Goal: Task Accomplishment & Management: Manage account settings

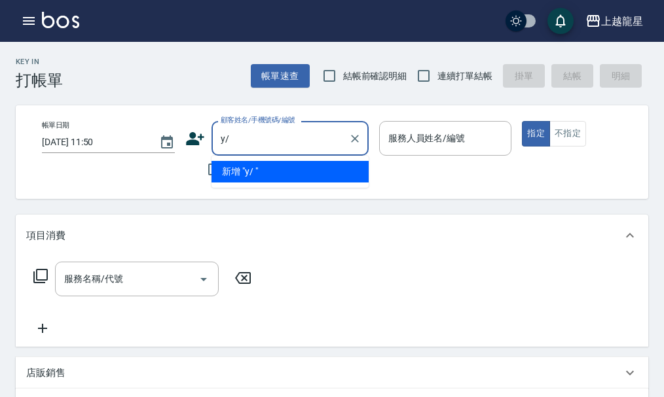
type input "y"
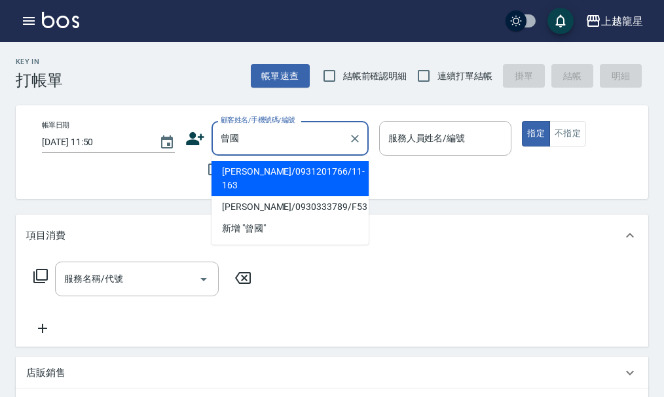
click at [268, 173] on li "[PERSON_NAME]/0931201766/11-163" at bounding box center [289, 178] width 157 height 35
type input "[PERSON_NAME]/0931201766/11-163"
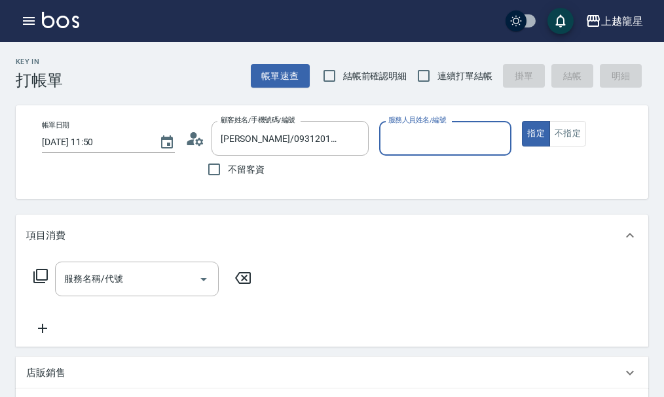
type input "馨華-6"
click at [496, 135] on icon "Clear" at bounding box center [497, 138] width 13 height 13
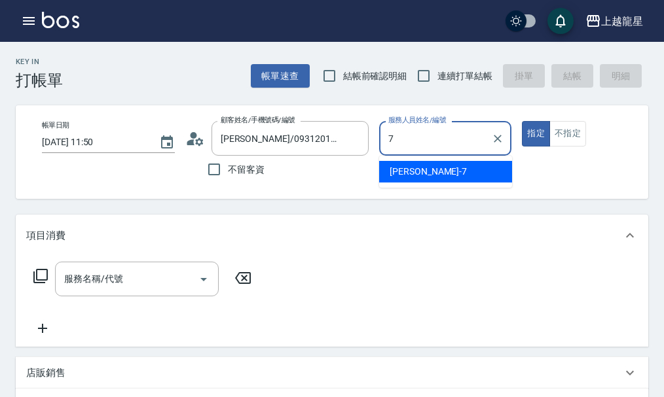
type input "雅君-7"
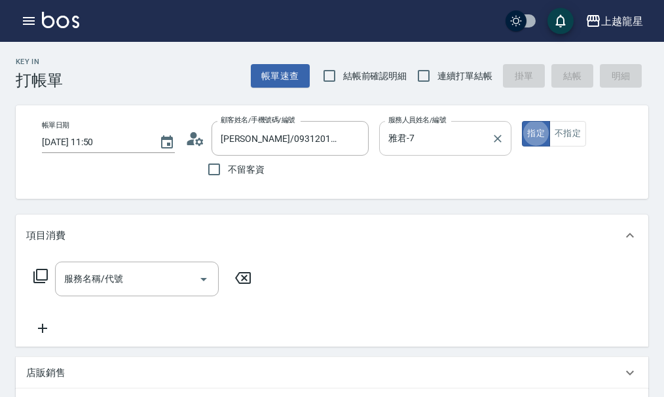
type button "true"
click at [181, 291] on input "服務名稱/代號" at bounding box center [127, 279] width 132 height 23
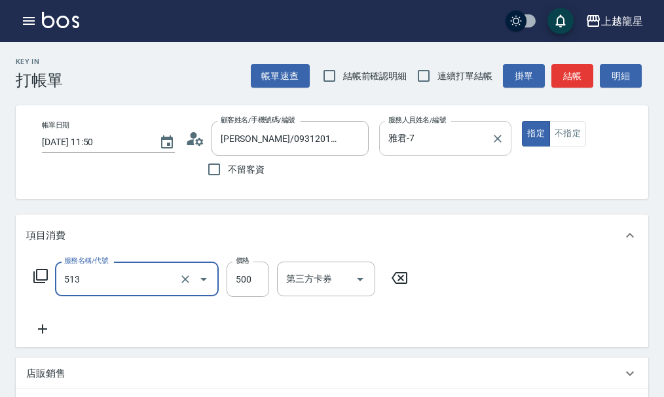
type input "SPA健康洗(513)"
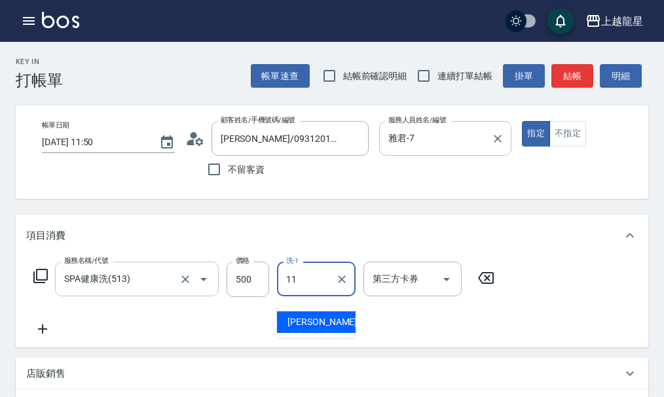
type input "[PERSON_NAME]-11"
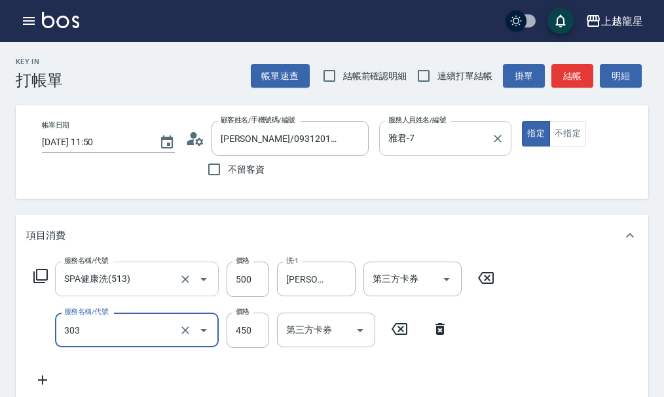
type input "剪髮(303)"
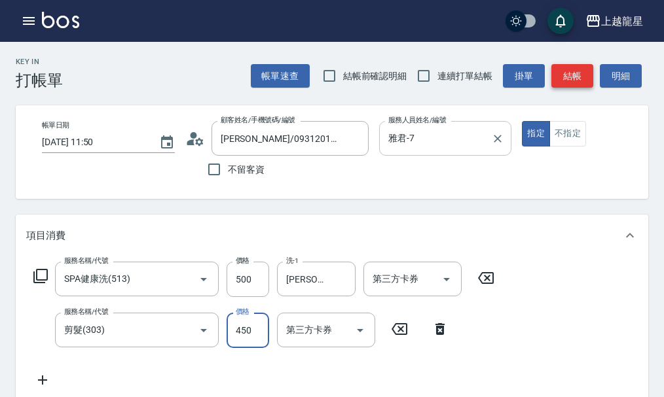
click at [568, 71] on button "結帳" at bounding box center [572, 76] width 42 height 24
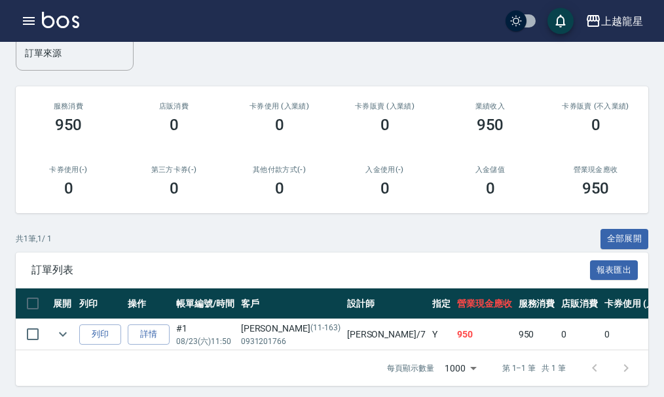
scroll to position [171, 0]
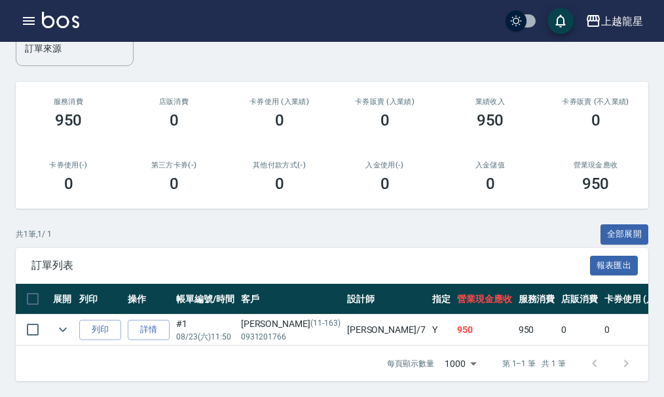
click at [53, 18] on img at bounding box center [60, 20] width 37 height 16
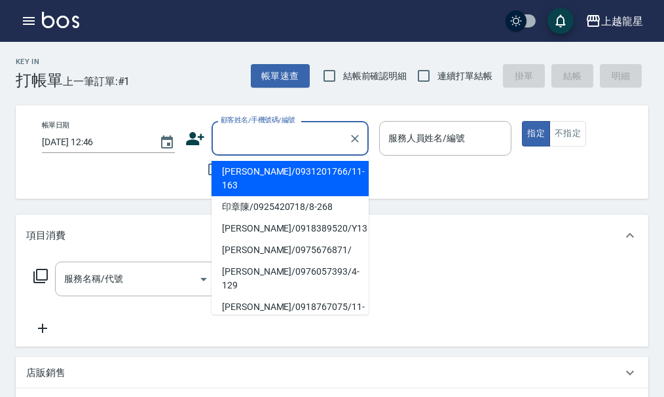
click at [265, 142] on input "顧客姓名/手機號碼/編號" at bounding box center [280, 138] width 126 height 23
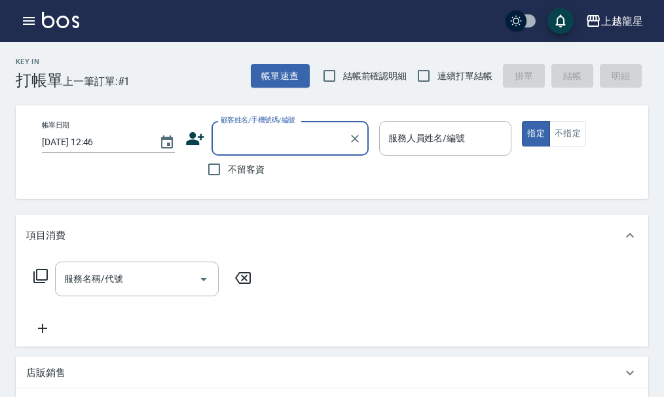
click at [261, 142] on input "顧客姓名/手機號碼/編號" at bounding box center [280, 138] width 126 height 23
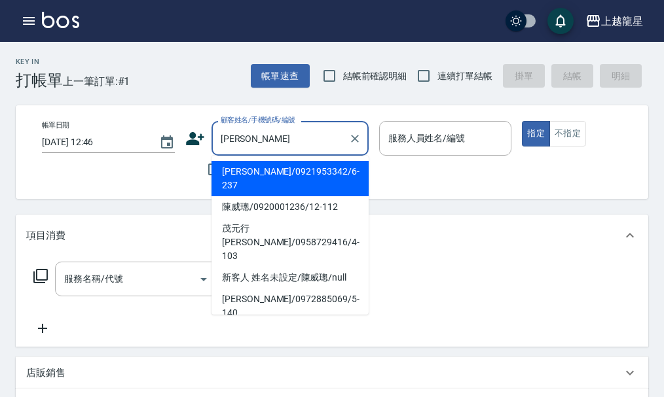
click at [217, 167] on li "[PERSON_NAME]/0921953342/6-237" at bounding box center [289, 178] width 157 height 35
type input "[PERSON_NAME]/0921953342/6-237"
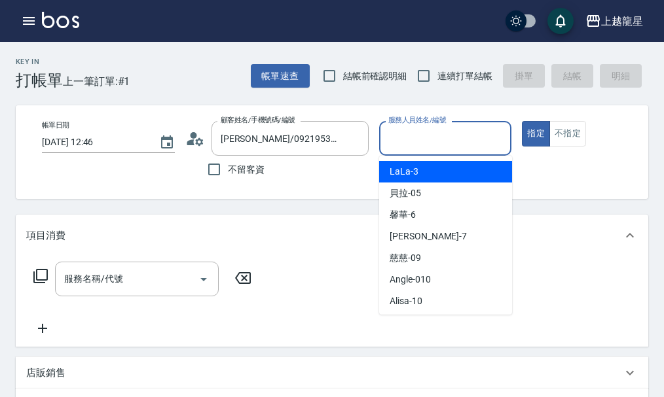
click at [418, 139] on input "服務人員姓名/編號" at bounding box center [445, 138] width 121 height 23
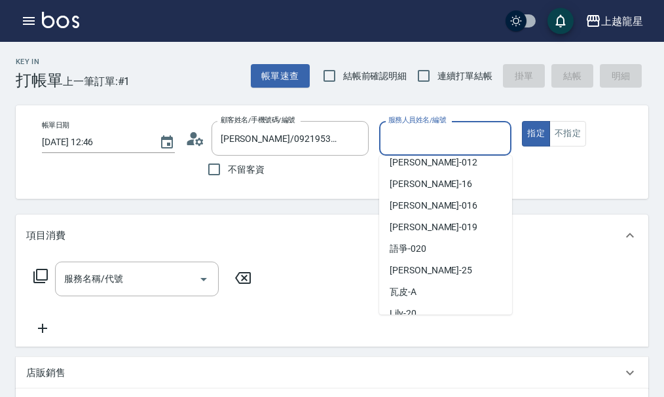
scroll to position [196, 0]
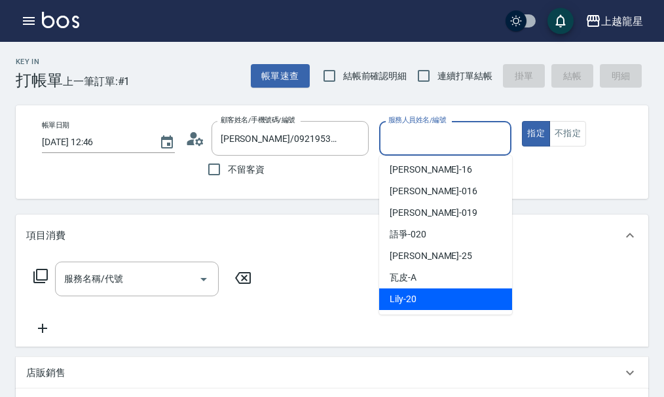
click at [394, 300] on span "Lily -20" at bounding box center [402, 300] width 27 height 14
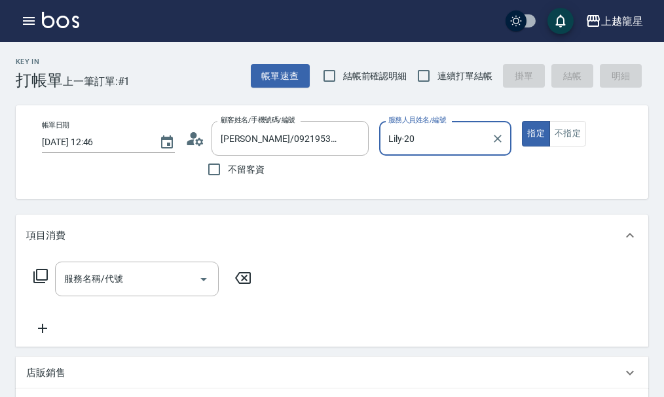
type input "Lily-20"
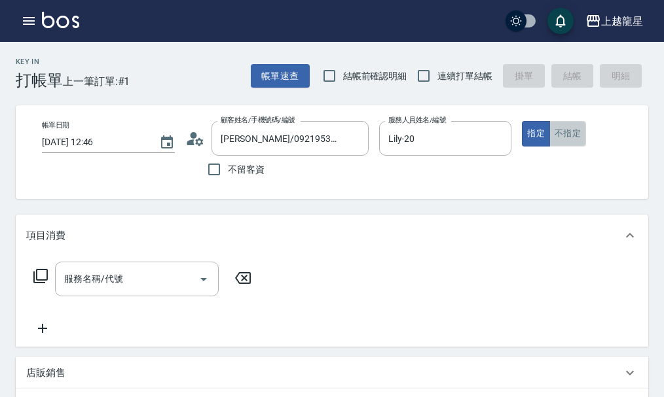
click at [581, 137] on button "不指定" at bounding box center [567, 134] width 37 height 26
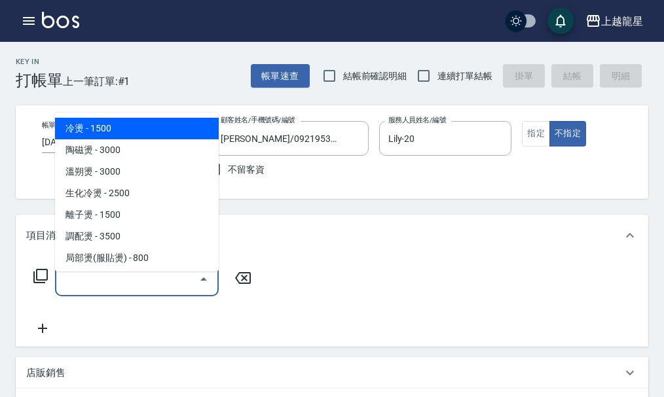
click at [90, 277] on div "服務名稱/代號 服務名稱/代號" at bounding box center [137, 279] width 164 height 35
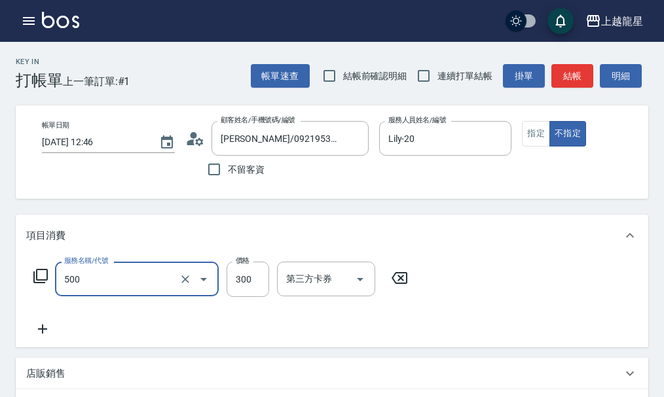
type input "一般洗髮(500)"
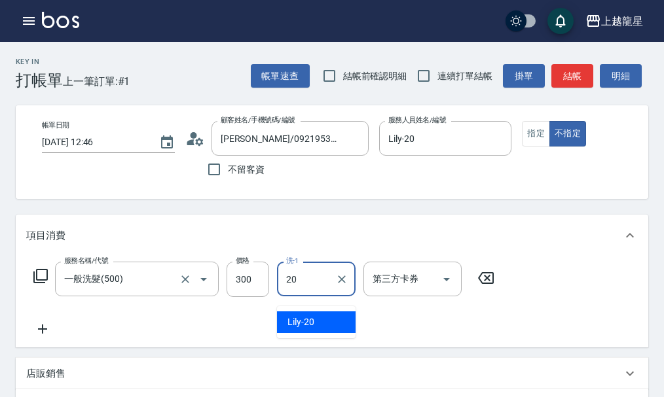
type input "Lily-20"
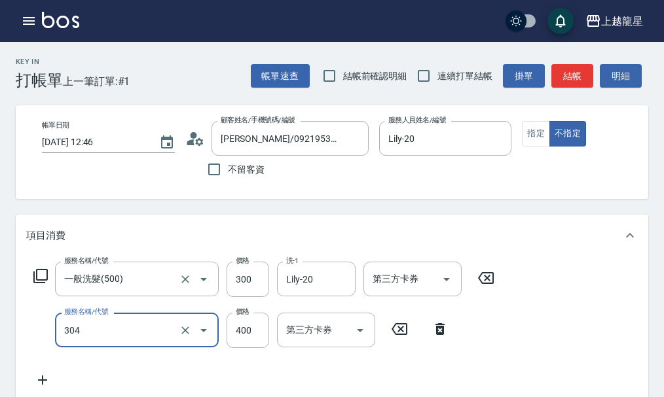
type input "剪髮(304)"
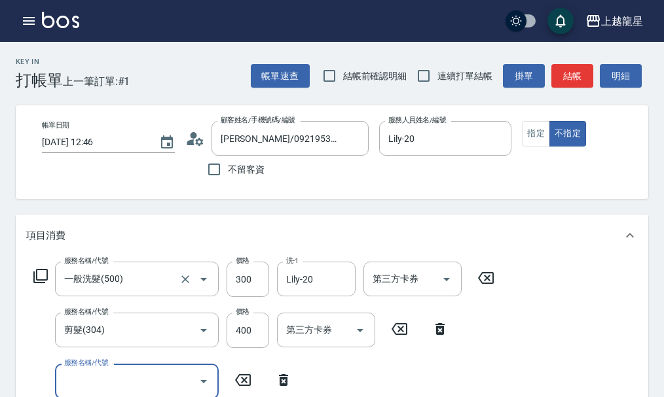
scroll to position [6, 0]
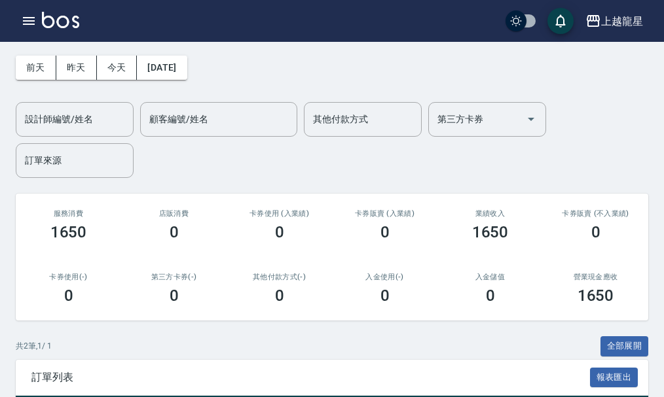
scroll to position [131, 0]
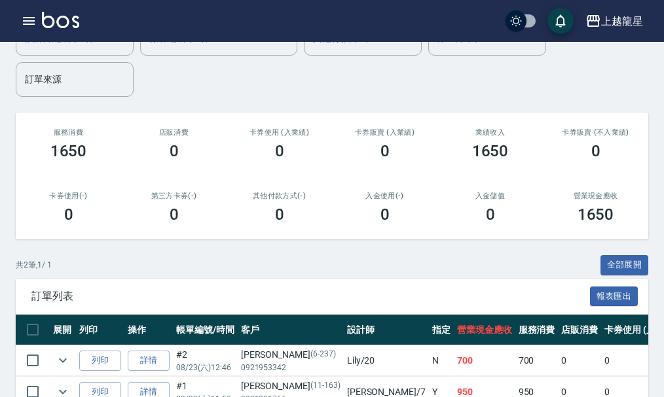
click at [48, 21] on img at bounding box center [60, 20] width 37 height 16
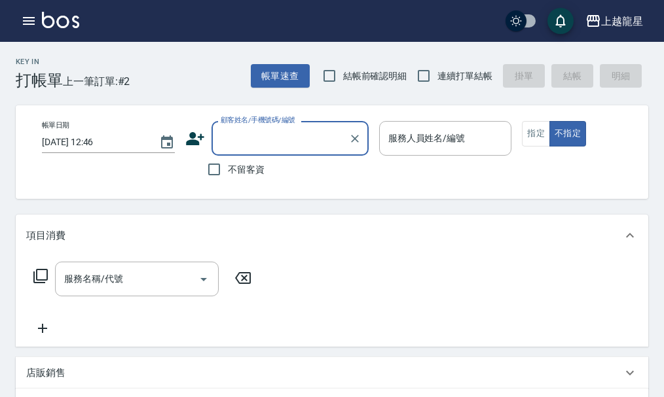
click at [219, 136] on input "顧客姓名/手機號碼/編號" at bounding box center [280, 138] width 126 height 23
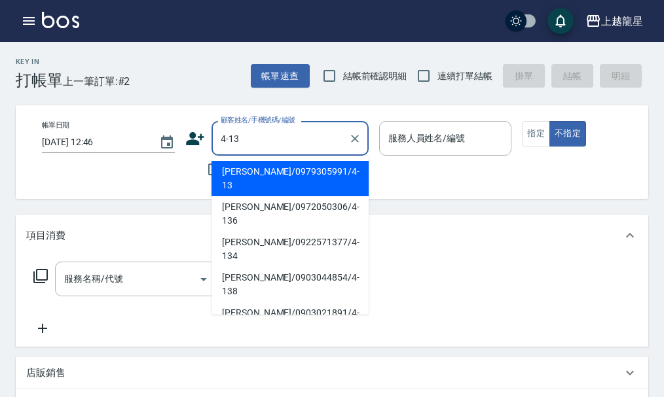
click at [257, 174] on li "[PERSON_NAME]/0979305991/4-13" at bounding box center [289, 178] width 157 height 35
type input "[PERSON_NAME]/0979305991/4-13"
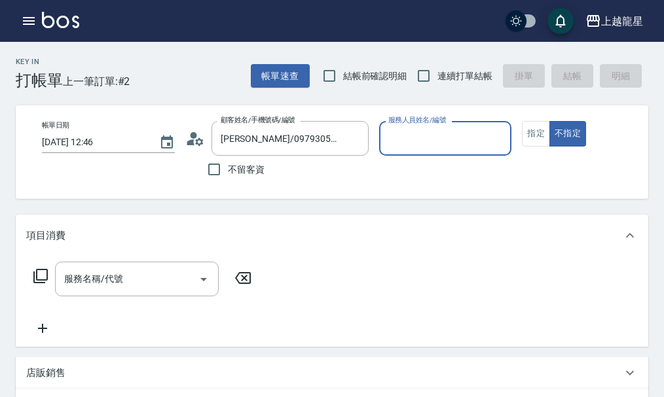
type input "雅君-7"
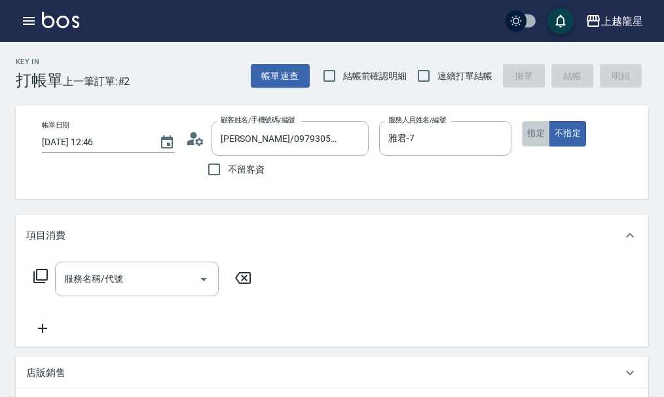
click at [546, 139] on button "指定" at bounding box center [536, 134] width 28 height 26
click at [109, 292] on div "服務名稱/代號 服務名稱/代號" at bounding box center [137, 279] width 164 height 35
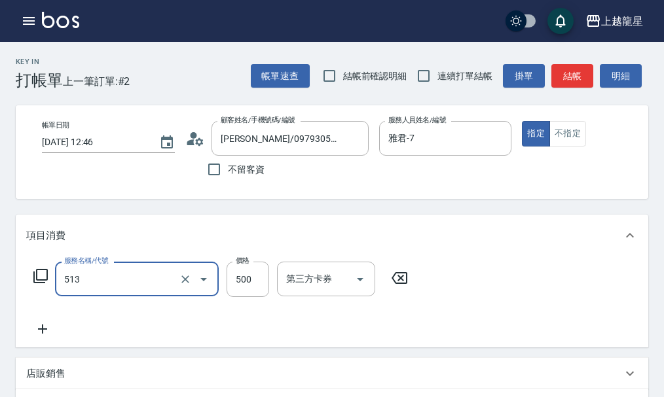
type input "SPA健康洗(513)"
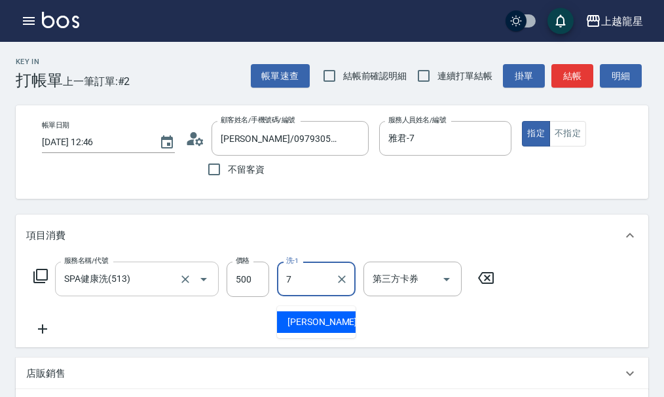
type input "雅君-7"
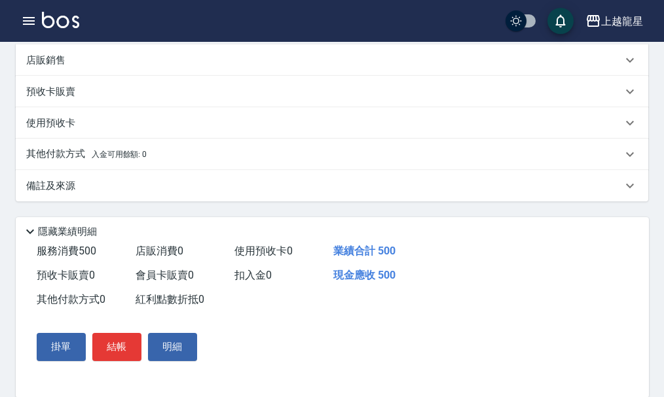
scroll to position [396, 0]
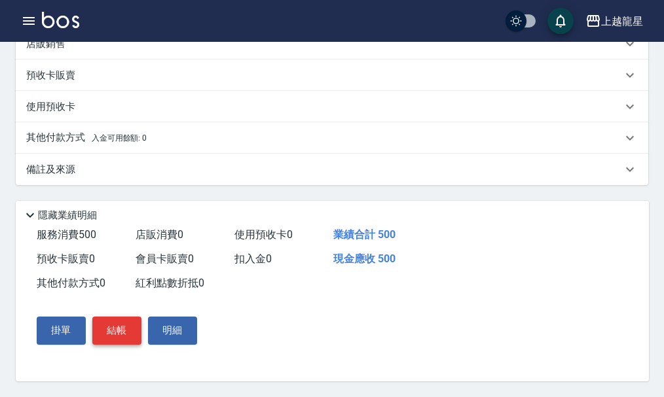
click at [115, 336] on button "結帳" at bounding box center [116, 330] width 49 height 27
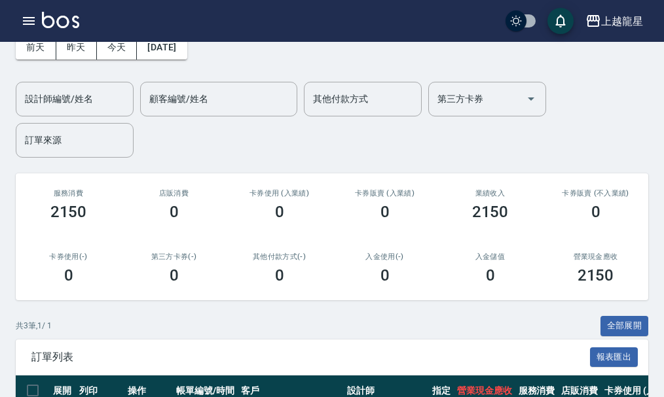
scroll to position [234, 0]
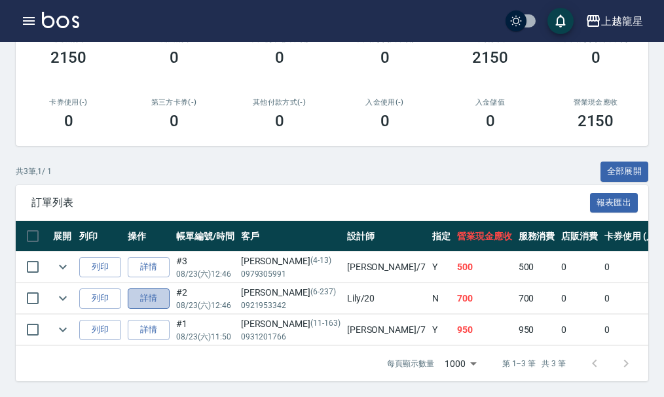
click at [147, 295] on link "詳情" at bounding box center [149, 299] width 42 height 20
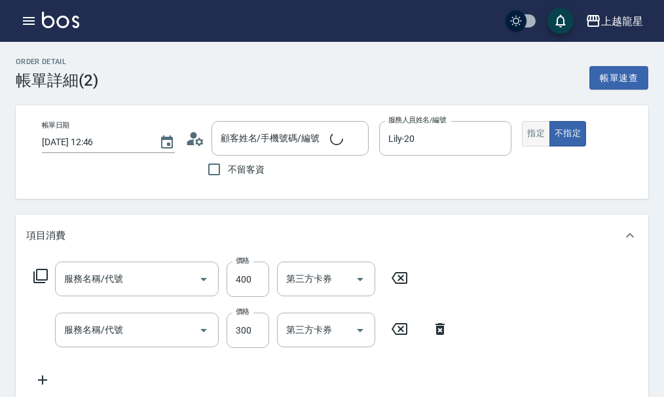
type input "[DATE] 12:46"
type input "Lily-20"
type input "[PERSON_NAME]/0921953342/6-237"
type input "剪髮(304)"
type input "一般洗髮(500)"
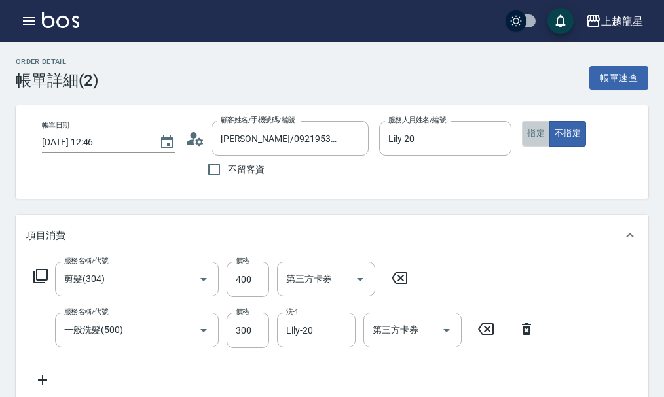
click at [541, 135] on button "指定" at bounding box center [536, 134] width 28 height 26
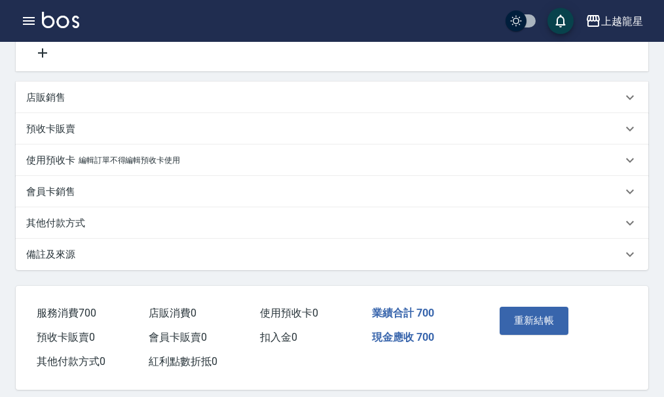
scroll to position [351, 0]
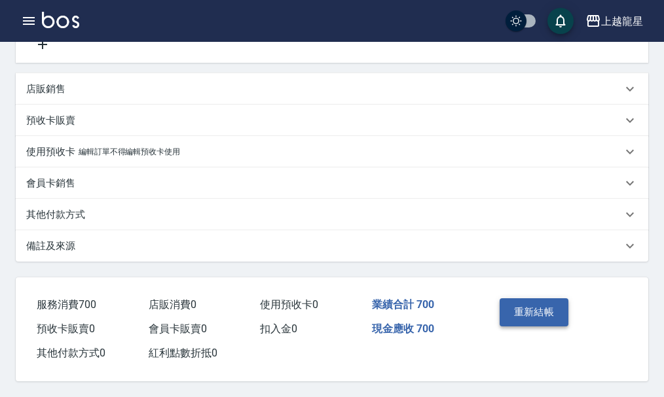
click at [543, 306] on button "重新結帳" at bounding box center [533, 311] width 69 height 27
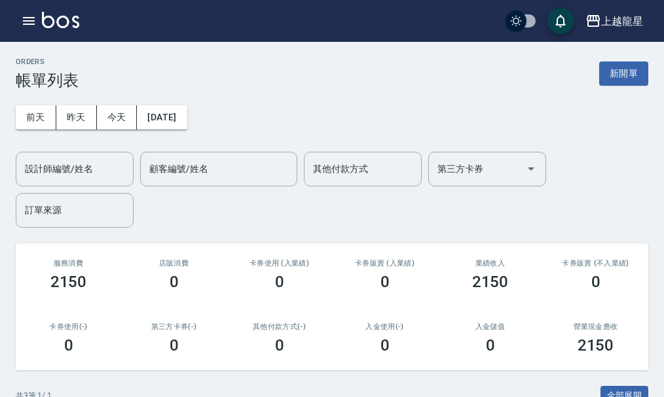
click at [624, 90] on div "[DATE] [DATE] [DATE] [DATE] 設計師編號/姓名 設計師編號/姓名 顧客編號/姓名 顧客編號/姓名 其他付款方式 其他付款方式 第三方…" at bounding box center [332, 159] width 632 height 138
click at [630, 79] on button "新開單" at bounding box center [623, 74] width 49 height 24
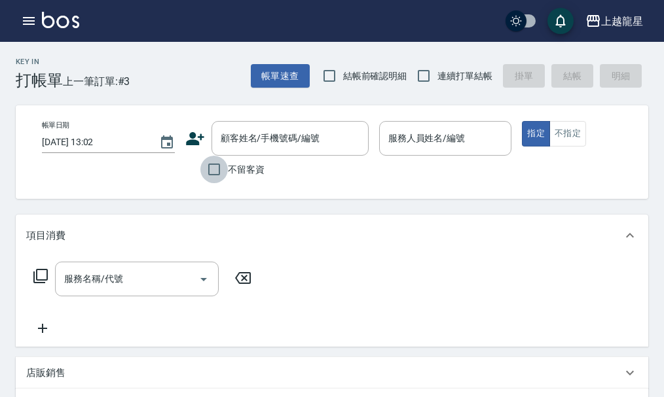
click at [215, 173] on input "不留客資" at bounding box center [213, 169] width 27 height 27
checkbox input "true"
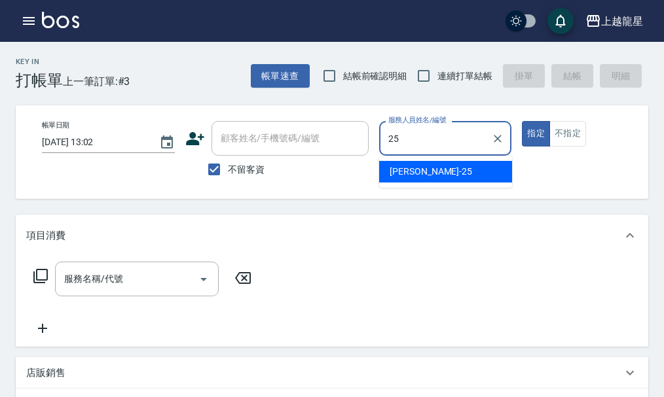
type input "淑雲-25"
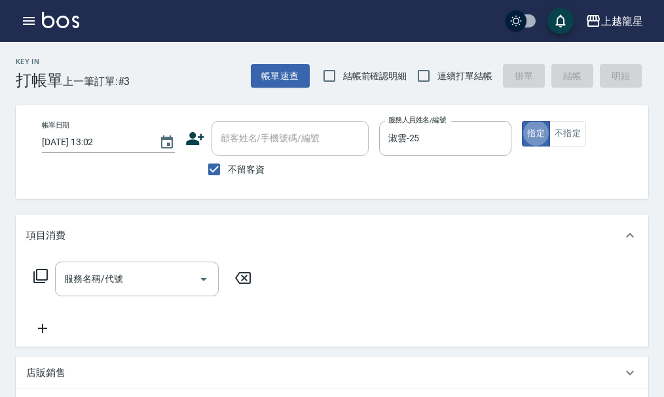
type button "true"
click at [556, 128] on button "不指定" at bounding box center [567, 134] width 37 height 26
click at [105, 291] on input "服務名稱/代號" at bounding box center [127, 279] width 132 height 23
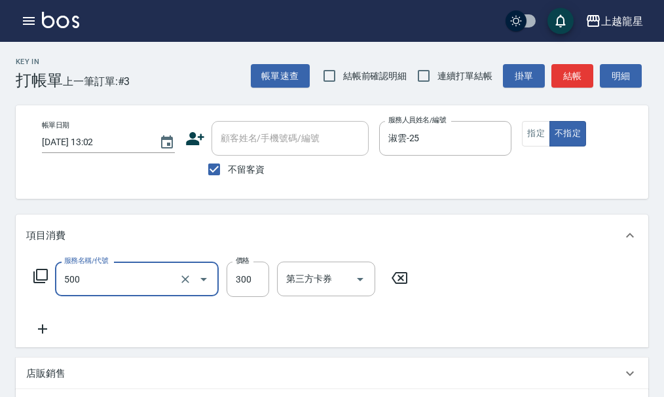
type input "一般洗髮(500)"
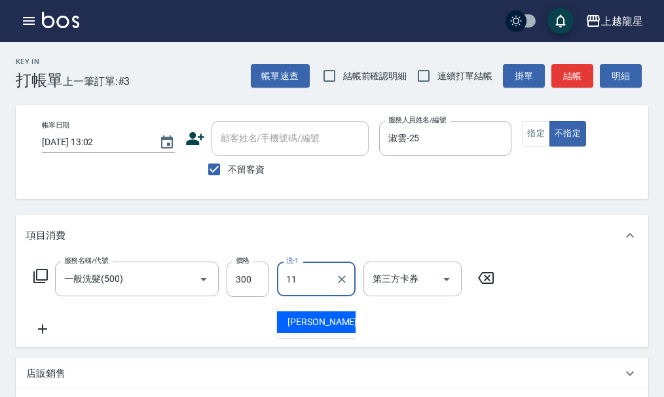
type input "[PERSON_NAME]-11"
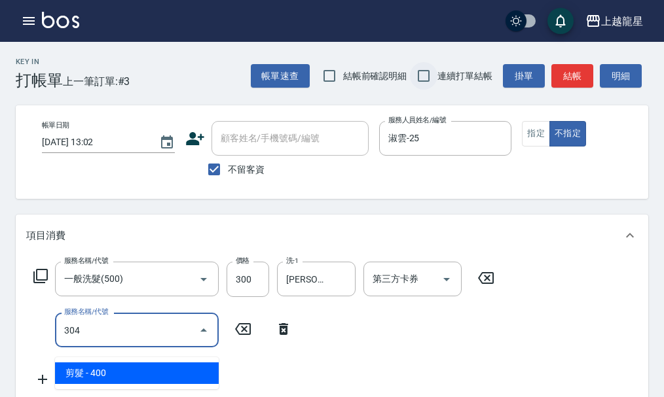
type input "剪髮(304)"
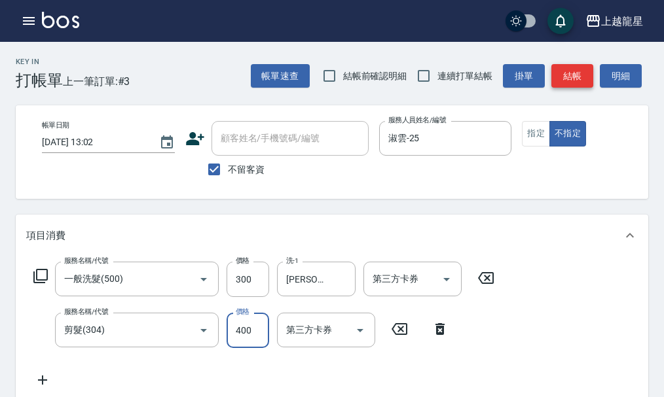
click at [569, 75] on button "結帳" at bounding box center [572, 76] width 42 height 24
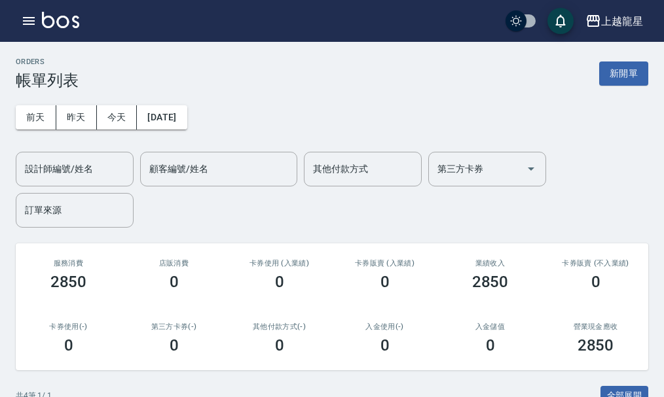
click at [47, 20] on img at bounding box center [60, 20] width 37 height 16
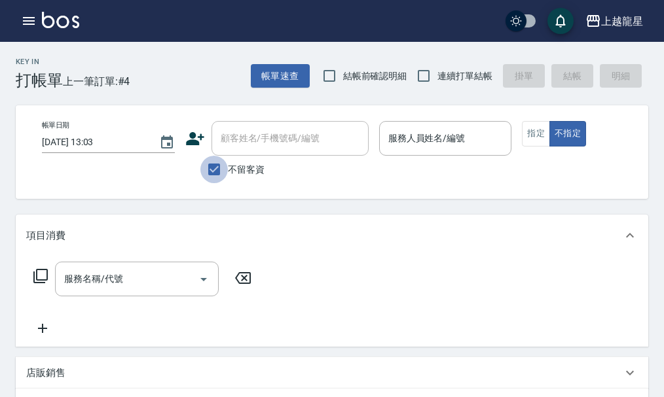
click at [219, 168] on input "不留客資" at bounding box center [213, 169] width 27 height 27
checkbox input "false"
click at [238, 140] on input "顧客姓名/手機號碼/編號" at bounding box center [280, 138] width 126 height 23
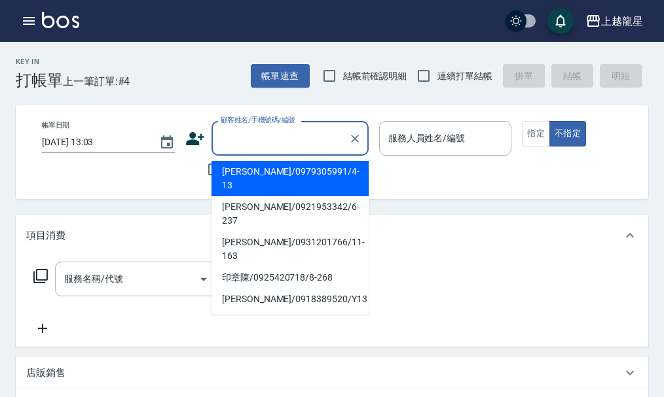
type input "1"
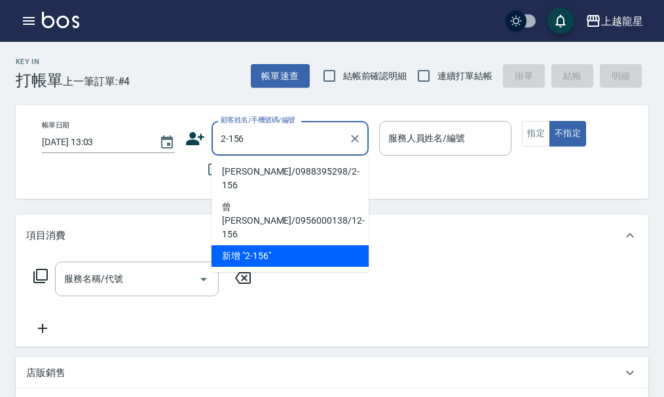
type input "[PERSON_NAME]/0988395298/2-156"
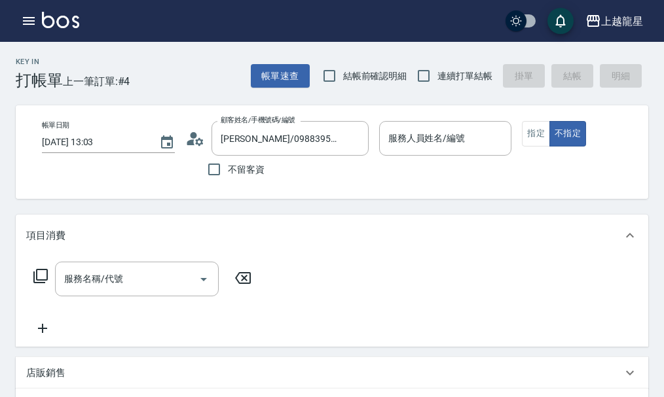
click at [263, 171] on span "不留客資" at bounding box center [246, 170] width 37 height 14
click at [228, 171] on input "不留客資" at bounding box center [213, 169] width 27 height 27
checkbox input "true"
type input "馨華-6"
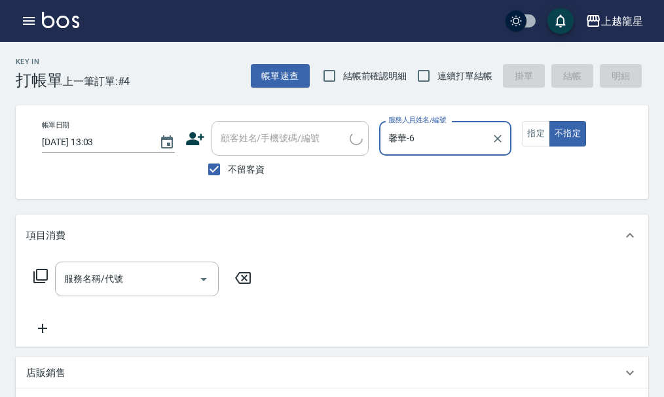
type input "[PERSON_NAME]/0975676871/"
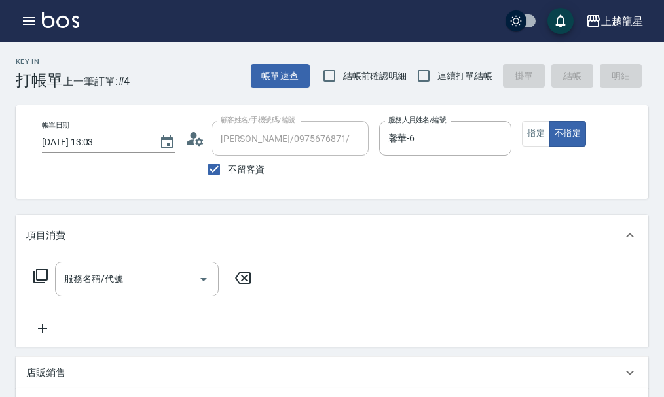
click at [241, 126] on div "[PERSON_NAME]/0975676871/ 顧客姓名/手機號碼/編號" at bounding box center [289, 138] width 157 height 35
click at [213, 170] on input "不留客資" at bounding box center [213, 169] width 27 height 27
checkbox input "false"
click at [225, 141] on input "[PERSON_NAME]/0975676871/" at bounding box center [280, 138] width 126 height 23
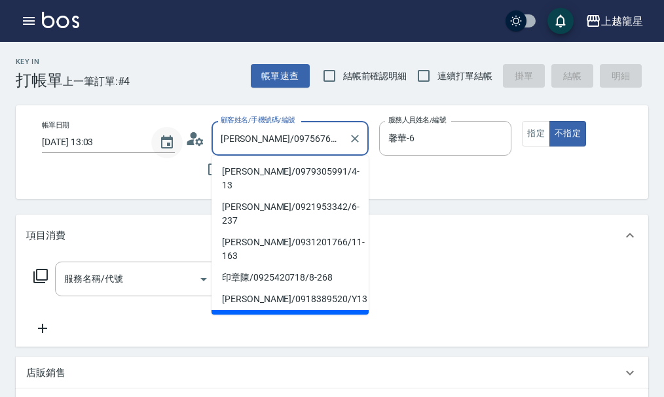
drag, startPoint x: 307, startPoint y: 142, endPoint x: 174, endPoint y: 149, distance: 133.0
click at [174, 149] on div "帳單日期 [DATE] 13:03 顧客姓名/手機號碼/編號 [PERSON_NAME]/0975676871/ 顧客姓名/手機號碼/編號 不留客資 服務人員…" at bounding box center [342, 152] width 623 height 62
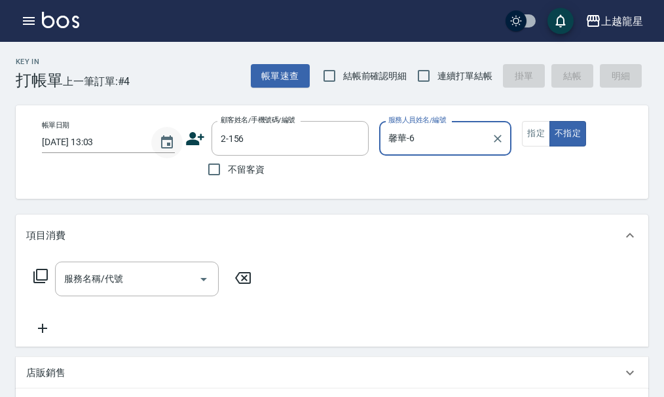
type input "[PERSON_NAME]/0988395298/2-156"
type input "馨"
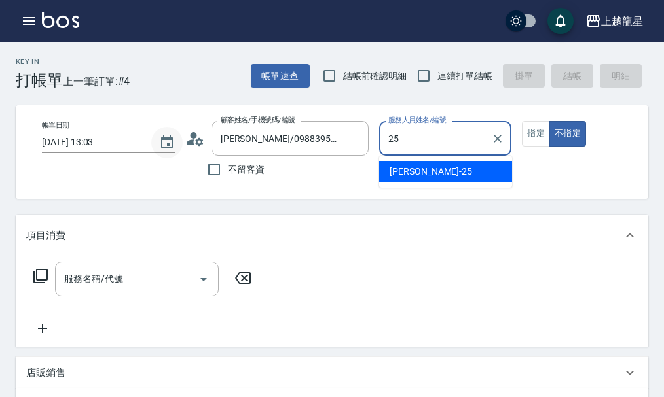
type input "淑雲-25"
type button "false"
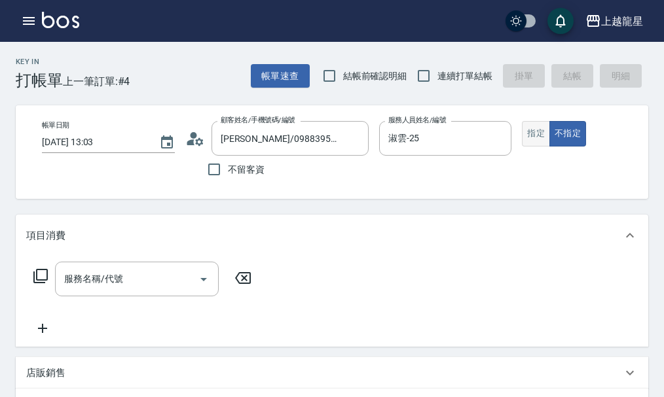
click at [529, 138] on button "指定" at bounding box center [536, 134] width 28 height 26
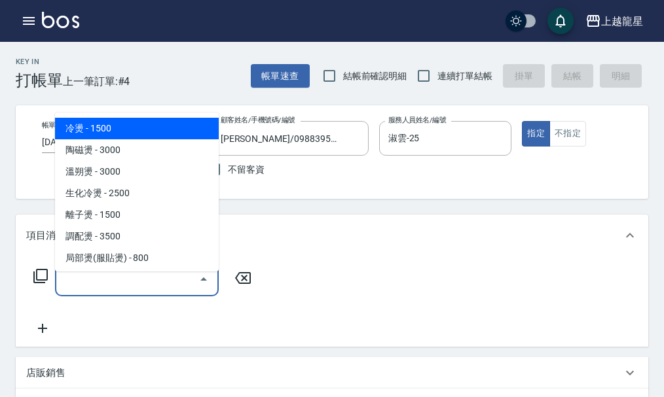
click at [88, 291] on input "服務名稱/代號" at bounding box center [127, 279] width 132 height 23
type input "4"
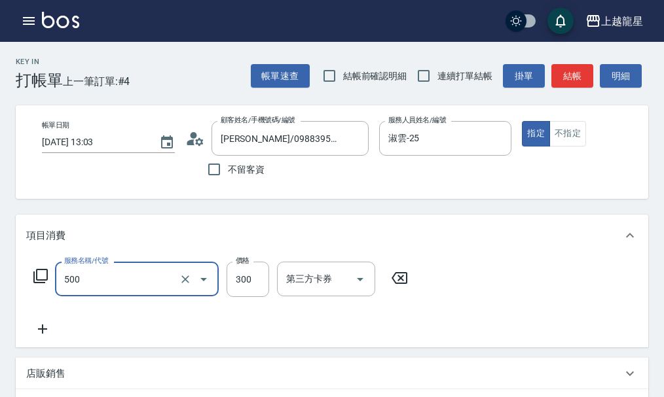
type input "一般洗髮(500)"
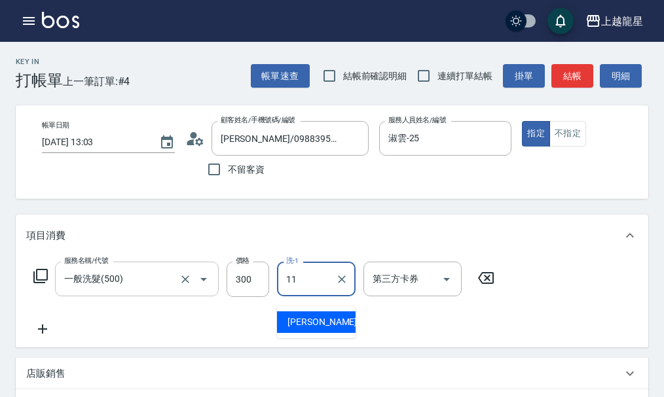
type input "[PERSON_NAME]-11"
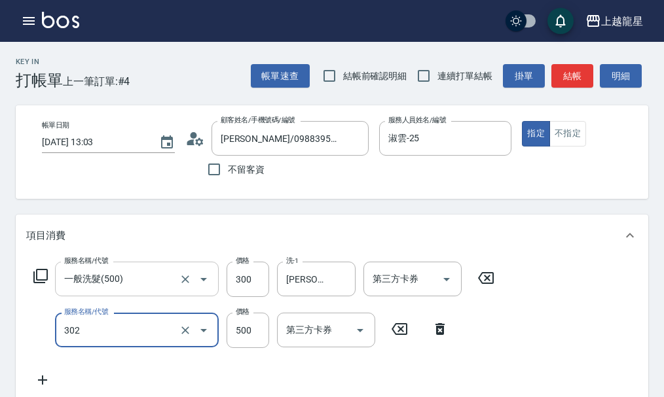
type input "剪髮(302)"
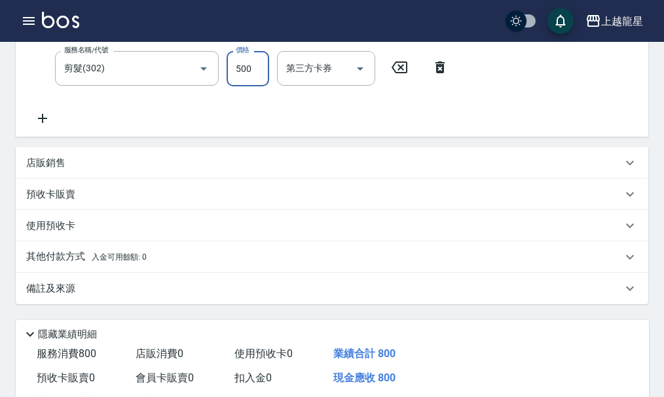
scroll to position [397, 0]
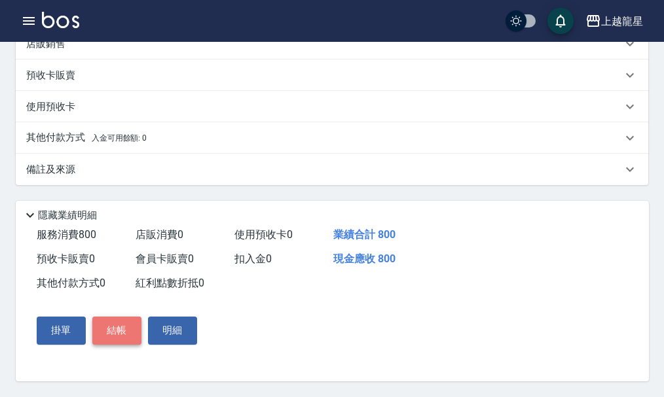
click at [113, 339] on button "結帳" at bounding box center [116, 330] width 49 height 27
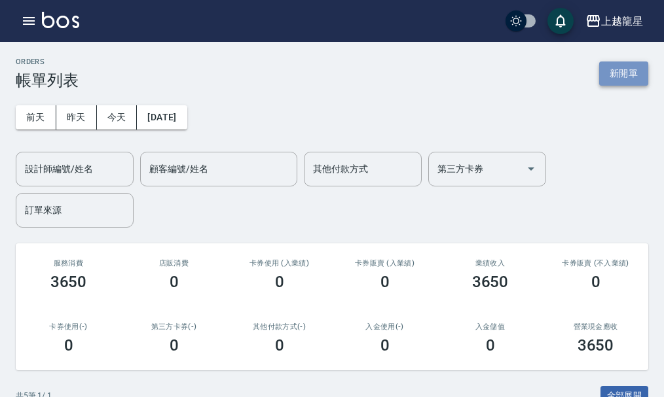
click at [608, 69] on button "新開單" at bounding box center [623, 74] width 49 height 24
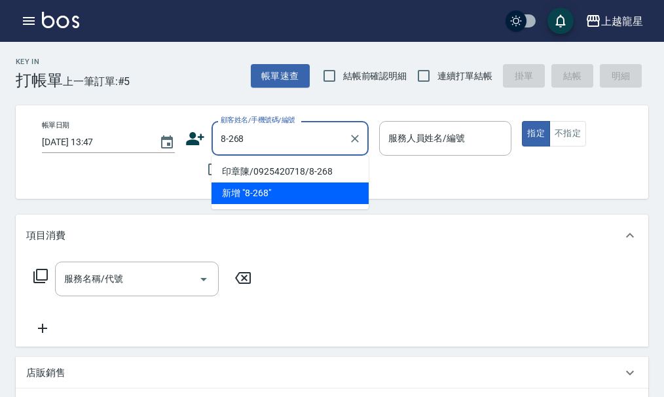
click at [258, 162] on li "印章陳/0925420718/8-268" at bounding box center [289, 172] width 157 height 22
type input "印章陳/0925420718/8-268"
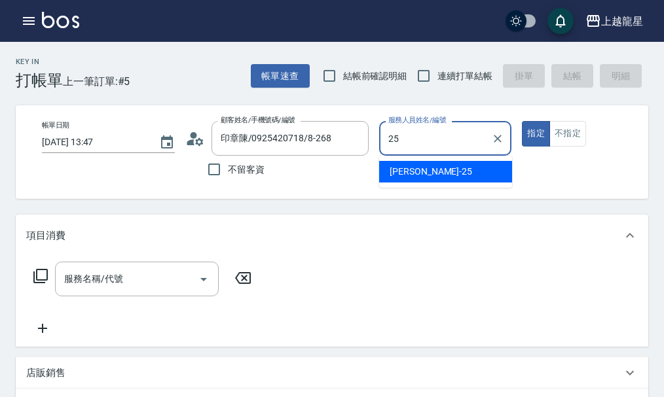
type input "淑雲-25"
type button "true"
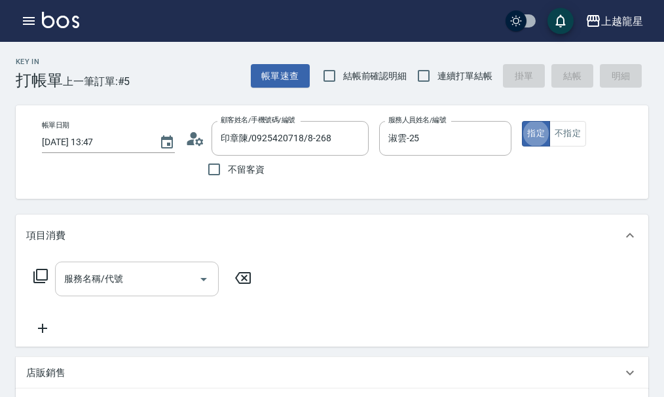
click at [111, 291] on input "服務名稱/代號" at bounding box center [127, 279] width 132 height 23
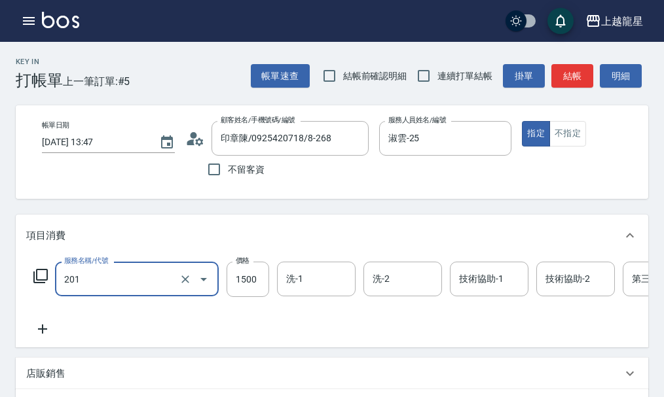
type input "冷燙(201)"
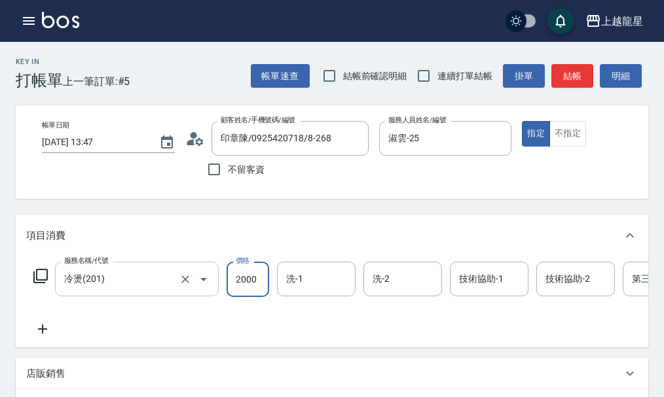
type input "2000"
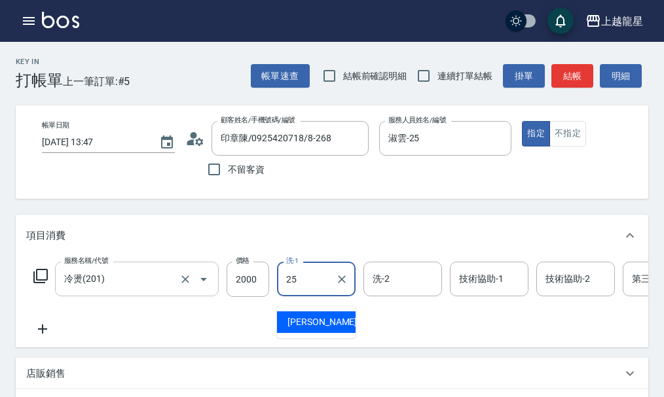
type input "淑雲-25"
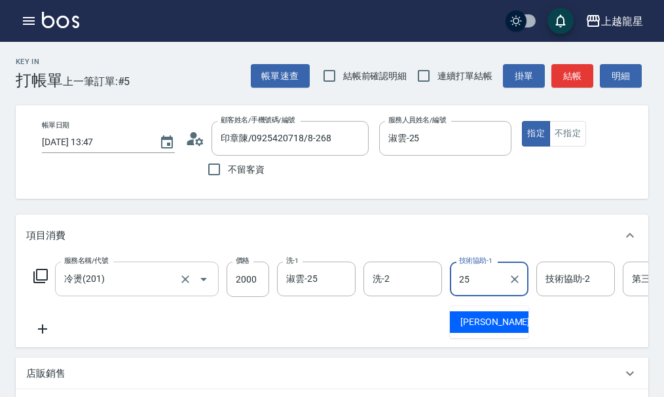
type input "淑雲-25"
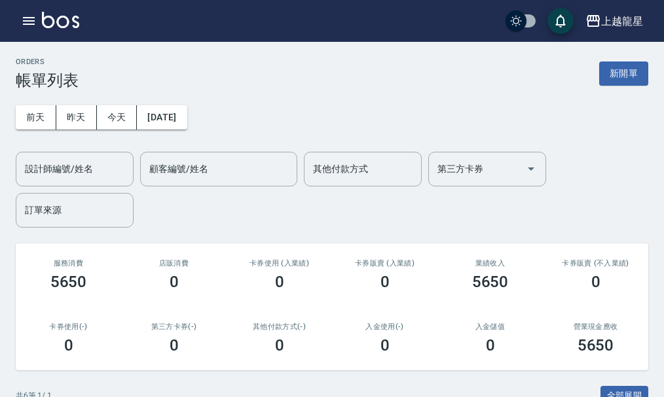
click at [56, 14] on img at bounding box center [60, 20] width 37 height 16
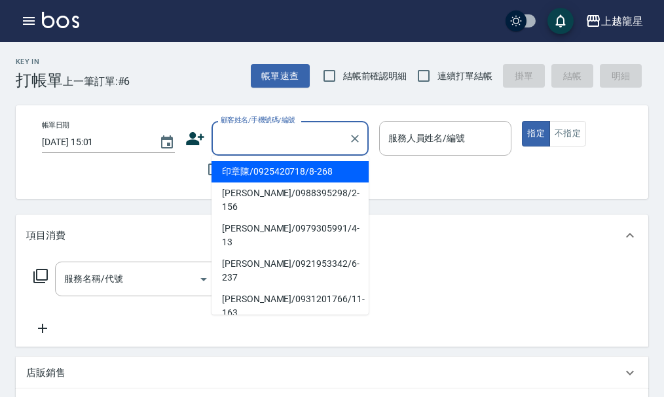
click at [231, 143] on input "顧客姓名/手機號碼/編號" at bounding box center [280, 138] width 126 height 23
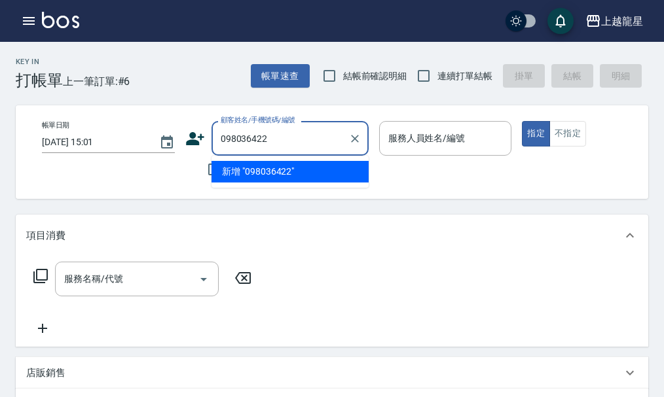
type input "0980364225"
click at [359, 137] on icon "Clear" at bounding box center [354, 138] width 13 height 13
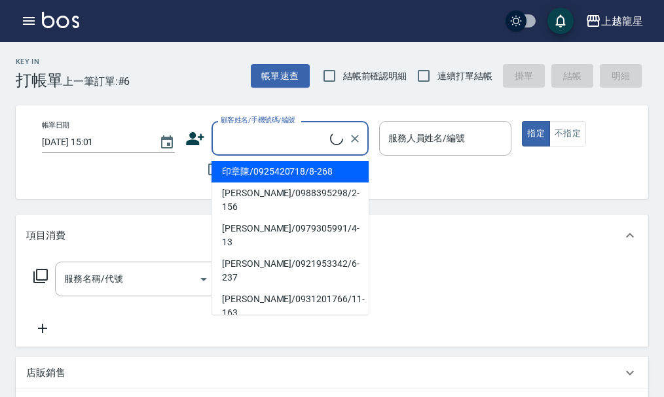
click at [262, 157] on ul "印章陳/0925420718/8-268 [PERSON_NAME]/0988395298/2-156 [PERSON_NAME]/0979305991/4-…" at bounding box center [289, 235] width 157 height 159
click at [264, 149] on input "顧客姓名/手機號碼/編號" at bounding box center [280, 138] width 126 height 23
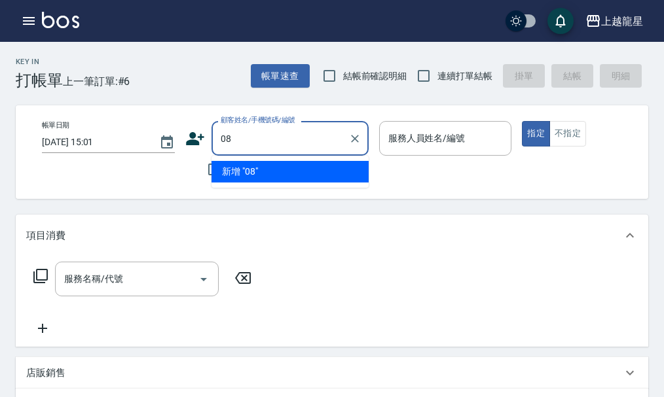
type input "0"
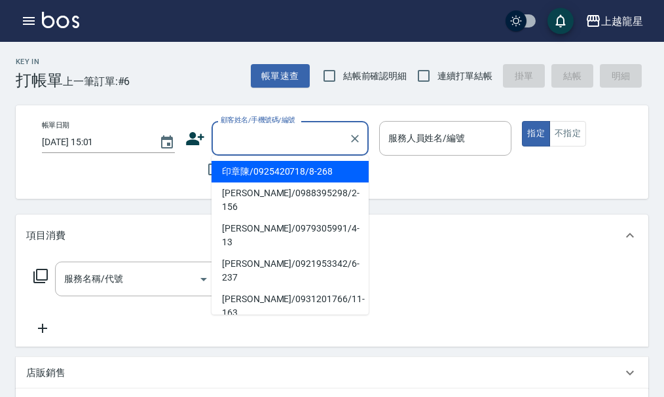
click at [280, 147] on input "顧客姓名/手機號碼/編號" at bounding box center [280, 138] width 126 height 23
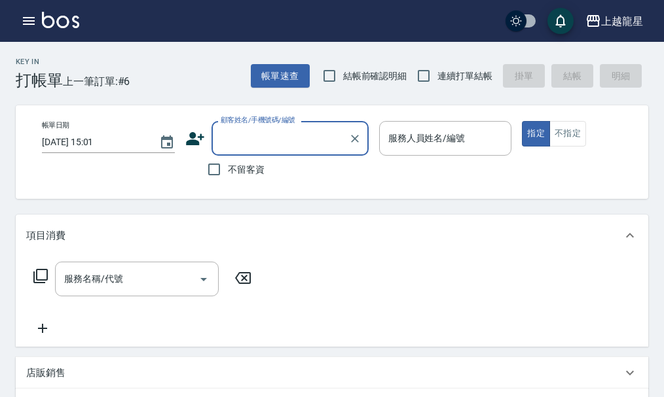
click at [239, 171] on span "不留客資" at bounding box center [246, 170] width 37 height 14
click at [228, 171] on input "不留客資" at bounding box center [213, 169] width 27 height 27
checkbox input "true"
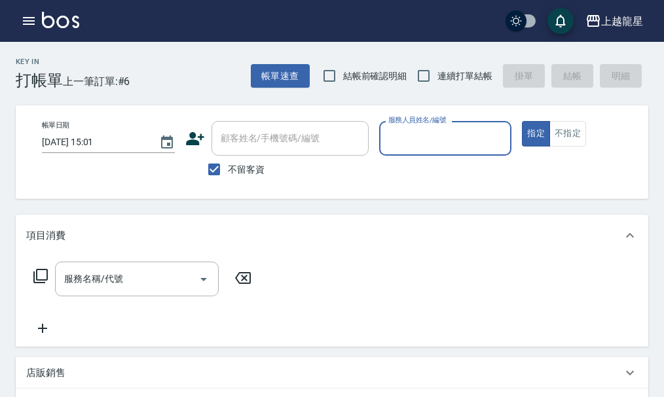
click at [402, 134] on input "服務人員姓名/編號" at bounding box center [445, 138] width 121 height 23
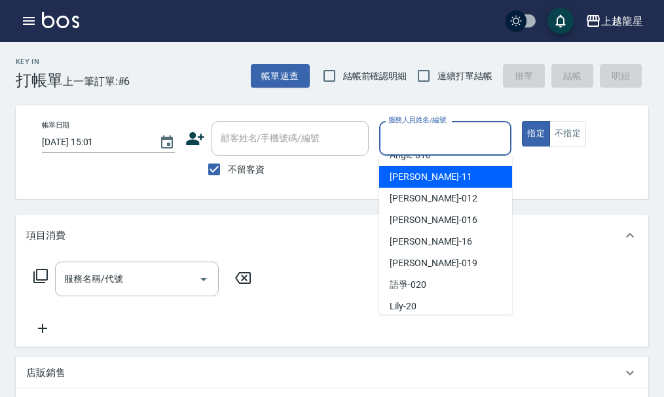
scroll to position [196, 0]
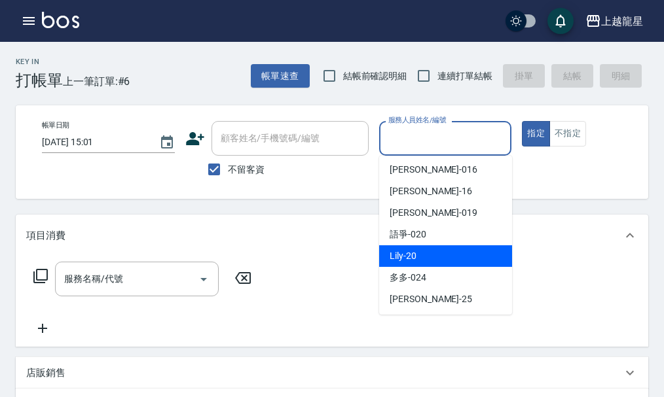
click at [423, 263] on div "Lily -20" at bounding box center [445, 256] width 133 height 22
type input "Lily-20"
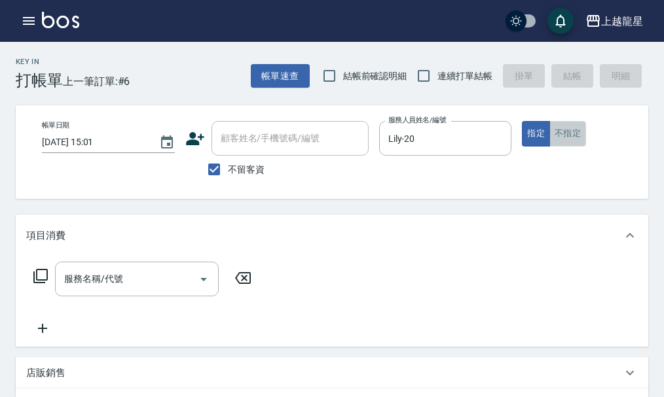
click at [565, 135] on button "不指定" at bounding box center [567, 134] width 37 height 26
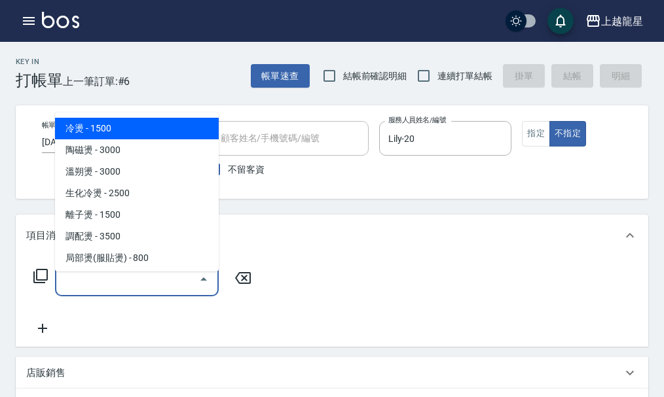
click at [116, 291] on input "服務名稱/代號" at bounding box center [127, 279] width 132 height 23
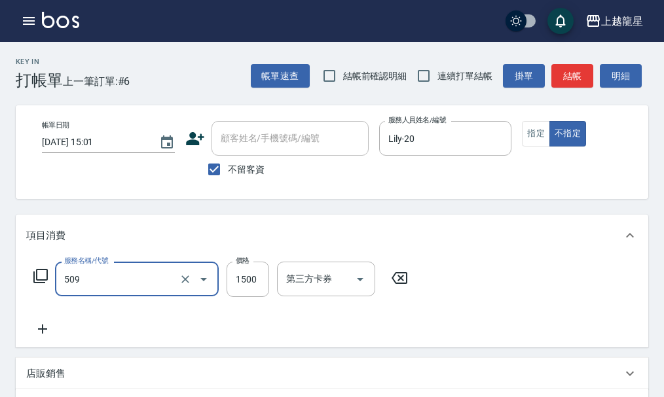
type input "頭皮全療程(509)"
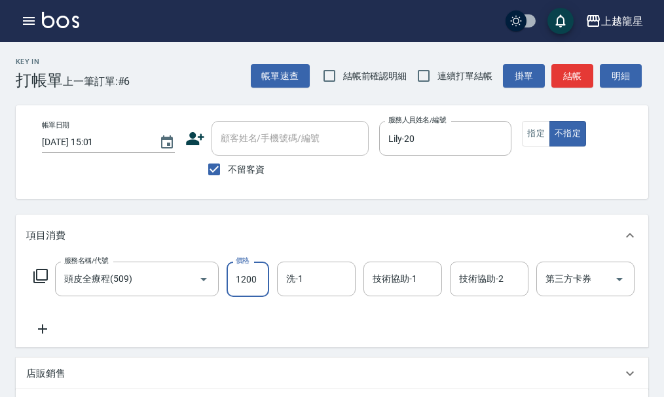
type input "1200"
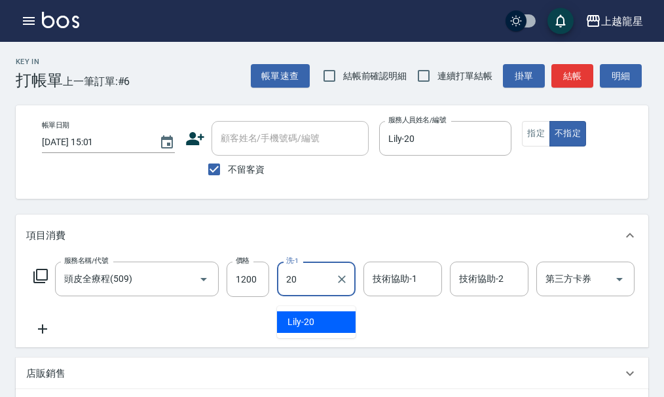
type input "Lily-20"
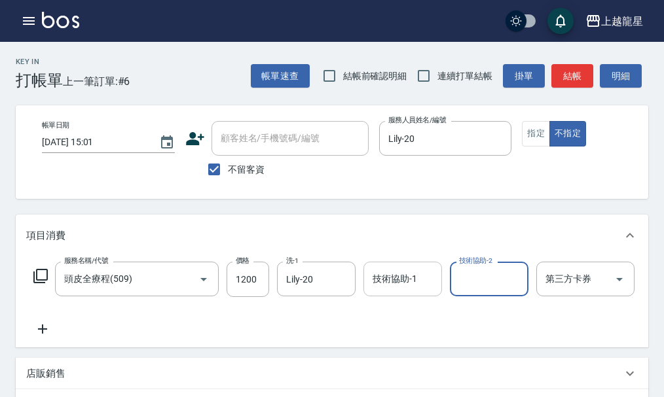
click at [402, 291] on input "技術協助-1" at bounding box center [402, 279] width 67 height 23
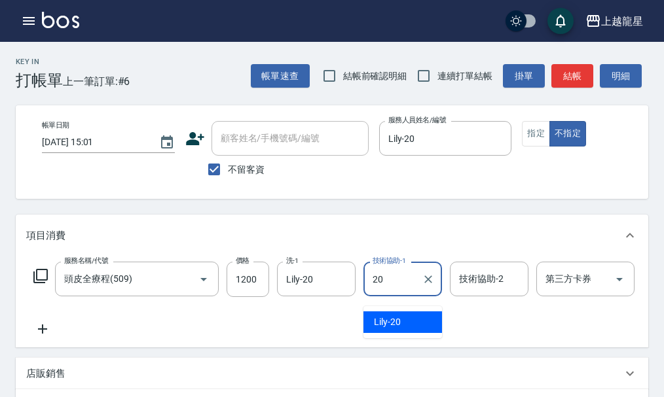
type input "Lily-20"
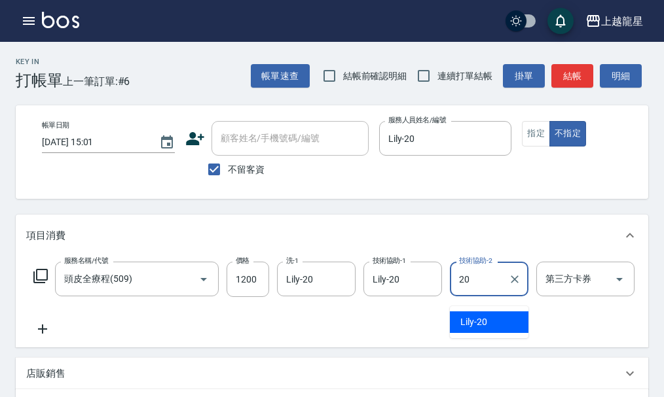
type input "Lily-20"
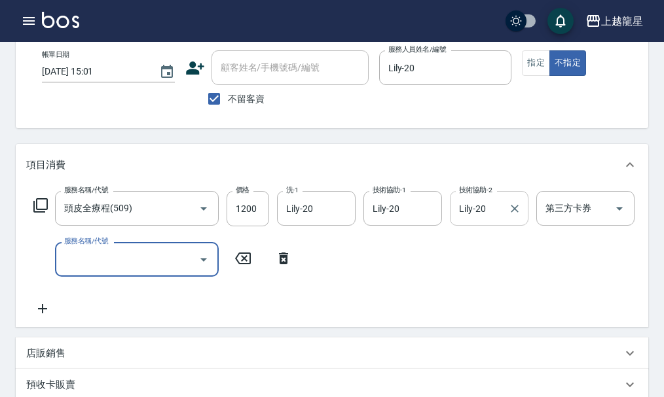
scroll to position [65, 0]
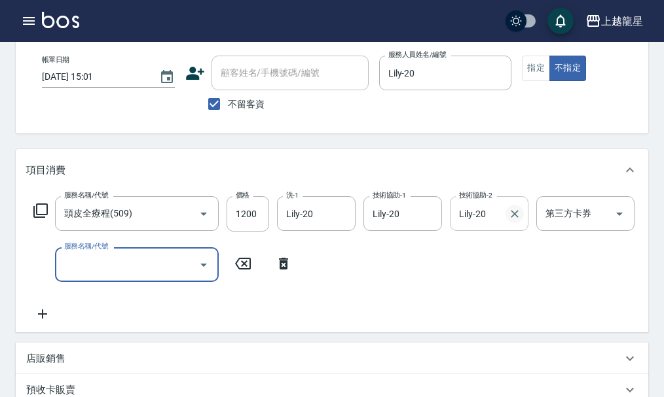
click at [514, 221] on icon "Clear" at bounding box center [514, 213] width 13 height 13
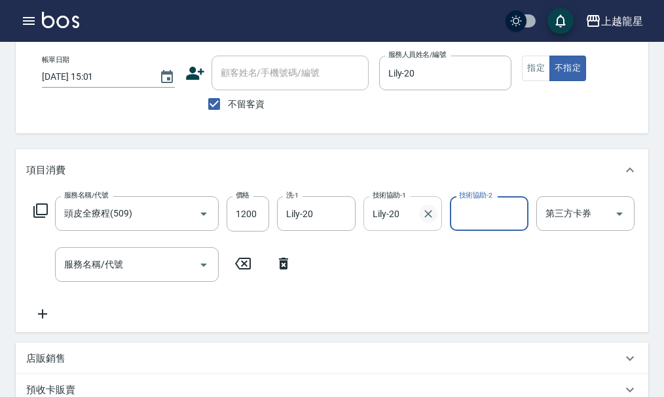
click at [436, 223] on button "Clear" at bounding box center [428, 214] width 18 height 18
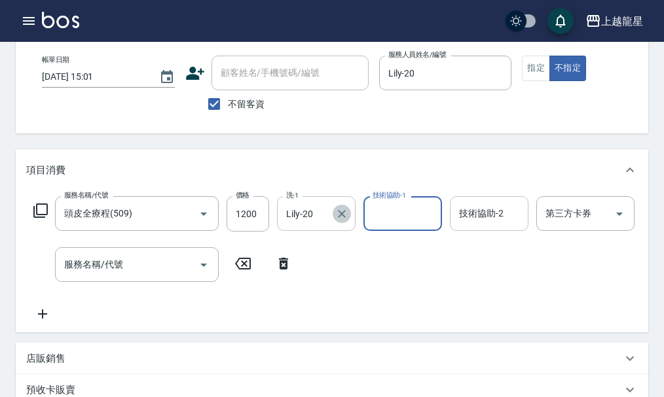
click at [349, 223] on button "Clear" at bounding box center [341, 214] width 18 height 18
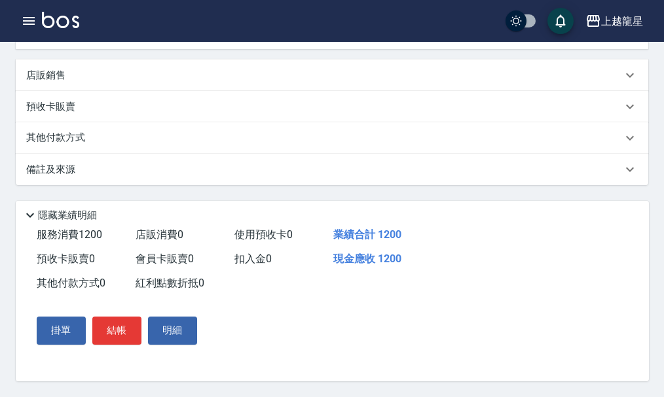
scroll to position [374, 0]
click at [125, 321] on button "結帳" at bounding box center [116, 330] width 49 height 27
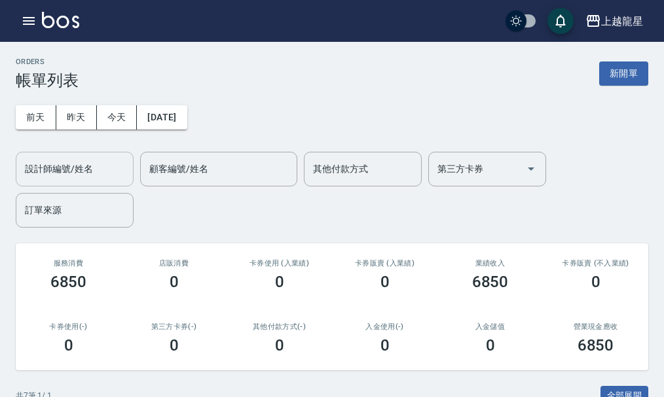
click at [110, 170] on input "設計師編號/姓名" at bounding box center [75, 169] width 106 height 23
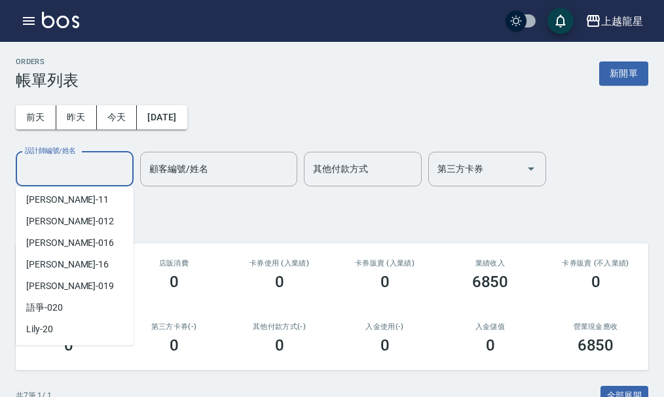
scroll to position [196, 0]
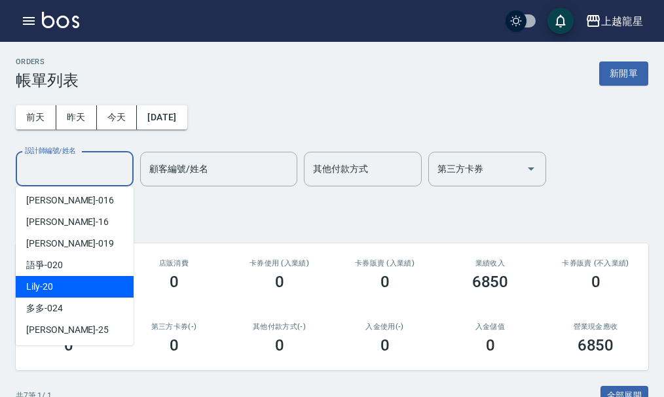
click at [62, 283] on div "Lily -20" at bounding box center [75, 287] width 118 height 22
type input "Lily-20"
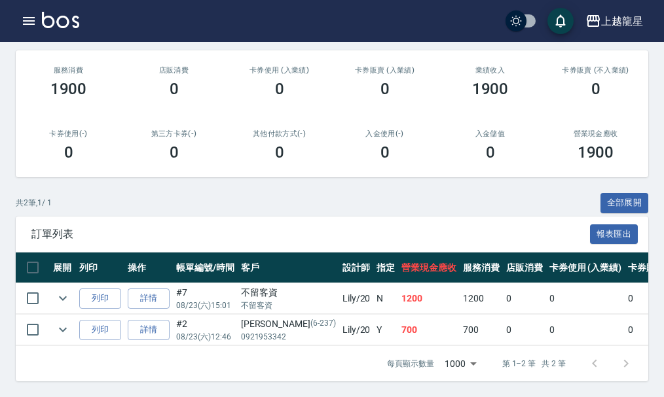
scroll to position [0, 0]
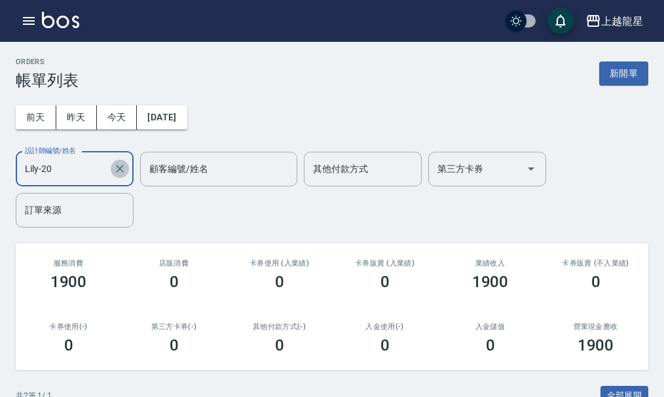
click at [116, 164] on icon "Clear" at bounding box center [119, 168] width 13 height 13
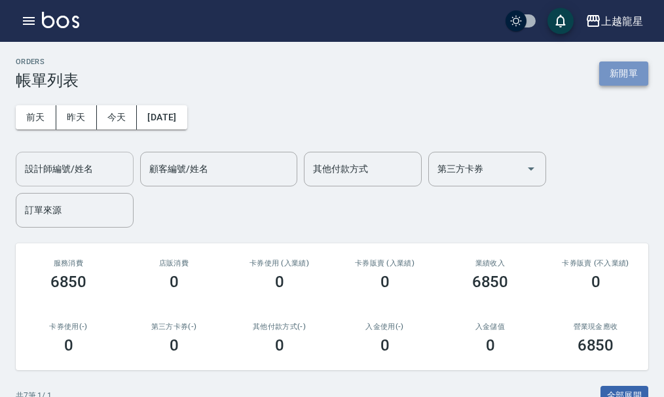
click at [635, 67] on button "新開單" at bounding box center [623, 74] width 49 height 24
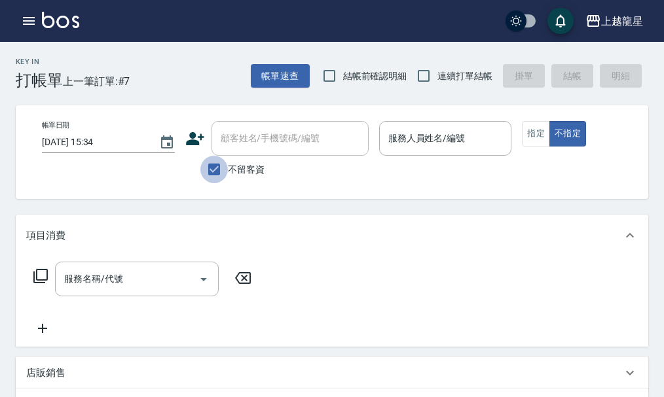
click at [215, 172] on input "不留客資" at bounding box center [213, 169] width 27 height 27
checkbox input "false"
click at [275, 130] on input "顧客姓名/手機號碼/編號" at bounding box center [280, 138] width 126 height 23
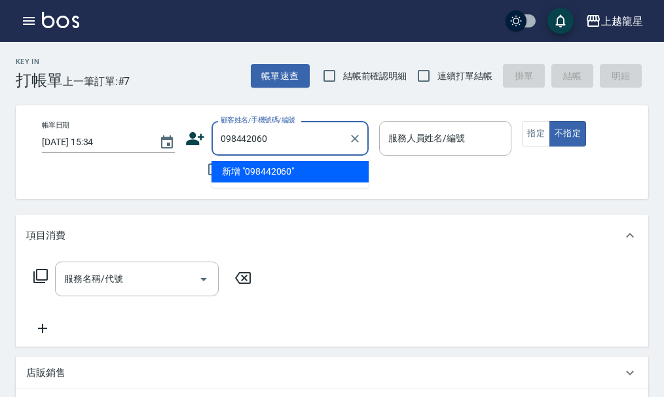
type input "0984420606"
click at [355, 145] on button "Clear" at bounding box center [355, 139] width 18 height 18
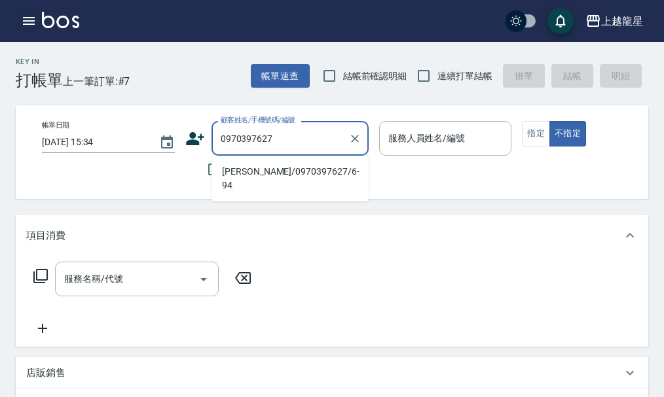
type input "0970397627"
click at [27, 23] on icon "button" at bounding box center [29, 21] width 16 height 16
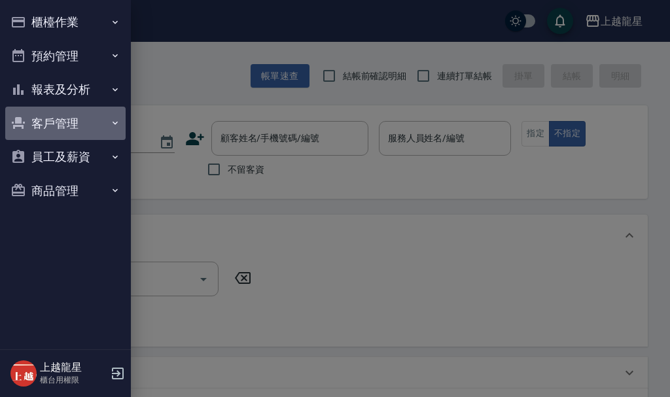
click at [49, 120] on button "客戶管理" at bounding box center [65, 124] width 120 height 34
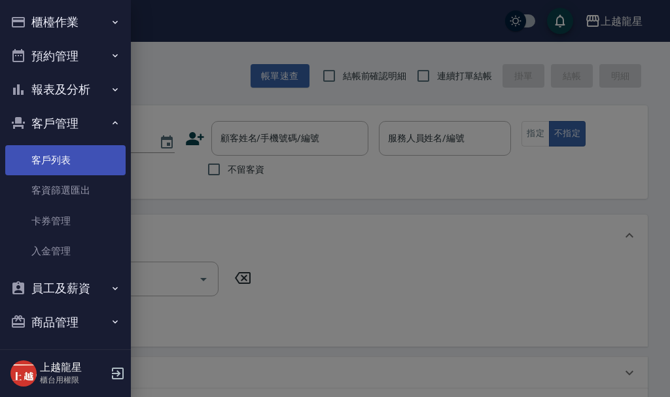
click at [63, 156] on link "客戶列表" at bounding box center [65, 160] width 120 height 30
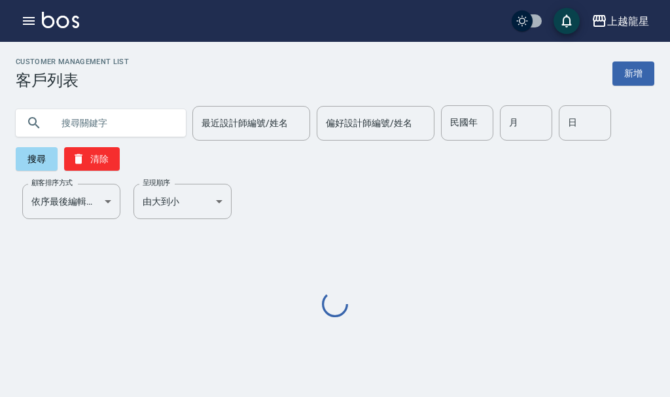
click at [122, 129] on input "text" at bounding box center [113, 122] width 123 height 35
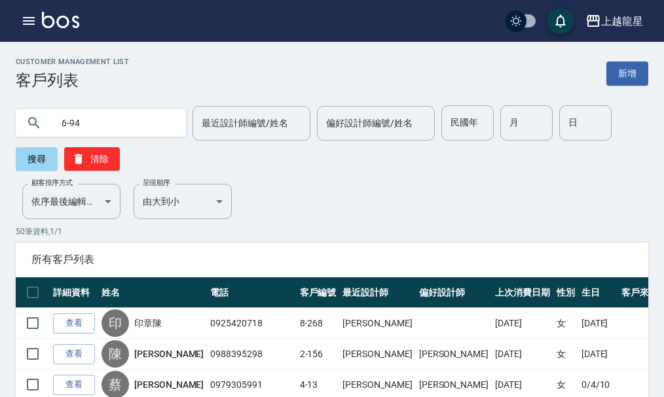
type input "6-94"
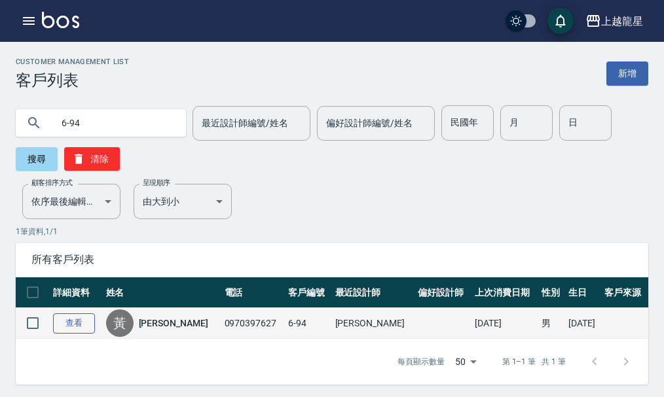
click at [73, 319] on link "查看" at bounding box center [74, 323] width 42 height 20
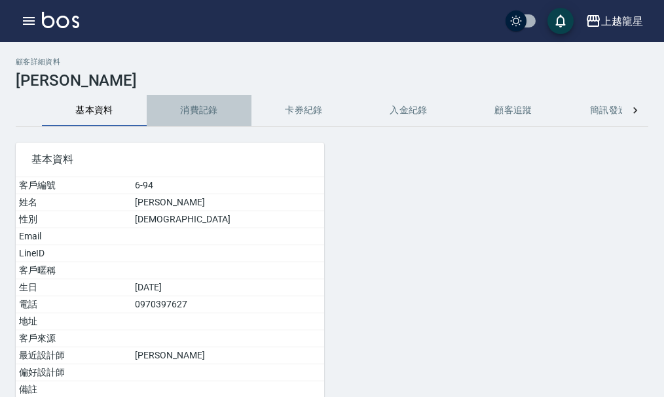
click at [212, 114] on button "消費記錄" at bounding box center [199, 110] width 105 height 31
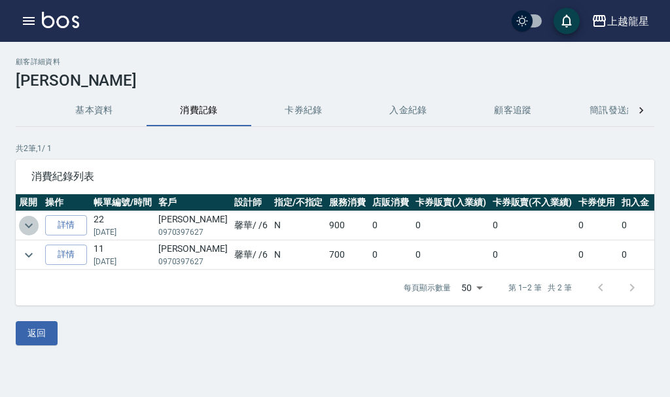
click at [25, 224] on icon "expand row" at bounding box center [29, 226] width 16 height 16
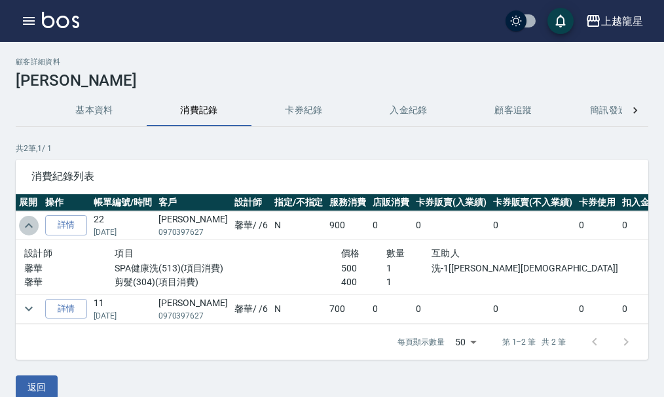
click at [33, 225] on icon "expand row" at bounding box center [29, 226] width 16 height 16
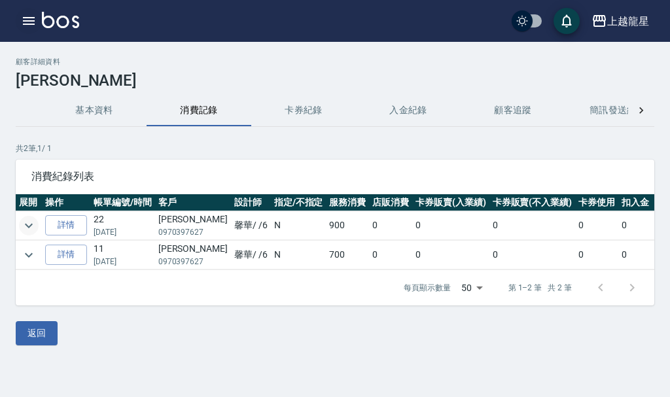
click at [23, 20] on icon "button" at bounding box center [29, 21] width 12 height 8
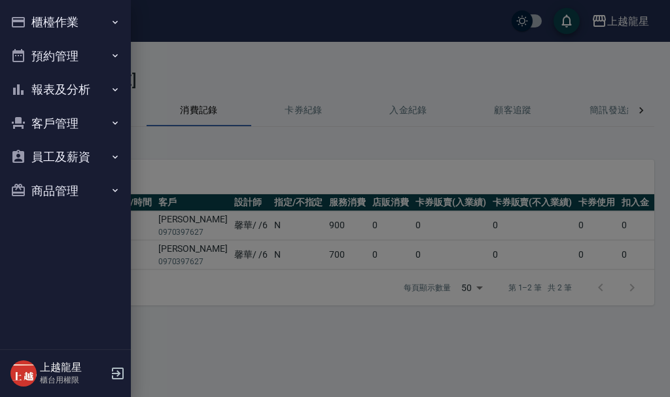
click at [67, 18] on button "櫃檯作業" at bounding box center [65, 22] width 120 height 34
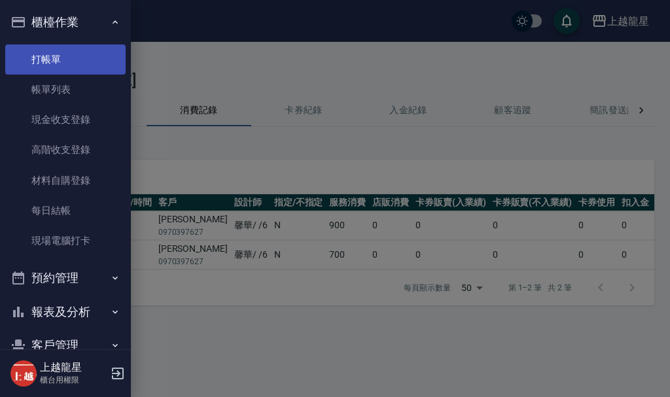
click at [67, 54] on link "打帳單" at bounding box center [65, 59] width 120 height 30
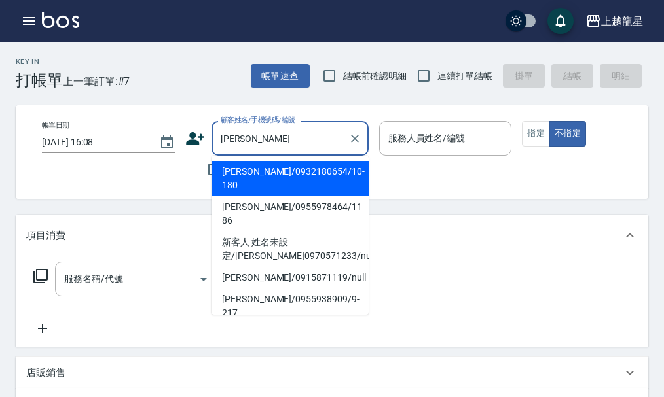
click at [274, 196] on li "[PERSON_NAME]/0955978464/11-86" at bounding box center [289, 213] width 157 height 35
type input "[PERSON_NAME]/0955978464/11-86"
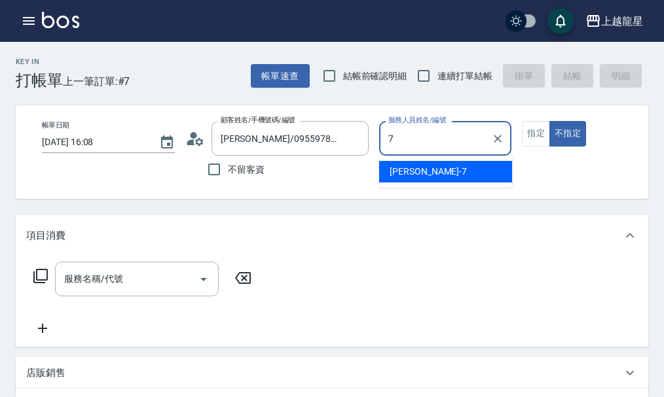
type input "雅君-7"
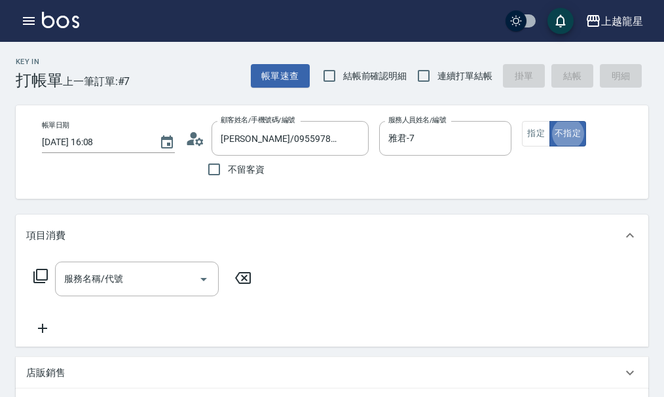
type button "false"
click at [535, 128] on button "指定" at bounding box center [536, 134] width 28 height 26
click at [114, 296] on div "服務名稱/代號" at bounding box center [137, 279] width 164 height 35
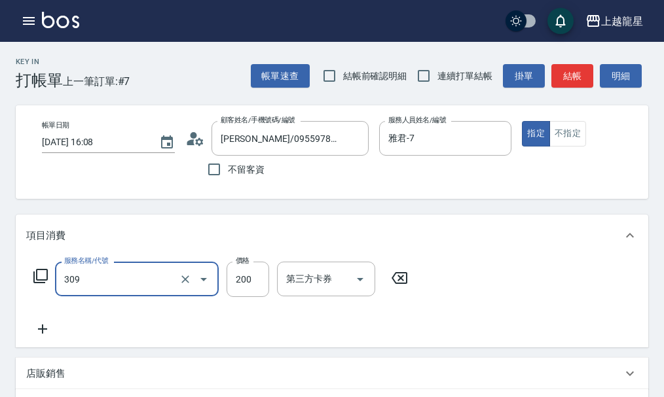
type input "剪髮(國小)(309)"
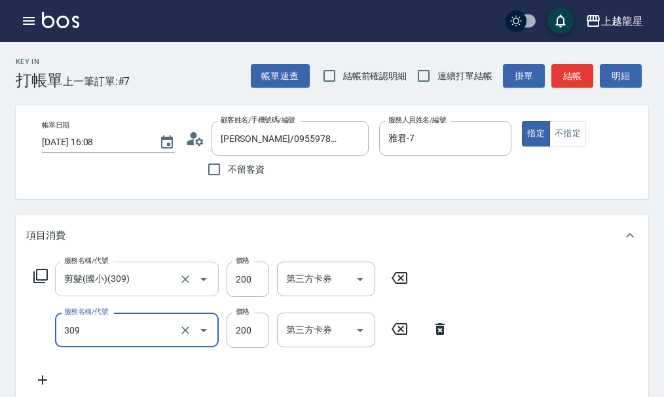
type input "剪髮(國小)(309)"
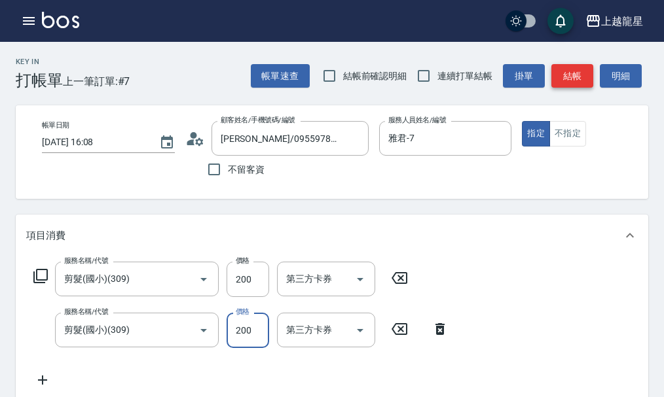
click at [563, 73] on button "結帳" at bounding box center [572, 76] width 42 height 24
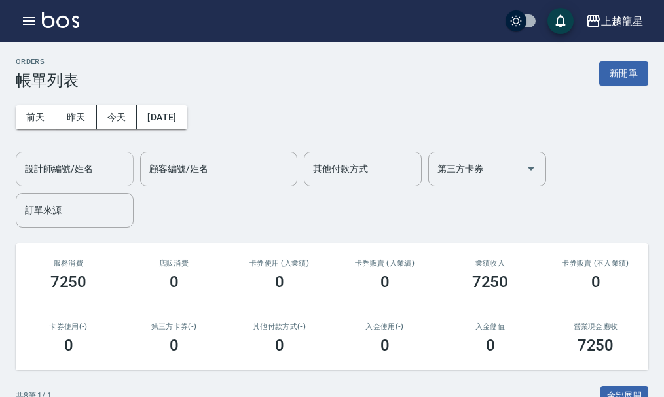
click at [65, 154] on div "設計師編號/姓名" at bounding box center [75, 169] width 118 height 35
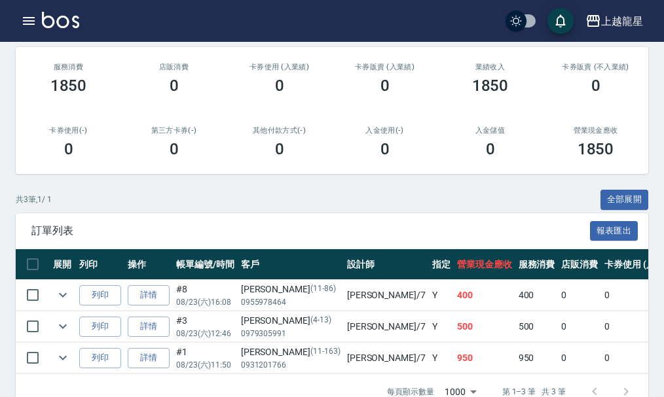
scroll to position [234, 0]
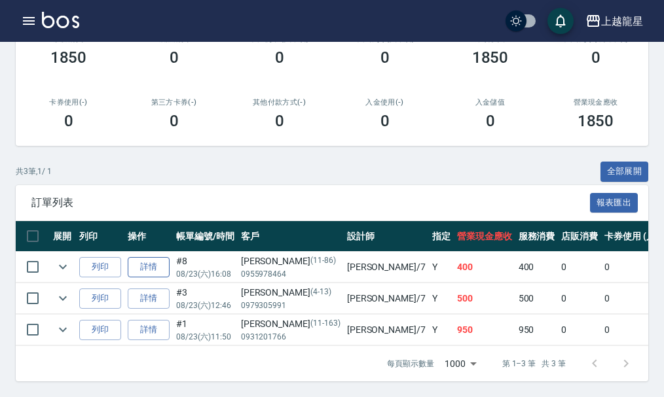
type input "雅君-7"
click at [157, 257] on link "詳情" at bounding box center [149, 267] width 42 height 20
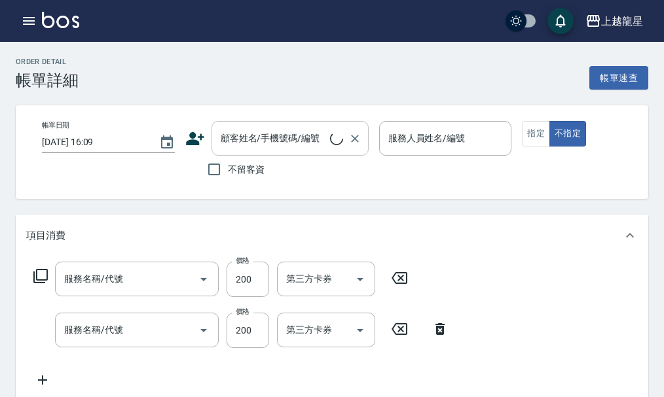
type input "剪髮(國小)(309)"
type input "[DATE] 16:08"
type input "雅君-7"
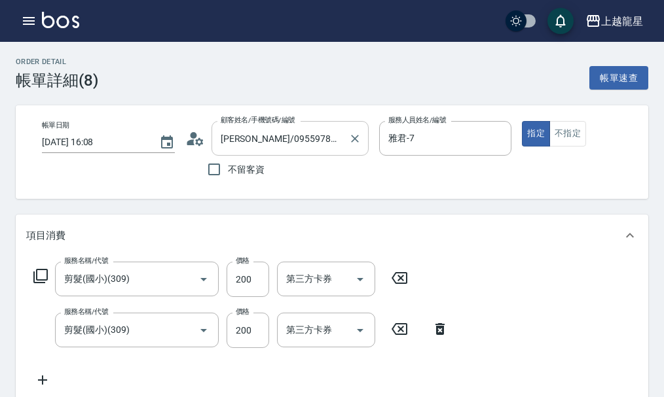
type input "[PERSON_NAME]/0955978464/11-86"
click at [349, 135] on icon "Clear" at bounding box center [354, 138] width 13 height 13
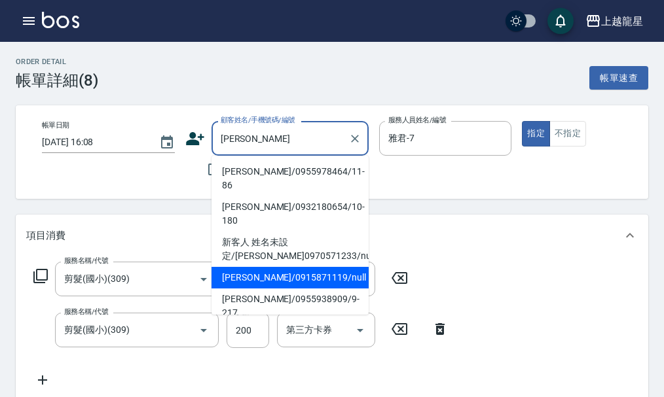
click at [270, 267] on li "[PERSON_NAME]/0915871119/null" at bounding box center [289, 278] width 157 height 22
type input "[PERSON_NAME]/0915871119/null"
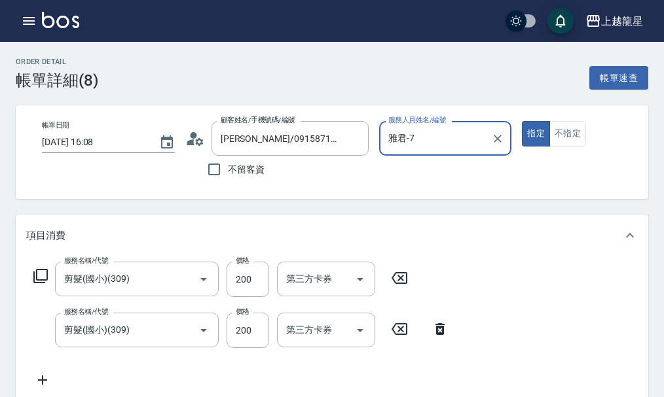
scroll to position [351, 0]
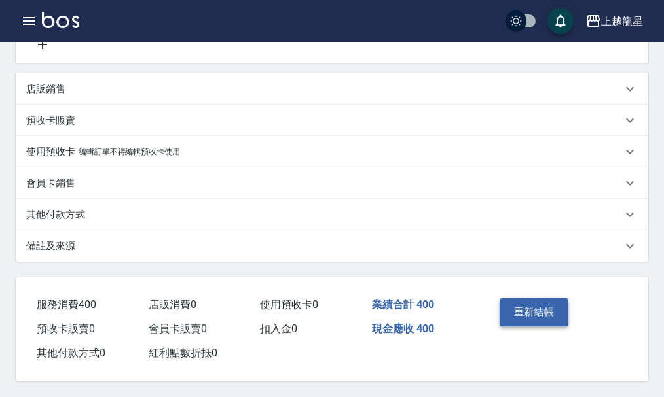
click at [526, 309] on button "重新結帳" at bounding box center [533, 311] width 69 height 27
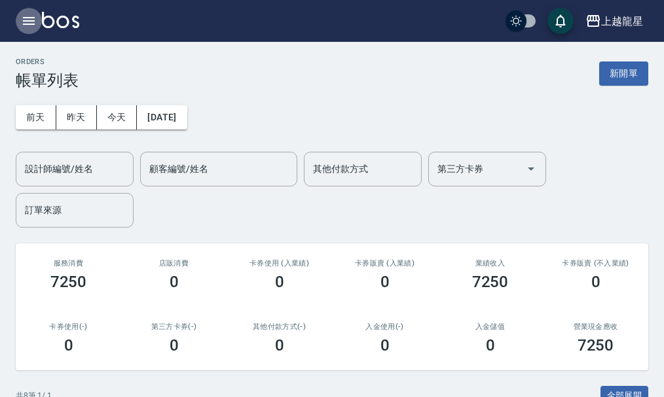
click at [26, 19] on icon "button" at bounding box center [29, 21] width 16 height 16
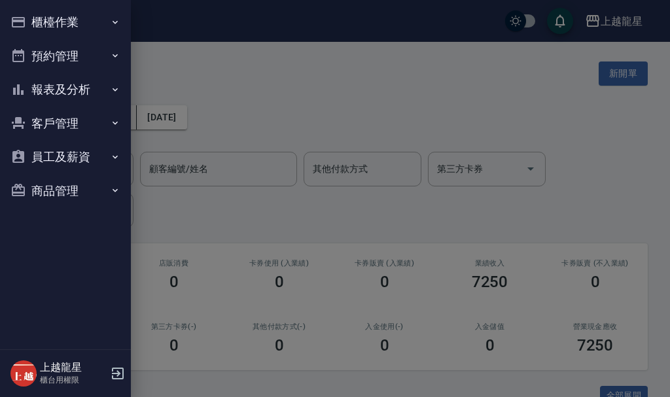
click at [88, 25] on button "櫃檯作業" at bounding box center [65, 22] width 120 height 34
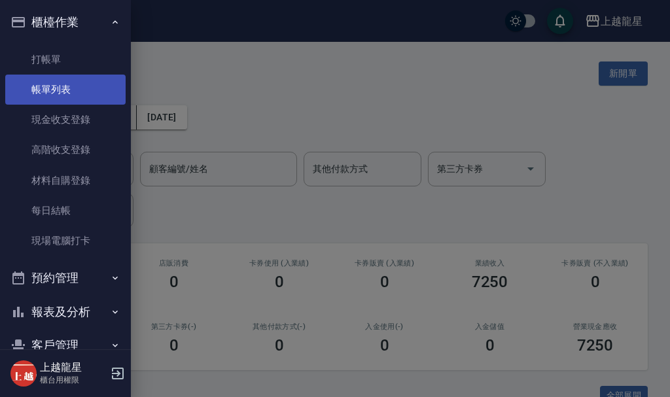
click at [66, 84] on link "帳單列表" at bounding box center [65, 90] width 120 height 30
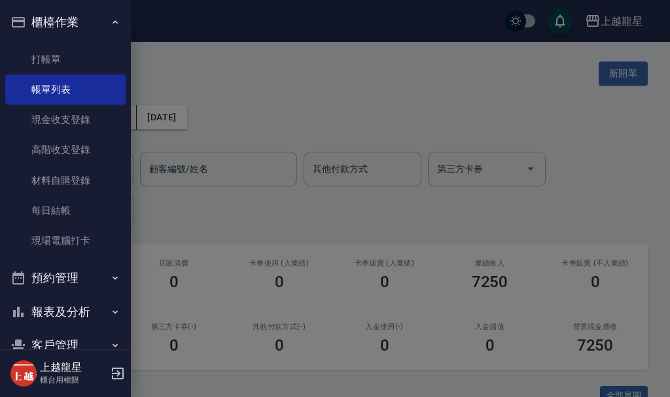
click at [249, 29] on div at bounding box center [335, 198] width 670 height 397
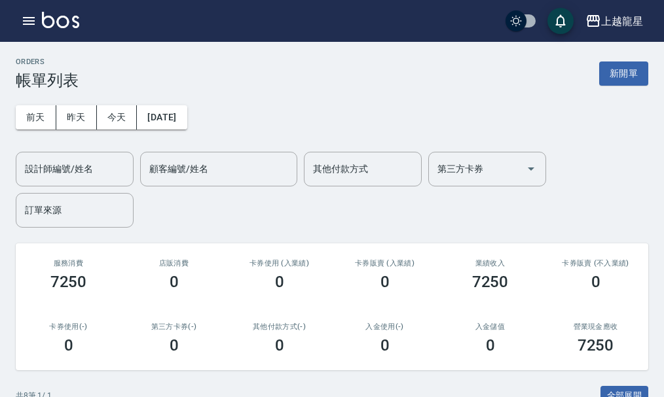
click at [69, 18] on img at bounding box center [60, 20] width 37 height 16
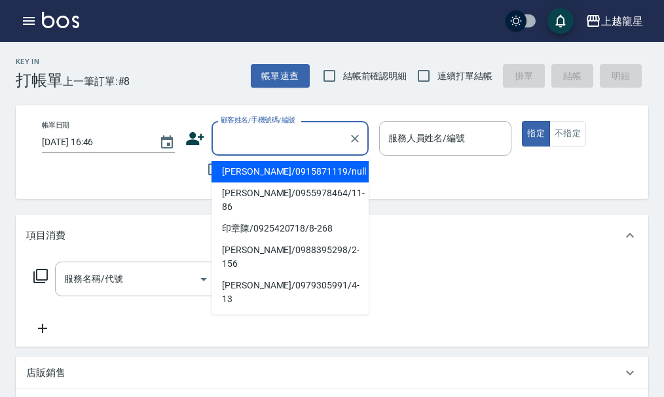
click at [279, 141] on input "顧客姓名/手機號碼/編號" at bounding box center [280, 138] width 126 height 23
drag, startPoint x: 264, startPoint y: 155, endPoint x: 291, endPoint y: 141, distance: 30.7
click at [289, 142] on div "顧客姓名/手機號碼/編號" at bounding box center [289, 138] width 157 height 35
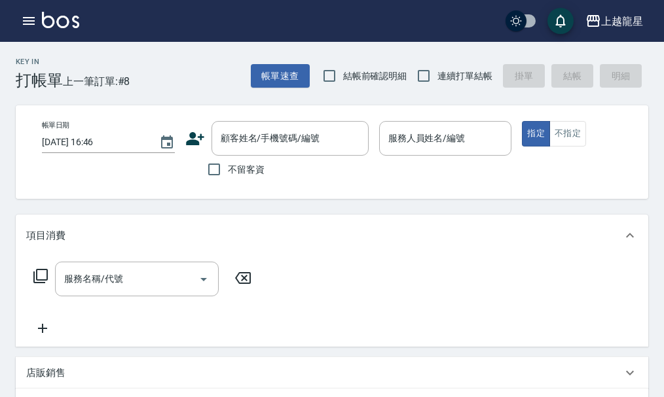
click at [260, 175] on span "不留客資" at bounding box center [246, 170] width 37 height 14
click at [228, 175] on input "不留客資" at bounding box center [213, 169] width 27 height 27
checkbox input "true"
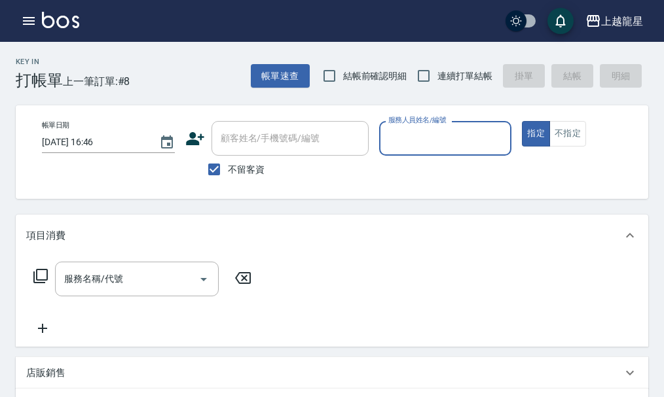
click at [423, 144] on input "服務人員姓名/編號" at bounding box center [445, 138] width 121 height 23
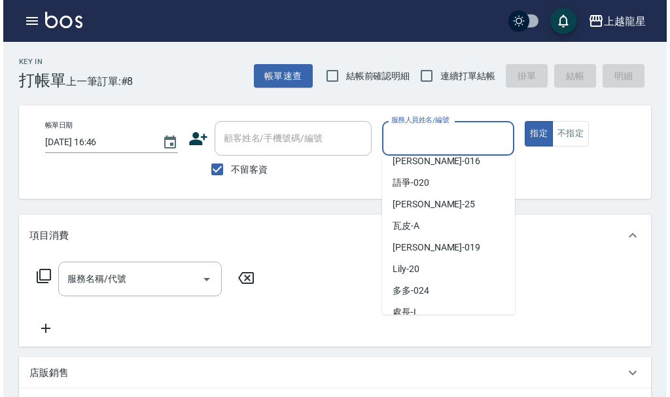
scroll to position [240, 0]
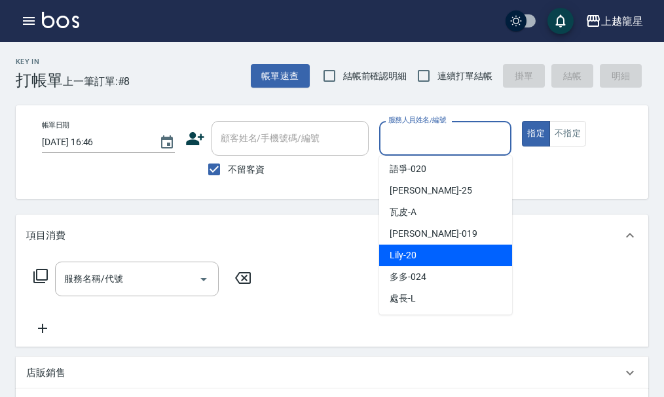
drag, startPoint x: 420, startPoint y: 254, endPoint x: 438, endPoint y: 241, distance: 22.0
click at [419, 255] on div "Lily -20" at bounding box center [445, 256] width 133 height 22
type input "Lily-20"
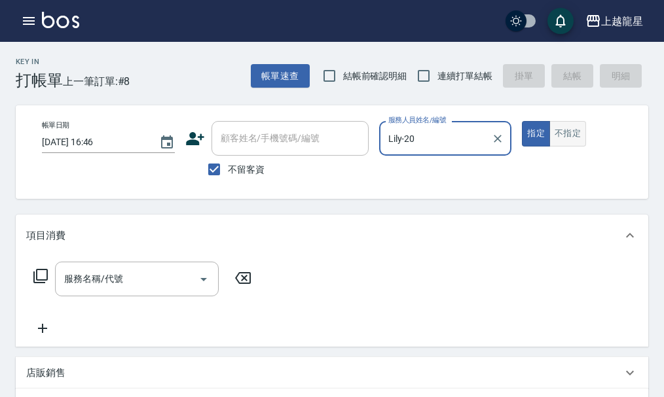
click at [570, 130] on button "不指定" at bounding box center [567, 134] width 37 height 26
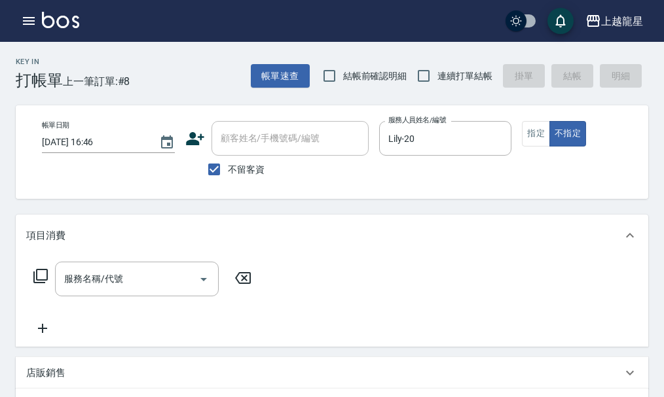
click at [101, 287] on div "服務名稱/代號 服務名稱/代號" at bounding box center [137, 279] width 164 height 35
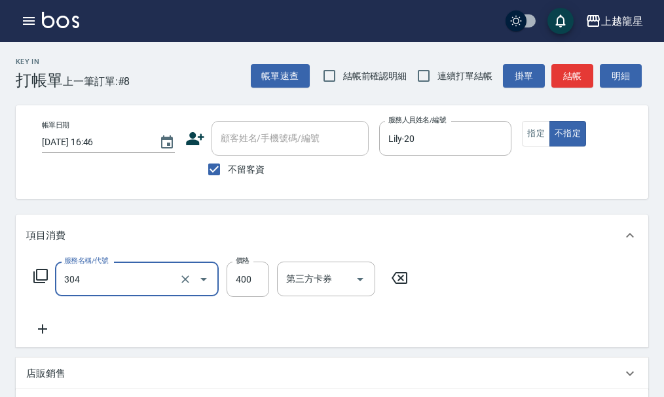
type input "剪髮(304)"
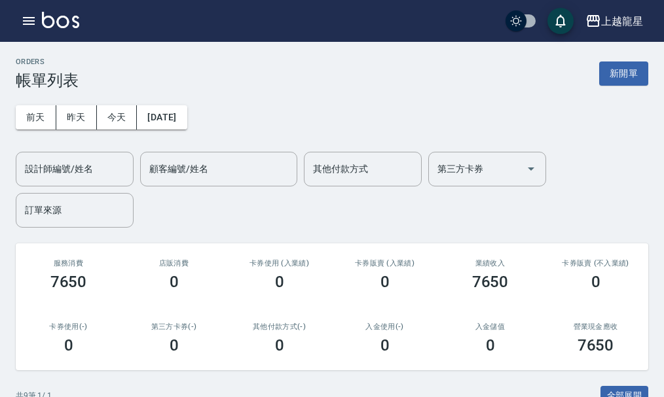
click at [65, 18] on img at bounding box center [60, 20] width 37 height 16
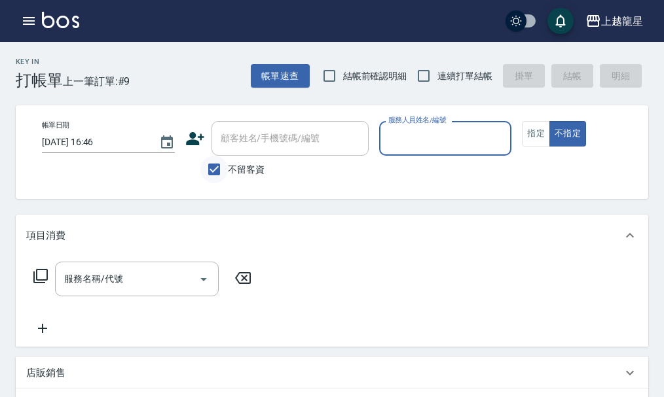
click at [211, 169] on input "不留客資" at bounding box center [213, 169] width 27 height 27
checkbox input "false"
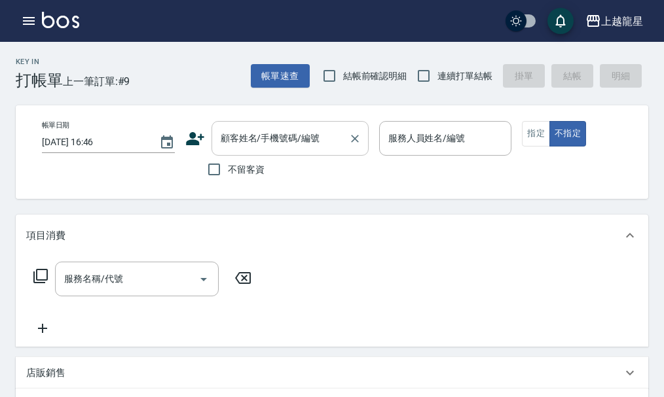
click at [239, 148] on input "顧客姓名/手機號碼/編號" at bounding box center [280, 138] width 126 height 23
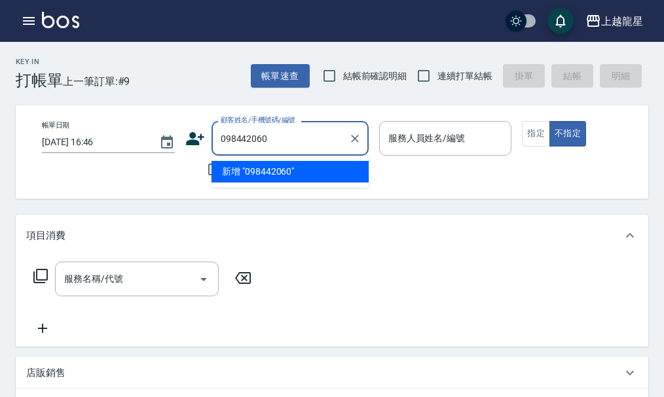
type input "0984420606"
click at [354, 140] on icon "Clear" at bounding box center [354, 138] width 13 height 13
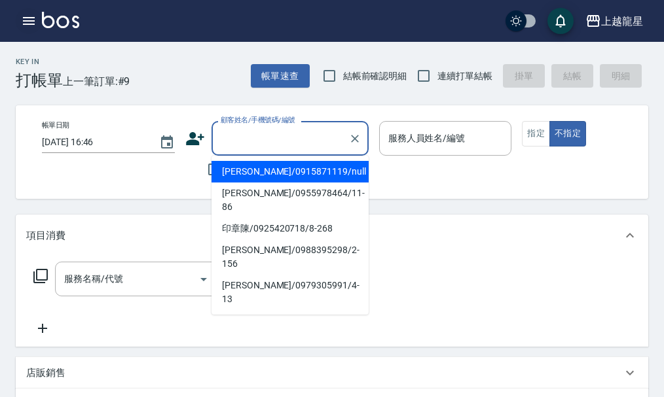
click at [28, 14] on icon "button" at bounding box center [29, 21] width 16 height 16
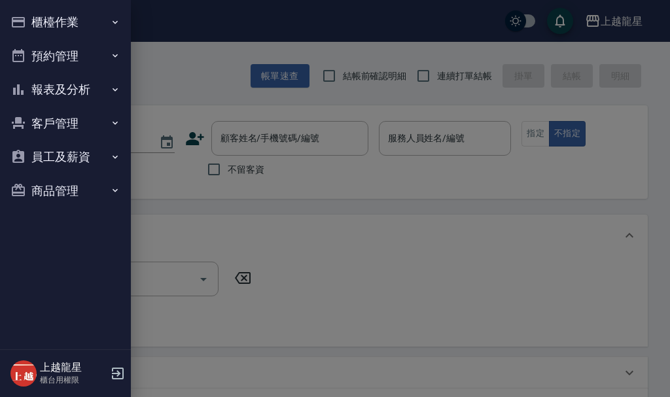
click at [31, 13] on button "櫃檯作業" at bounding box center [65, 22] width 120 height 34
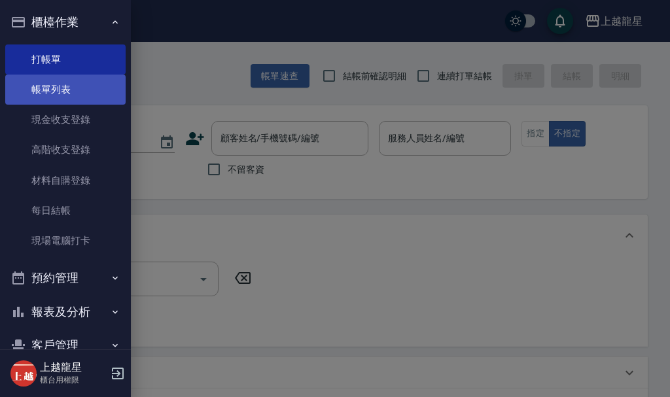
click at [37, 80] on link "帳單列表" at bounding box center [65, 90] width 120 height 30
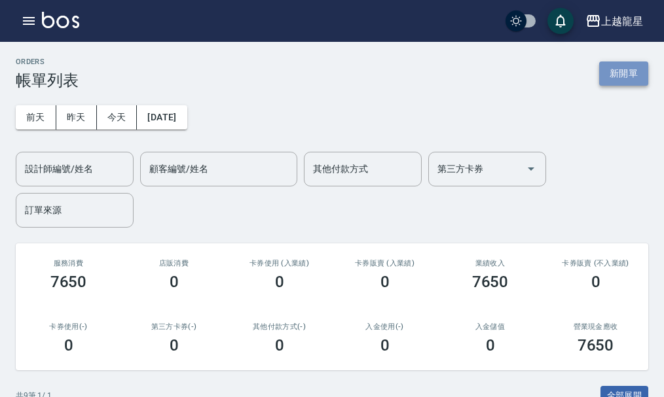
click at [603, 75] on button "新開單" at bounding box center [623, 74] width 49 height 24
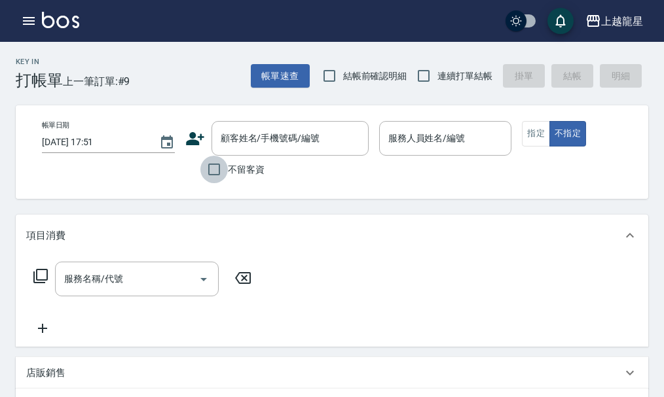
click at [212, 169] on input "不留客資" at bounding box center [213, 169] width 27 height 27
checkbox input "true"
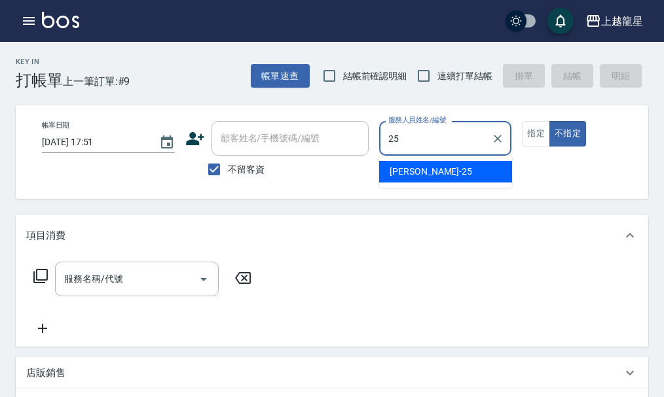
click at [448, 173] on div "淑雲 -25" at bounding box center [445, 172] width 133 height 22
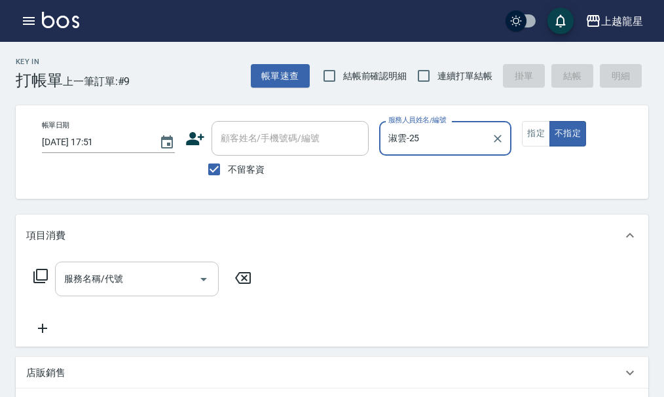
type input "淑雲-25"
click at [124, 291] on input "服務名稱/代號" at bounding box center [127, 279] width 132 height 23
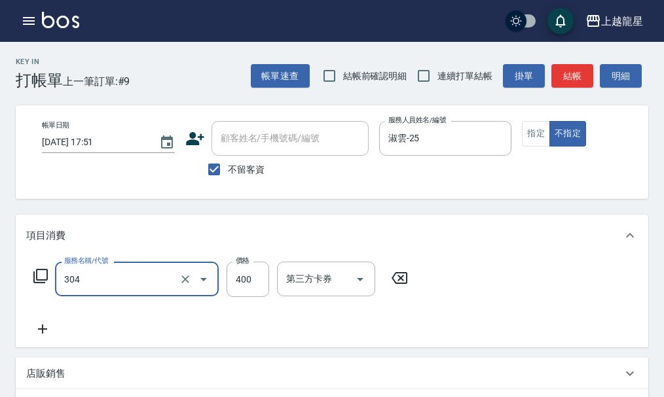
type input "剪髮(304)"
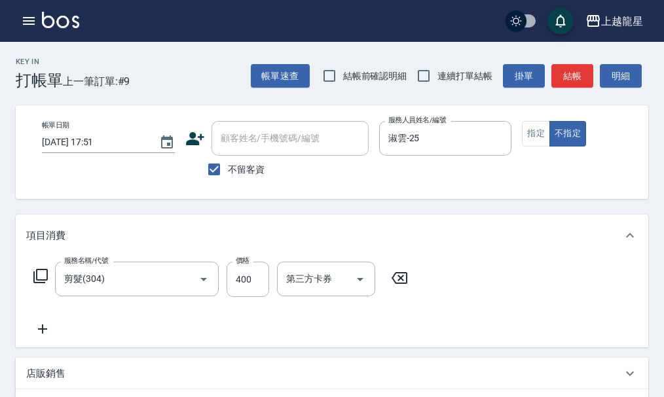
click at [37, 377] on div "店販銷售" at bounding box center [332, 373] width 632 height 31
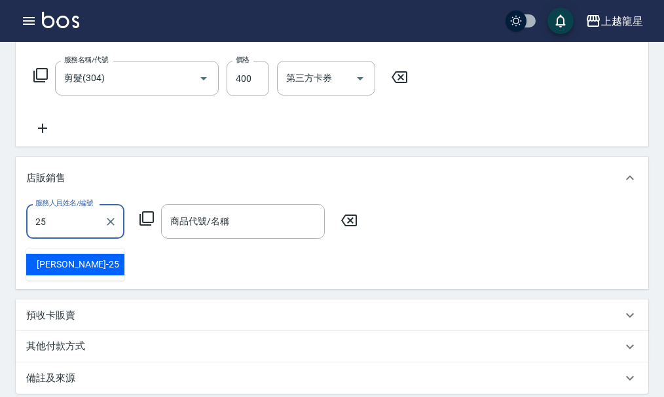
click at [111, 268] on div "淑雲 -25" at bounding box center [75, 265] width 98 height 22
type input "淑雲-25"
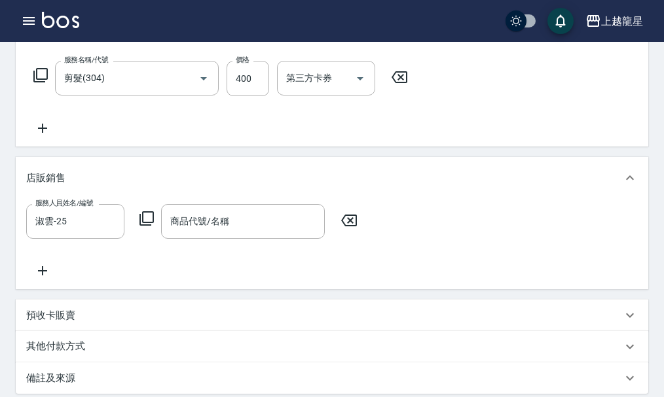
click at [150, 226] on icon at bounding box center [147, 219] width 16 height 16
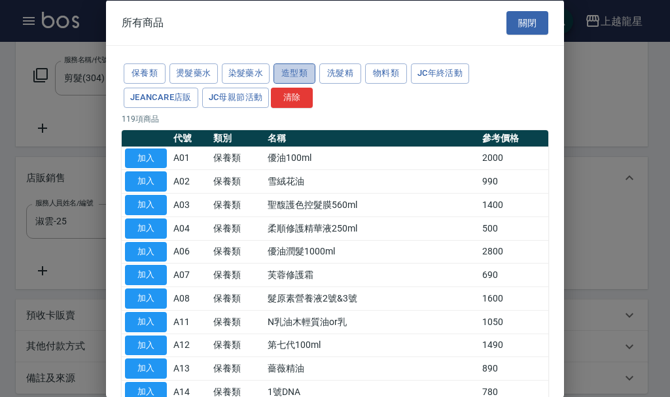
click at [309, 75] on button "造型類" at bounding box center [295, 73] width 42 height 20
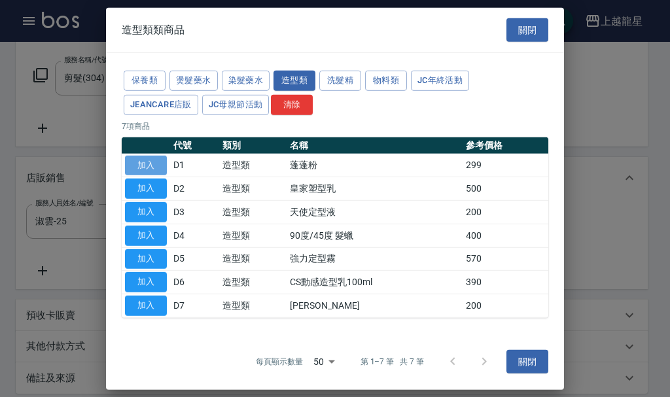
click at [154, 169] on button "加入" at bounding box center [146, 165] width 42 height 20
type input "蓬蓬粉"
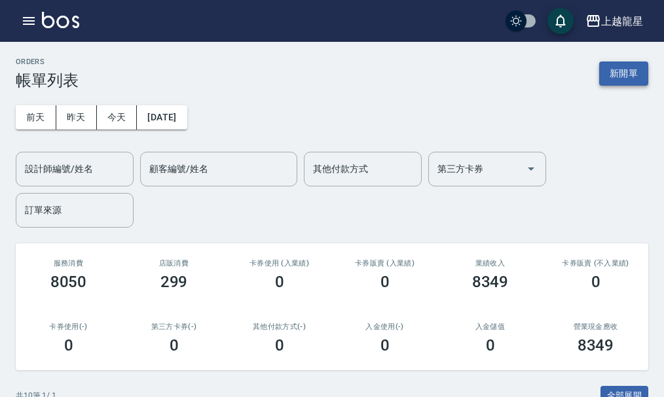
click at [619, 74] on button "新開單" at bounding box center [623, 74] width 49 height 24
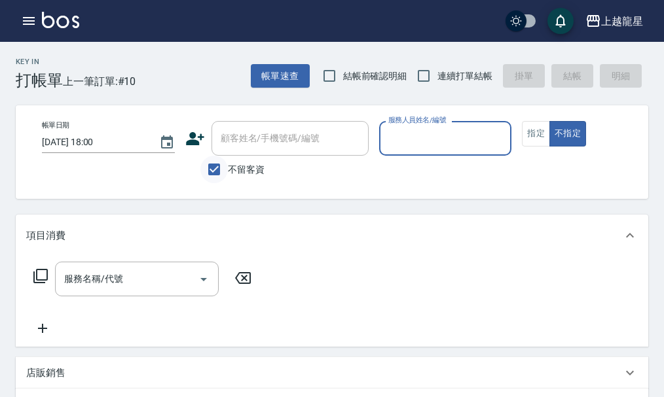
click at [227, 162] on input "不留客資" at bounding box center [213, 169] width 27 height 27
checkbox input "false"
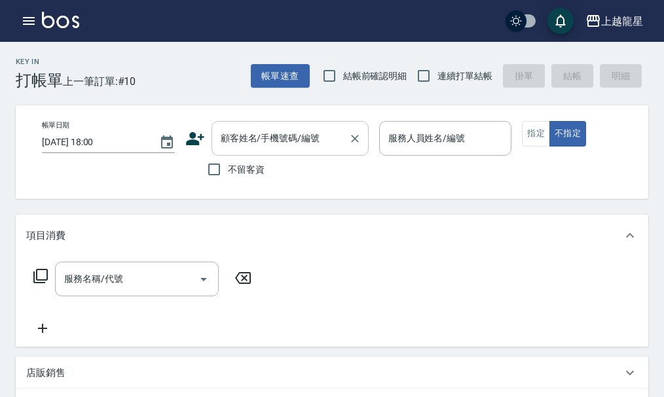
click at [236, 141] on input "顧客姓名/手機號碼/編號" at bounding box center [280, 138] width 126 height 23
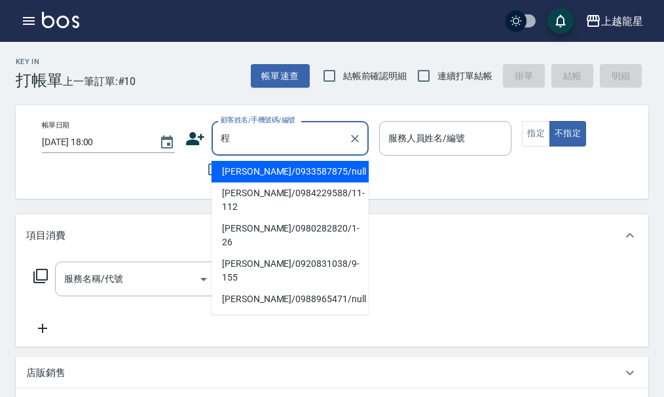
click at [245, 289] on li "[PERSON_NAME]/0988965471/null" at bounding box center [289, 300] width 157 height 22
type input "[PERSON_NAME]/0988965471/null"
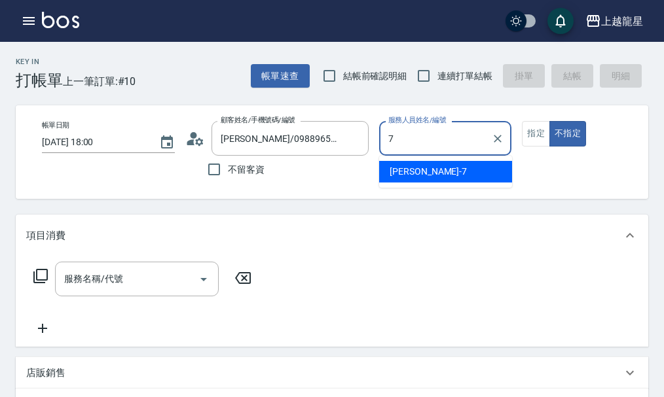
type input "雅君-7"
type button "false"
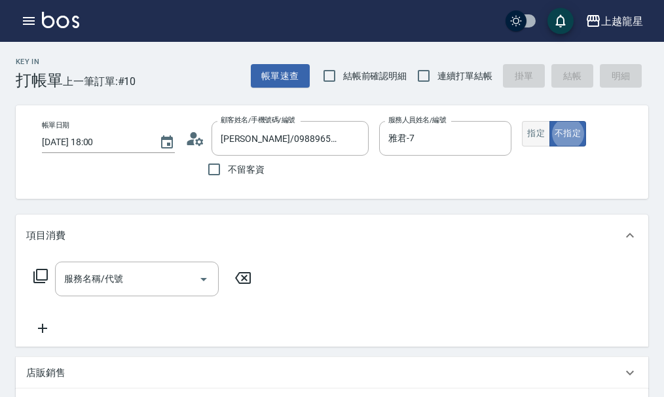
click at [530, 137] on button "指定" at bounding box center [536, 134] width 28 height 26
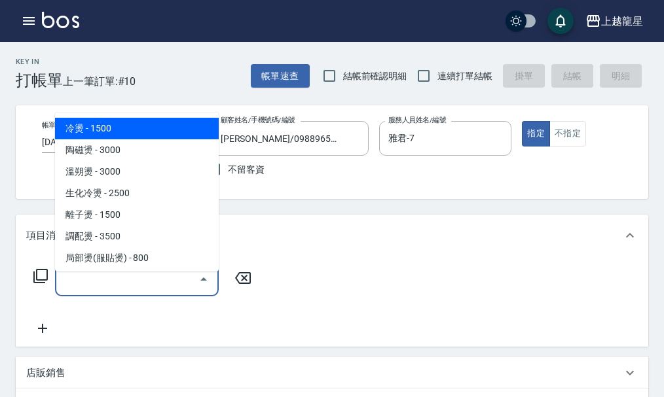
click at [140, 291] on input "服務名稱/代號" at bounding box center [127, 279] width 132 height 23
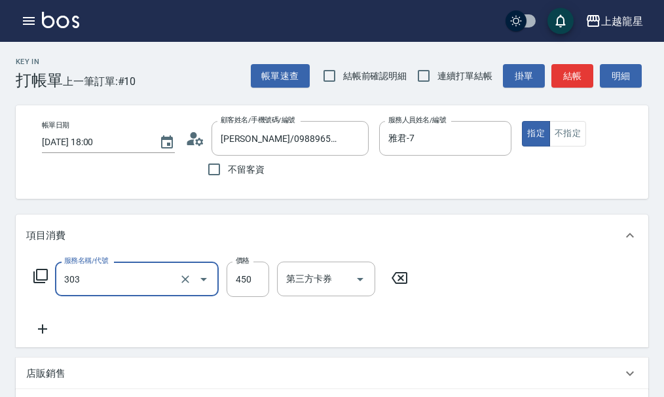
type input "剪髮(303)"
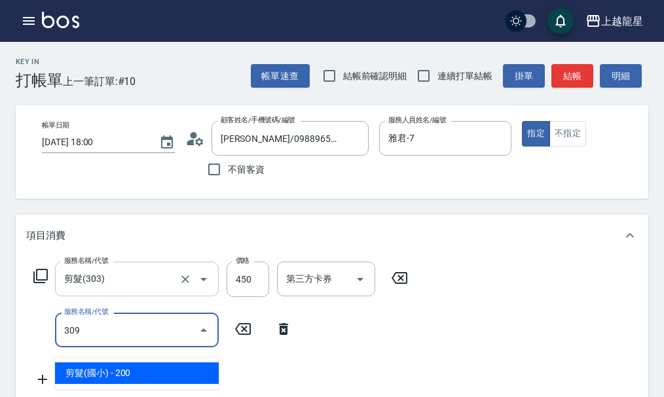
type input "剪髮(國小)(309)"
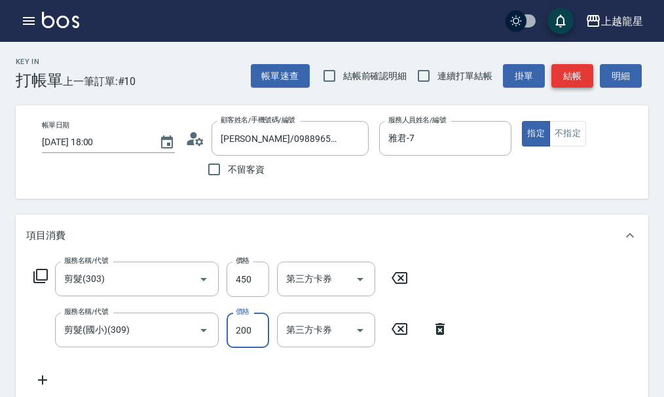
click at [569, 71] on button "結帳" at bounding box center [572, 76] width 42 height 24
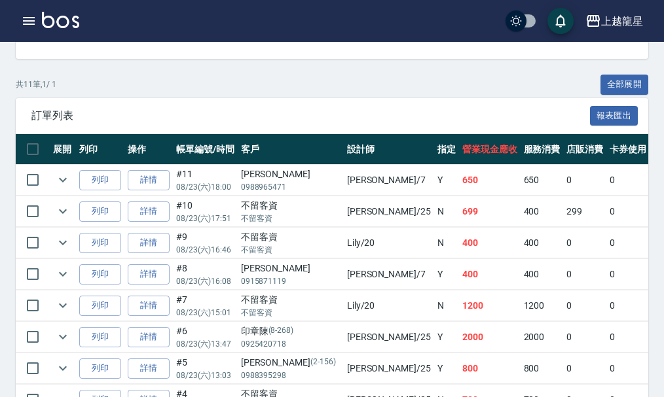
scroll to position [327, 0]
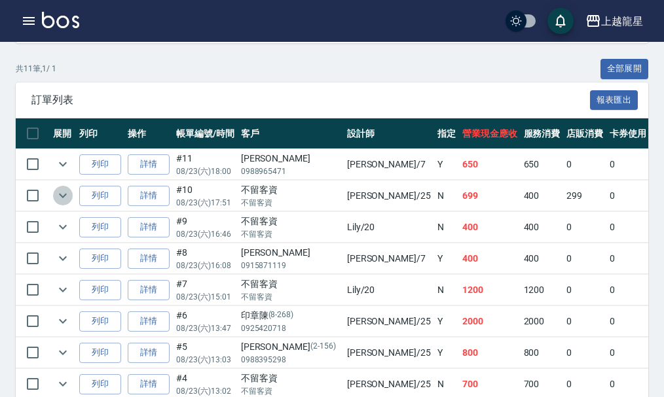
click at [60, 190] on icon "expand row" at bounding box center [63, 196] width 16 height 16
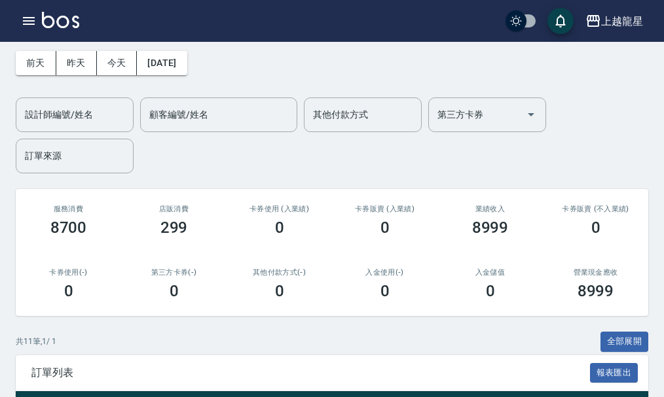
scroll to position [0, 0]
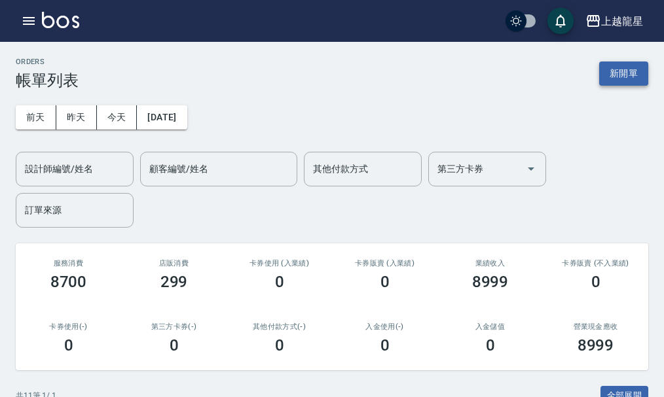
click at [622, 69] on button "新開單" at bounding box center [623, 74] width 49 height 24
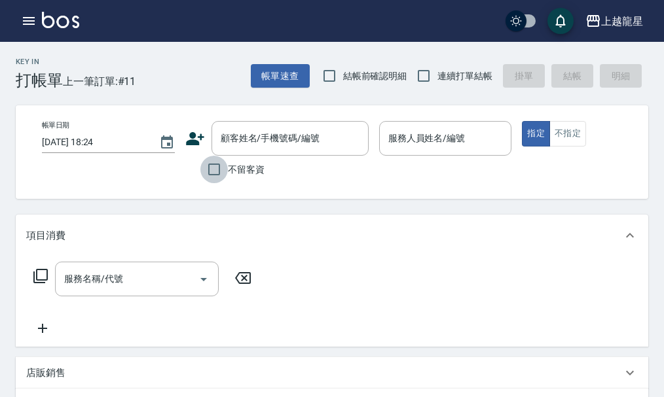
click at [215, 175] on input "不留客資" at bounding box center [213, 169] width 27 height 27
checkbox input "true"
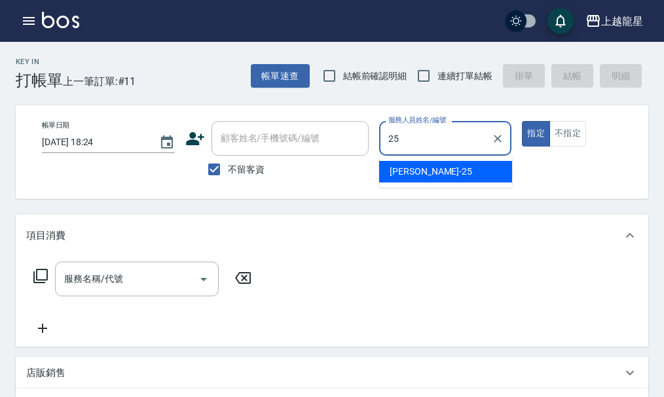
click at [459, 167] on div "淑雲 -25" at bounding box center [445, 172] width 133 height 22
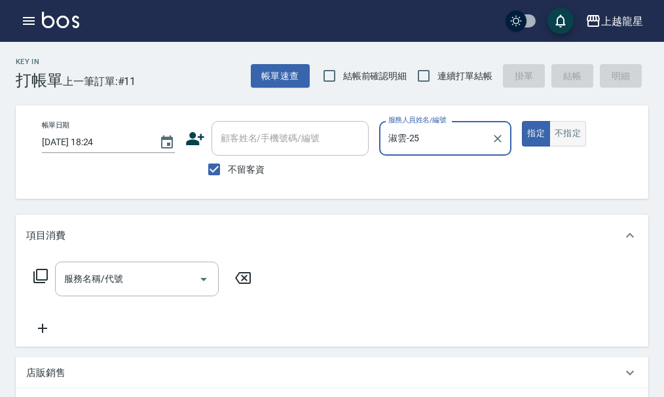
type input "淑雲-25"
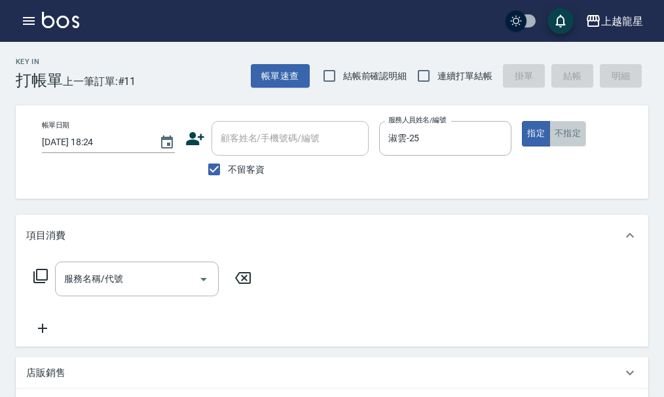
click at [576, 129] on button "不指定" at bounding box center [567, 134] width 37 height 26
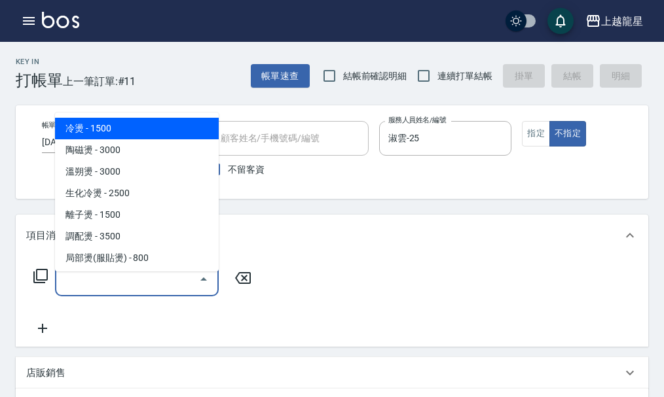
click at [169, 291] on input "服務名稱/代號" at bounding box center [127, 279] width 132 height 23
click at [393, 226] on div "項目消費" at bounding box center [332, 236] width 632 height 42
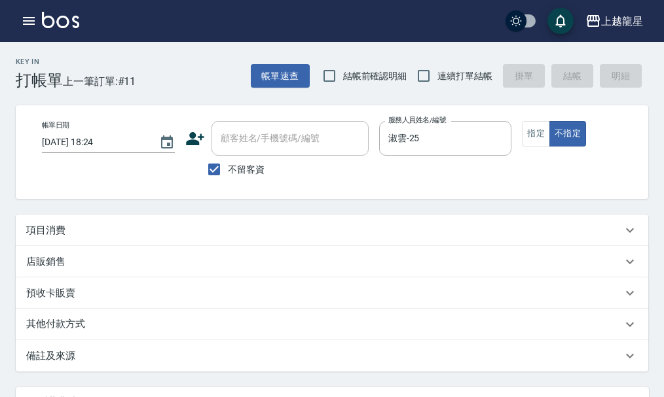
click at [58, 236] on p "項目消費" at bounding box center [45, 231] width 39 height 14
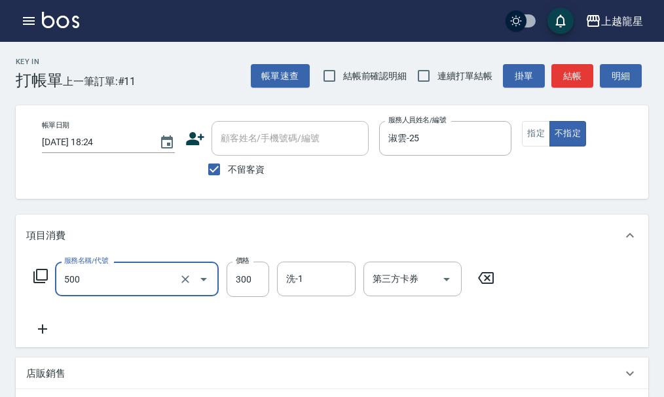
type input "一般洗髮(500)"
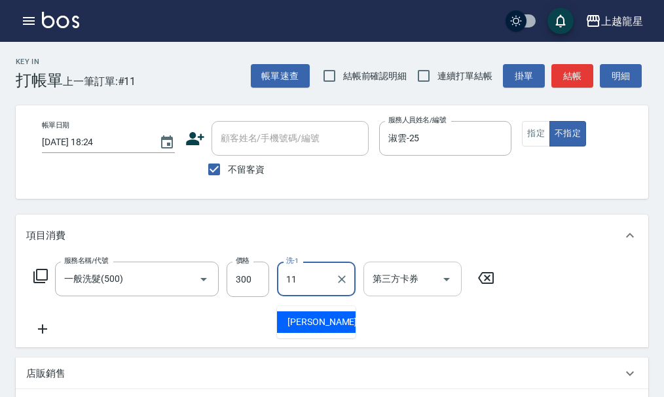
type input "[PERSON_NAME]-11"
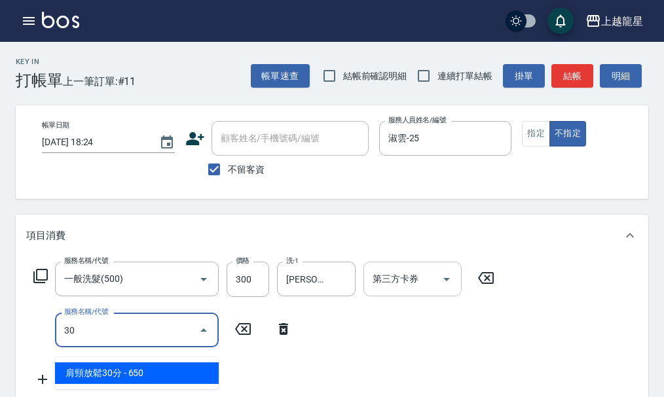
type input "304"
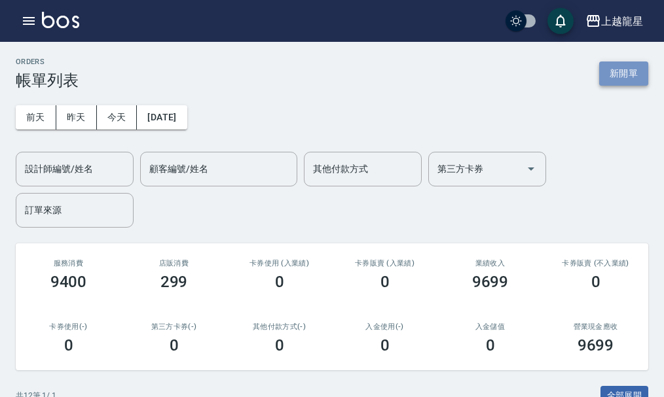
click at [622, 76] on button "新開單" at bounding box center [623, 74] width 49 height 24
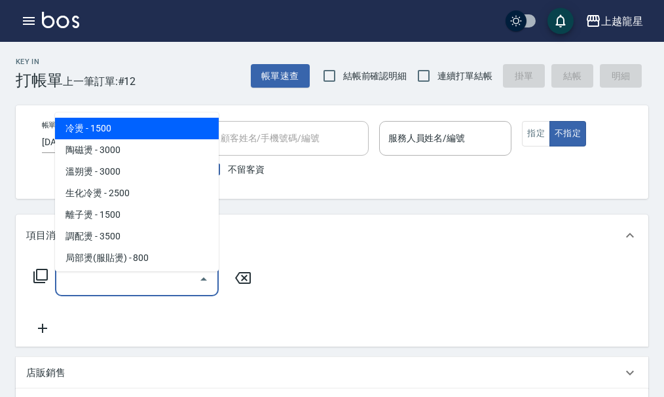
click at [110, 291] on input "服務名稱/代號" at bounding box center [127, 279] width 132 height 23
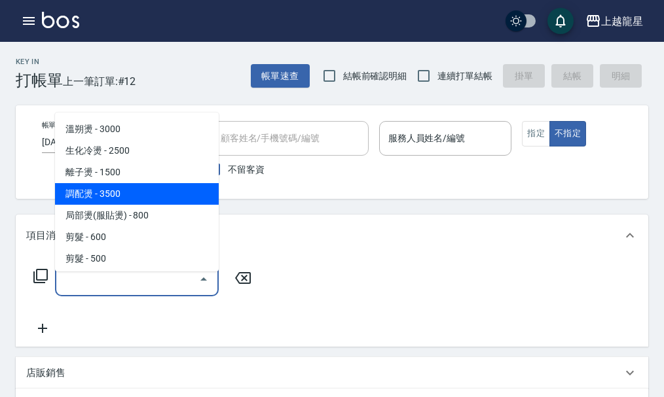
scroll to position [65, 0]
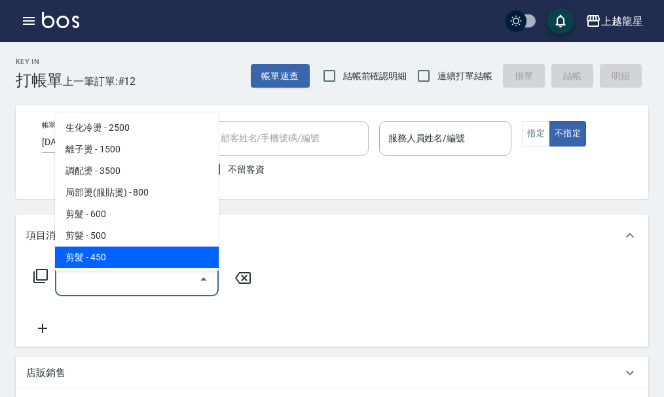
click at [274, 237] on div "項目消費" at bounding box center [332, 236] width 632 height 42
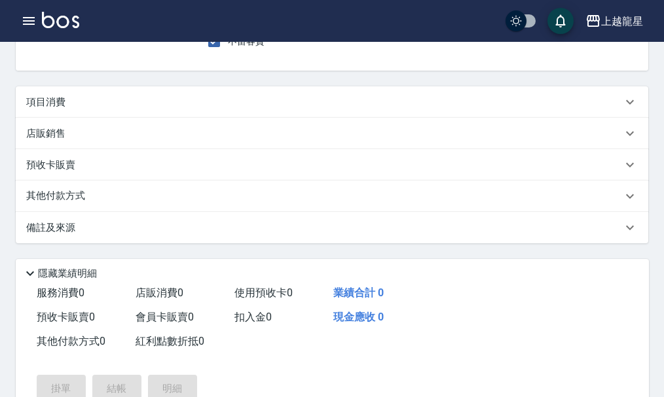
scroll to position [0, 0]
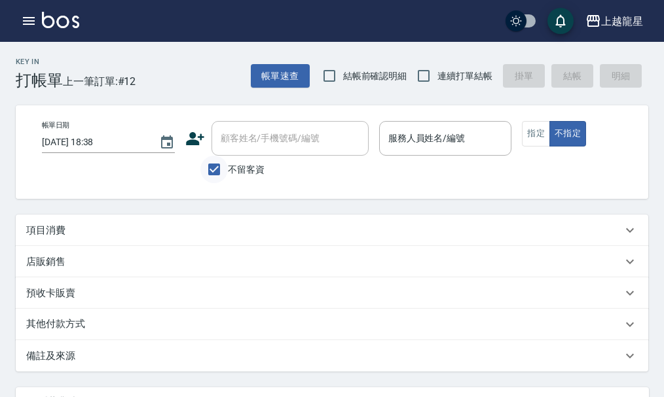
click at [218, 158] on input "不留客資" at bounding box center [213, 169] width 27 height 27
checkbox input "false"
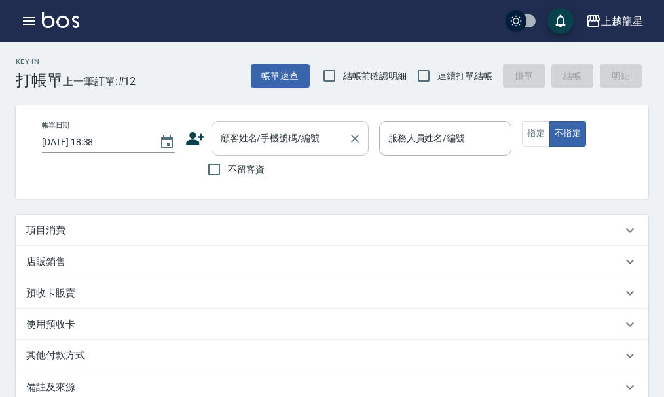
click at [242, 143] on div "顧客姓名/手機號碼/編號 顧客姓名/手機號碼/編號" at bounding box center [289, 138] width 157 height 35
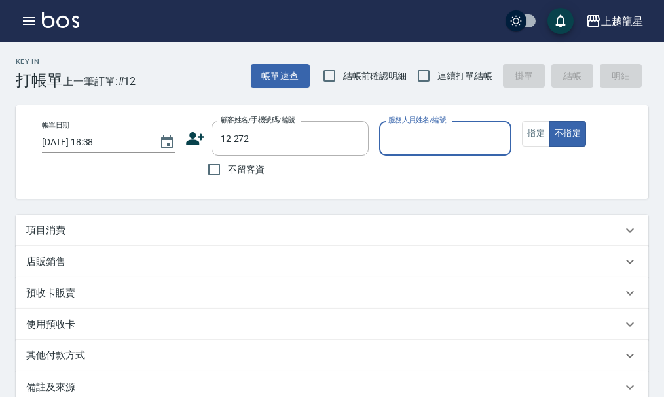
type input "[PERSON_NAME]/0919308518/12-272"
type input "Alisa-10"
click at [525, 135] on button "指定" at bounding box center [536, 134] width 28 height 26
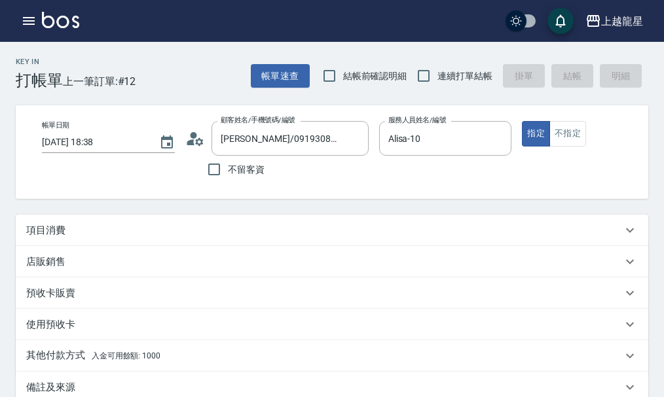
click at [98, 246] on div "項目消費" at bounding box center [332, 230] width 632 height 31
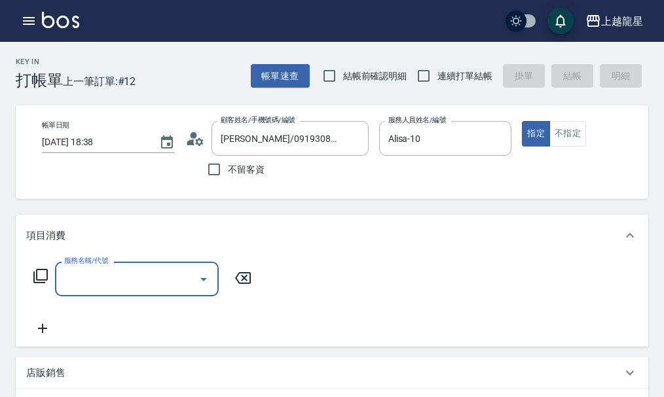
click at [74, 291] on input "服務名稱/代號" at bounding box center [127, 279] width 132 height 23
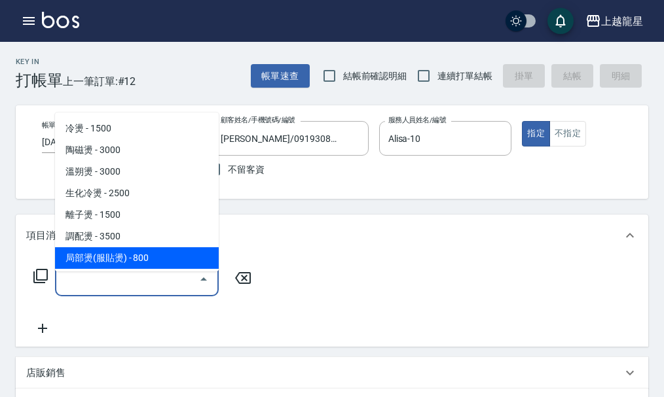
click at [155, 251] on span "局部燙(服貼燙) - 800" at bounding box center [137, 258] width 164 height 22
type input "局部燙(服貼燙)(207)"
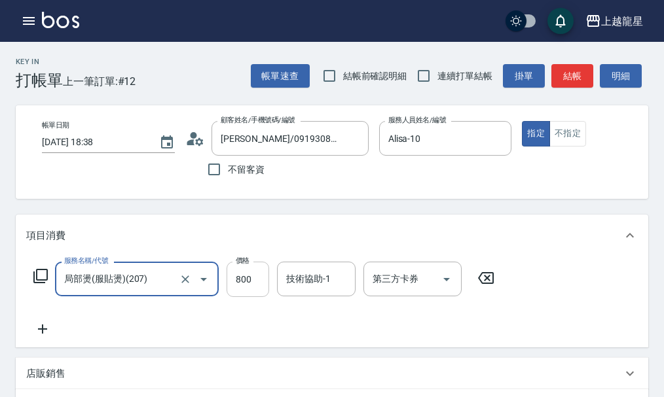
click at [244, 297] on input "800" at bounding box center [247, 279] width 43 height 35
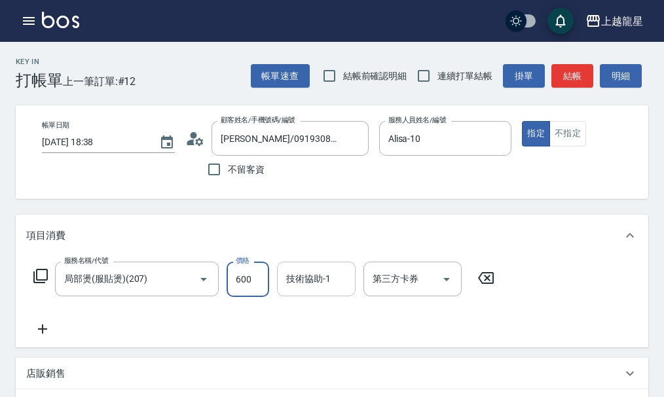
type input "600"
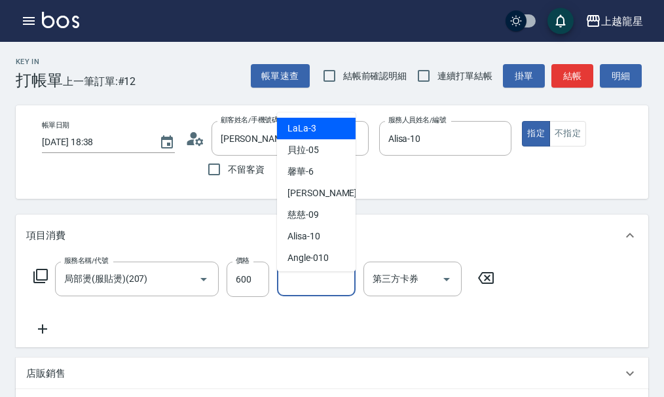
click at [299, 291] on input "技術協助-1" at bounding box center [316, 279] width 67 height 23
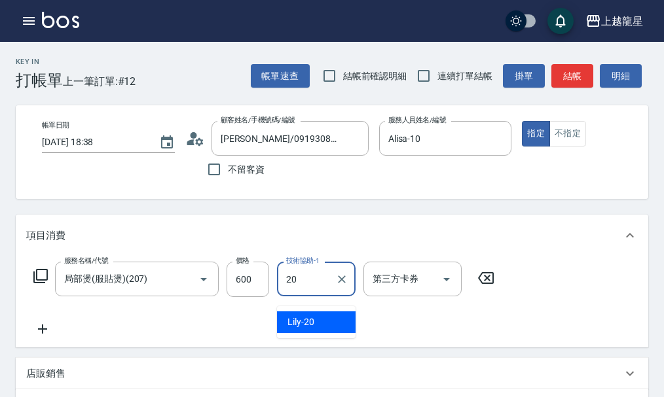
type input "Lily-20"
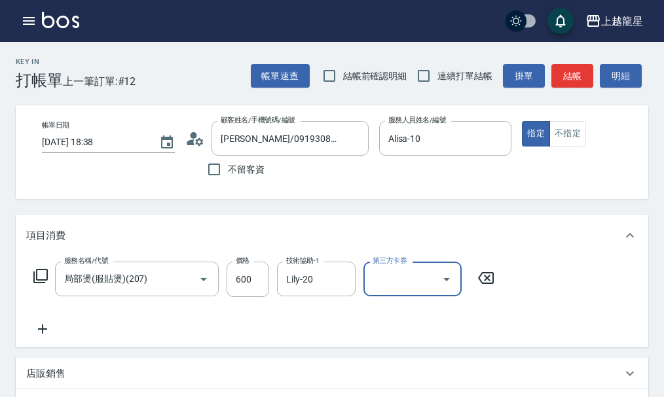
click at [44, 334] on icon at bounding box center [42, 329] width 33 height 16
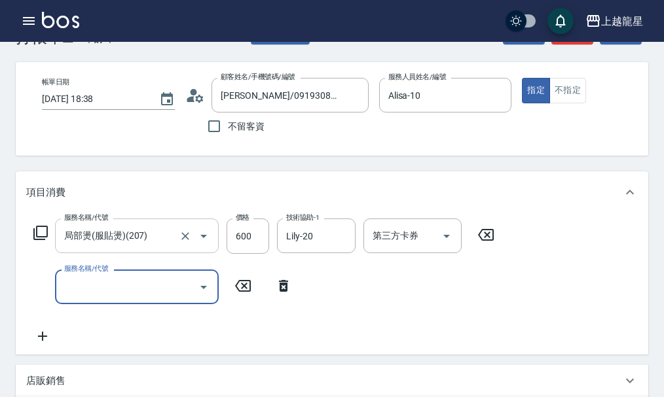
scroll to position [131, 0]
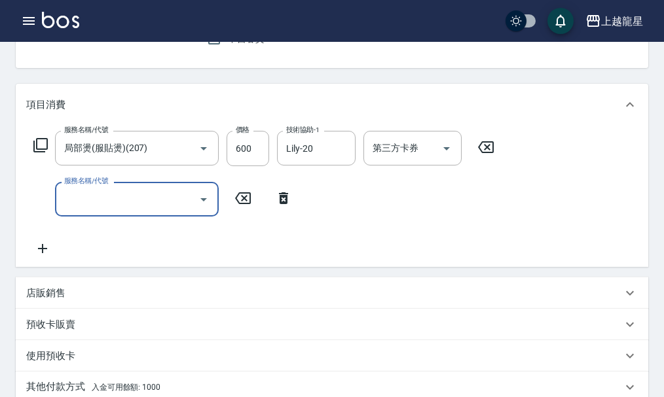
click at [143, 211] on input "服務名稱/代號" at bounding box center [127, 199] width 132 height 23
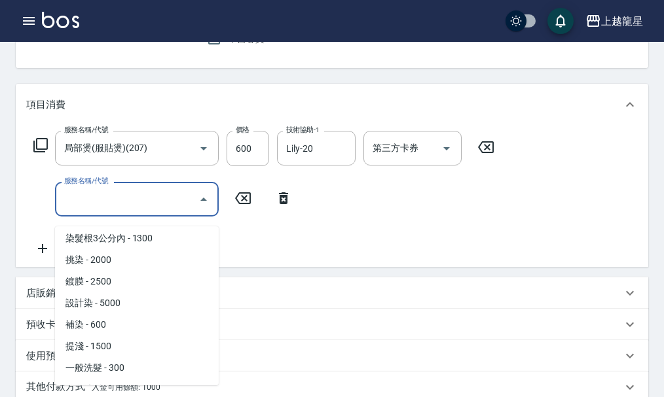
scroll to position [327, 0]
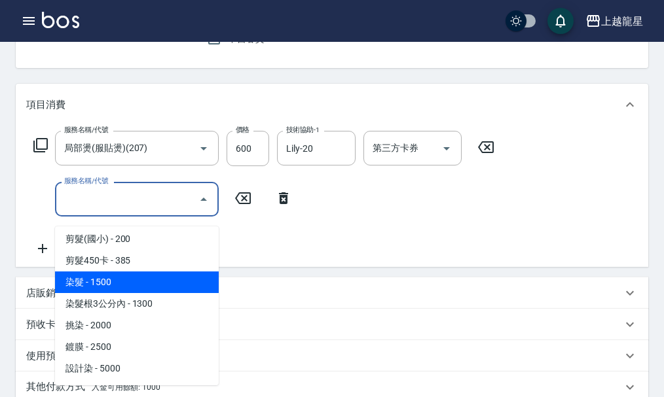
click at [169, 281] on span "染髮 - 1500" at bounding box center [137, 283] width 164 height 22
type input "染髮(400)"
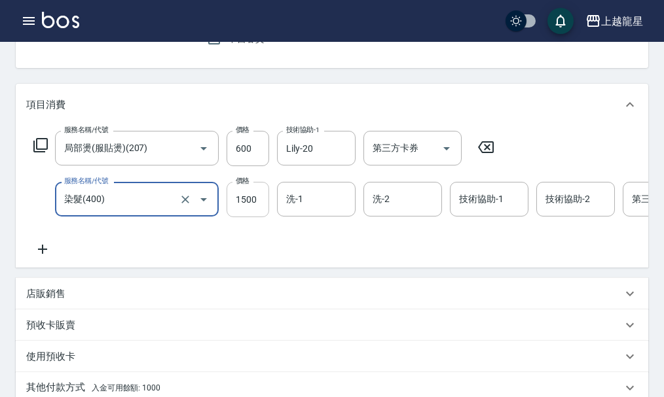
click at [255, 213] on input "1500" at bounding box center [247, 199] width 43 height 35
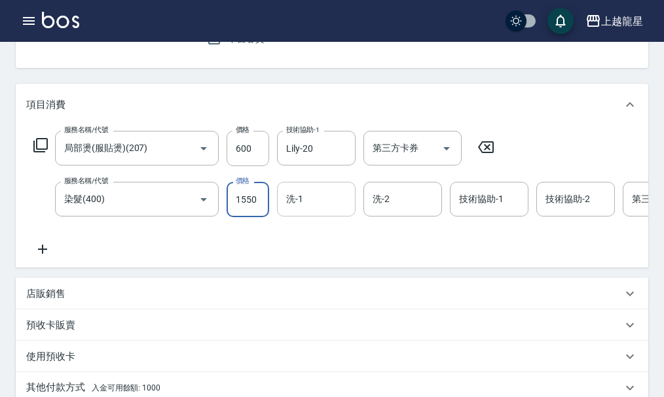
type input "1550"
click at [318, 211] on input "洗-1" at bounding box center [316, 199] width 67 height 23
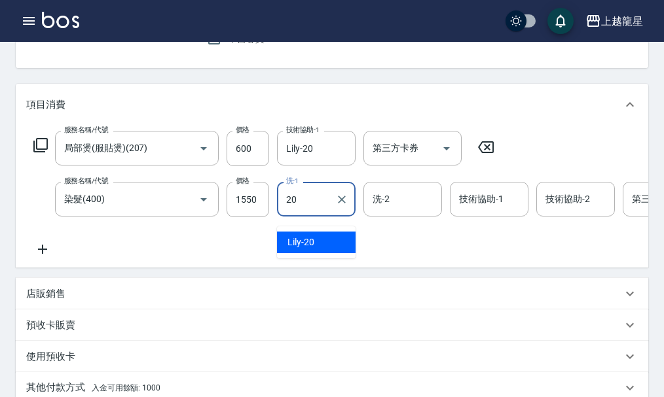
type input "Lily-20"
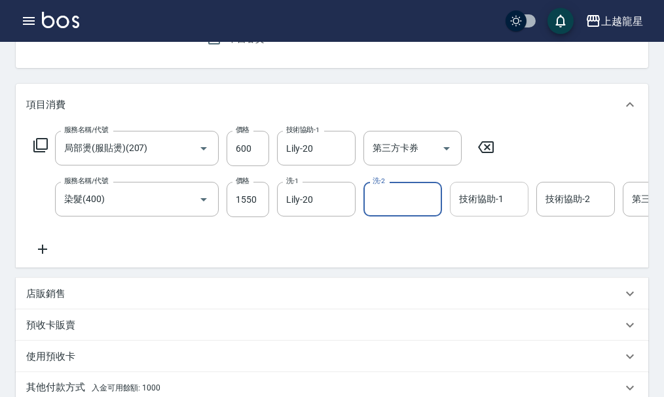
click at [478, 211] on input "技術協助-1" at bounding box center [488, 199] width 67 height 23
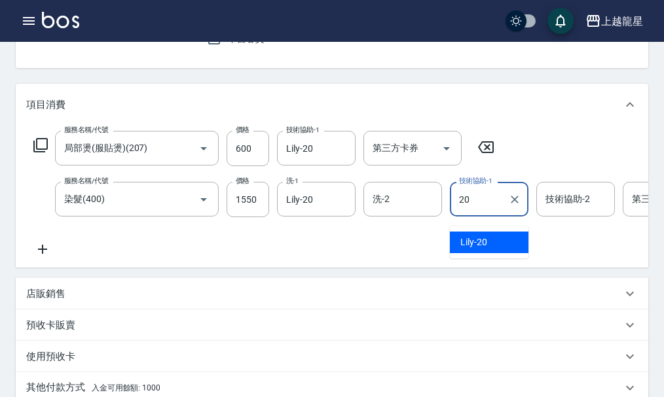
type input "Lily-20"
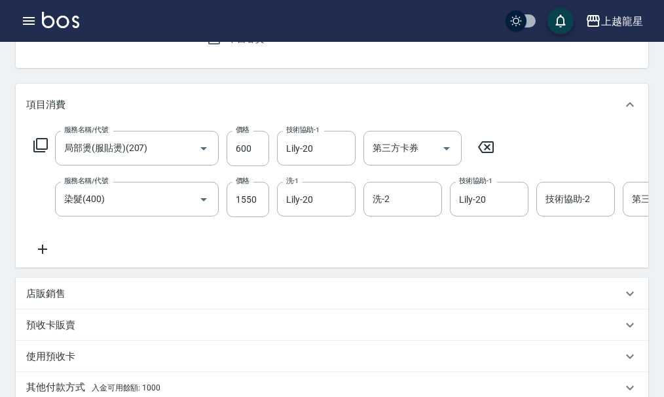
click at [41, 257] on icon at bounding box center [42, 249] width 33 height 16
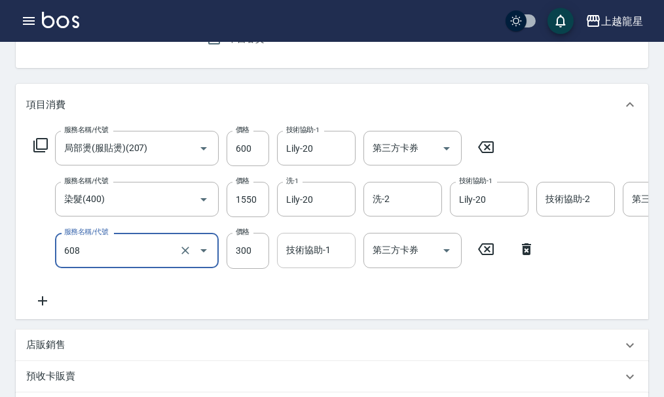
type input "頭皮隔離(608)"
click at [325, 258] on div "技術協助-1 技術協助-1" at bounding box center [316, 250] width 79 height 35
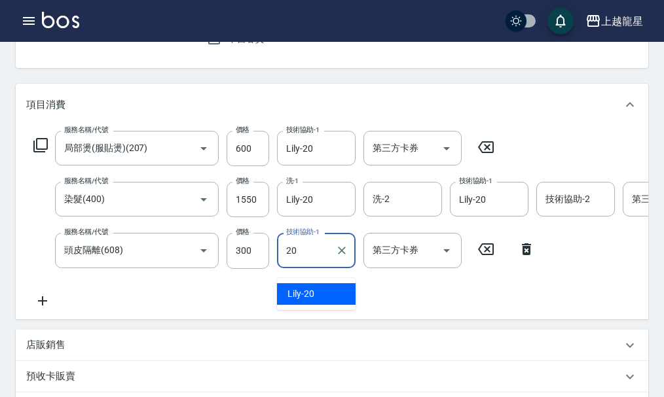
type input "Lily-20"
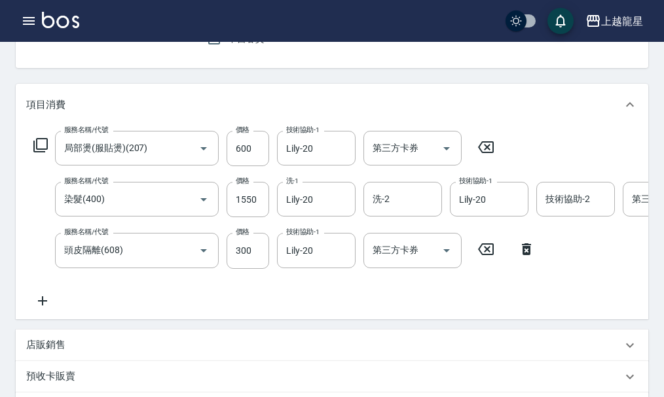
click at [46, 309] on icon at bounding box center [42, 301] width 33 height 16
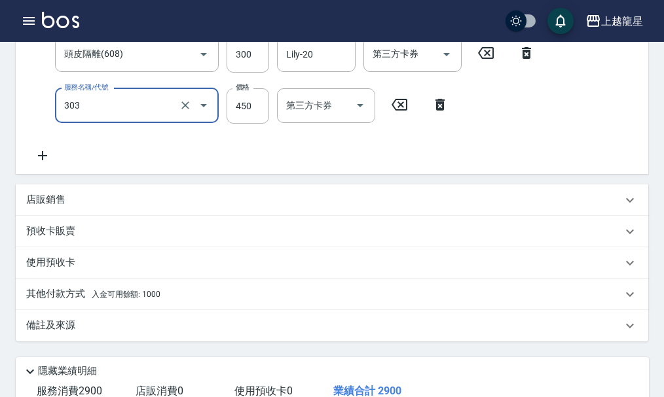
type input "剪髮(303)"
click at [90, 216] on div "店販銷售" at bounding box center [332, 200] width 632 height 31
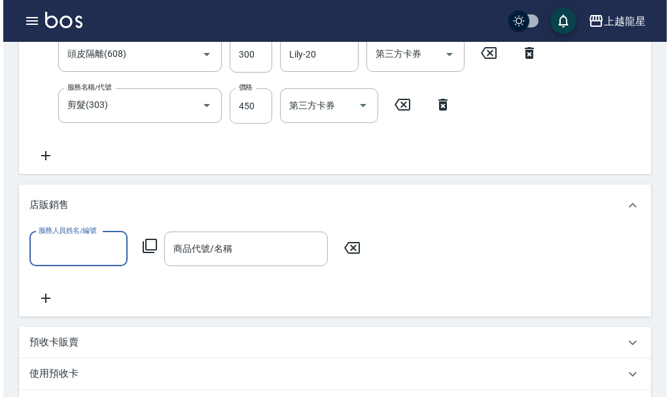
scroll to position [0, 0]
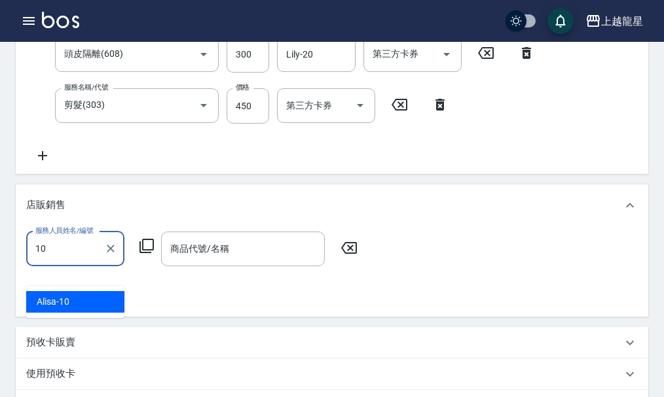
type input "Alisa-10"
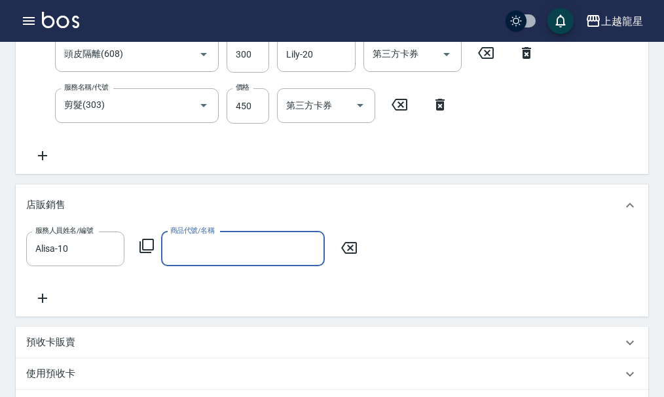
click at [148, 253] on icon at bounding box center [146, 246] width 14 height 14
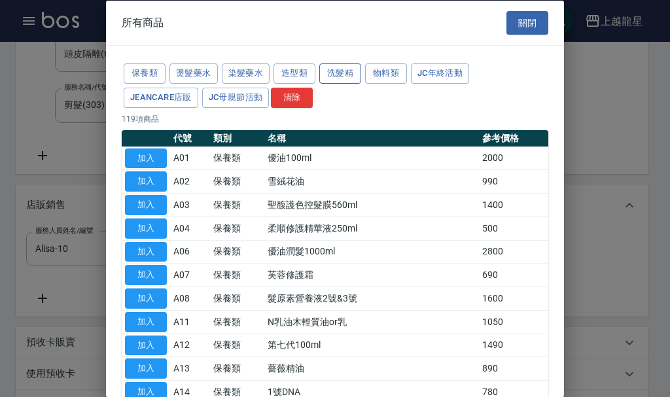
click at [355, 69] on button "洗髮精" at bounding box center [340, 73] width 42 height 20
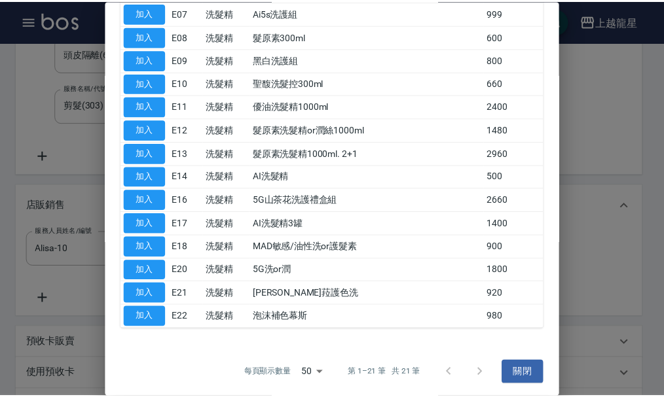
scroll to position [65, 0]
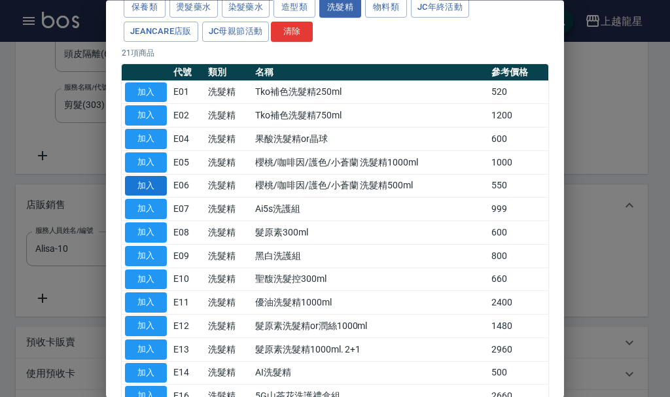
click at [133, 181] on button "加入" at bounding box center [146, 186] width 42 height 20
type input "櫻桃/咖啡因/護色/小蒼蘭 洗髮精500ml"
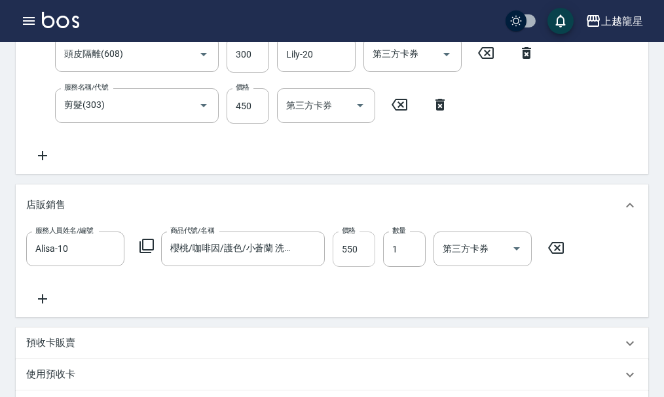
click at [372, 267] on input "550" at bounding box center [353, 249] width 43 height 35
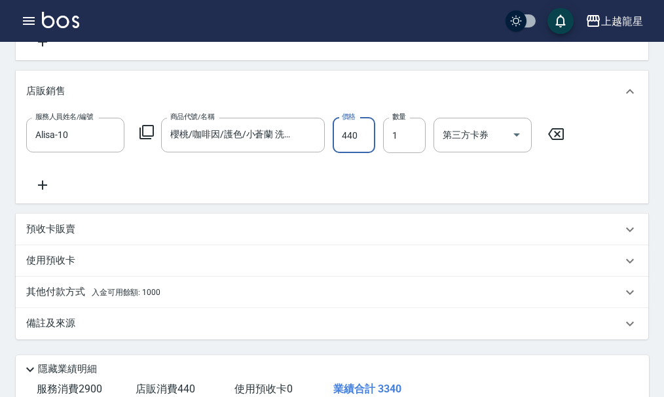
scroll to position [523, 0]
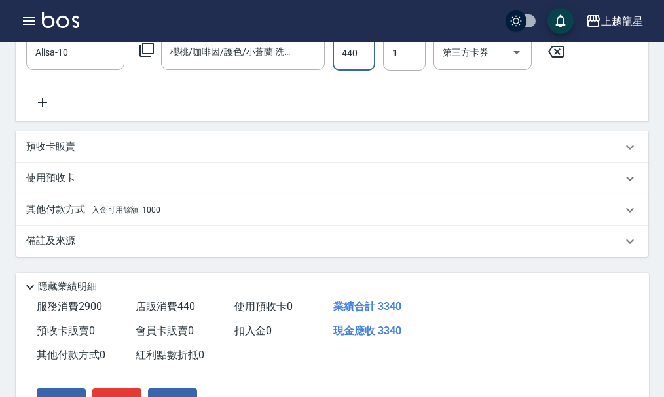
type input "440"
click at [179, 217] on div "其他付款方式 入金可用餘額: 1000" at bounding box center [323, 210] width 595 height 14
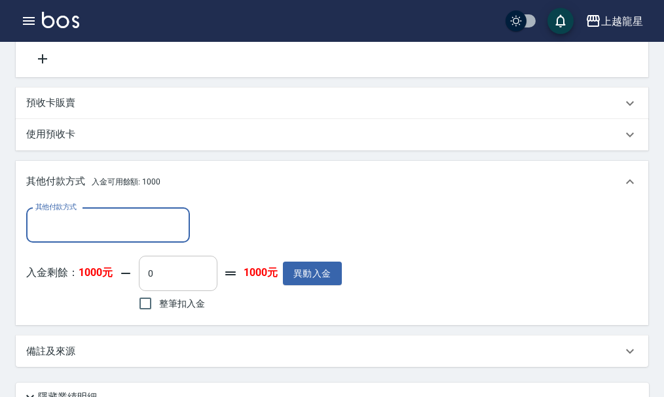
scroll to position [589, 0]
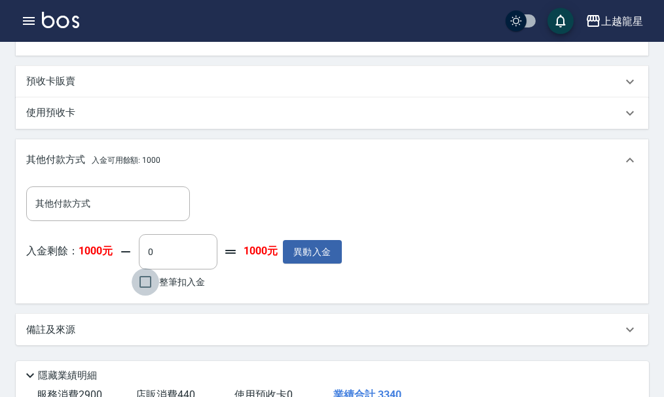
click at [146, 296] on input "整筆扣入金" at bounding box center [145, 281] width 27 height 27
checkbox input "true"
type input "1000"
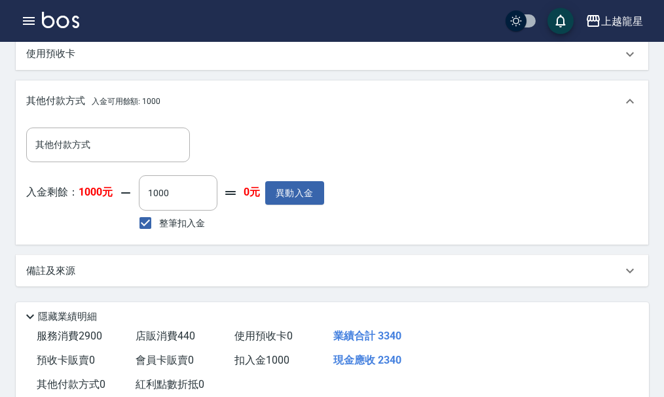
scroll to position [720, 0]
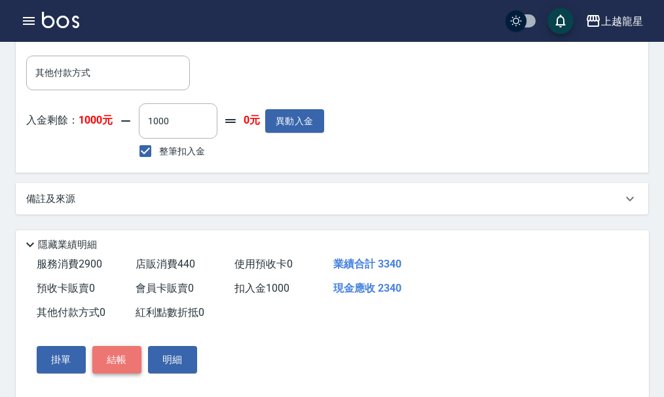
click at [126, 374] on button "結帳" at bounding box center [116, 359] width 49 height 27
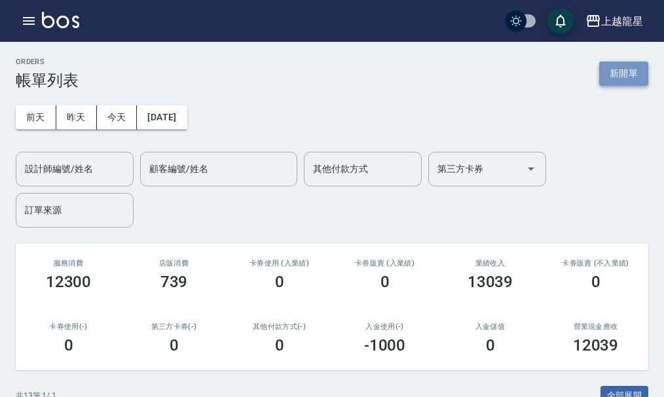
click at [627, 70] on button "新開單" at bounding box center [623, 74] width 49 height 24
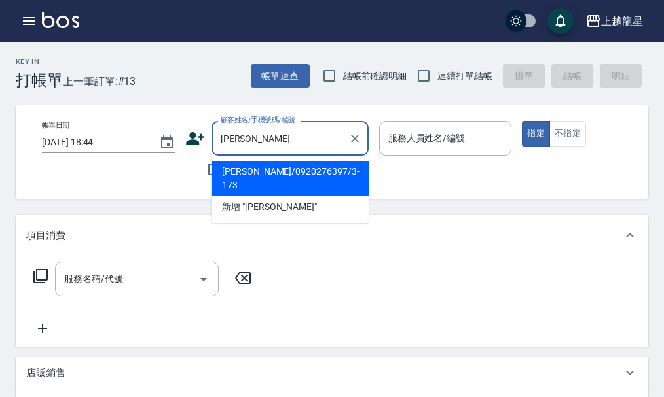
click at [275, 166] on li "[PERSON_NAME]/0920276397/3-173" at bounding box center [289, 178] width 157 height 35
type input "[PERSON_NAME]/0920276397/3-173"
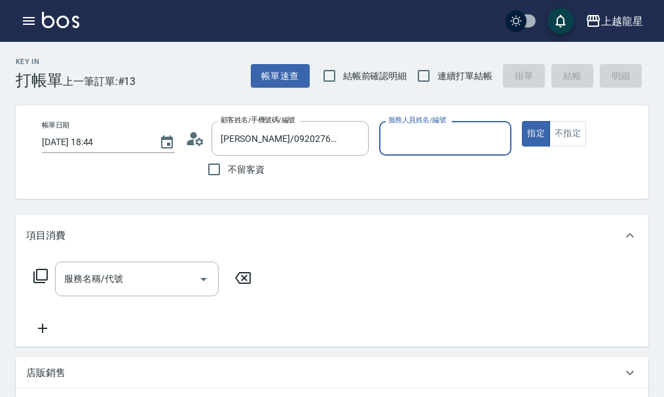
type input "Alisa-10"
click at [105, 288] on div "服務名稱/代號 服務名稱/代號" at bounding box center [137, 279] width 164 height 35
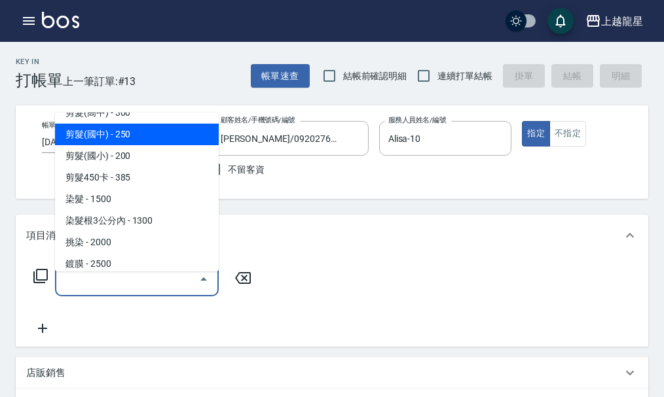
scroll to position [327, 0]
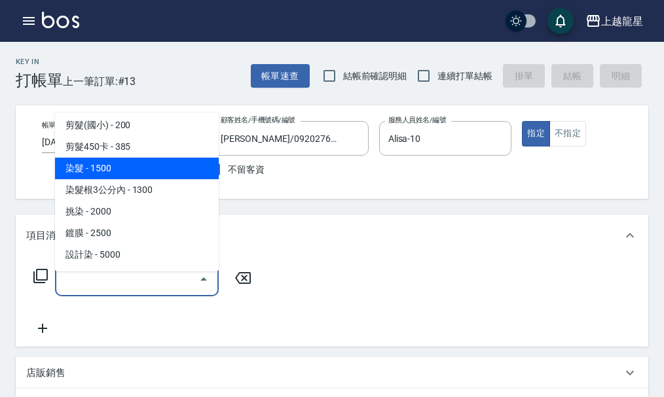
click at [156, 167] on span "染髮 - 1500" at bounding box center [137, 169] width 164 height 22
type input "染髮(400)"
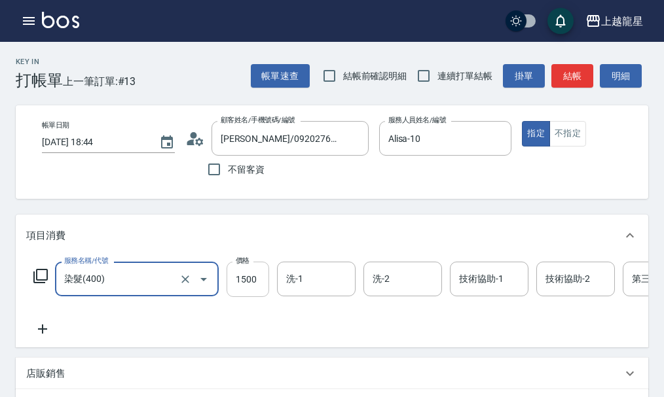
click at [261, 293] on input "1500" at bounding box center [247, 279] width 43 height 35
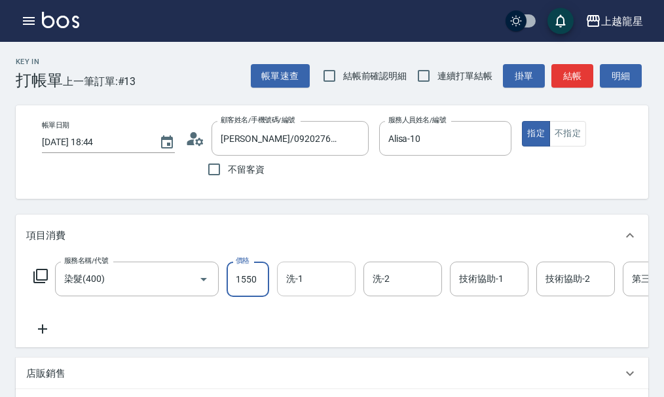
type input "1550"
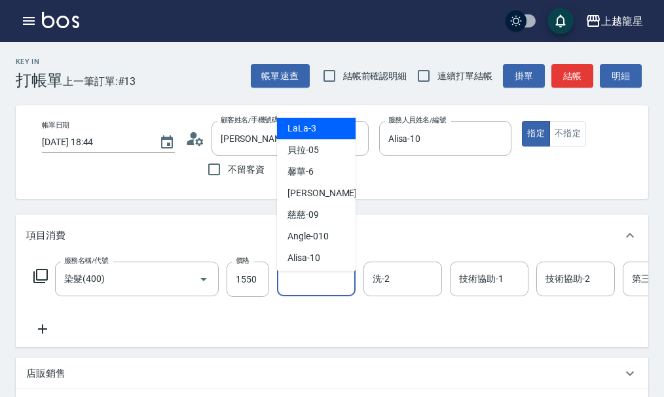
click at [321, 291] on input "洗-1" at bounding box center [316, 279] width 67 height 23
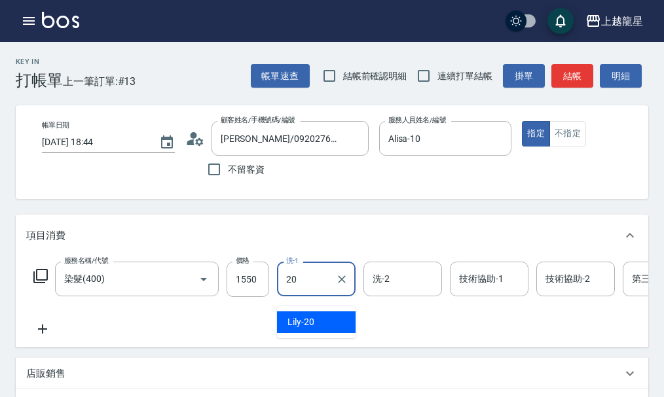
type input "Lily-20"
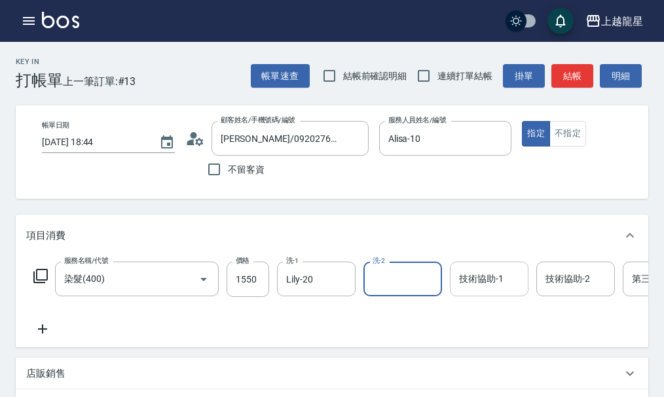
click at [472, 291] on input "技術協助-1" at bounding box center [488, 279] width 67 height 23
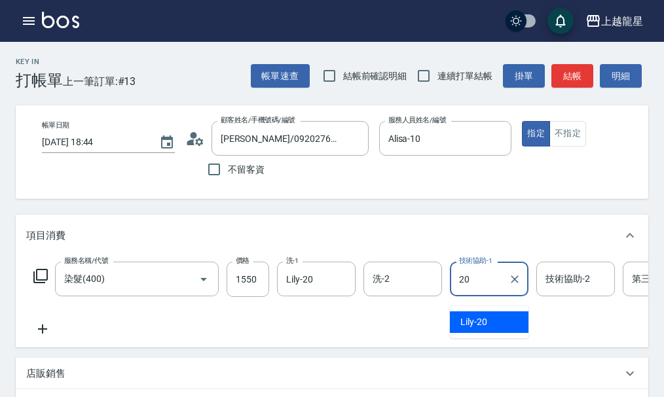
type input "Lily-20"
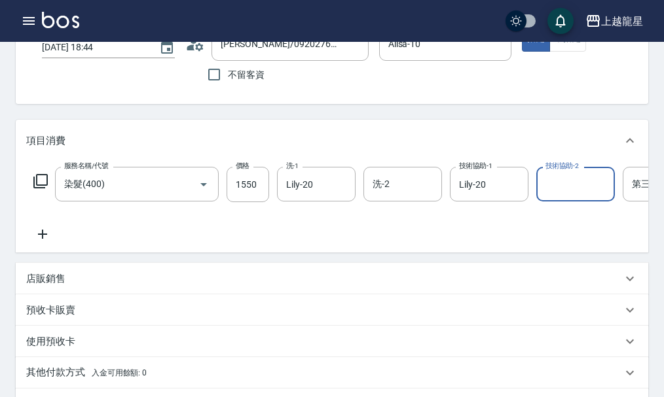
scroll to position [65, 0]
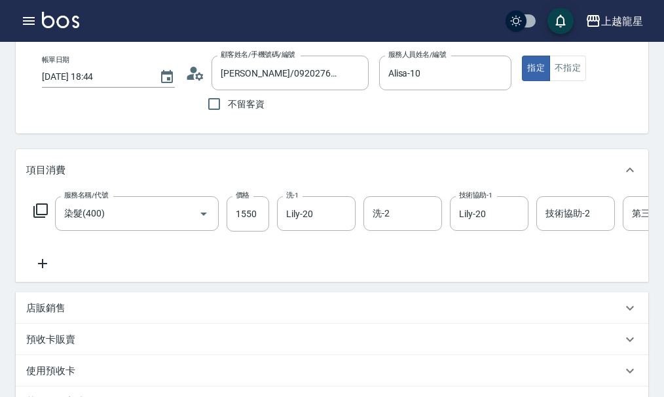
click at [46, 268] on icon at bounding box center [42, 264] width 33 height 16
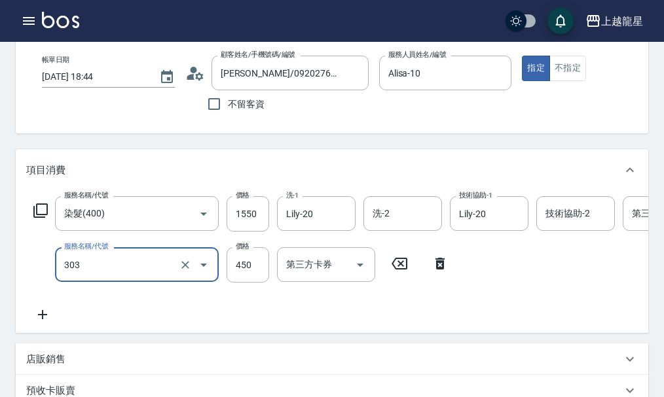
type input "剪髮(303)"
click at [436, 270] on icon at bounding box center [439, 264] width 9 height 12
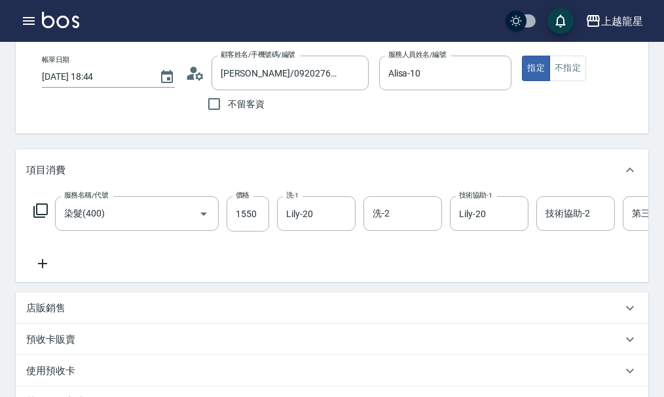
click at [40, 272] on icon at bounding box center [42, 264] width 33 height 16
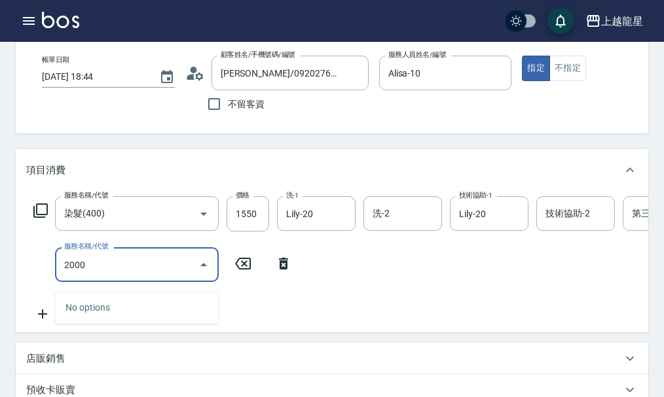
click at [155, 276] on input "2000" at bounding box center [127, 264] width 132 height 23
type input "2000"
click at [247, 272] on icon at bounding box center [242, 264] width 33 height 16
click at [159, 263] on input "服務名稱/代號" at bounding box center [127, 264] width 132 height 23
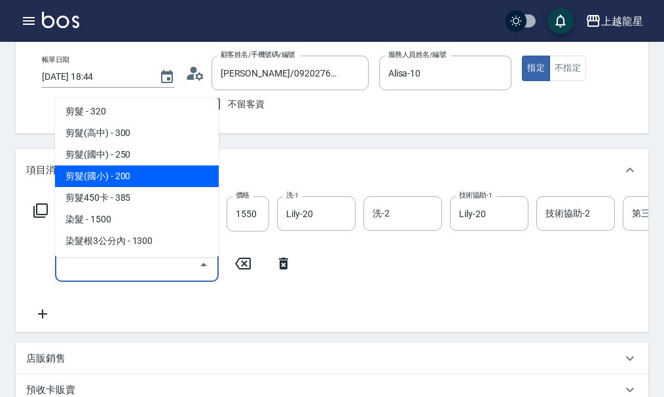
scroll to position [327, 0]
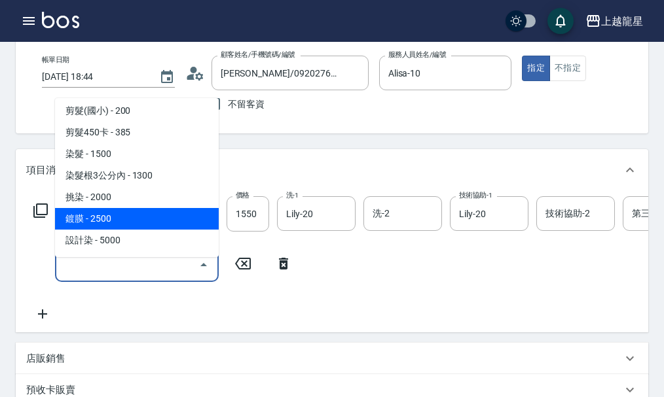
click at [313, 262] on div "服務名稱/代號 染髮(400) 服務名稱/代號 價格 1550 價格 洗-1 Lily-20 洗-1 洗-2 洗-2 技術協助-1 Lily-20 技術協助-…" at bounding box center [393, 259] width 735 height 126
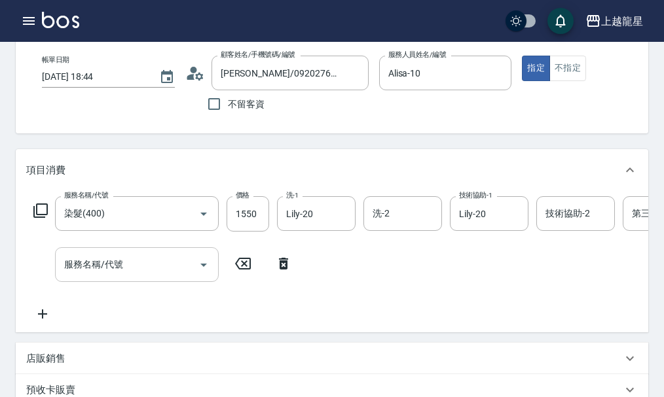
click at [190, 264] on input "服務名稱/代號" at bounding box center [127, 264] width 132 height 23
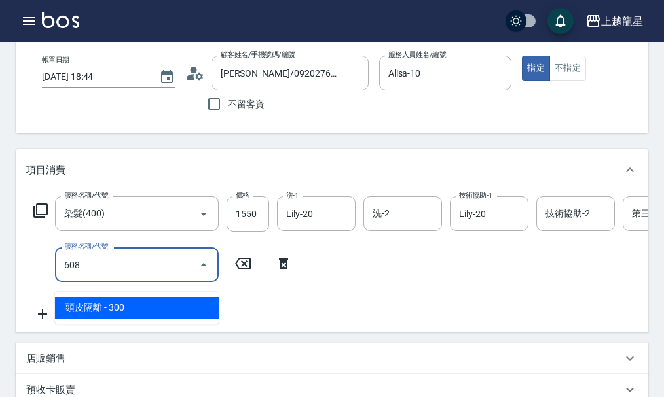
click at [188, 307] on span "頭皮隔離 - 300" at bounding box center [137, 308] width 164 height 22
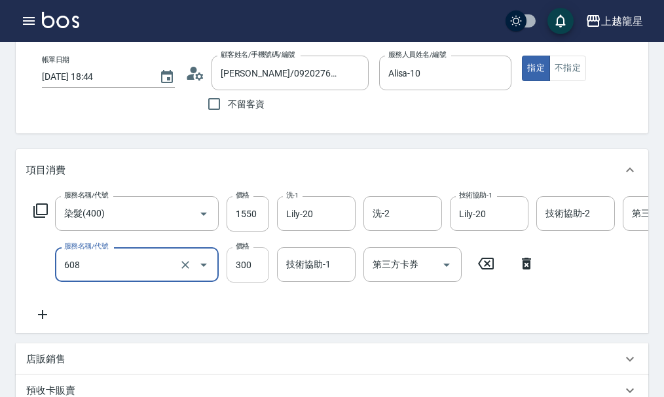
click at [252, 276] on input "300" at bounding box center [247, 264] width 43 height 35
type input "頭皮隔離(608)"
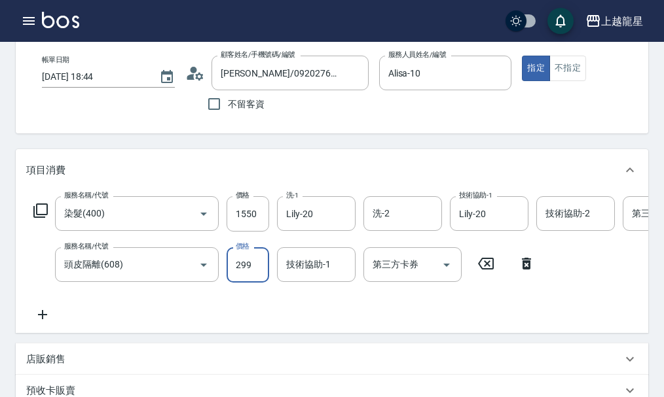
type input "299"
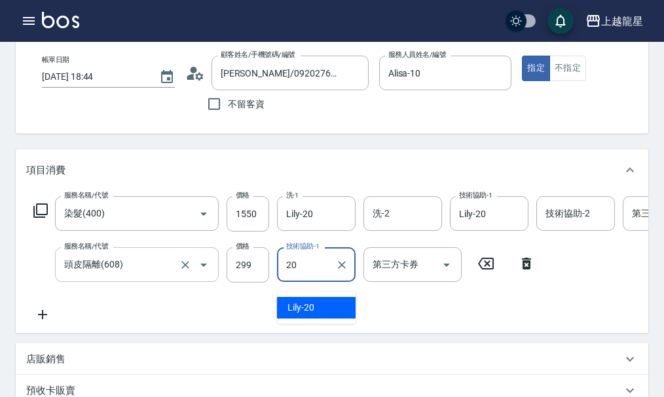
type input "Lily-20"
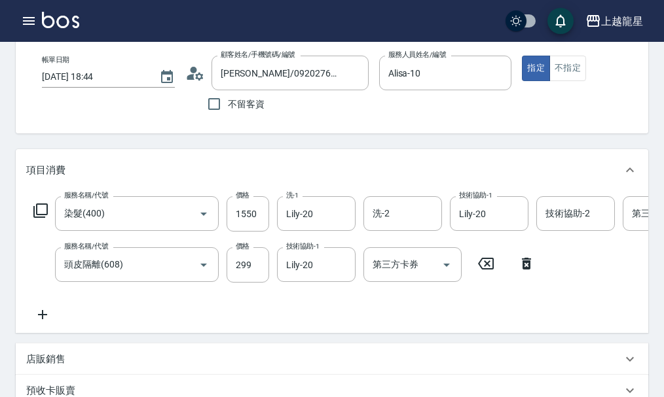
click at [39, 323] on icon at bounding box center [42, 315] width 33 height 16
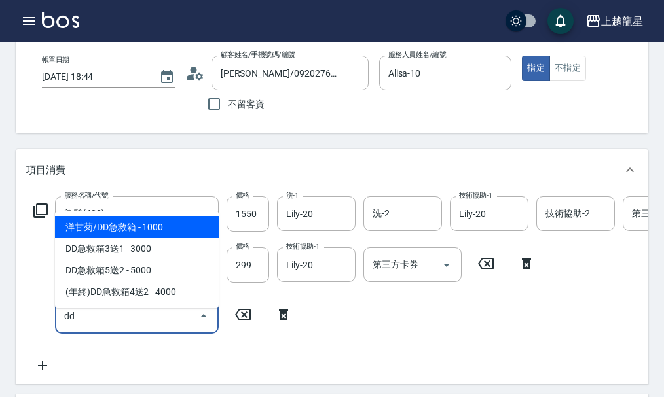
click at [168, 228] on span "洋甘菊/DD急救箱 - 1000" at bounding box center [137, 228] width 164 height 22
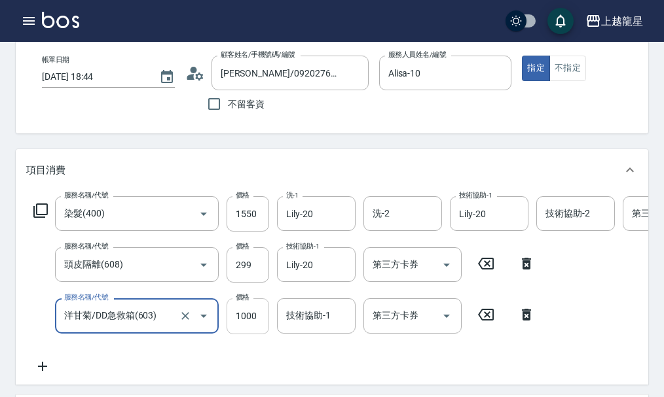
type input "洋甘菊/DD急救箱(603)"
click at [267, 330] on input "1000" at bounding box center [247, 315] width 43 height 35
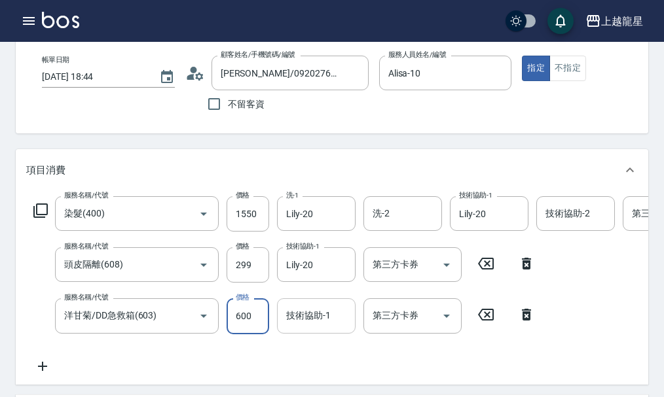
type input "600"
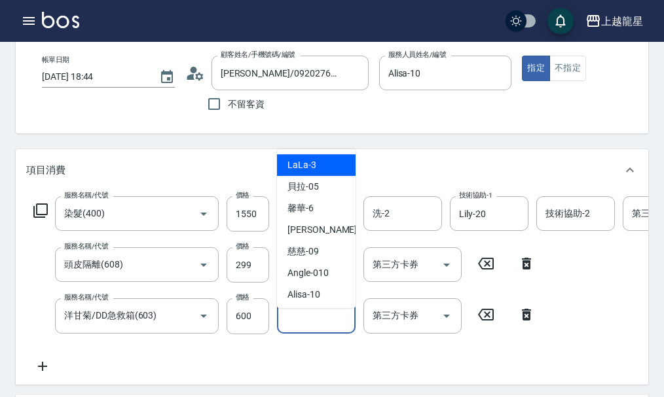
click at [293, 327] on input "技術協助-1" at bounding box center [316, 315] width 67 height 23
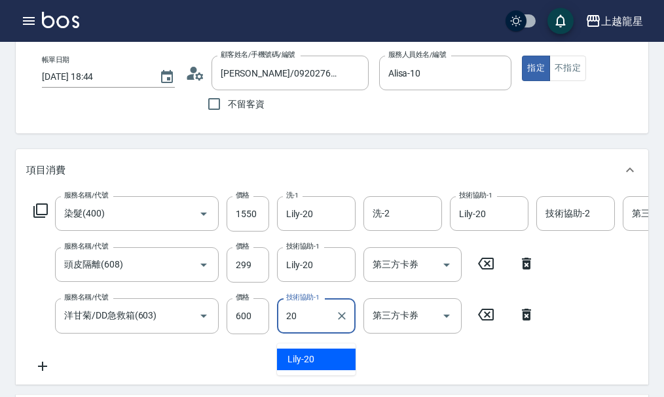
type input "Lily-20"
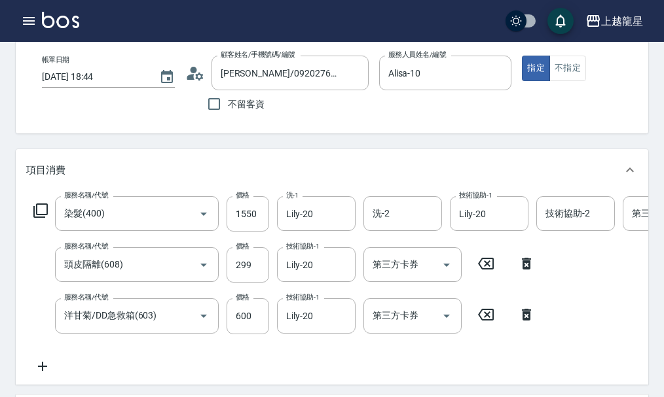
click at [24, 267] on div "服務名稱/代號 染髮(400) 服務名稱/代號 價格 1550 價格 洗-1 Lily-20 洗-1 洗-2 洗-2 技術協助-1 Lily-20 技術協助-…" at bounding box center [332, 287] width 632 height 193
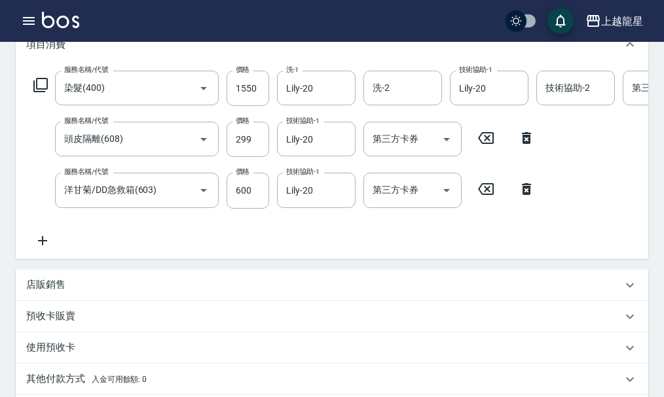
scroll to position [196, 0]
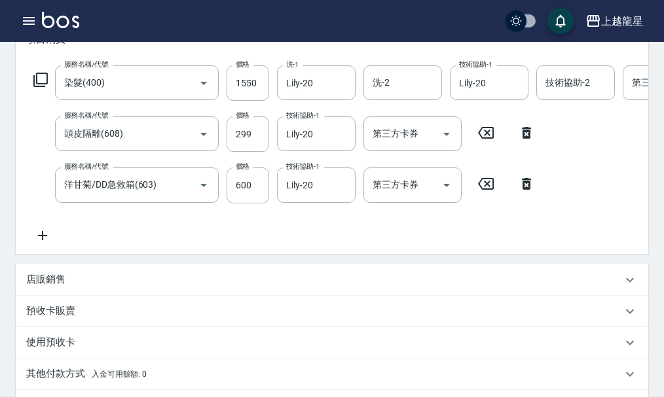
click at [45, 243] on icon at bounding box center [42, 236] width 33 height 16
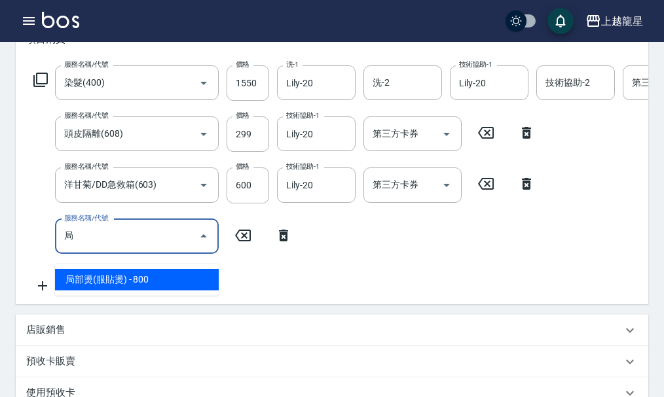
drag, startPoint x: 92, startPoint y: 277, endPoint x: 99, endPoint y: 277, distance: 7.9
click at [92, 278] on span "局部燙(服貼燙) - 800" at bounding box center [137, 280] width 164 height 22
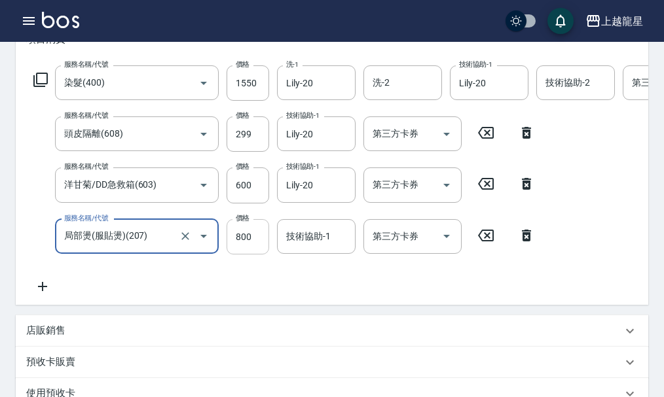
type input "局部燙(服貼燙)(207)"
click at [257, 241] on input "800" at bounding box center [247, 236] width 43 height 35
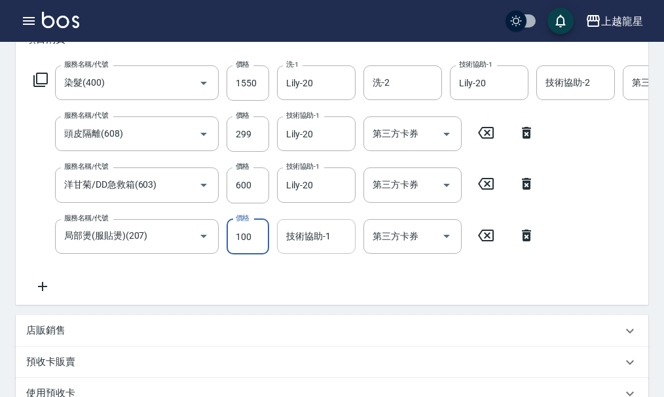
type input "100"
click at [319, 248] on div "技術協助-1 技術協助-1" at bounding box center [316, 236] width 79 height 35
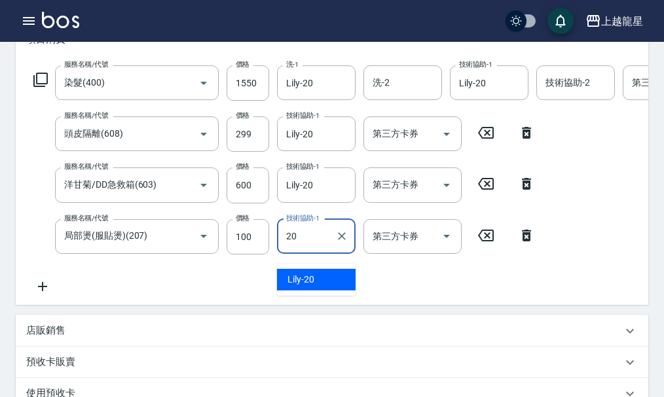
type input "Lily-20"
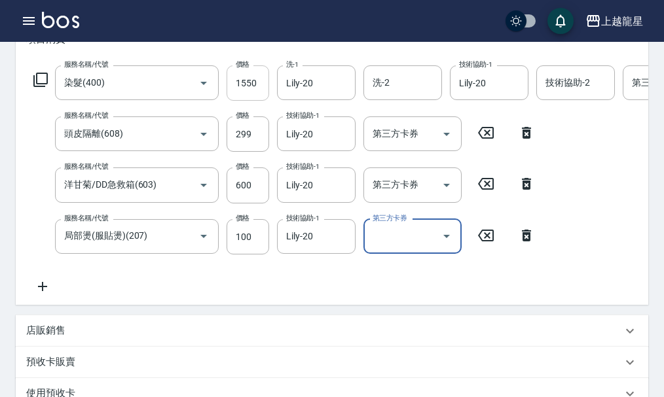
click at [247, 93] on input "1550" at bounding box center [247, 82] width 43 height 35
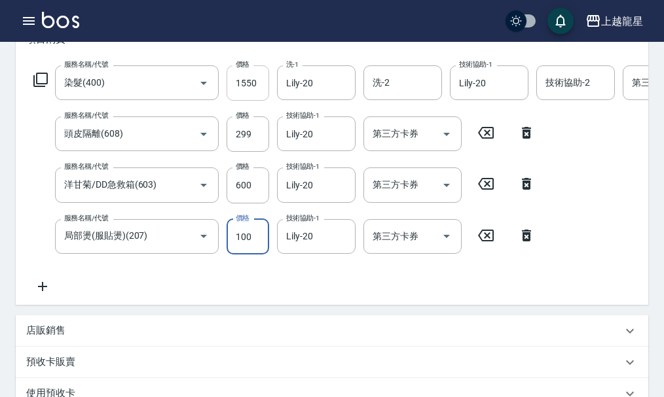
click at [247, 92] on input "1550" at bounding box center [247, 82] width 43 height 35
type input "2000"
click at [246, 294] on div "服務名稱/代號 染髮(400) 服務名稱/代號 價格 2000 價格 洗-1 Lily-20 洗-1 洗-2 洗-2 技術協助-1 Lily-20 技術協助-…" at bounding box center [393, 179] width 735 height 229
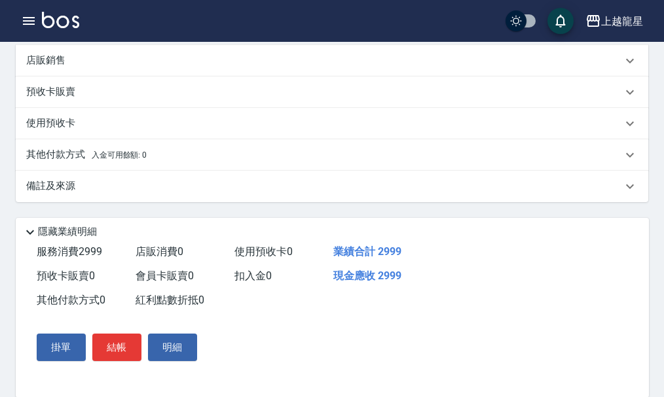
scroll to position [508, 0]
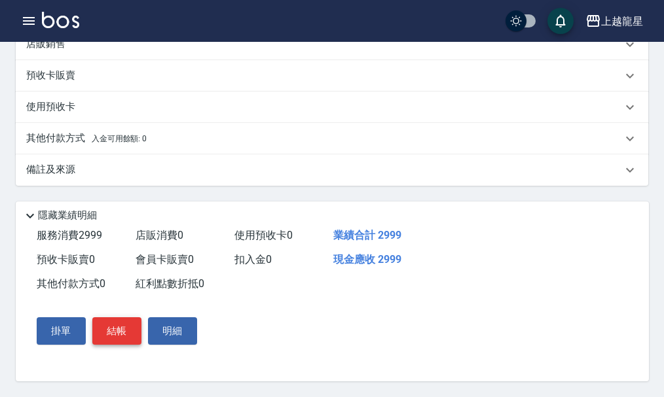
click at [124, 334] on button "結帳" at bounding box center [116, 330] width 49 height 27
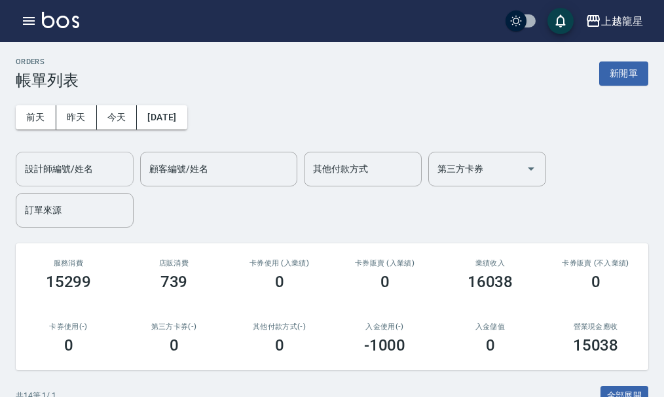
click at [64, 158] on div "設計師編號/姓名 設計師編號/姓名" at bounding box center [75, 169] width 118 height 35
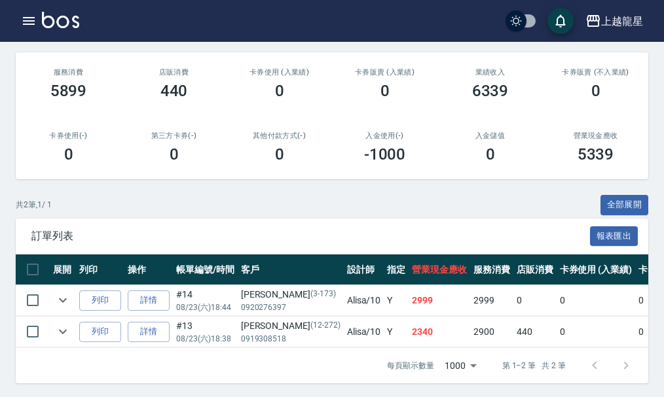
scroll to position [203, 0]
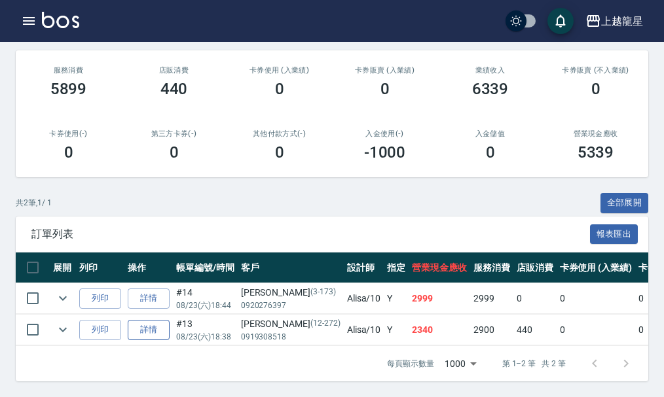
type input "Alisa-10"
click at [152, 323] on link "詳情" at bounding box center [149, 330] width 42 height 20
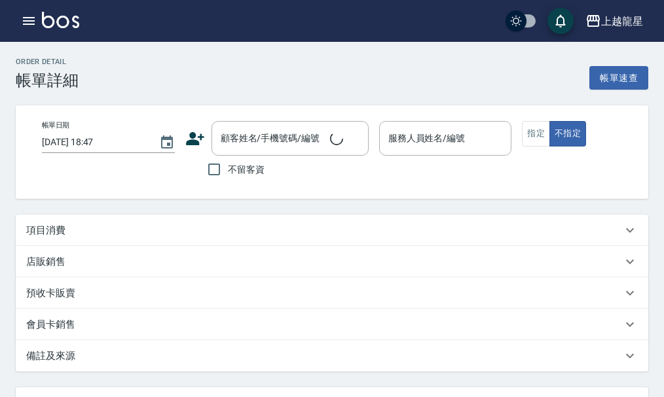
type input "[DATE] 18:38"
type input "Alisa-10"
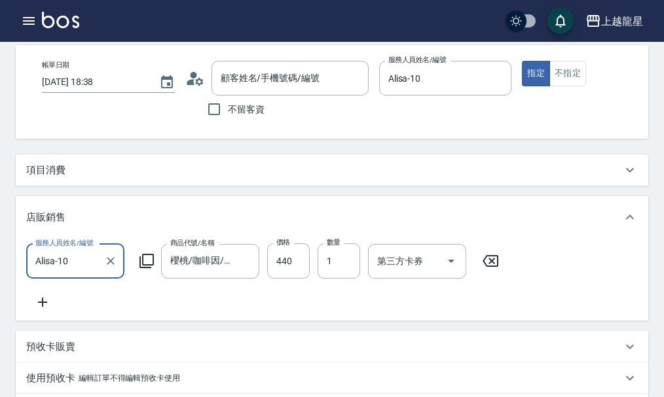
type input "[PERSON_NAME]/0919308518/12-272"
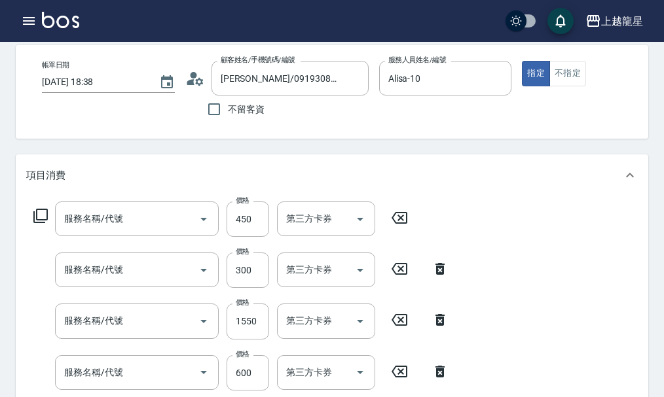
scroll to position [131, 0]
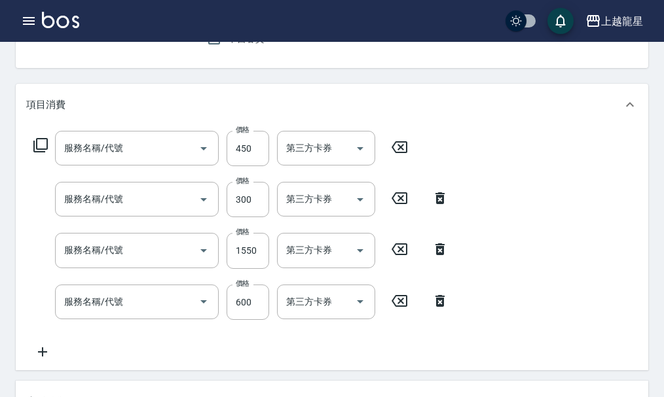
type input "剪髮(303)"
type input "頭皮隔離(608)"
type input "染髮(400)"
type input "局部燙(服貼燙)(207)"
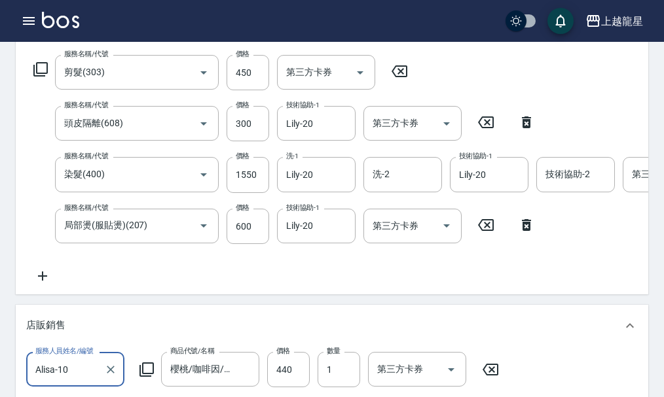
scroll to position [186, 0]
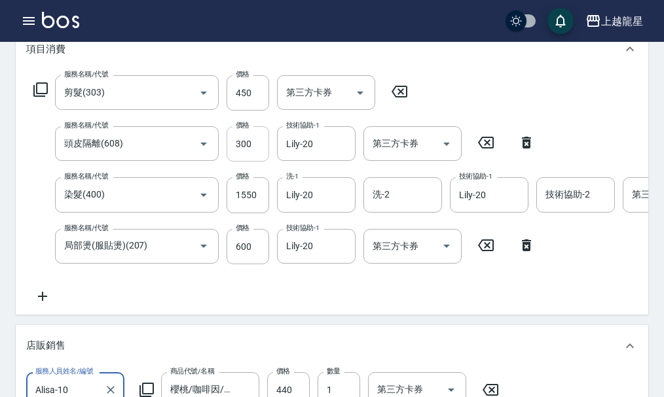
click at [260, 157] on input "300" at bounding box center [247, 143] width 43 height 35
type input "299"
click at [399, 98] on icon at bounding box center [399, 92] width 16 height 12
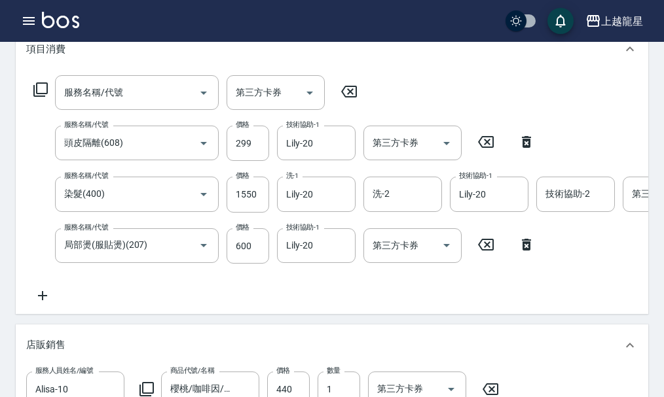
click at [349, 98] on icon at bounding box center [349, 92] width 16 height 12
click at [141, 94] on input "服務名稱/代號" at bounding box center [127, 92] width 132 height 23
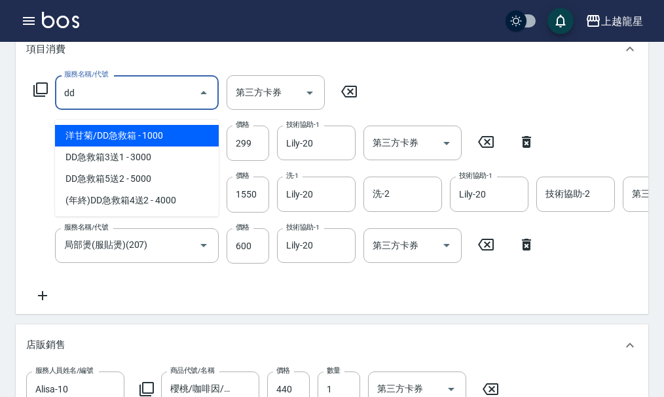
click at [170, 138] on span "洋甘菊/DD急救箱 - 1000" at bounding box center [137, 136] width 164 height 22
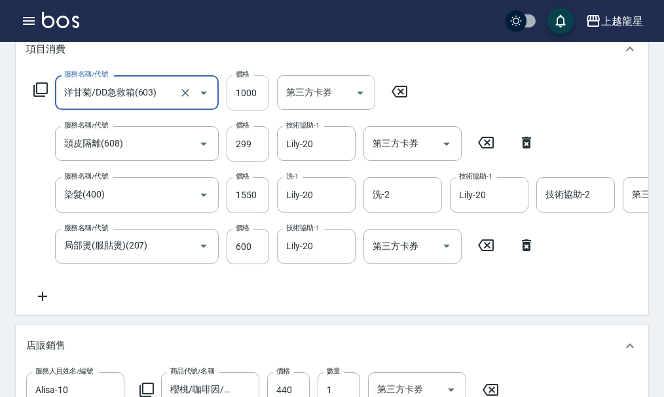
type input "洋甘菊/DD急救箱(603)"
click at [256, 111] on input "1000" at bounding box center [247, 92] width 43 height 35
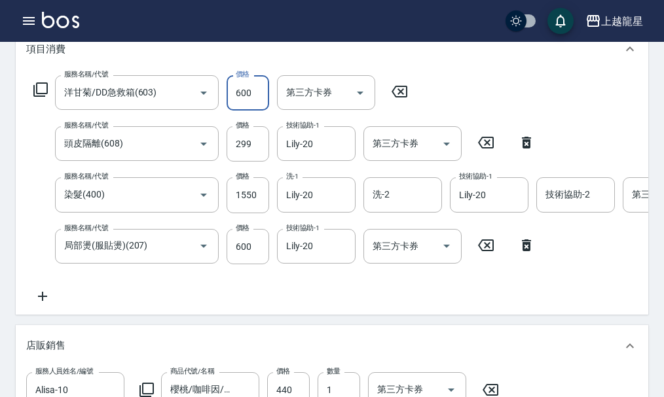
type input "600"
click at [251, 210] on input "1550" at bounding box center [247, 194] width 43 height 35
click at [253, 211] on input "1400" at bounding box center [247, 194] width 43 height 35
type input "1500"
click at [250, 283] on div "服務名稱/代號 洋甘菊/DD急救箱(603) 服務名稱/代號 價格 600 價格 第三方卡券 第三方卡券 服務名稱/代號 頭皮隔離(608) 服務名稱/代號 …" at bounding box center [413, 189] width 775 height 229
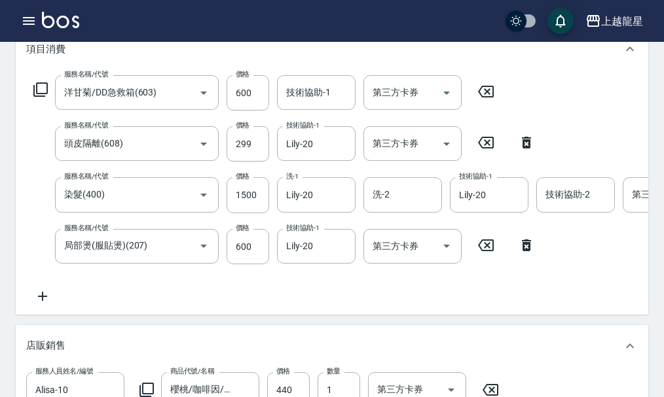
scroll to position [252, 0]
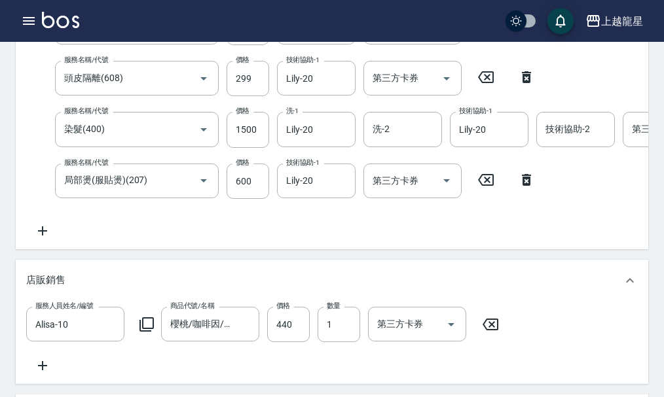
click at [41, 236] on icon at bounding box center [42, 230] width 9 height 9
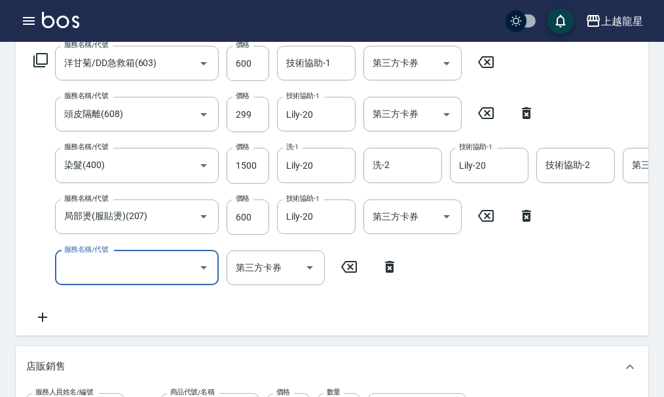
scroll to position [186, 0]
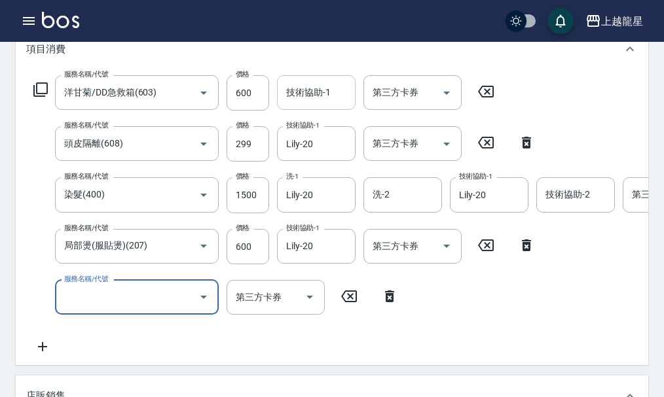
click at [317, 99] on div "技術協助-1 技術協助-1" at bounding box center [316, 92] width 79 height 35
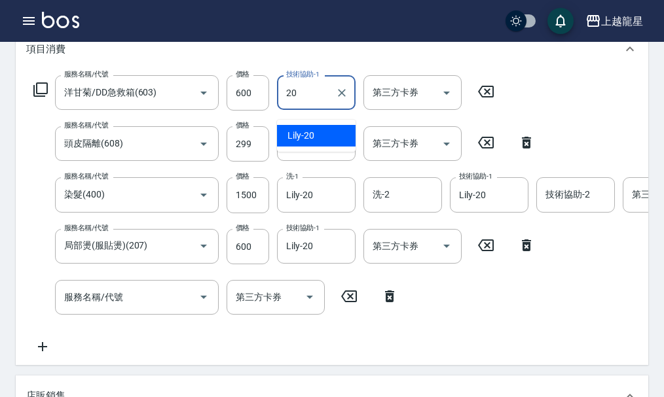
type input "Lily-20"
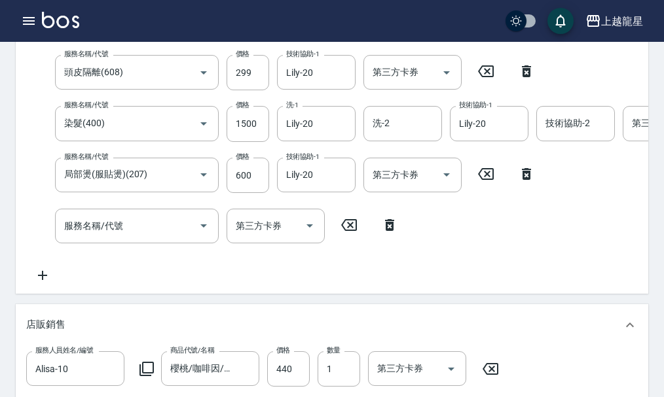
scroll to position [317, 0]
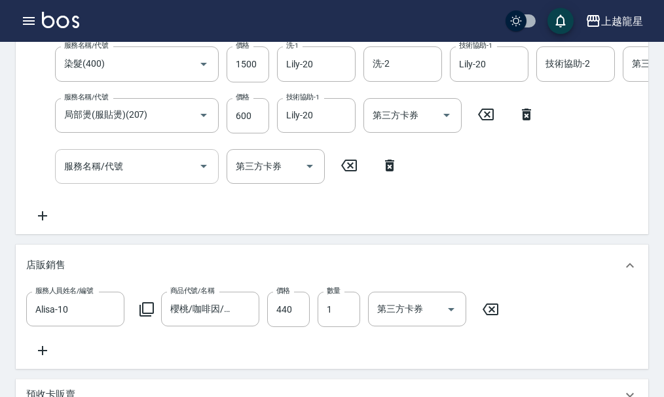
click at [111, 178] on input "服務名稱/代號" at bounding box center [127, 166] width 132 height 23
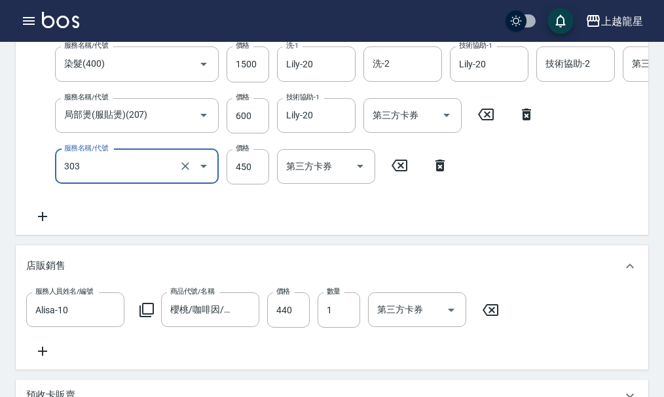
type input "剪髮(303)"
click at [275, 221] on div "服務名稱/代號 洋甘菊/DD急救箱(603) 服務名稱/代號 價格 600 價格 技術協助-1 Lily-20 技術協助-1 第三方卡券 第三方卡券 服務名稱…" at bounding box center [413, 84] width 775 height 280
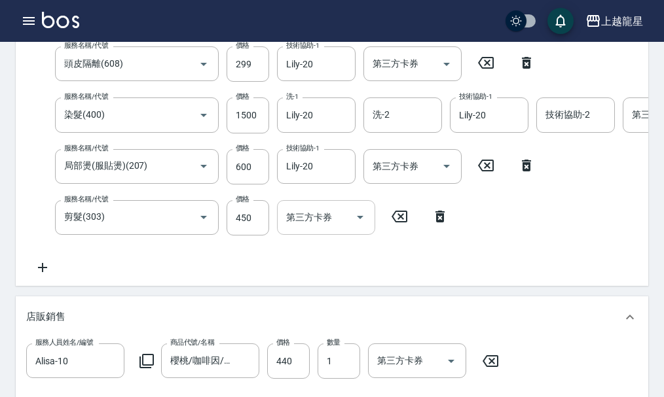
scroll to position [172, 0]
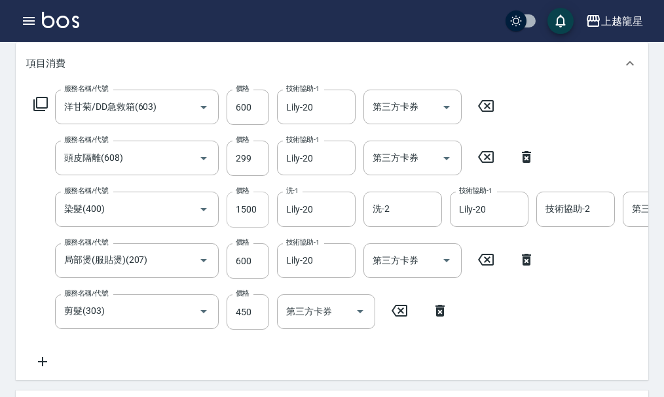
click at [247, 215] on input "1500" at bounding box center [247, 209] width 43 height 35
type input "1550"
click at [194, 363] on div "服務名稱/代號 洋甘菊/DD急救箱(603) 服務名稱/代號 價格 600 價格 技術協助-1 Lily-20 技術協助-1 第三方卡券 第三方卡券 服務名稱…" at bounding box center [413, 230] width 775 height 280
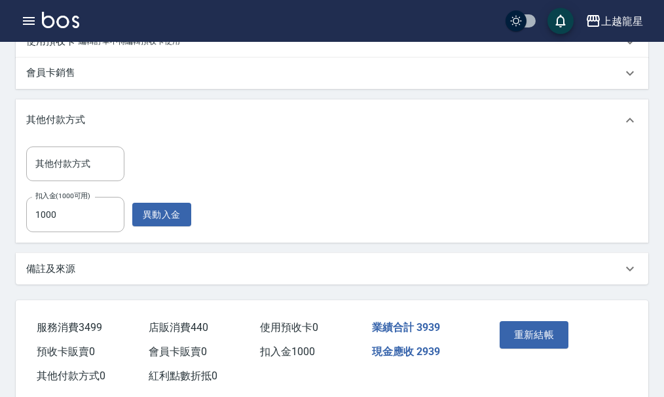
scroll to position [761, 0]
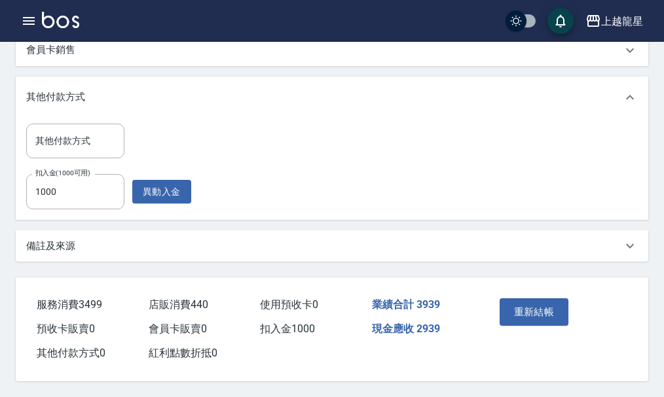
click at [533, 311] on button "重新結帳" at bounding box center [533, 311] width 69 height 27
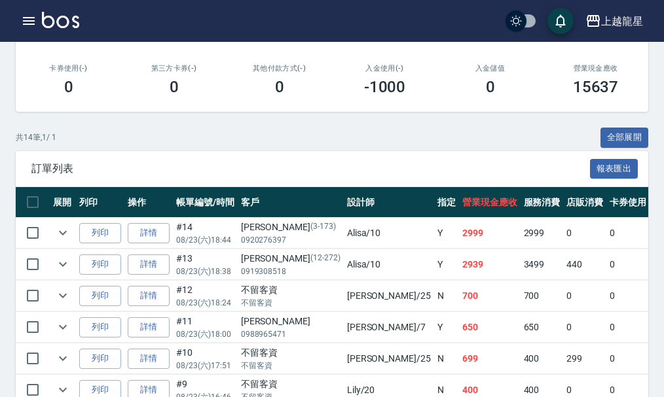
scroll to position [262, 0]
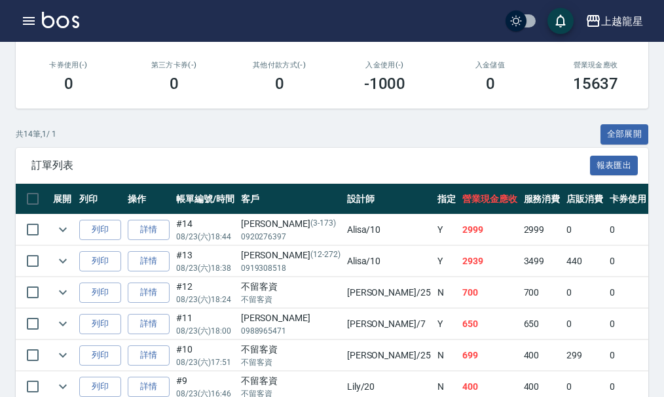
click at [44, 20] on img at bounding box center [60, 20] width 37 height 16
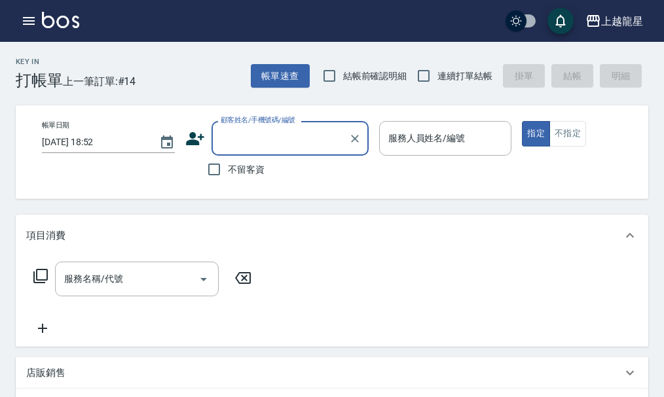
click at [274, 147] on input "顧客姓名/手機號碼/編號" at bounding box center [280, 138] width 126 height 23
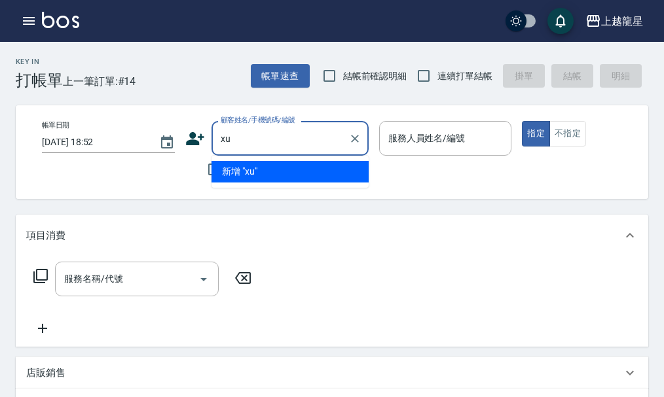
type input "x"
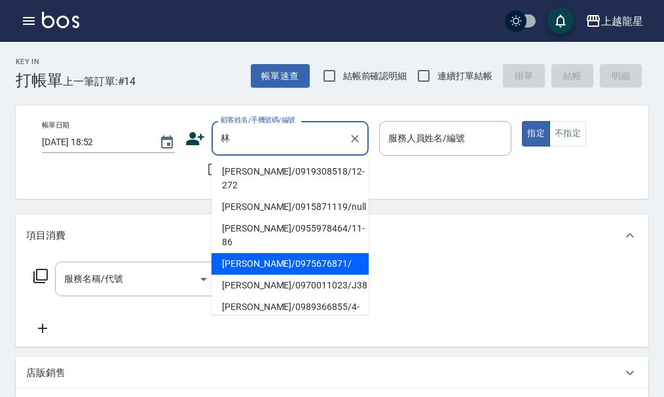
type input "[PERSON_NAME]/0919308518/12-272"
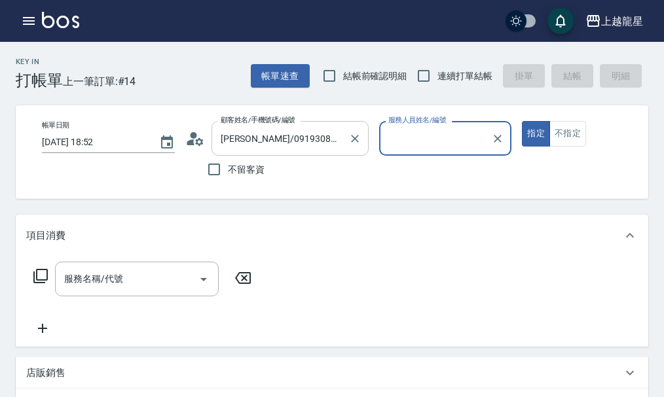
type input "Alisa-10"
click at [355, 137] on icon "Clear" at bounding box center [354, 138] width 13 height 13
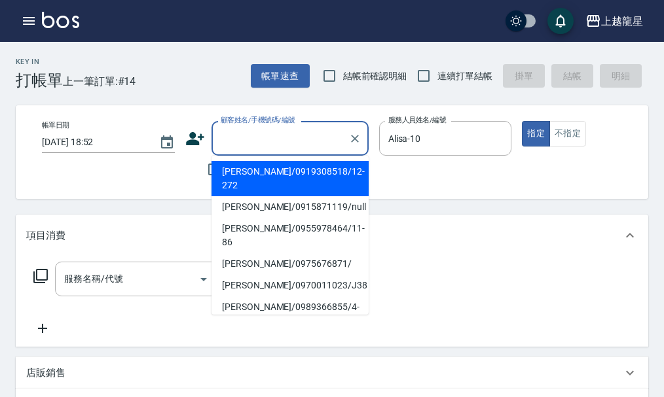
click at [313, 145] on input "顧客姓名/手機號碼/編號" at bounding box center [280, 138] width 126 height 23
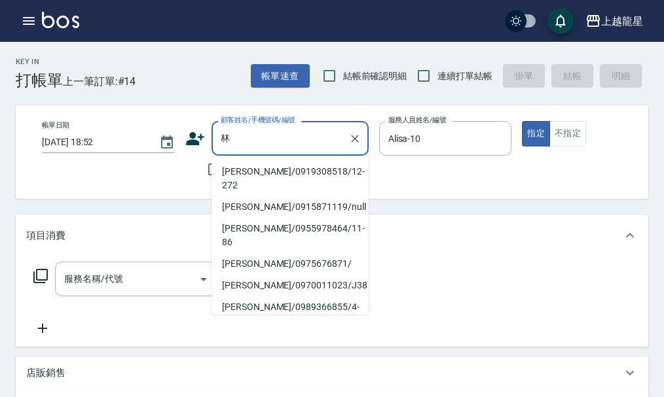
click at [230, 253] on li "[PERSON_NAME]/0975676871/" at bounding box center [289, 264] width 157 height 22
type input "[PERSON_NAME]/0975676871/"
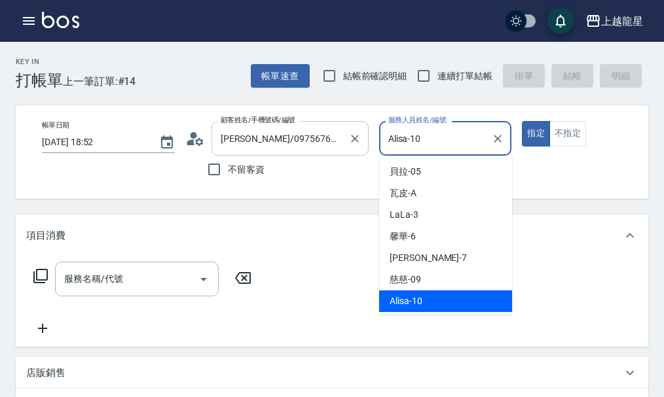
drag, startPoint x: 458, startPoint y: 139, endPoint x: 304, endPoint y: 148, distance: 154.0
click at [304, 148] on div "帳單日期 [DATE] 18:52 顧客姓名/手機號碼/編號 [PERSON_NAME]/0975676871/ 顧客姓名/手機號碼/編號 不留客資 服務人員…" at bounding box center [342, 152] width 623 height 62
click at [197, 144] on icon at bounding box center [199, 141] width 8 height 8
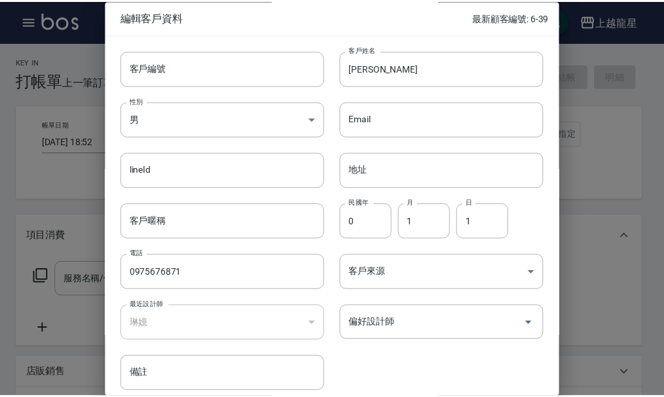
scroll to position [56, 0]
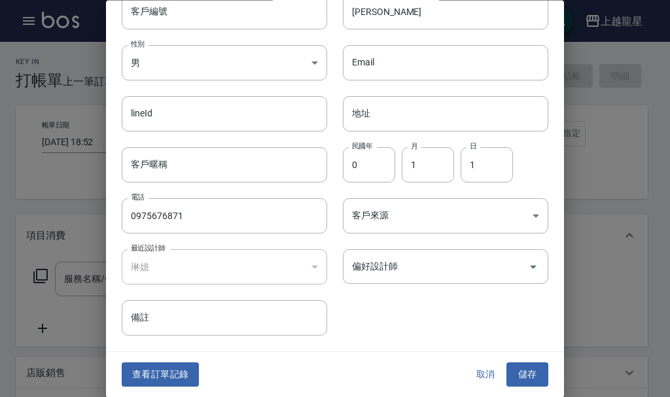
click at [618, 308] on div at bounding box center [335, 198] width 670 height 397
click at [489, 385] on button "取消" at bounding box center [486, 375] width 42 height 24
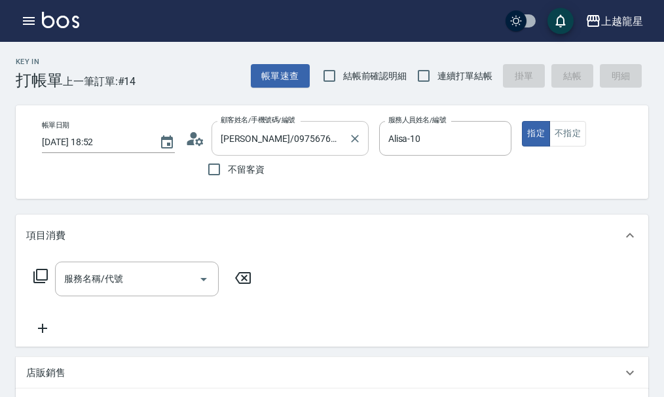
drag, startPoint x: 424, startPoint y: 119, endPoint x: 308, endPoint y: 128, distance: 116.1
click at [308, 128] on div "帳單日期 [DATE] 18:52 顧客姓名/手機號碼/編號 [PERSON_NAME]/0975676871/ 顧客姓名/手機號碼/編號 不留客資 服務人員…" at bounding box center [342, 152] width 623 height 62
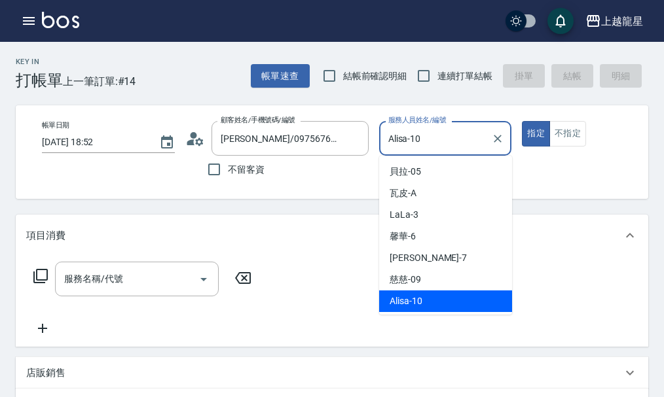
drag, startPoint x: 429, startPoint y: 133, endPoint x: 340, endPoint y: 157, distance: 92.2
click at [340, 157] on div "帳單日期 [DATE] 18:52 顧客姓名/手機號碼/編號 [PERSON_NAME]/0975676871/ 顧客姓名/手機號碼/編號 不留客資 服務人員…" at bounding box center [342, 152] width 623 height 62
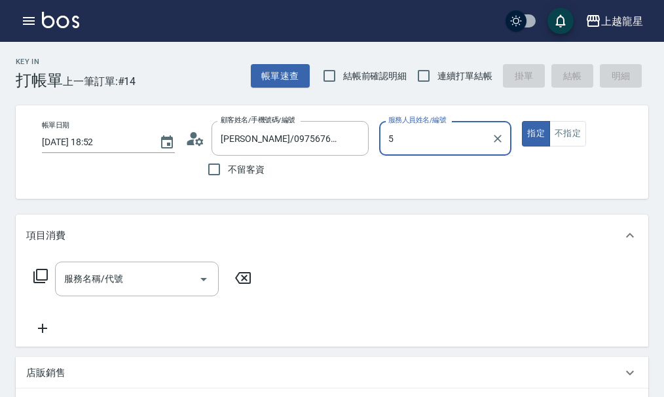
click at [522, 121] on button "指定" at bounding box center [536, 134] width 28 height 26
type input "Alisa-10"
type button "true"
click at [453, 135] on input "Alisa-10" at bounding box center [435, 138] width 101 height 23
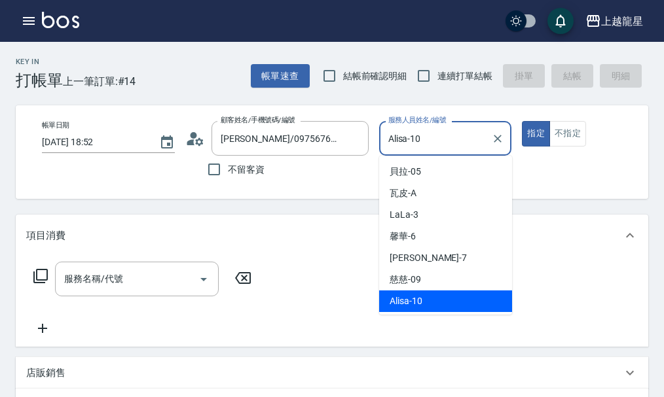
drag, startPoint x: 429, startPoint y: 133, endPoint x: 387, endPoint y: 150, distance: 45.0
click at [387, 150] on input "Alisa-10" at bounding box center [435, 138] width 101 height 23
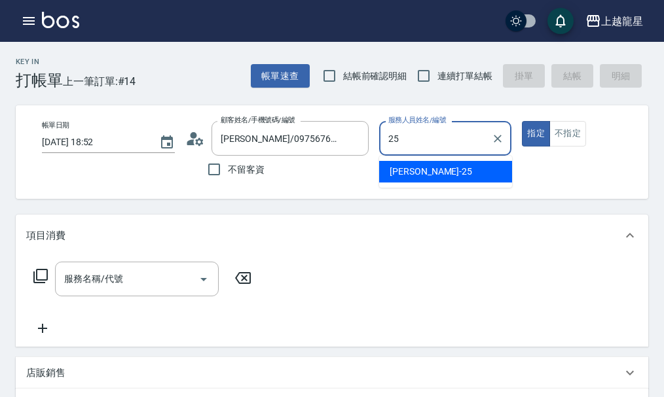
type input "淑雲-25"
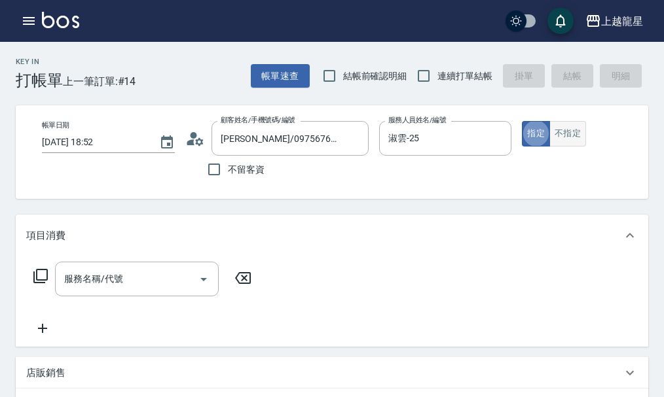
click at [559, 139] on button "不指定" at bounding box center [567, 134] width 37 height 26
click at [122, 291] on input "服務名稱/代號" at bounding box center [127, 279] width 132 height 23
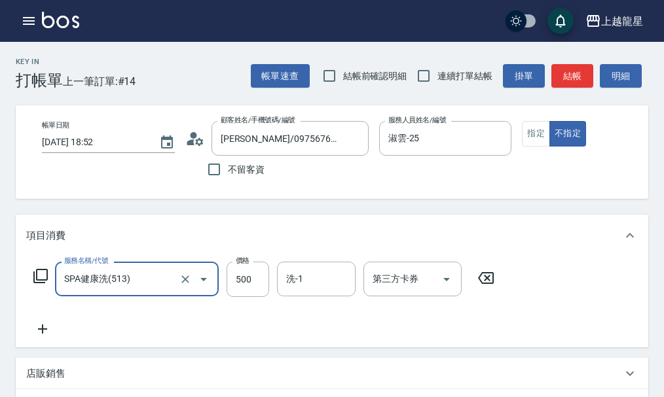
type input "SPA健康洗(513)"
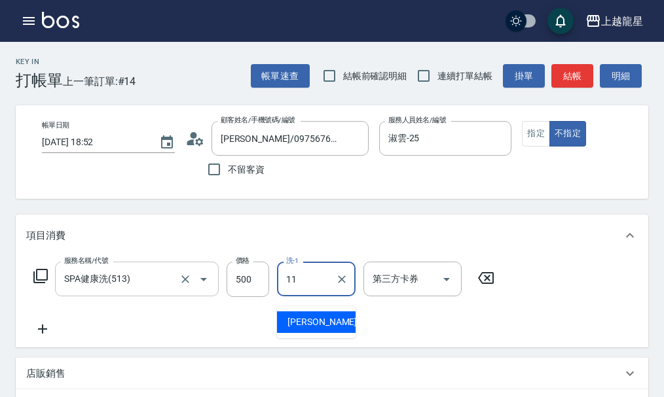
type input "[PERSON_NAME]-11"
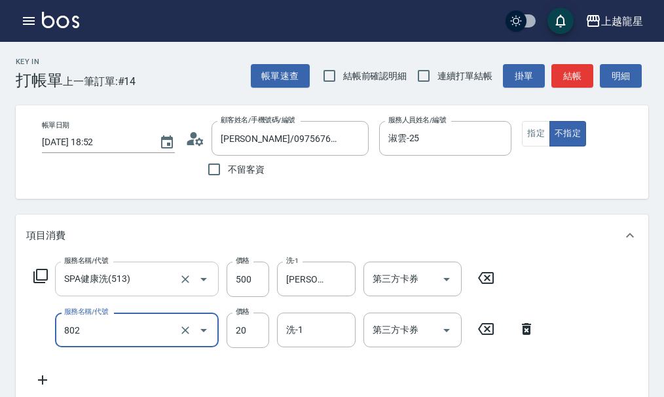
type input "潤絲(802)"
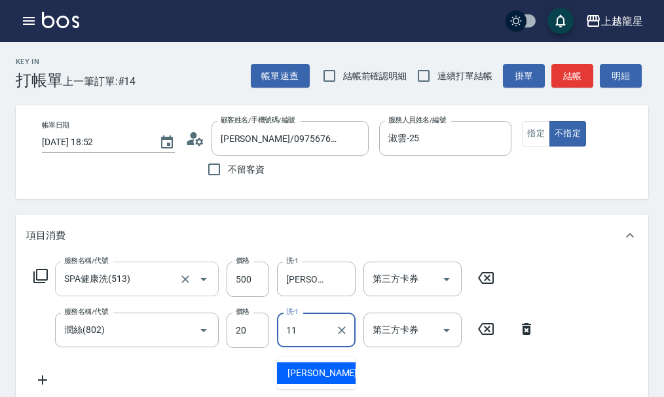
type input "[PERSON_NAME]-11"
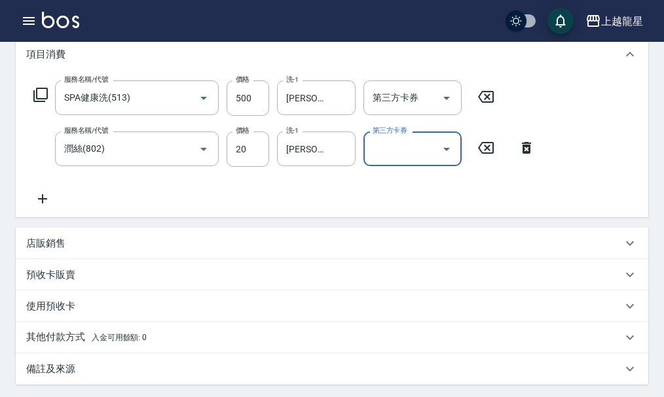
scroll to position [393, 0]
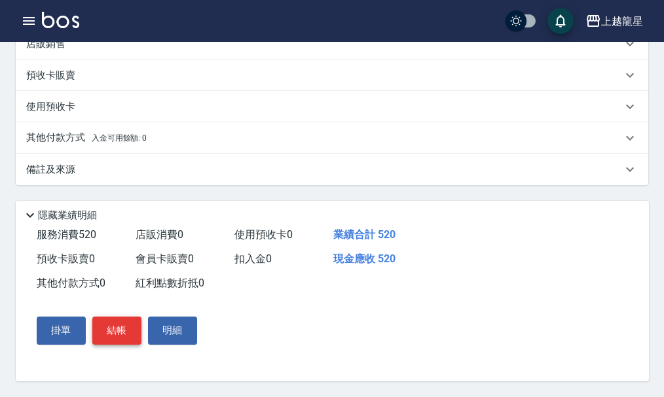
click at [101, 328] on button "結帳" at bounding box center [116, 330] width 49 height 27
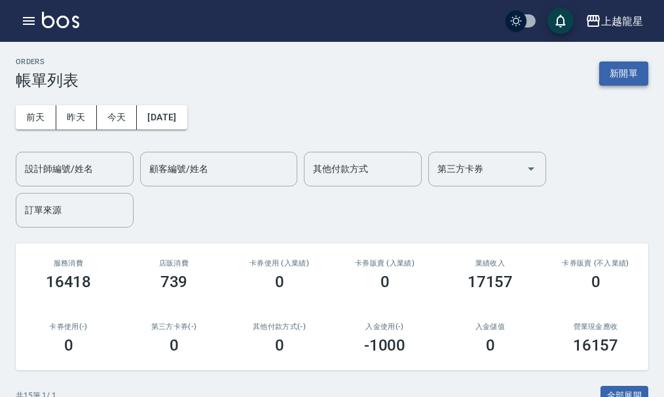
click at [616, 70] on button "新開單" at bounding box center [623, 74] width 49 height 24
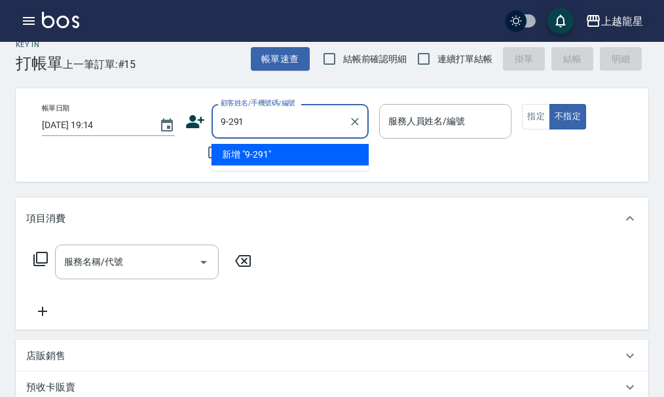
scroll to position [65, 0]
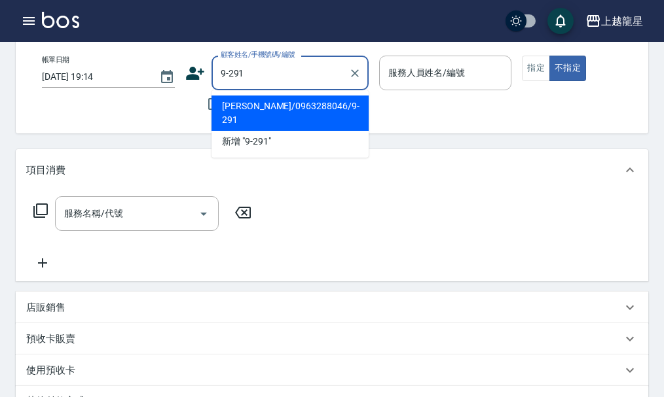
click at [257, 110] on li "[PERSON_NAME]/0963288046/9-291" at bounding box center [289, 113] width 157 height 35
type input "[PERSON_NAME]/0963288046/9-291"
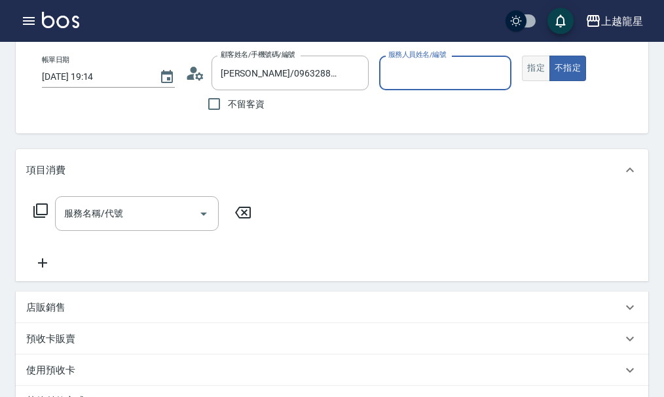
type input "雅君-7"
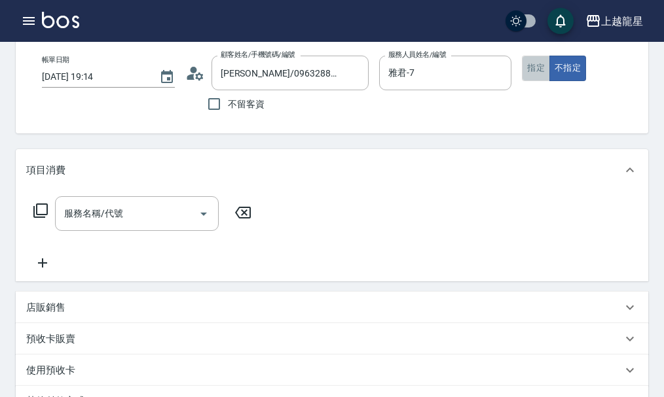
click at [529, 65] on button "指定" at bounding box center [536, 69] width 28 height 26
click at [115, 223] on div "服務名稱/代號 服務名稱/代號" at bounding box center [137, 213] width 164 height 35
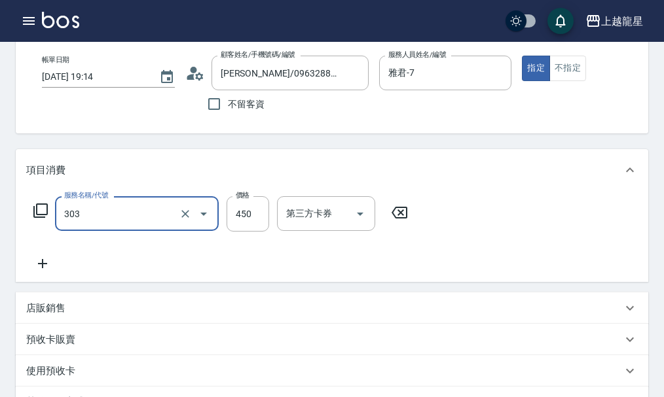
type input "剪髮(303)"
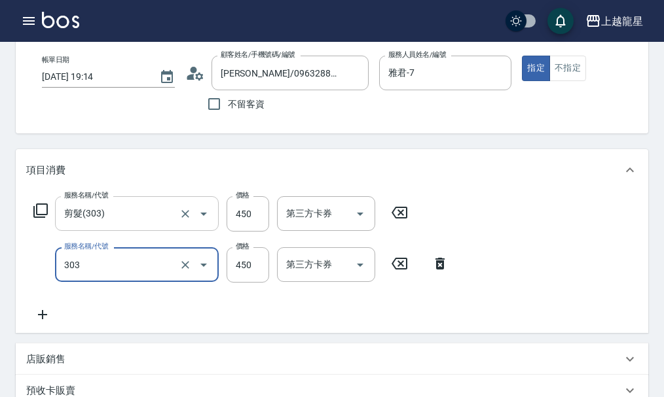
type input "剪髮(303)"
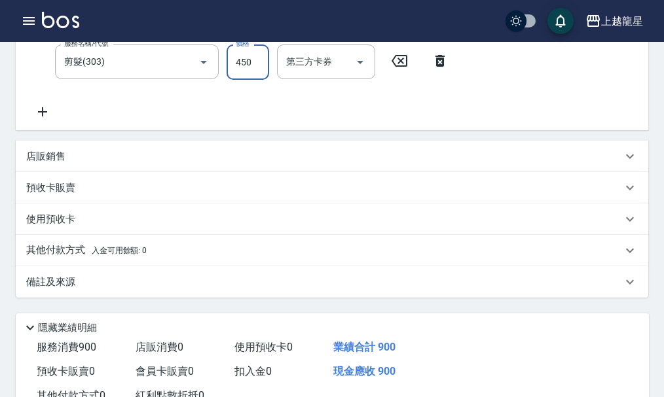
scroll to position [393, 0]
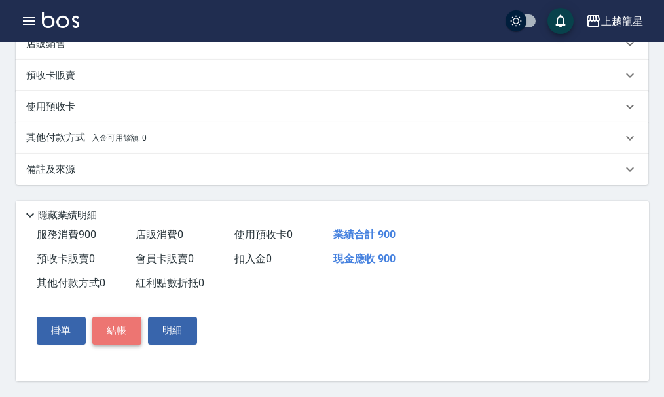
click at [122, 339] on button "結帳" at bounding box center [116, 330] width 49 height 27
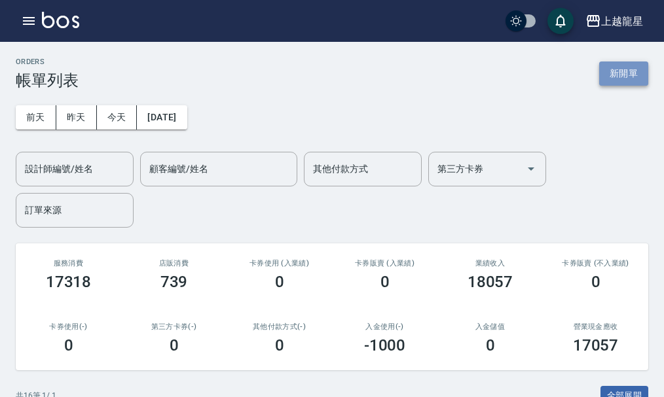
click at [630, 80] on button "新開單" at bounding box center [623, 74] width 49 height 24
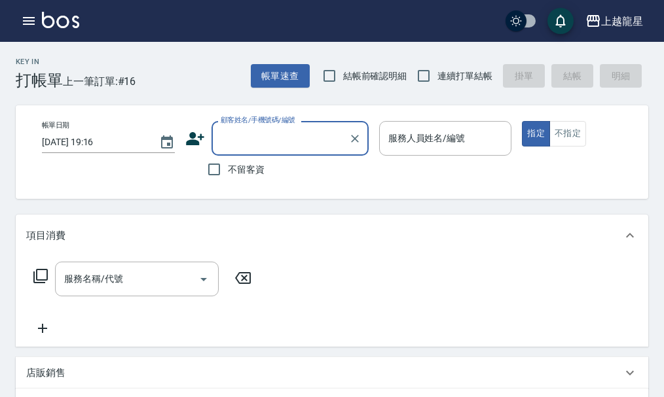
type input "ㄗ"
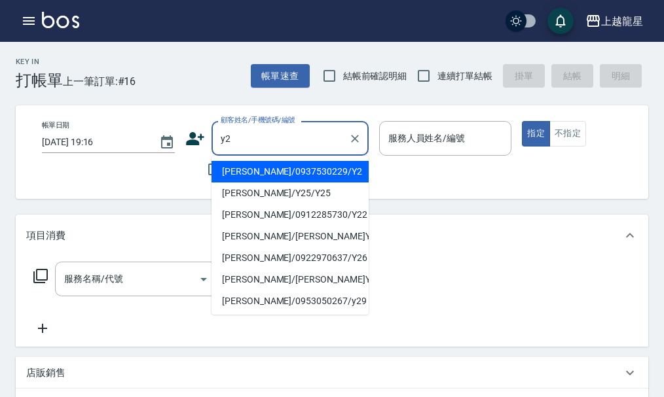
click at [270, 166] on li "[PERSON_NAME]/0937530229/Y2" at bounding box center [289, 172] width 157 height 22
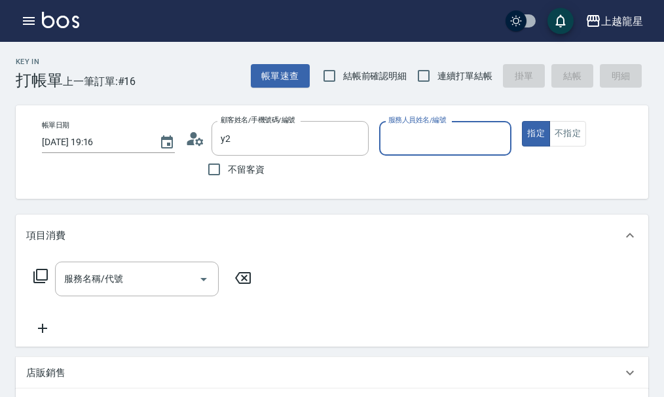
type input "[PERSON_NAME]/0937530229/Y2"
type input "淑雲-25"
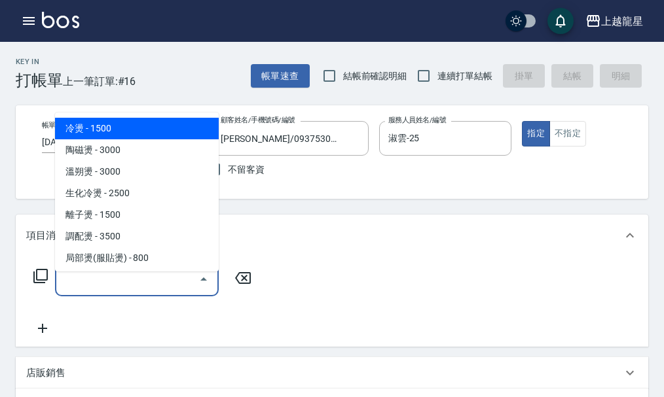
click at [88, 289] on input "服務名稱/代號" at bounding box center [127, 279] width 132 height 23
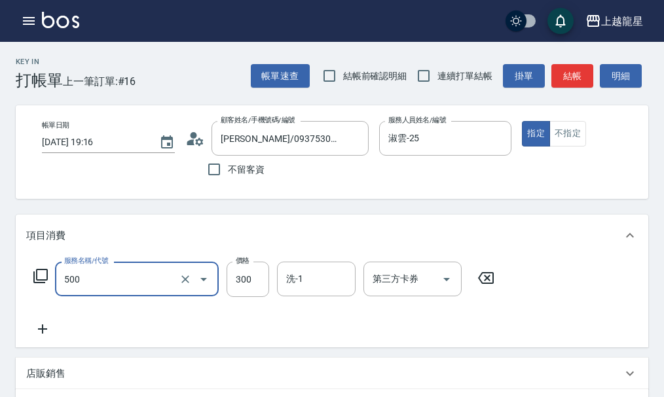
type input "一般洗髮(500)"
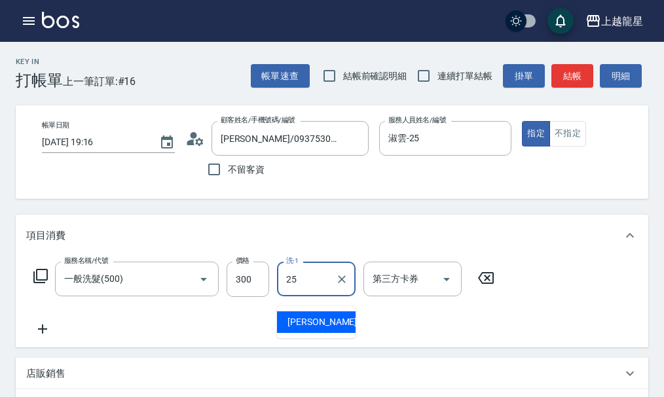
type input "淑雲-25"
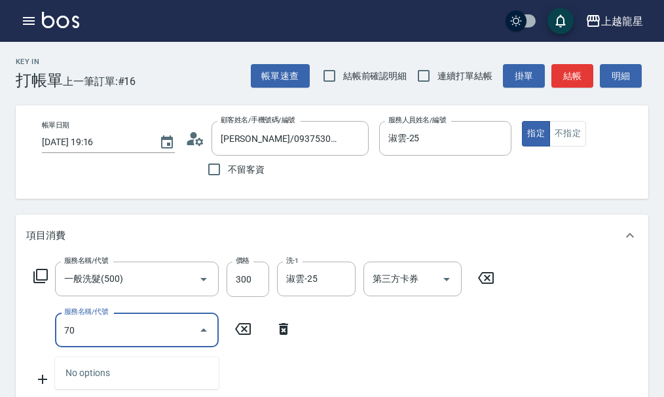
type input "708"
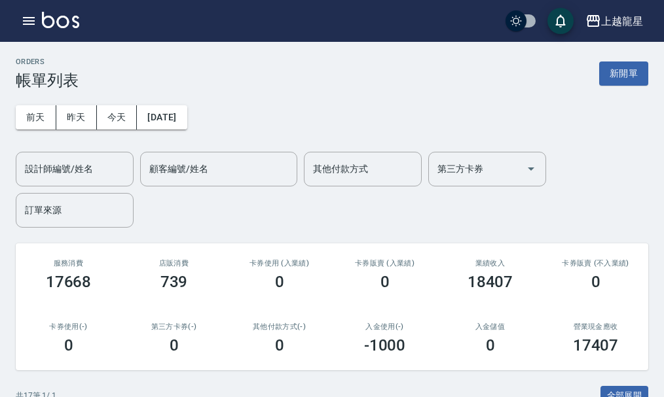
click at [52, 13] on img at bounding box center [60, 20] width 37 height 16
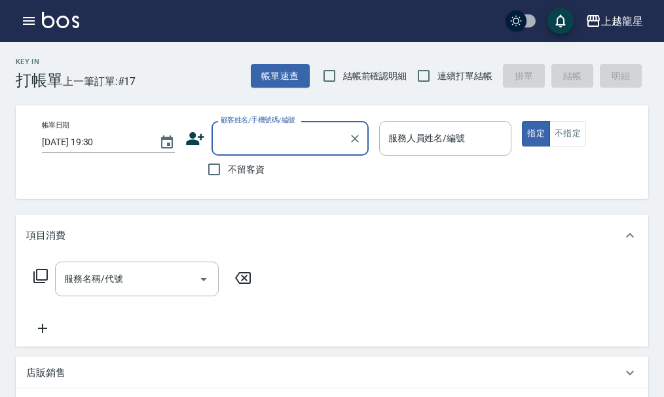
click at [260, 136] on input "顧客姓名/手機號碼/編號" at bounding box center [280, 138] width 126 height 23
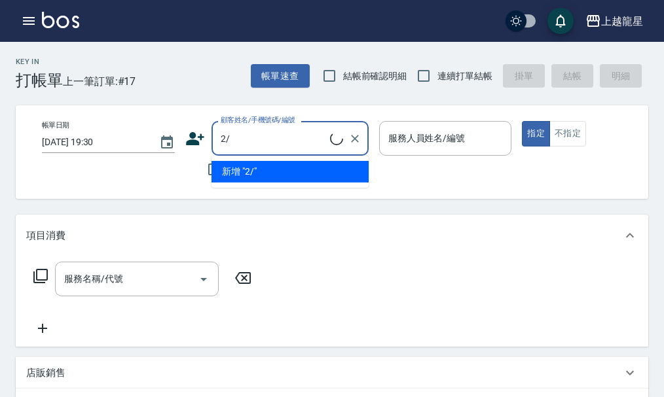
type input "2"
click at [255, 141] on input "[PERSON_NAME]" at bounding box center [280, 138] width 126 height 23
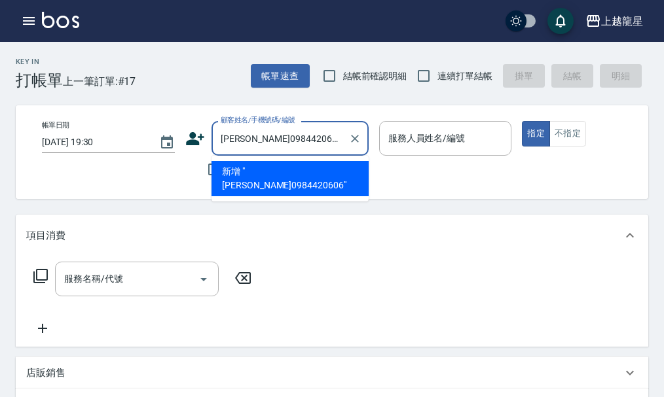
type input "[PERSON_NAME]0984420606"
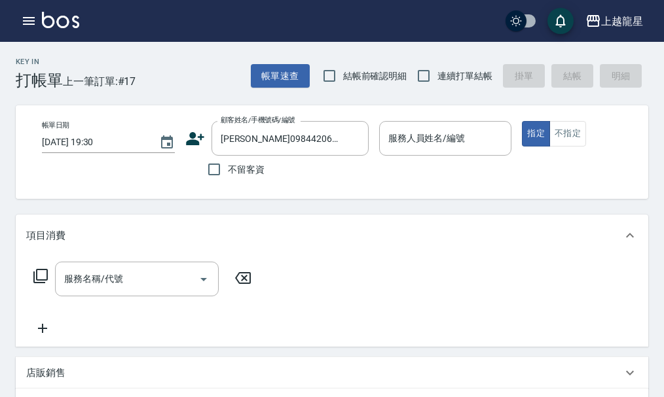
click at [198, 141] on icon at bounding box center [195, 138] width 18 height 13
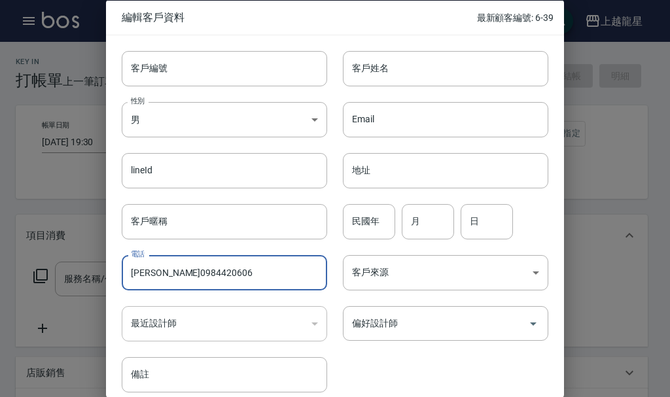
drag, startPoint x: 153, startPoint y: 274, endPoint x: 125, endPoint y: 268, distance: 28.6
click at [116, 270] on div "電話 [PERSON_NAME][PHONE_NUMBER] 電話" at bounding box center [216, 264] width 221 height 51
click at [168, 251] on div "電話 [PERSON_NAME][PHONE_NUMBER] 電話" at bounding box center [216, 264] width 221 height 51
drag, startPoint x: 130, startPoint y: 276, endPoint x: 156, endPoint y: 272, distance: 26.6
click at [156, 272] on input "[PERSON_NAME]0984420606" at bounding box center [224, 272] width 205 height 35
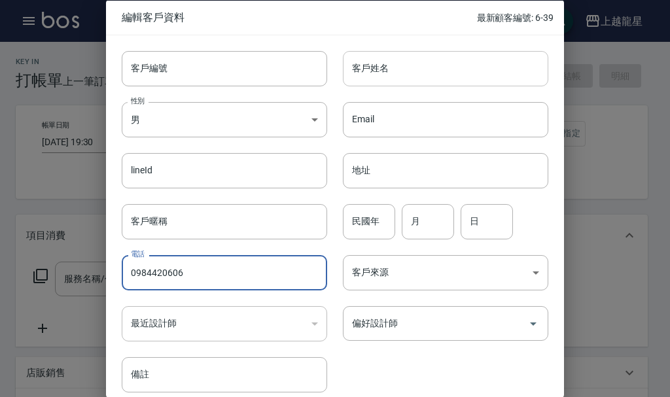
type input "0984420606"
click at [376, 76] on input "客戶姓名" at bounding box center [445, 67] width 205 height 35
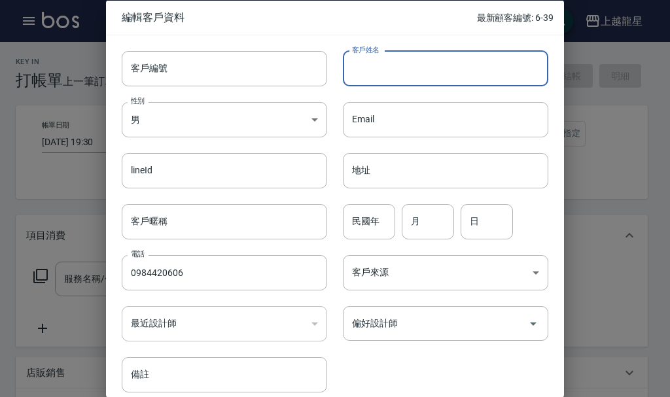
paste input "[PERSON_NAME]"
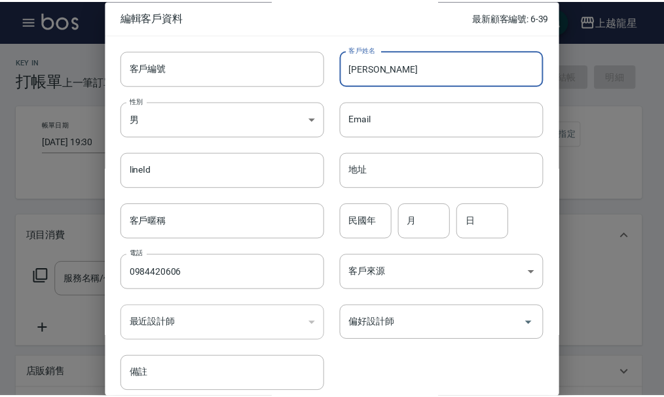
scroll to position [56, 0]
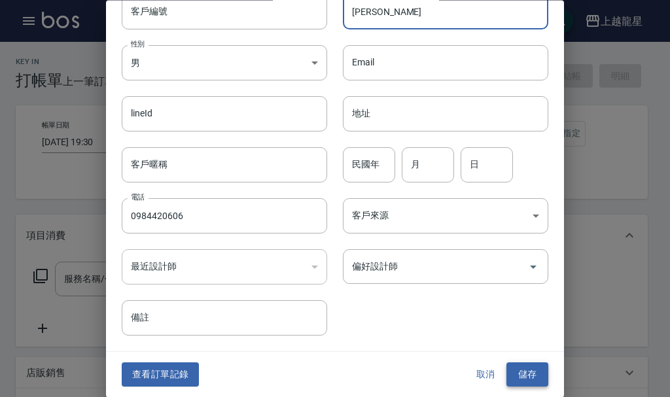
type input "[PERSON_NAME]"
click at [506, 376] on button "儲存" at bounding box center [527, 375] width 42 height 24
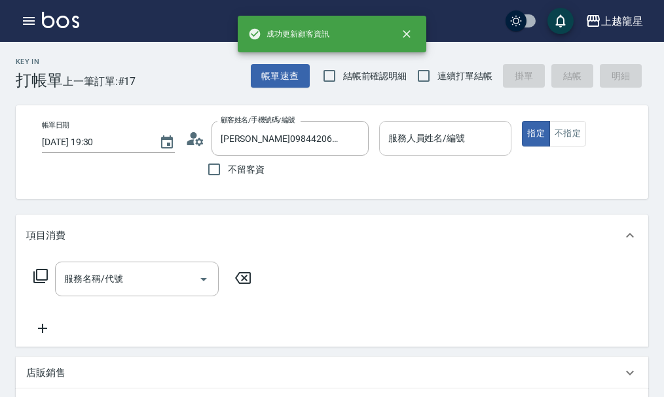
click at [416, 142] on input "服務人員姓名/編號" at bounding box center [445, 138] width 121 height 23
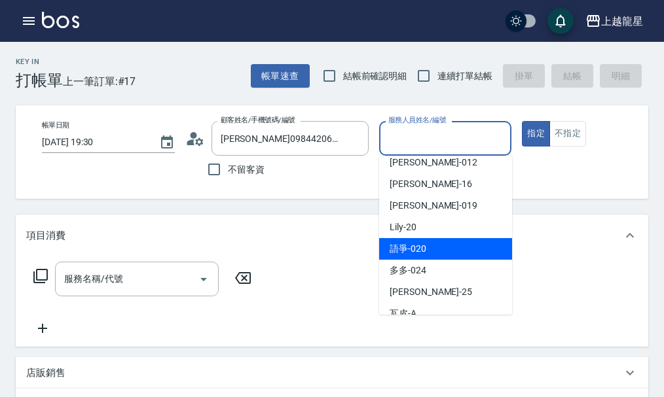
scroll to position [240, 0]
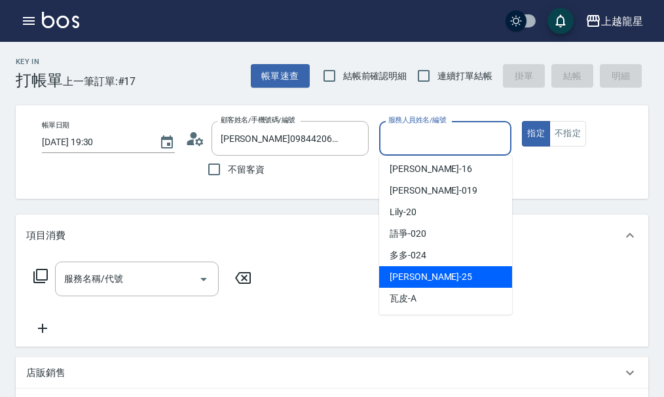
click at [421, 281] on div "淑雲 -25" at bounding box center [445, 277] width 133 height 22
type input "淑雲-25"
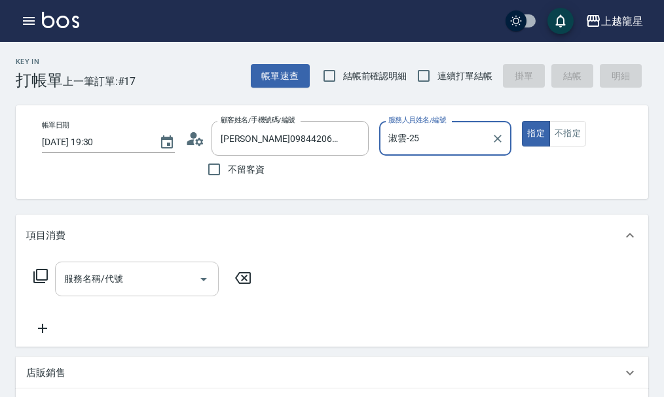
click at [107, 291] on input "服務名稱/代號" at bounding box center [127, 279] width 132 height 23
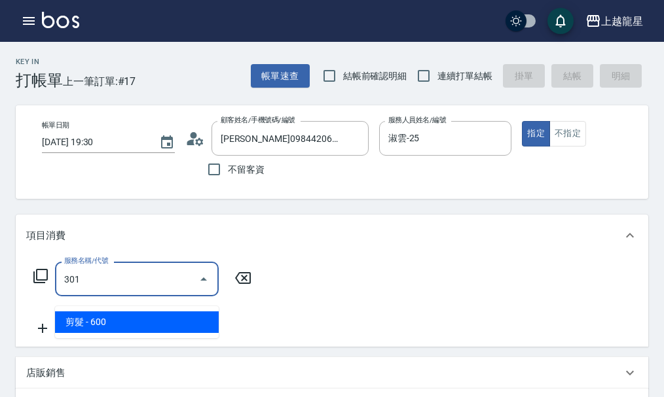
type input "剪髮(301)"
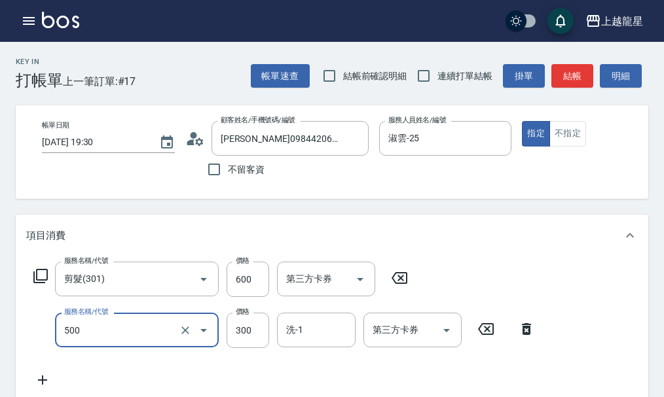
type input "一般洗髮(500)"
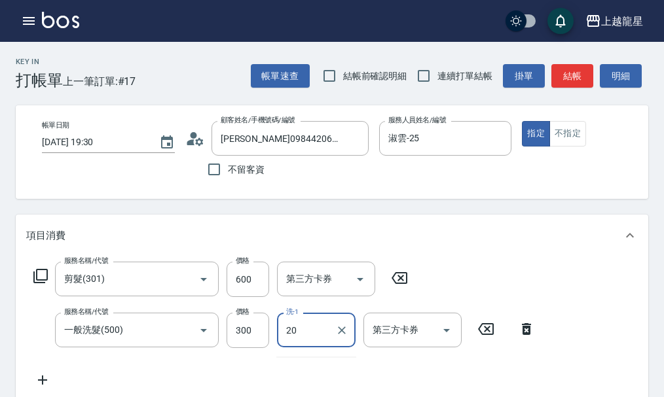
type input "Lily-20"
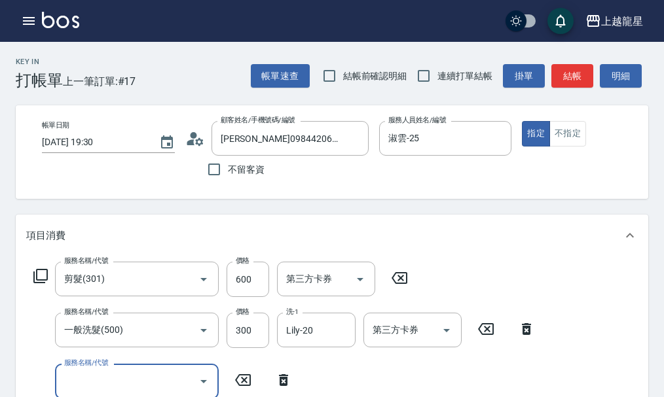
scroll to position [6, 0]
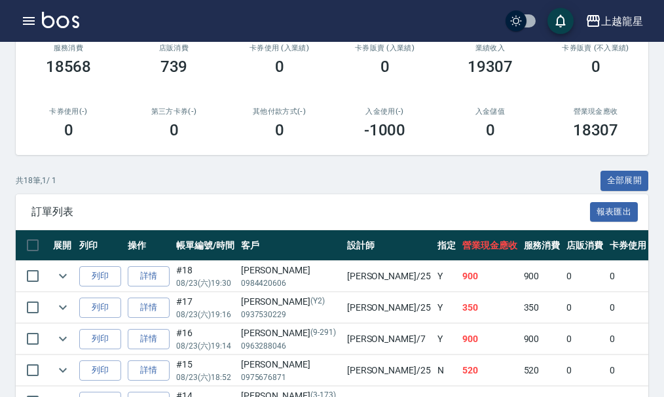
scroll to position [327, 0]
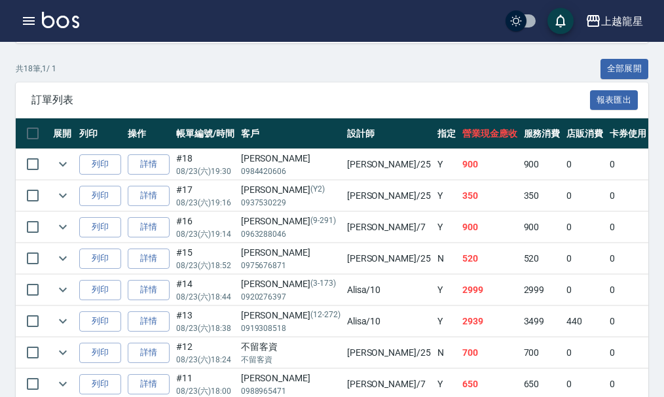
click at [48, 29] on link at bounding box center [60, 21] width 37 height 19
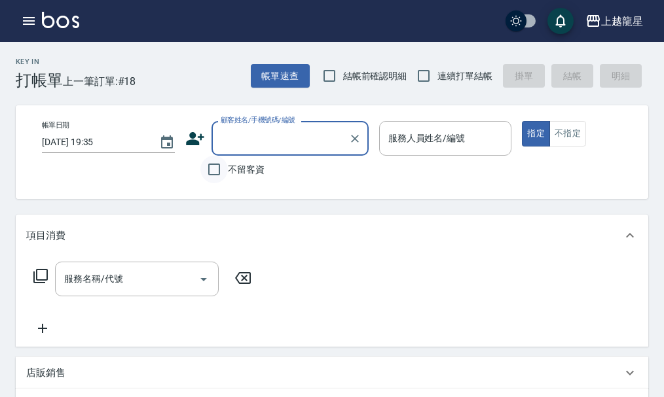
click at [214, 168] on input "不留客資" at bounding box center [213, 169] width 27 height 27
checkbox input "true"
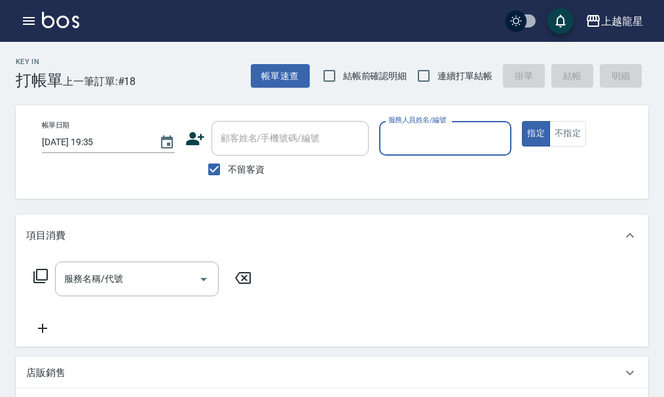
click at [400, 151] on div "服務人員姓名/編號" at bounding box center [445, 138] width 133 height 35
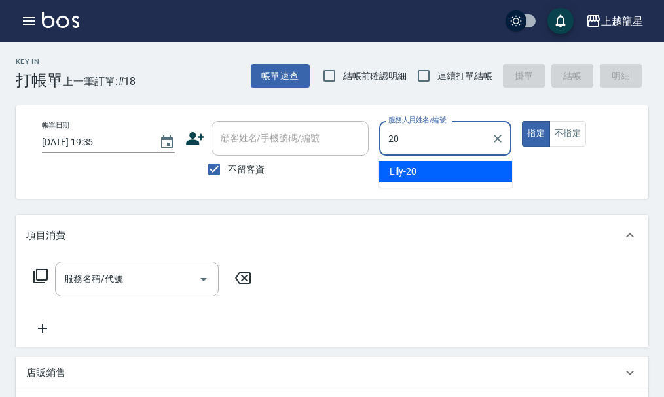
type input "Lily-20"
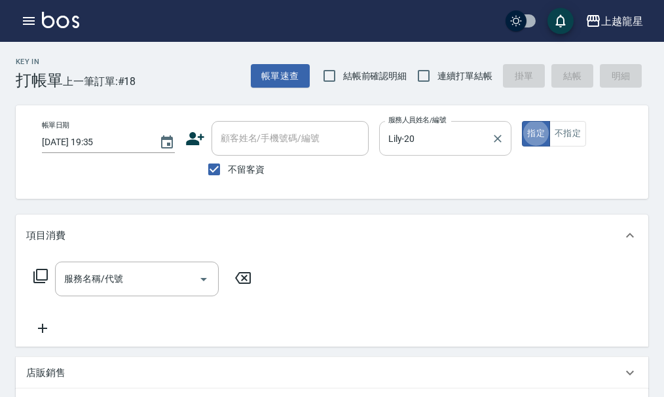
type button "true"
click at [550, 132] on button "不指定" at bounding box center [567, 134] width 37 height 26
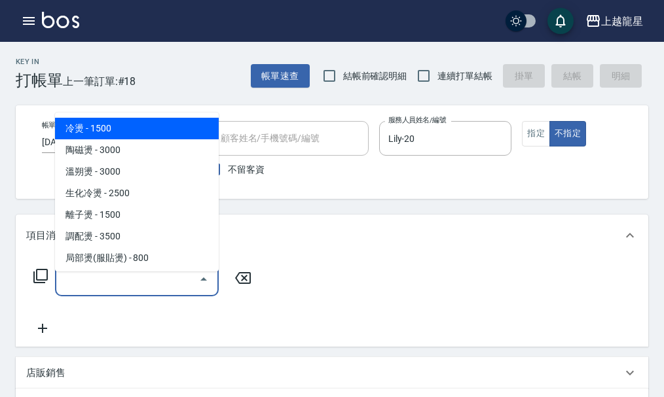
click at [184, 291] on input "服務名稱/代號" at bounding box center [127, 279] width 132 height 23
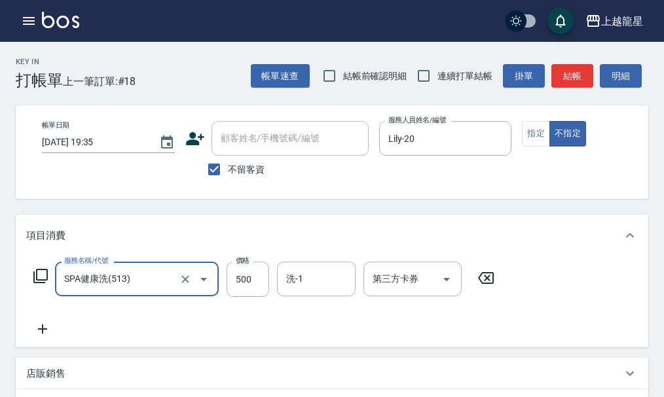
type input "SPA健康洗(513)"
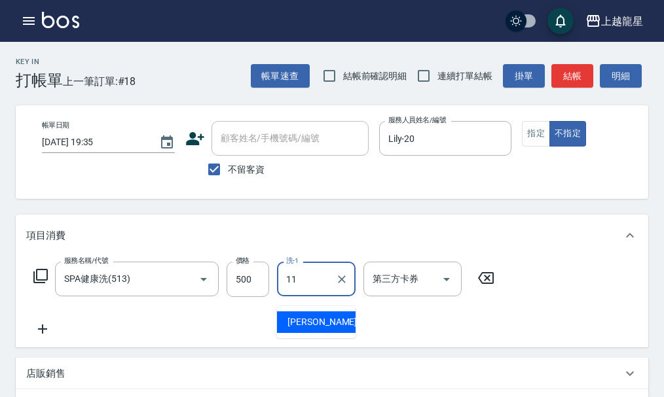
type input "[PERSON_NAME]-11"
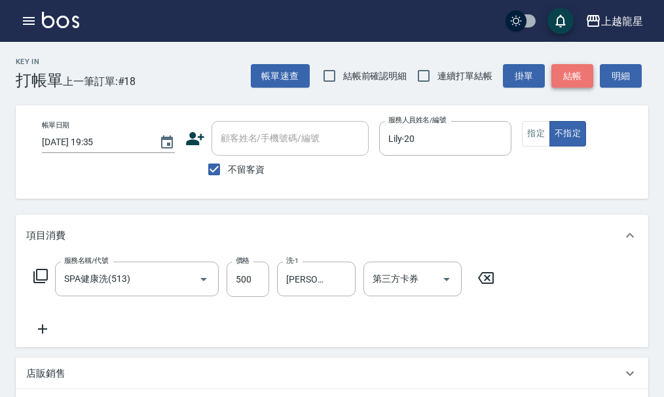
click at [567, 73] on button "結帳" at bounding box center [572, 76] width 42 height 24
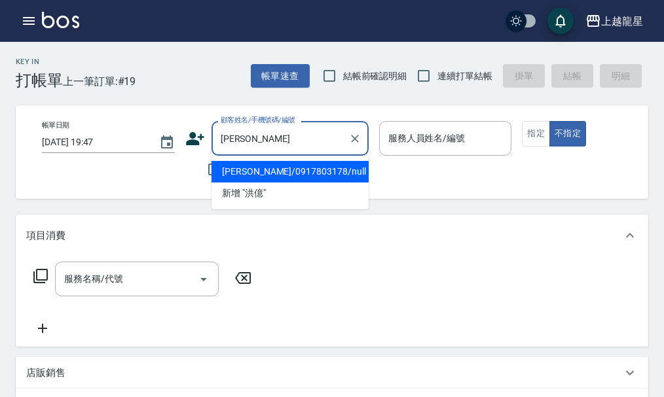
click at [260, 175] on li "[PERSON_NAME]/0917803178/null" at bounding box center [289, 172] width 157 height 22
type input "[PERSON_NAME]/0917803178/null"
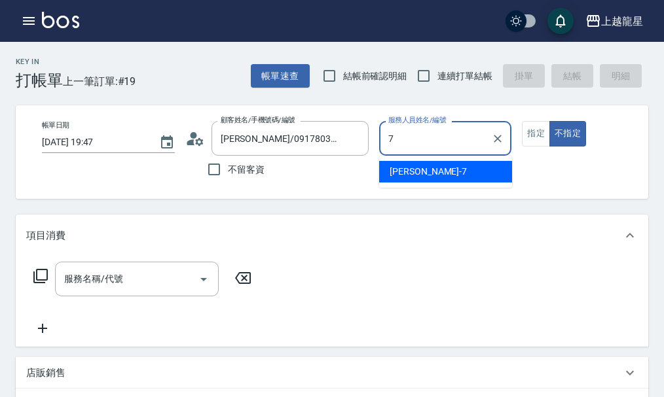
type input "雅君-7"
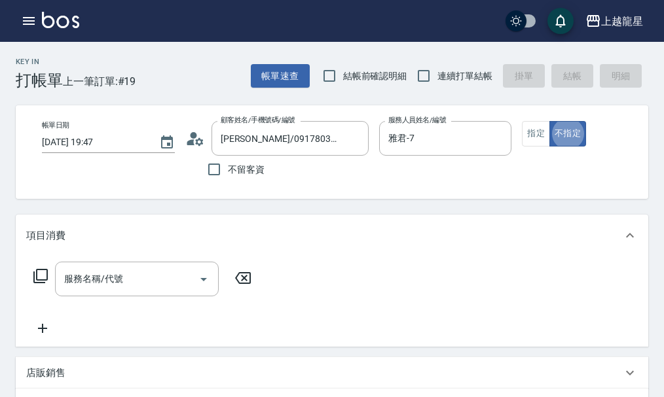
type button "false"
click at [536, 145] on button "指定" at bounding box center [536, 134] width 28 height 26
click at [122, 295] on div "服務名稱/代號 服務名稱/代號" at bounding box center [137, 279] width 164 height 35
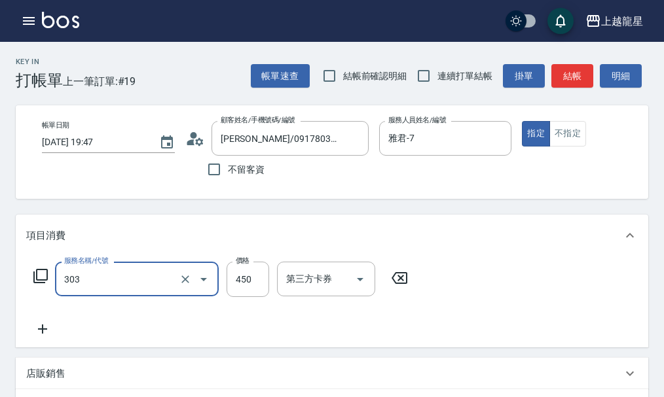
type input "剪髮(303)"
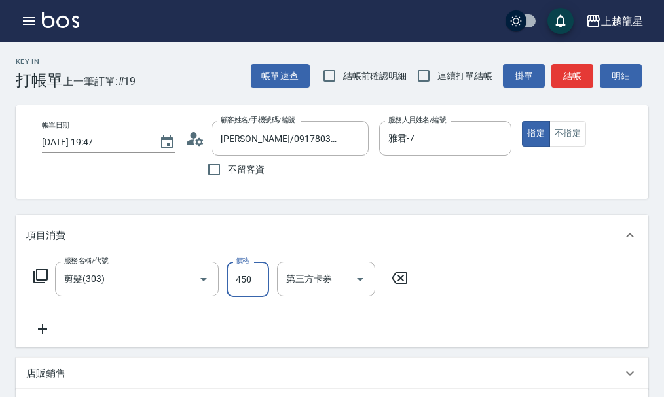
click at [584, 77] on button "結帳" at bounding box center [572, 76] width 42 height 24
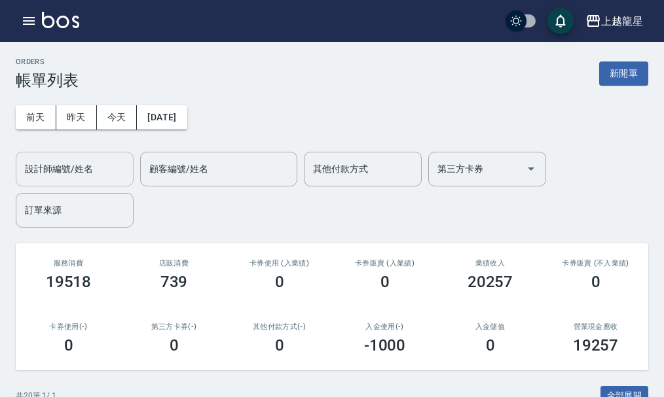
click at [87, 184] on div "設計師編號/姓名" at bounding box center [75, 169] width 118 height 35
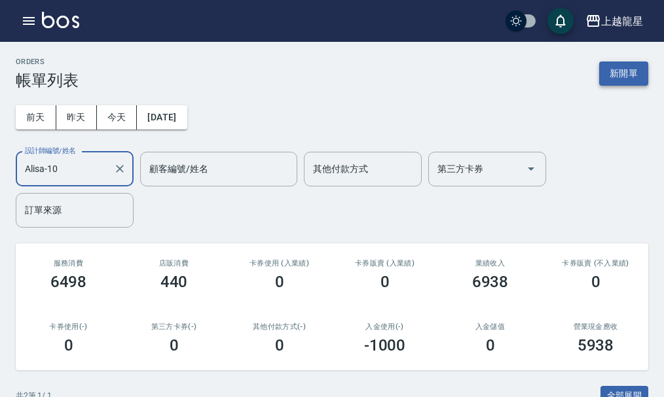
type input "Alisa-10"
click at [622, 77] on button "新開單" at bounding box center [623, 74] width 49 height 24
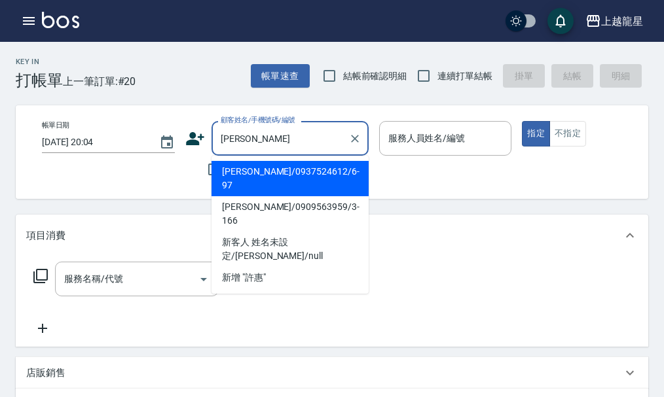
click at [308, 167] on li "許惠真/0937524612/6-97" at bounding box center [289, 178] width 157 height 35
type input "許惠真/0937524612/6-97"
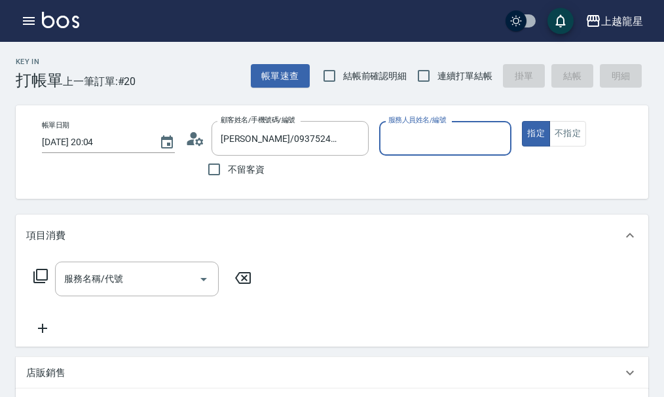
type input "Alisa-10"
click at [102, 283] on div "服務名稱/代號 服務名稱/代號" at bounding box center [137, 279] width 164 height 35
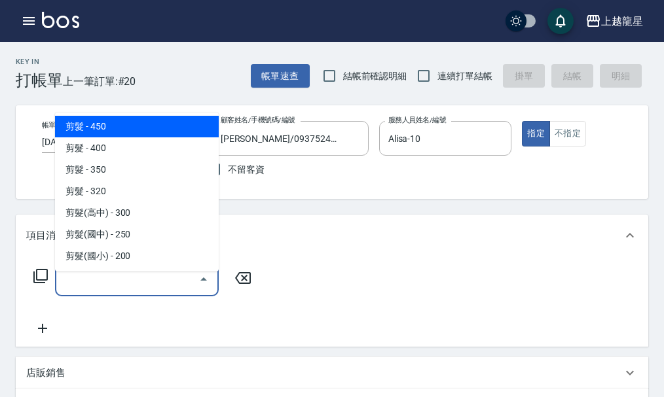
scroll to position [327, 0]
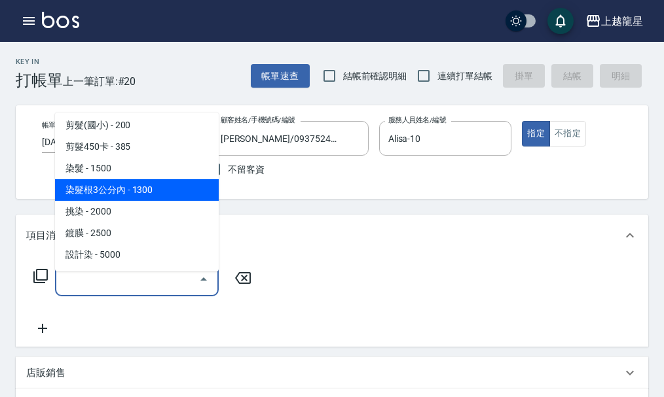
click at [173, 185] on span "染髮根3公分內 - 1300" at bounding box center [137, 190] width 164 height 22
type input "染髮根3公分內(401)"
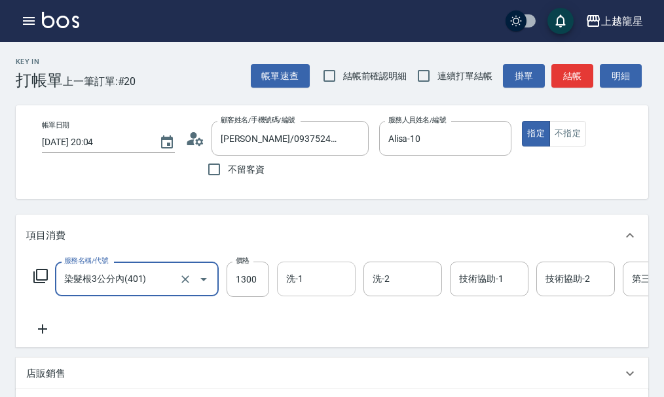
click at [302, 291] on input "洗-1" at bounding box center [316, 279] width 67 height 23
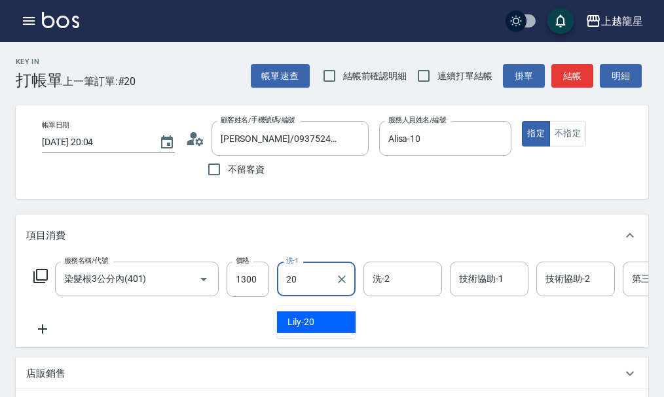
type input "Lily-20"
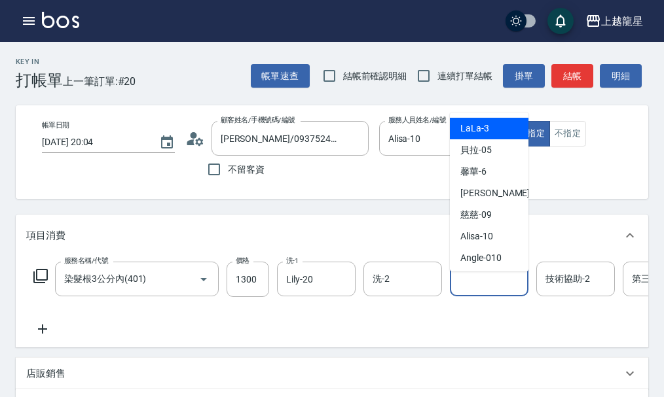
click at [468, 281] on div "技術協助-1 技術協助-1" at bounding box center [489, 279] width 79 height 35
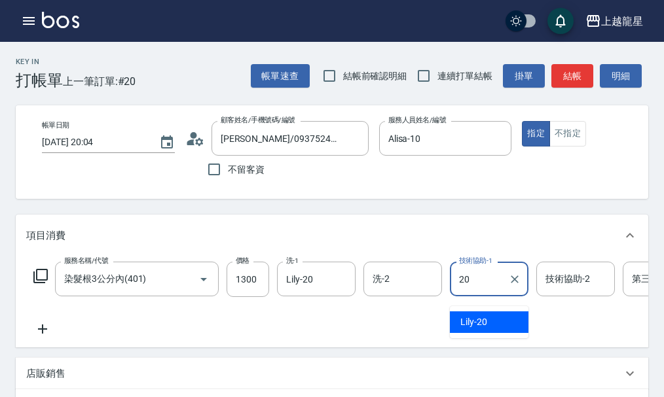
type input "Lily-20"
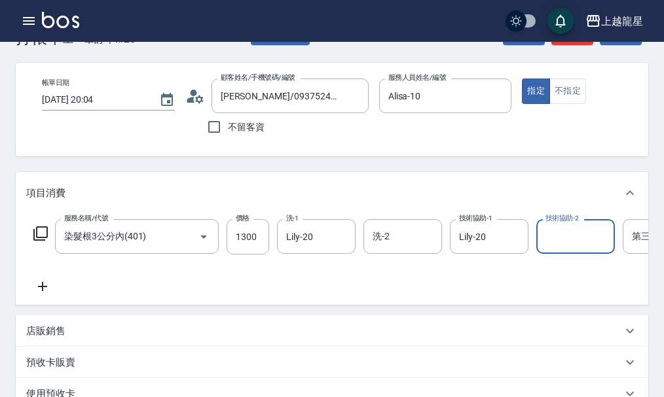
scroll to position [65, 0]
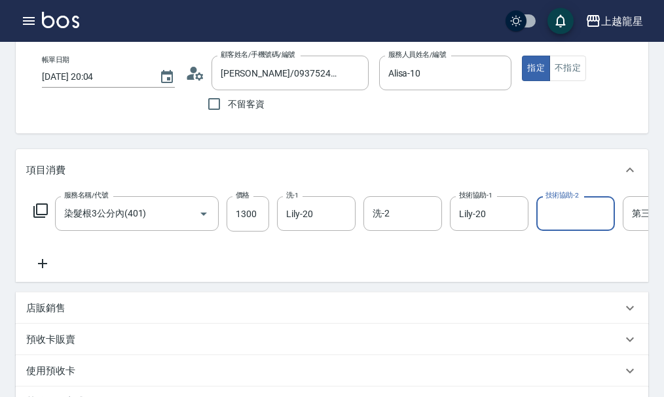
click at [46, 272] on icon at bounding box center [42, 264] width 33 height 16
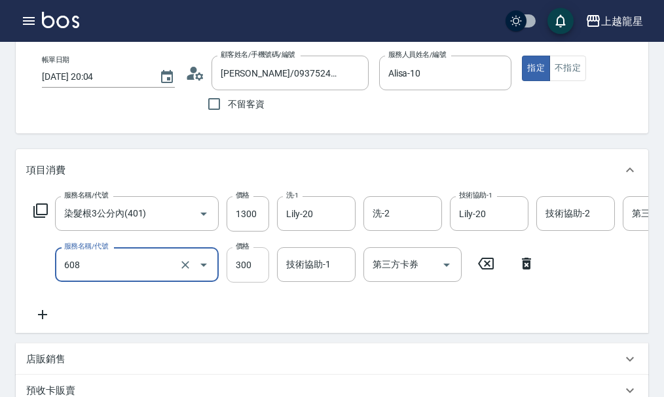
type input "頭皮隔離(608)"
click at [249, 281] on input "300" at bounding box center [247, 264] width 43 height 35
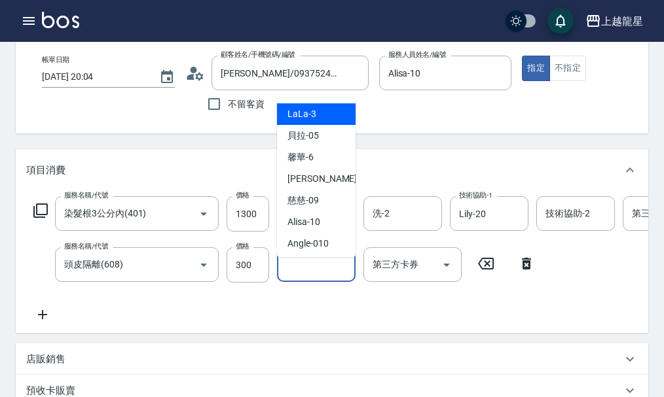
click at [313, 276] on input "技術協助-1" at bounding box center [316, 264] width 67 height 23
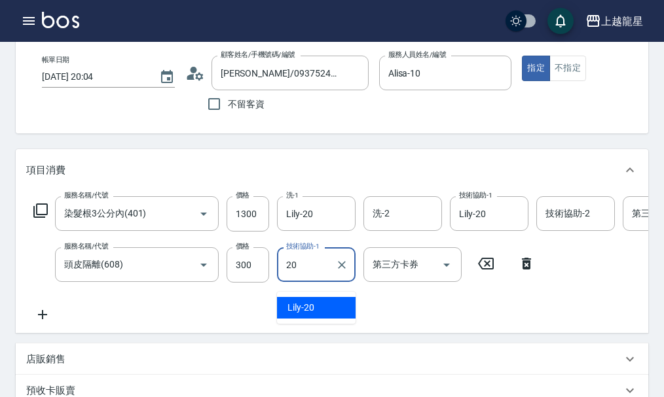
type input "2"
type input "[PERSON_NAME]-11"
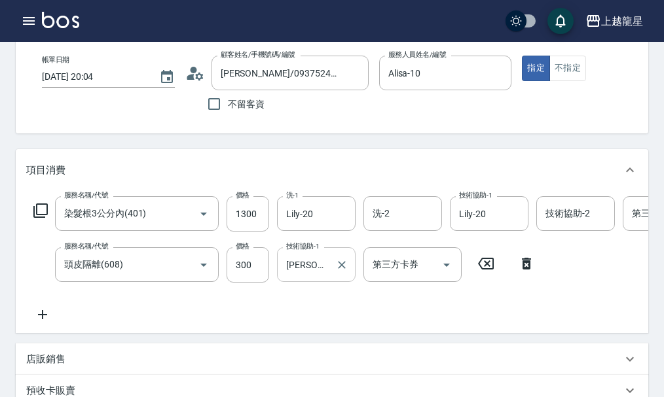
click at [48, 313] on div "服務名稱/代號 染髮根3公分內(401) 服務名稱/代號 價格 1300 價格 洗-1 Lily-20 洗-1 洗-2 洗-2 技術協助-1 Lily-20 …" at bounding box center [393, 259] width 735 height 126
click at [43, 319] on icon at bounding box center [42, 314] width 9 height 9
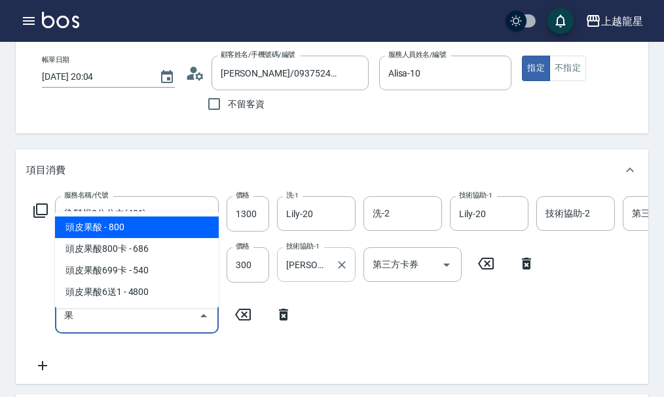
click at [141, 227] on span "頭皮果酸 - 800" at bounding box center [137, 228] width 164 height 22
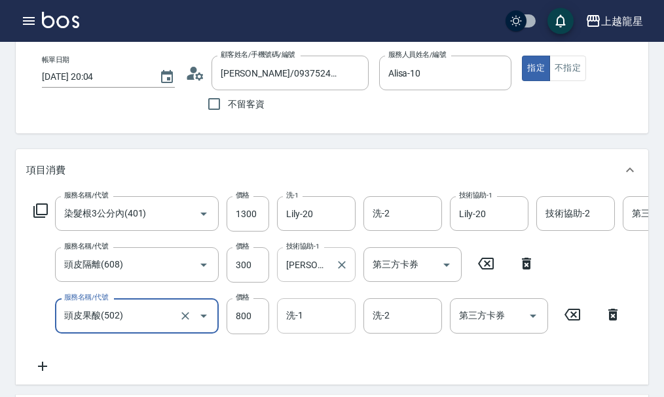
click at [304, 333] on div "洗-1" at bounding box center [316, 315] width 79 height 35
type input "頭皮果酸(502)"
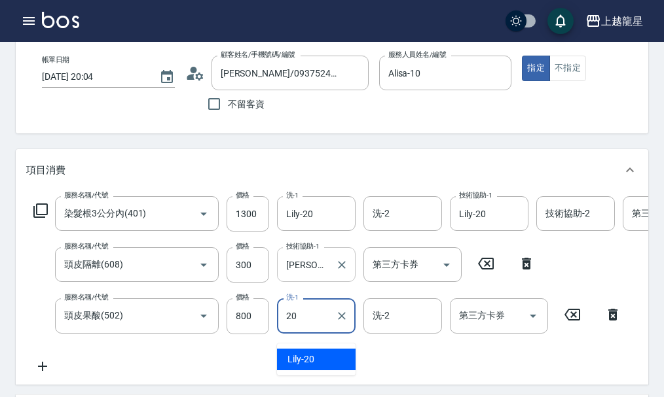
type input "Lily-20"
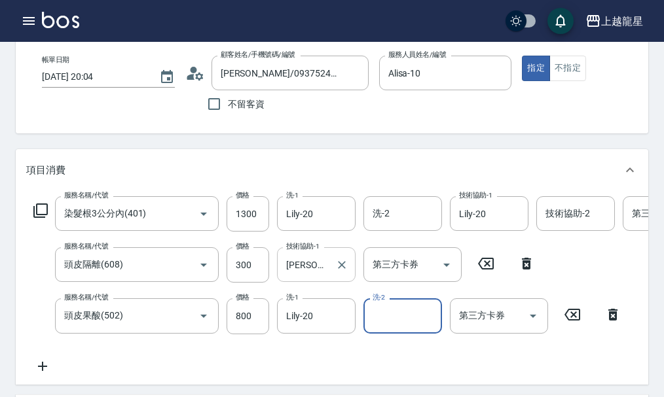
scroll to position [131, 0]
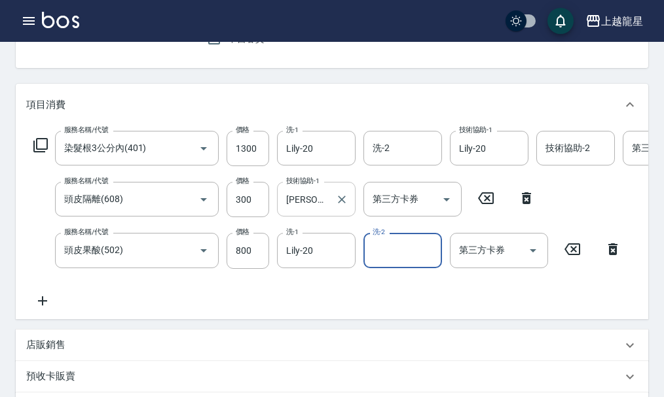
click at [42, 306] on icon at bounding box center [42, 300] width 9 height 9
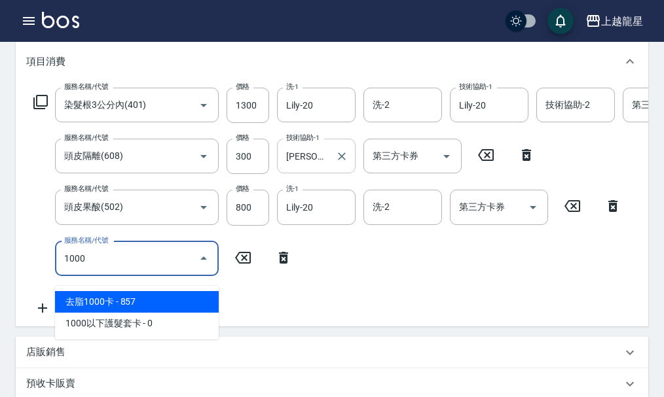
scroll to position [196, 0]
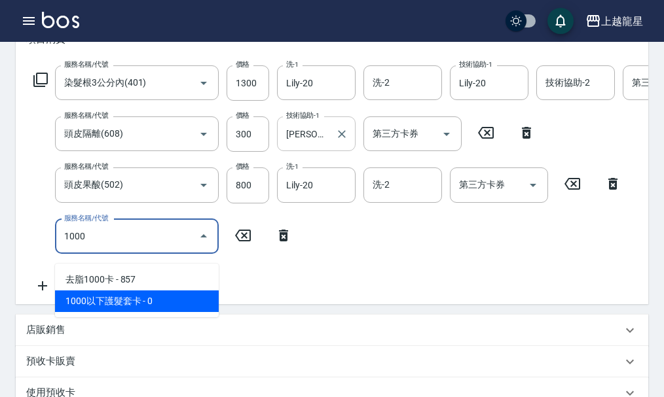
click at [168, 300] on span "1000以下護髮套卡 - 0" at bounding box center [137, 302] width 164 height 22
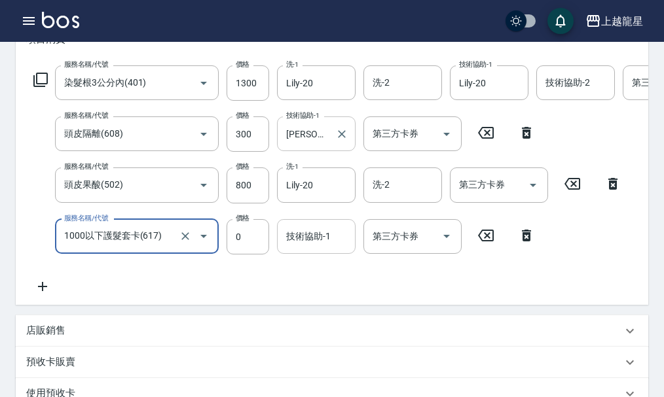
type input "1000以下護髮套卡(617)"
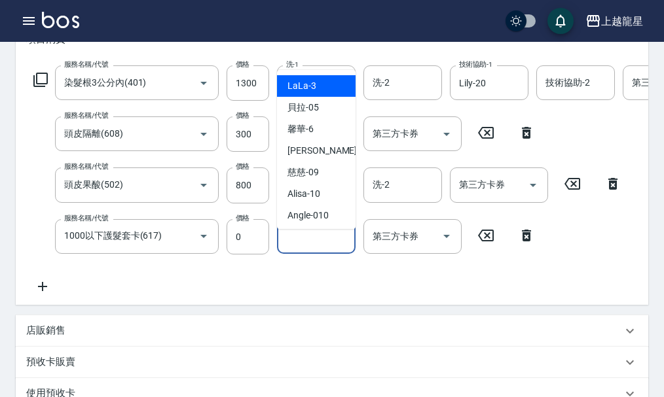
click at [308, 241] on div "技術協助-1 技術協助-1" at bounding box center [316, 236] width 79 height 35
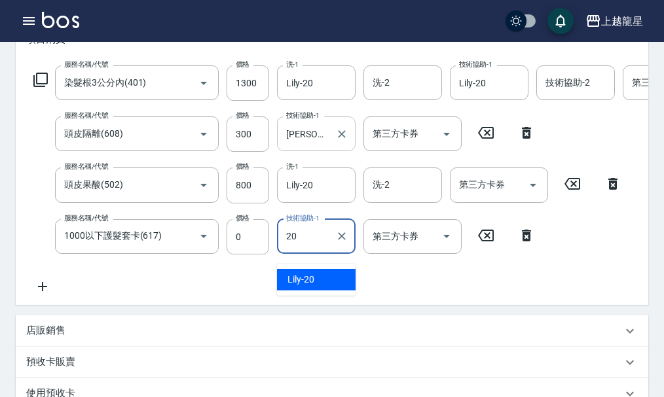
type input "Lily-20"
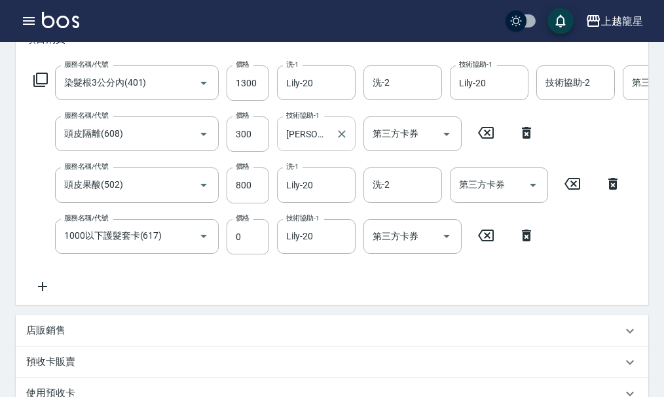
click at [40, 291] on icon at bounding box center [42, 286] width 9 height 9
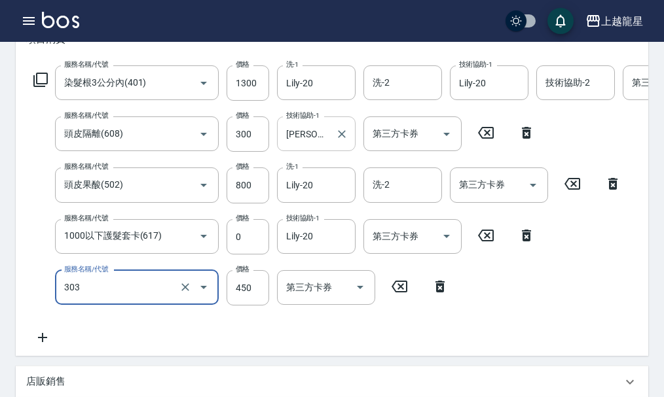
type input "剪髮(303)"
click at [35, 255] on div "服務名稱/代號 1000以下護髮套卡(617) 服務名稱/代號 價格 0 價格 技術協助-1 Lily-20 技術協助-1 第三方卡券 第三方卡券" at bounding box center [284, 236] width 516 height 35
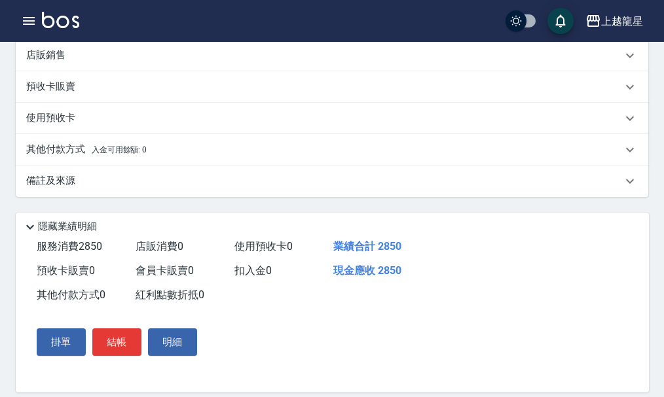
scroll to position [523, 0]
click at [128, 355] on button "結帳" at bounding box center [116, 341] width 49 height 27
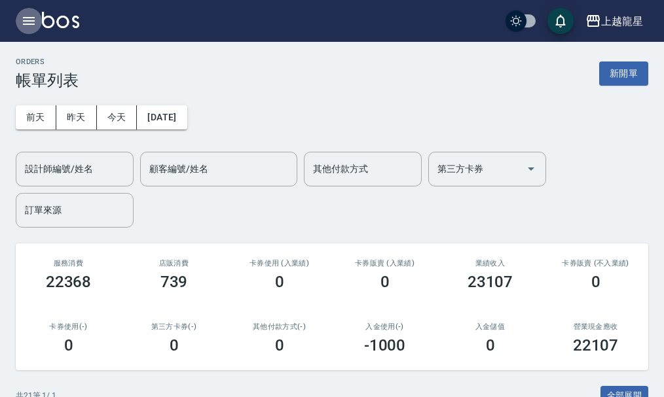
click at [18, 18] on button "button" at bounding box center [29, 21] width 26 height 26
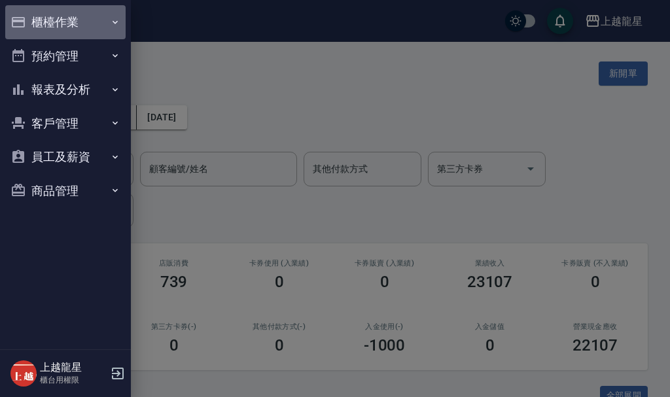
click at [87, 26] on button "櫃檯作業" at bounding box center [65, 22] width 120 height 34
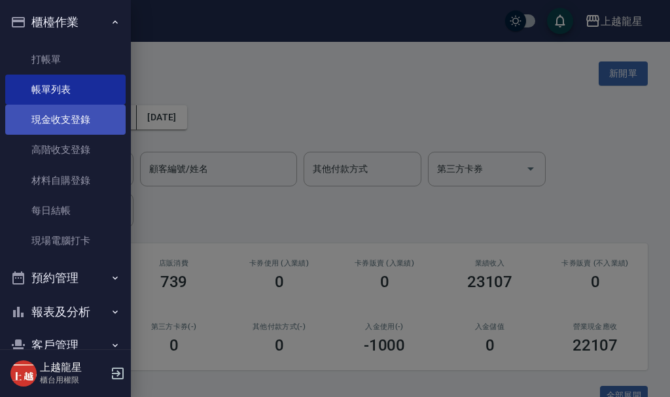
click at [89, 115] on link "現金收支登錄" at bounding box center [65, 120] width 120 height 30
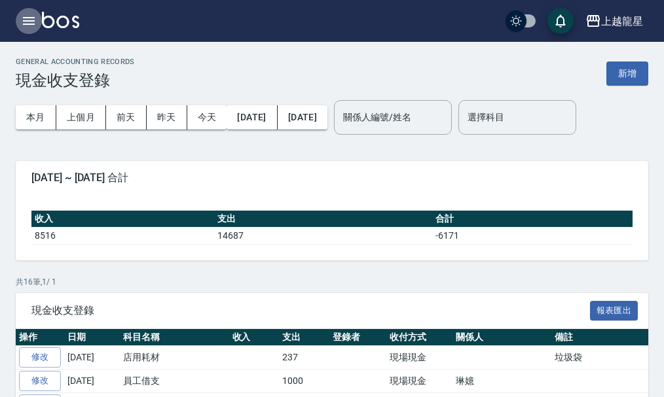
click at [24, 21] on icon "button" at bounding box center [29, 21] width 16 height 16
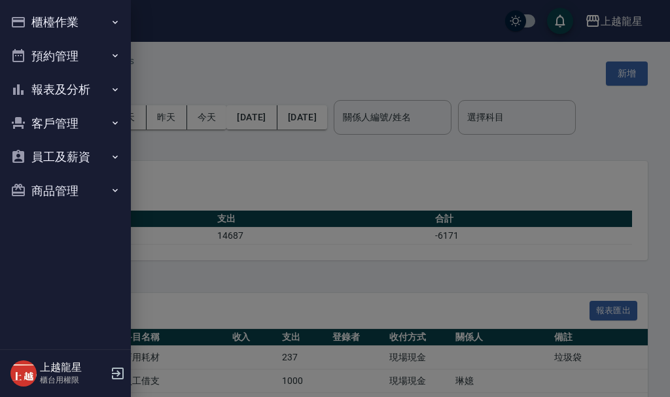
click at [89, 121] on button "客戶管理" at bounding box center [65, 124] width 120 height 34
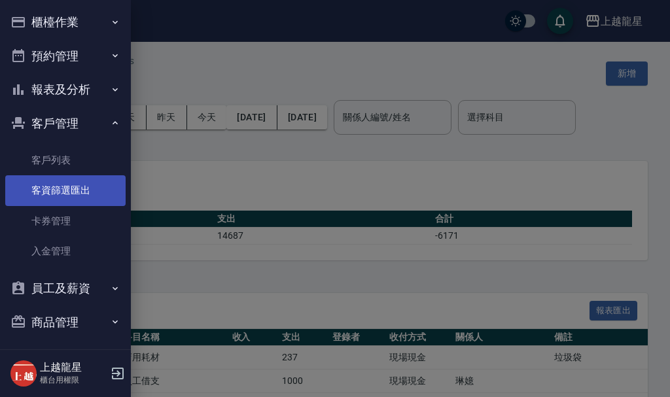
scroll to position [5, 0]
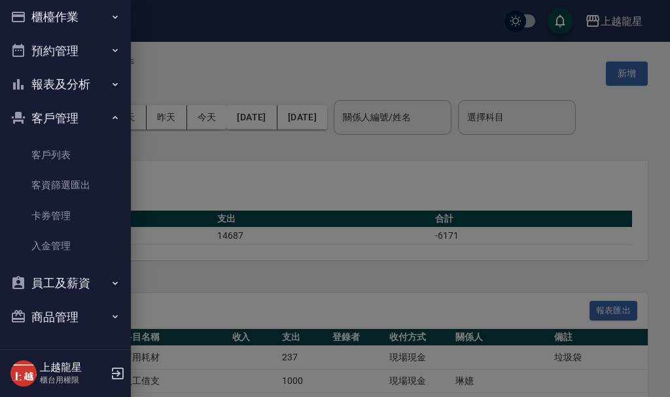
click at [169, 148] on div at bounding box center [335, 198] width 670 height 397
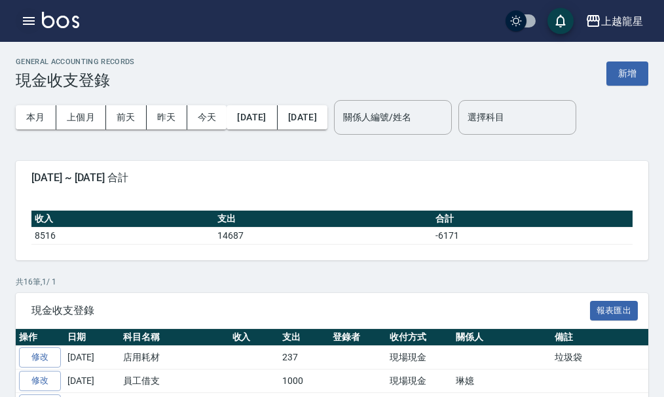
click at [29, 22] on icon "button" at bounding box center [29, 21] width 12 height 8
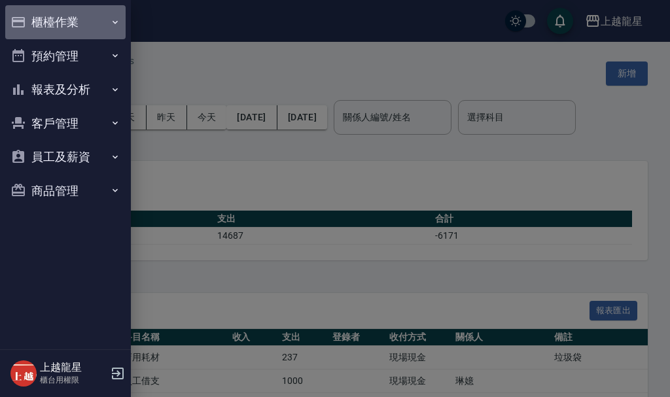
click at [29, 22] on button "櫃檯作業" at bounding box center [65, 22] width 120 height 34
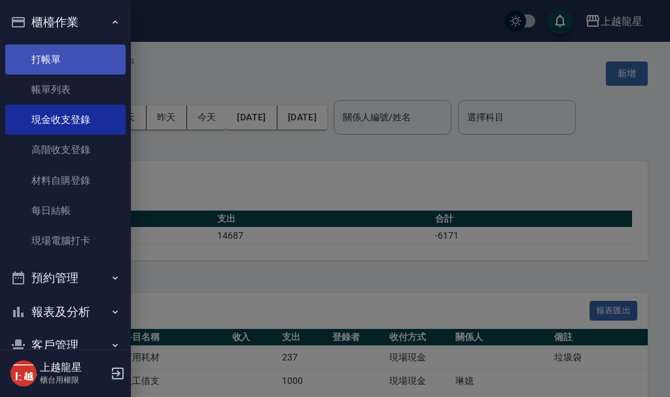
click at [43, 63] on link "打帳單" at bounding box center [65, 59] width 120 height 30
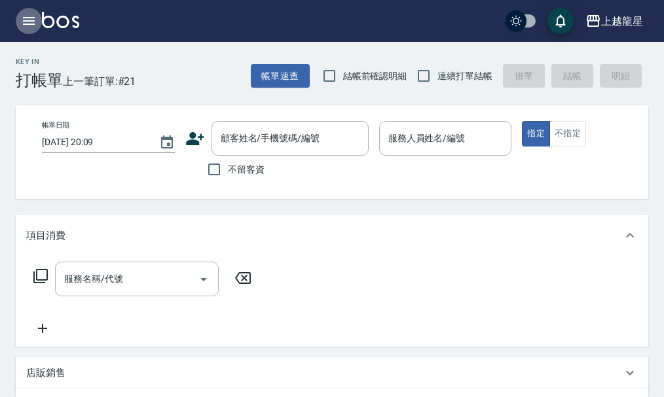
click at [27, 12] on button "button" at bounding box center [29, 21] width 26 height 26
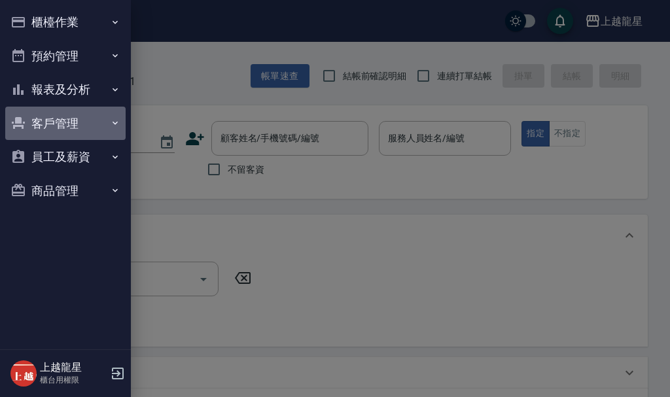
click at [54, 118] on button "客戶管理" at bounding box center [65, 124] width 120 height 34
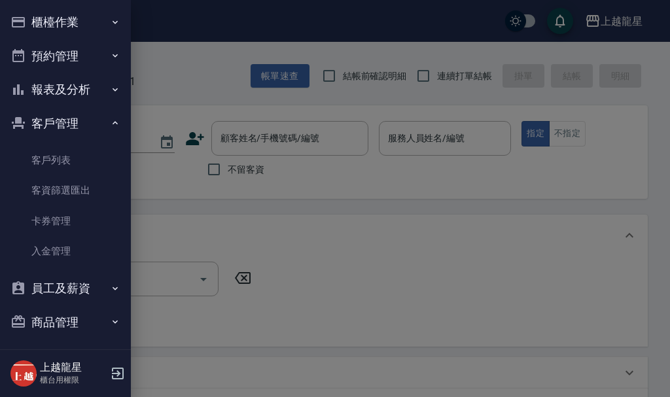
click at [79, 94] on button "報表及分析" at bounding box center [65, 90] width 120 height 34
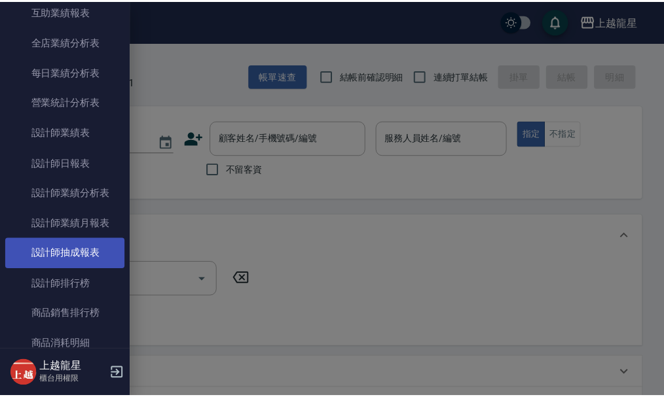
scroll to position [393, 0]
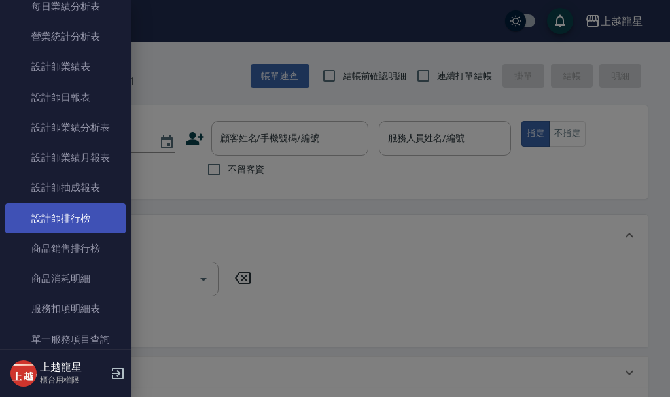
click at [75, 217] on link "設計師排行榜" at bounding box center [65, 219] width 120 height 30
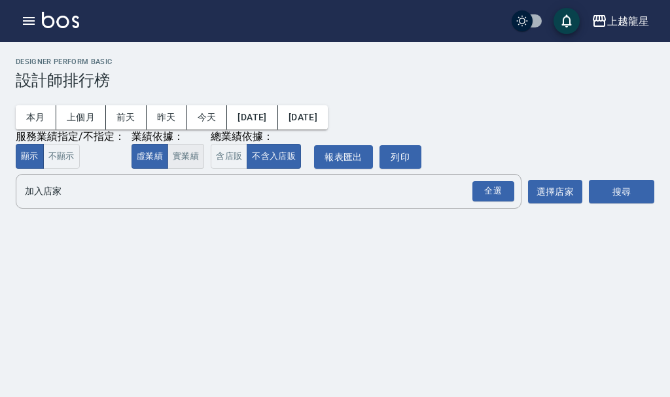
click at [188, 153] on button "實業績" at bounding box center [186, 157] width 37 height 26
click at [188, 196] on input "加入店家" at bounding box center [259, 191] width 474 height 23
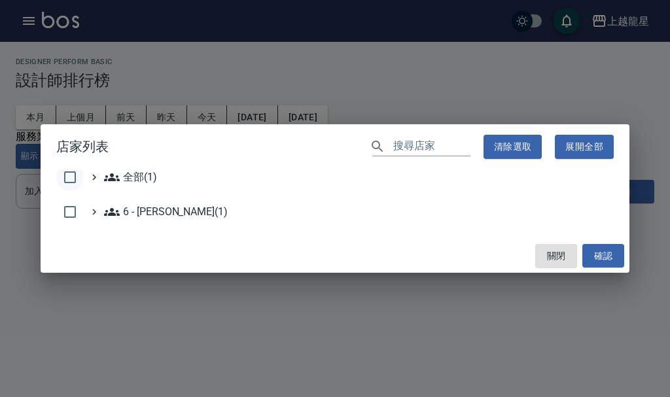
click at [70, 175] on input "checkbox" at bounding box center [69, 177] width 27 height 27
checkbox input "true"
click at [610, 253] on button "確認" at bounding box center [603, 256] width 42 height 24
checkbox input "false"
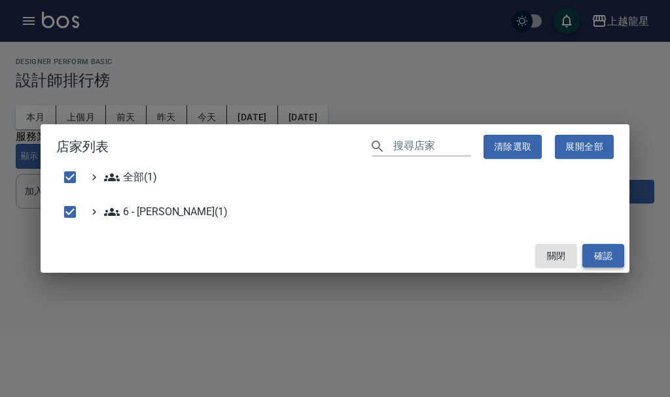
checkbox input "false"
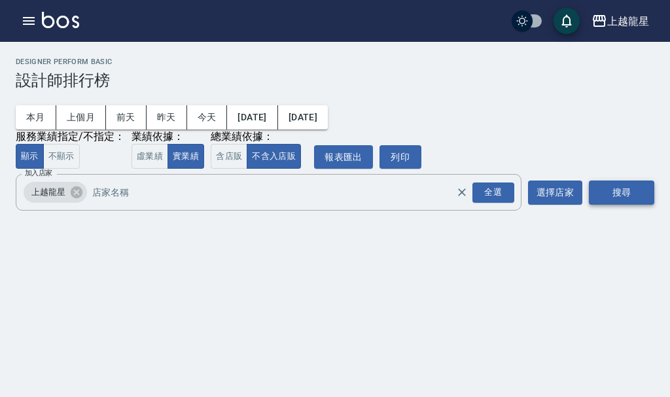
click at [612, 185] on button "搜尋" at bounding box center [621, 193] width 65 height 24
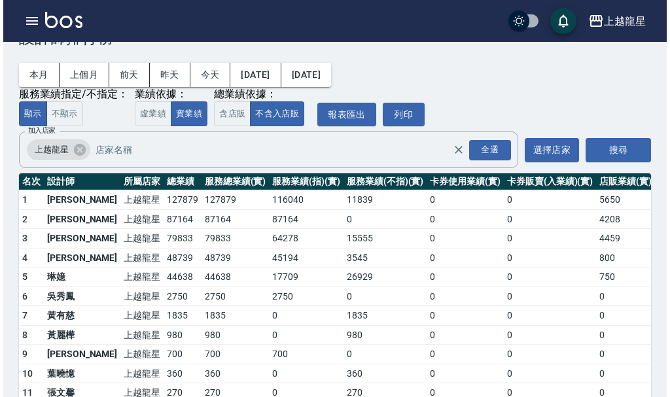
scroll to position [65, 0]
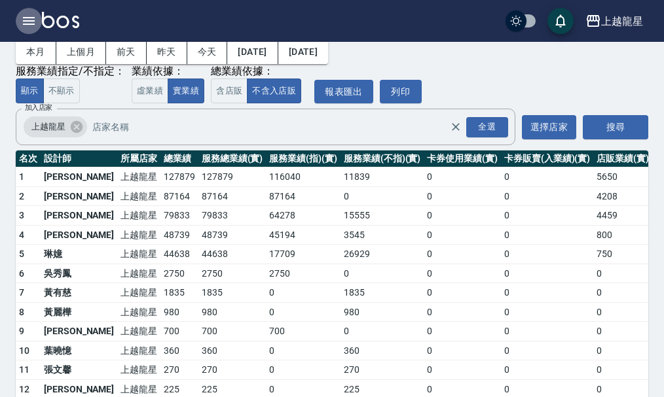
click at [22, 22] on icon "button" at bounding box center [29, 21] width 16 height 16
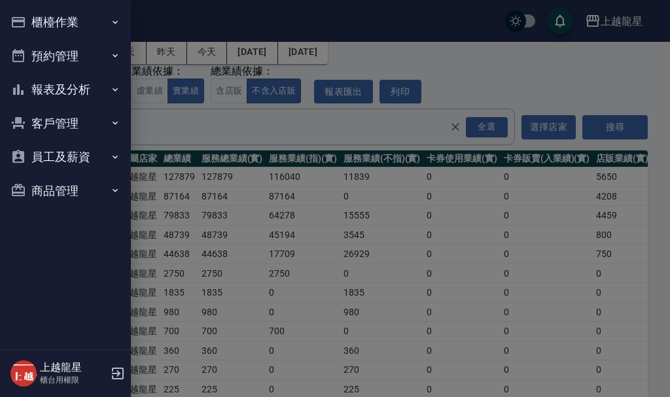
click at [33, 18] on button "櫃檯作業" at bounding box center [65, 22] width 120 height 34
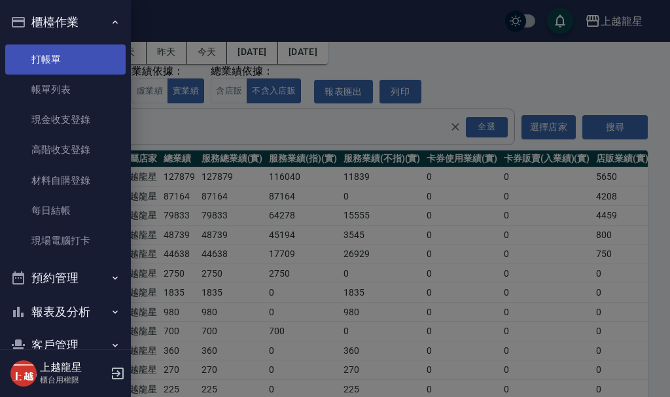
click at [51, 63] on link "打帳單" at bounding box center [65, 59] width 120 height 30
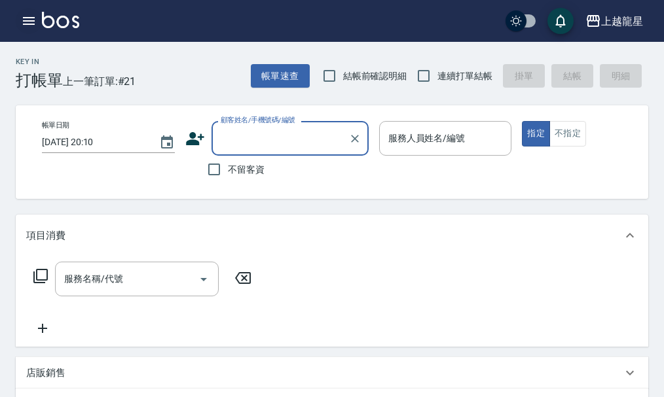
click at [31, 14] on icon "button" at bounding box center [29, 21] width 16 height 16
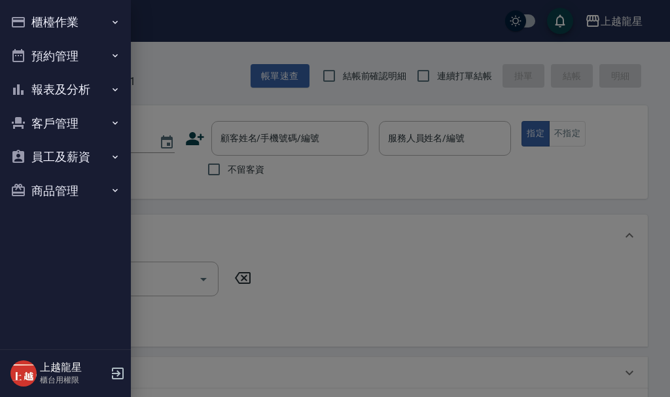
click at [46, 27] on button "櫃檯作業" at bounding box center [65, 22] width 120 height 34
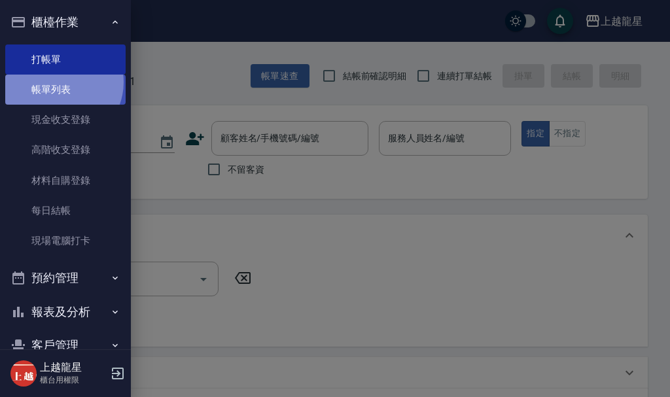
click at [60, 82] on link "帳單列表" at bounding box center [65, 90] width 120 height 30
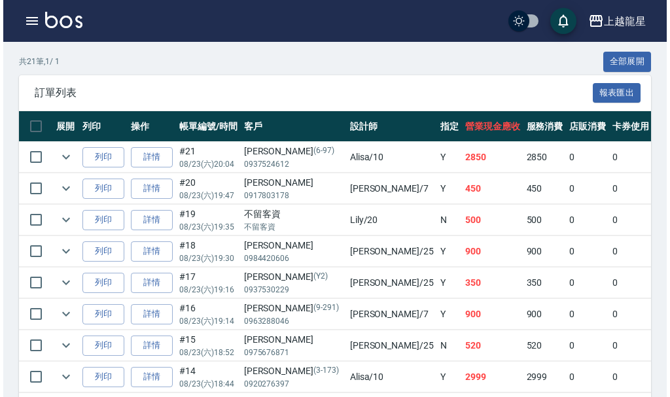
scroll to position [393, 0]
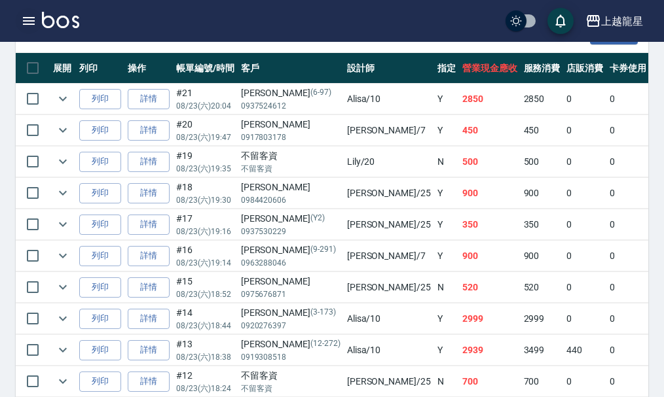
click at [27, 24] on icon "button" at bounding box center [29, 21] width 12 height 8
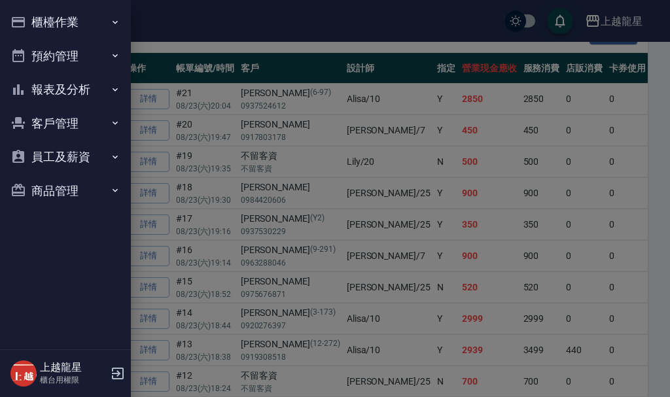
click at [44, 24] on button "櫃檯作業" at bounding box center [65, 22] width 120 height 34
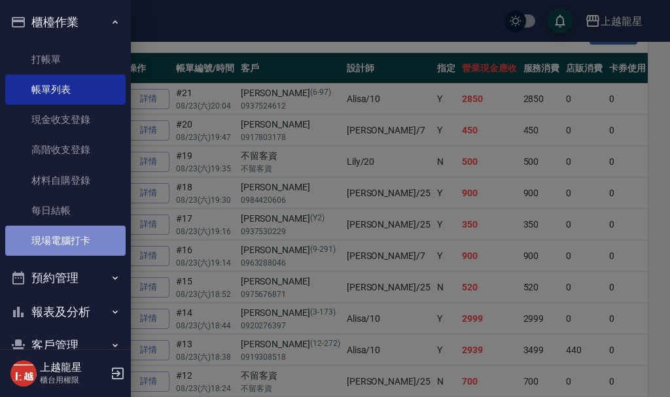
click at [103, 236] on link "現場電腦打卡" at bounding box center [65, 241] width 120 height 30
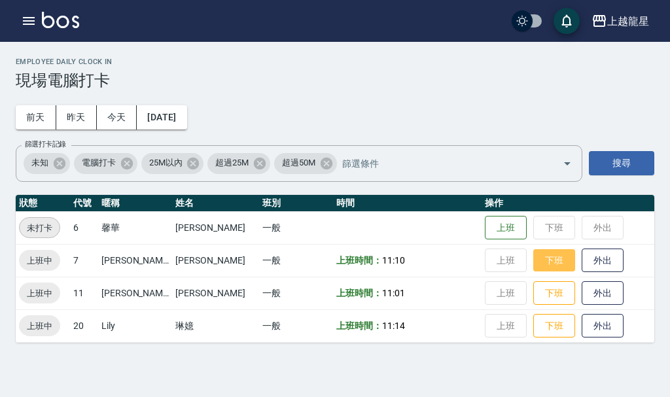
click at [533, 260] on button "下班" at bounding box center [554, 260] width 42 height 23
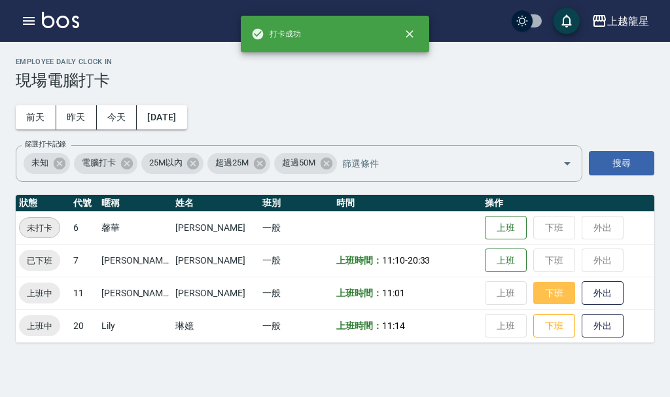
click at [533, 295] on button "下班" at bounding box center [554, 293] width 42 height 23
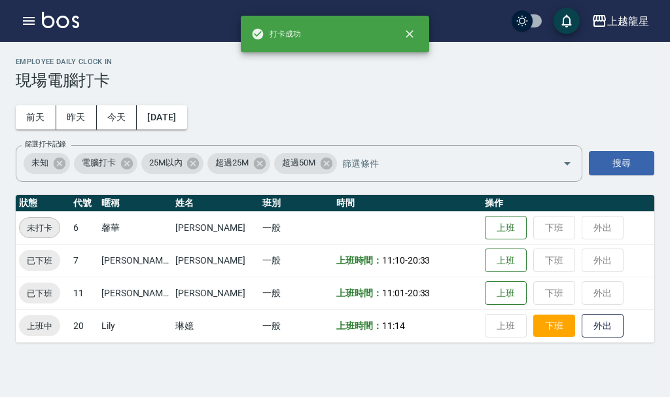
click at [533, 322] on button "下班" at bounding box center [554, 326] width 42 height 23
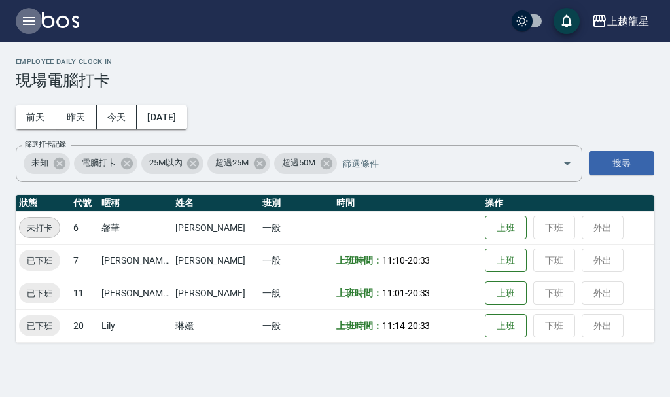
click at [33, 22] on icon "button" at bounding box center [29, 21] width 16 height 16
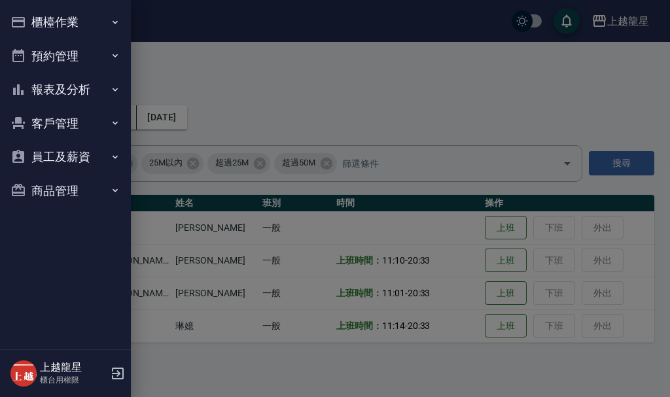
click at [34, 22] on button "櫃檯作業" at bounding box center [65, 22] width 120 height 34
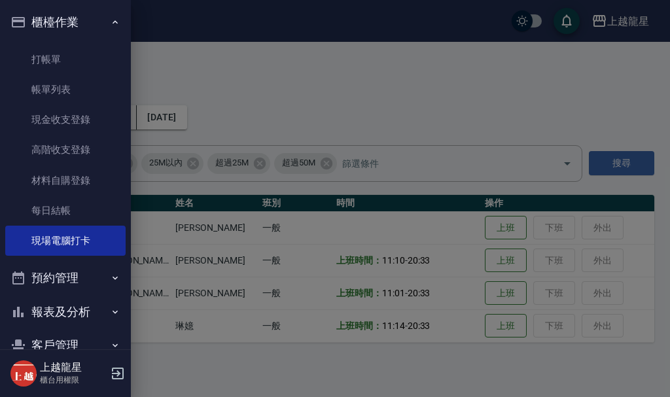
click at [34, 22] on button "櫃檯作業" at bounding box center [65, 22] width 120 height 34
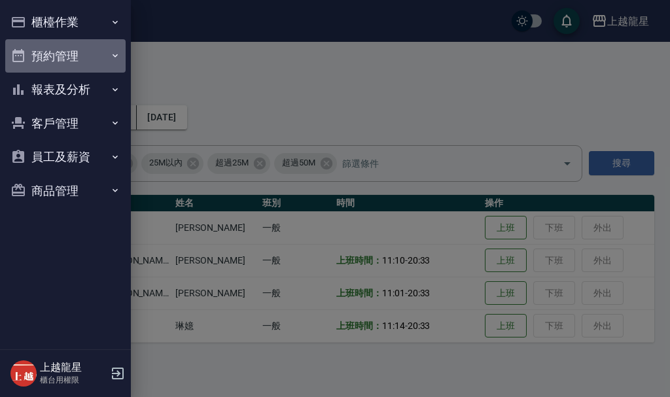
click at [35, 60] on button "預約管理" at bounding box center [65, 56] width 120 height 34
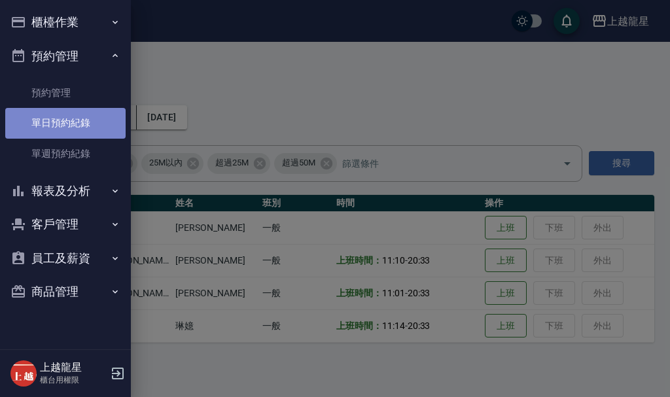
click at [55, 126] on link "單日預約紀錄" at bounding box center [65, 123] width 120 height 30
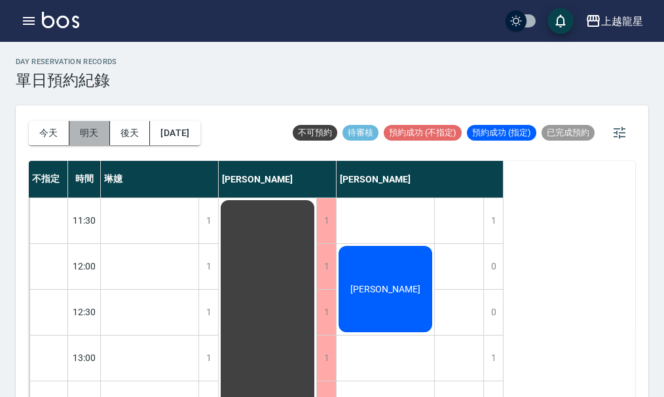
click at [96, 135] on button "明天" at bounding box center [89, 133] width 41 height 24
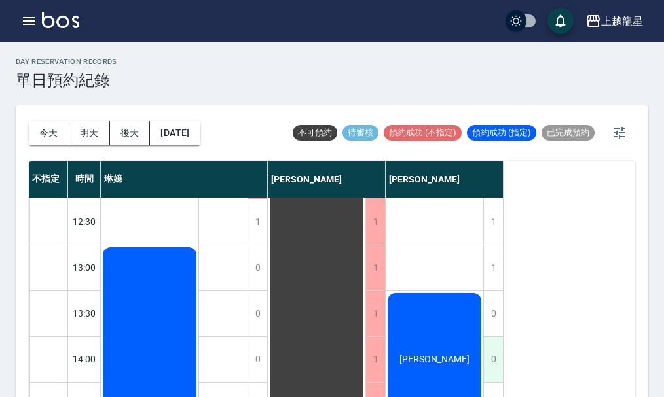
scroll to position [196, 0]
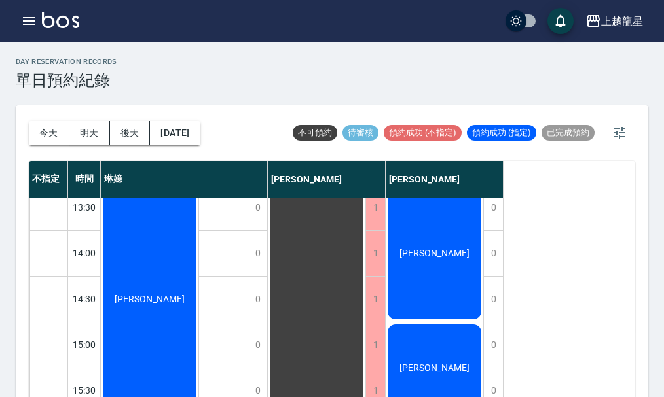
click at [198, 270] on div "黃懿祺" at bounding box center [150, 298] width 98 height 319
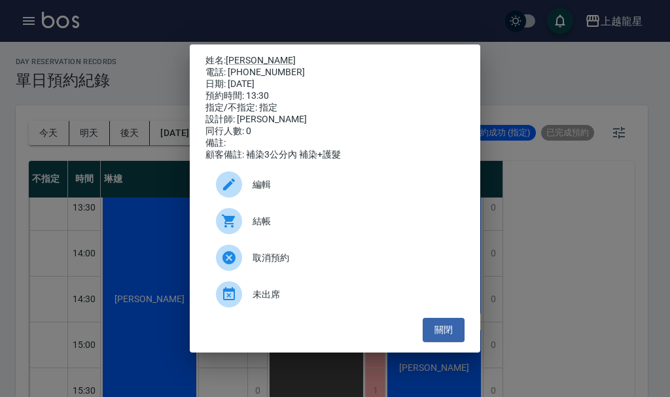
click at [531, 261] on div "姓名: 黃懿祺 電話: 0922308718 日期: 2025/08/24 預約時間: 13:30 指定/不指定: 指定 設計師: 曾雅君 同行人數: 0 備…" at bounding box center [335, 198] width 670 height 397
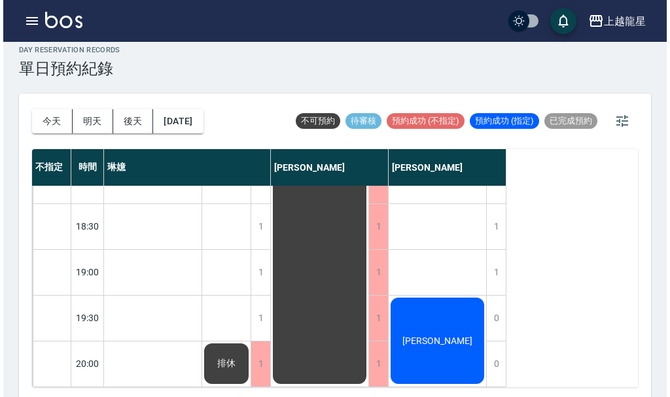
scroll to position [15, 0]
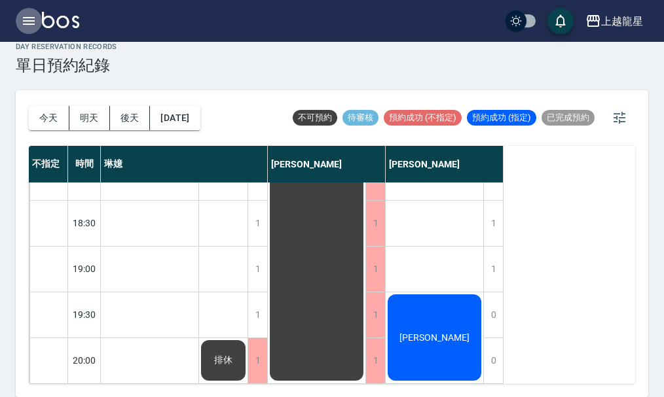
click at [22, 18] on icon "button" at bounding box center [29, 21] width 16 height 16
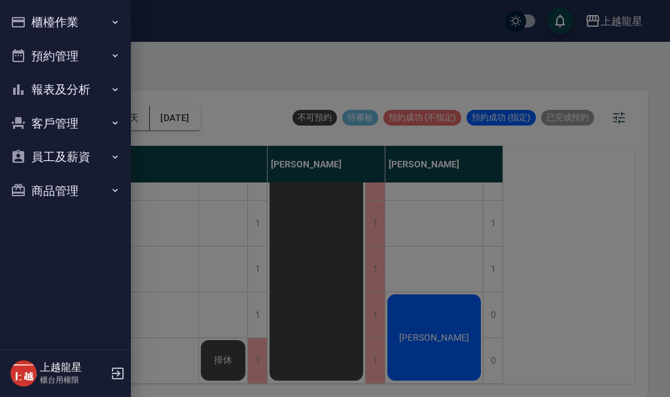
click at [28, 14] on button "櫃檯作業" at bounding box center [65, 22] width 120 height 34
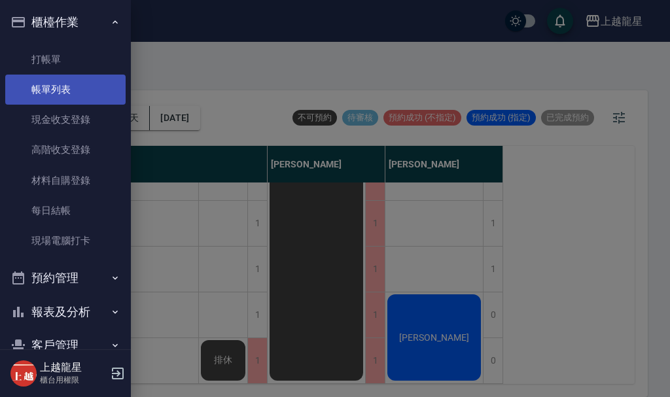
click at [41, 85] on link "帳單列表" at bounding box center [65, 90] width 120 height 30
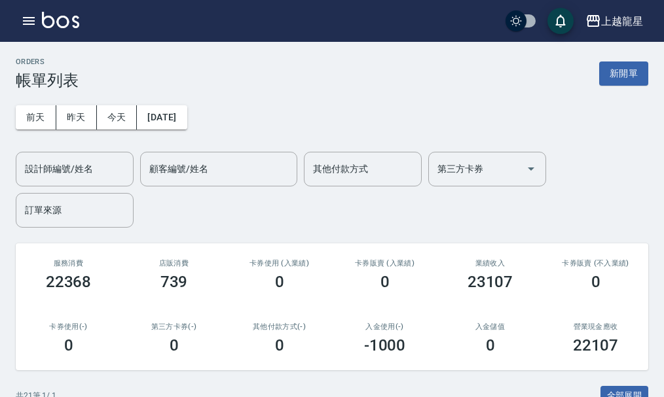
click at [49, 20] on img at bounding box center [60, 20] width 37 height 16
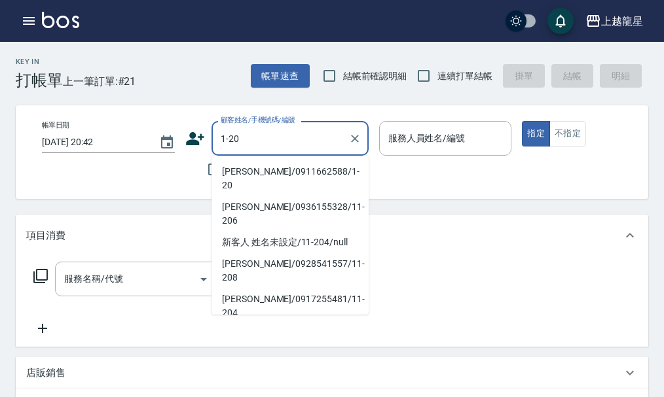
click at [247, 168] on li "[PERSON_NAME]/0911662588/1-20" at bounding box center [289, 178] width 157 height 35
type input "[PERSON_NAME]/0911662588/1-20"
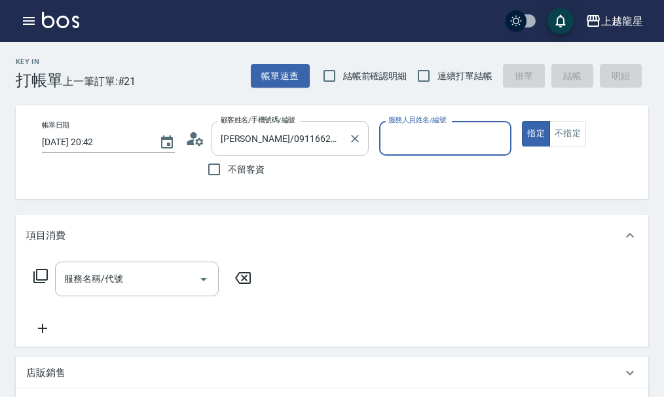
type input "馨華-6"
click at [496, 142] on icon "Clear" at bounding box center [497, 138] width 13 height 13
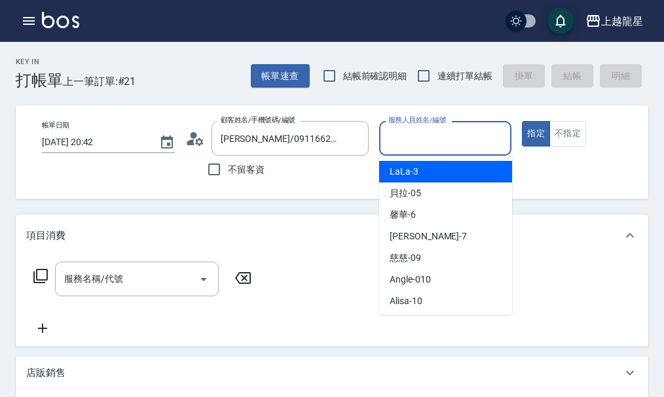
click at [419, 139] on input "服務人員姓名/編號" at bounding box center [445, 138] width 121 height 23
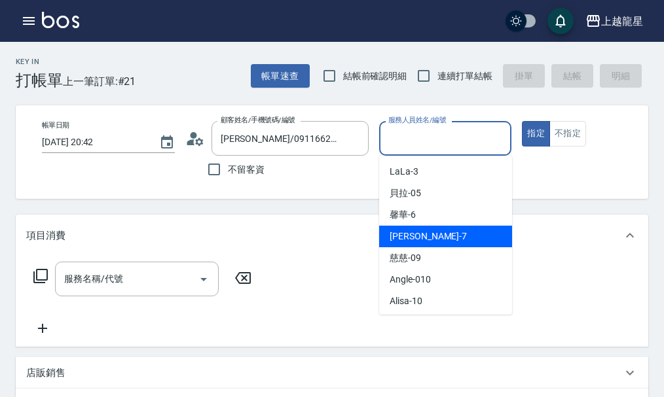
click at [407, 241] on span "雅君 -7" at bounding box center [427, 237] width 77 height 14
type input "雅君-7"
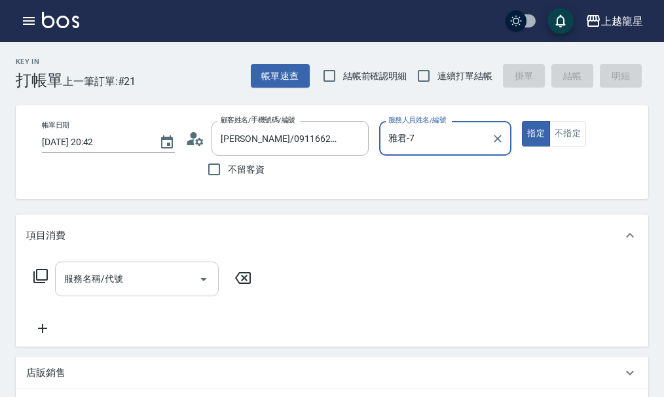
click at [101, 282] on div "服務名稱/代號 服務名稱/代號" at bounding box center [137, 279] width 164 height 35
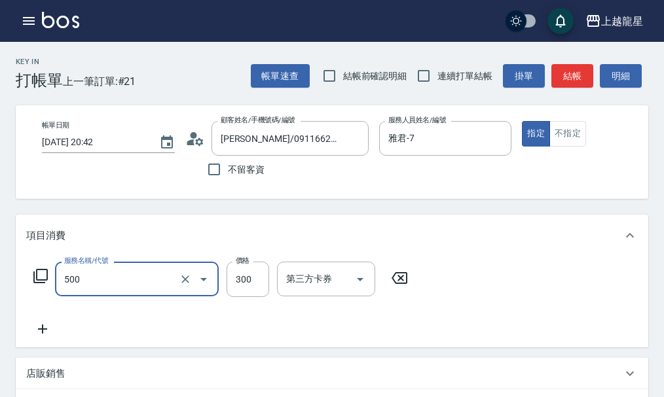
type input "一般洗髮(500)"
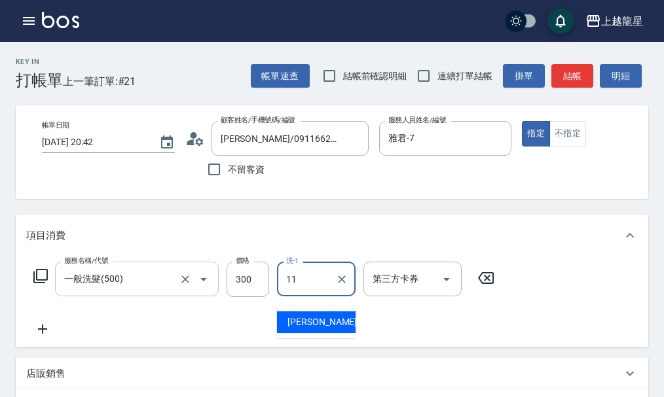
type input "[PERSON_NAME]-11"
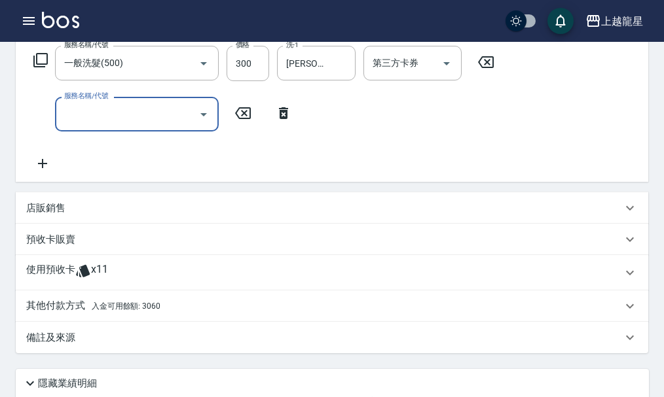
scroll to position [327, 0]
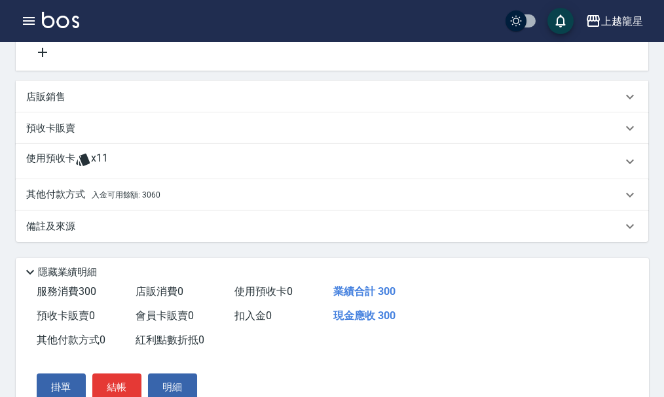
click at [180, 200] on div "其他付款方式 入金可用餘額: 3060" at bounding box center [323, 195] width 595 height 14
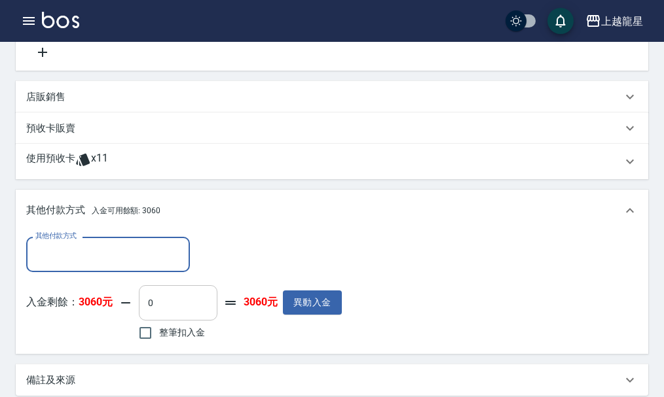
scroll to position [0, 0]
click at [141, 347] on input "整筆扣入金" at bounding box center [145, 332] width 27 height 27
checkbox input "true"
type input "300"
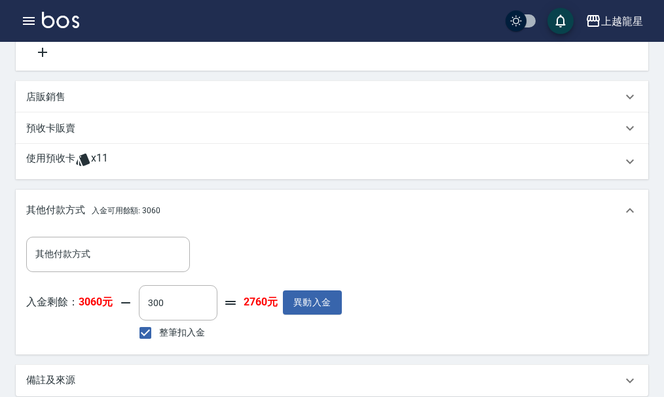
scroll to position [554, 0]
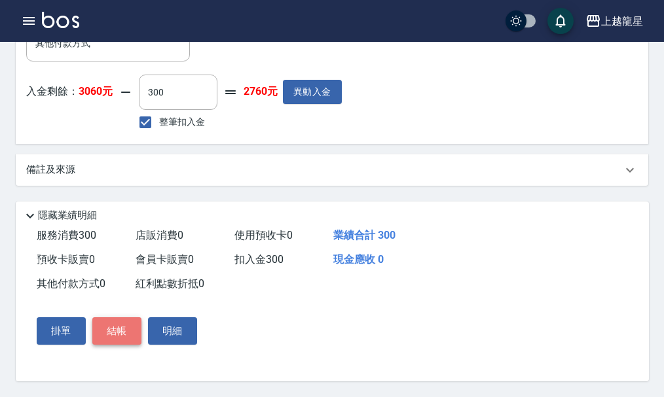
click at [109, 338] on button "結帳" at bounding box center [116, 330] width 49 height 27
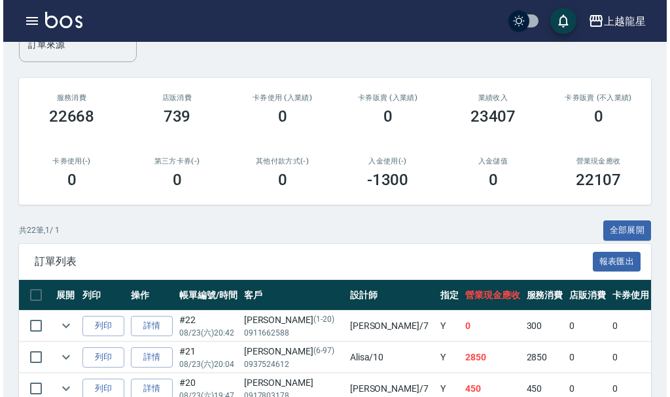
scroll to position [196, 0]
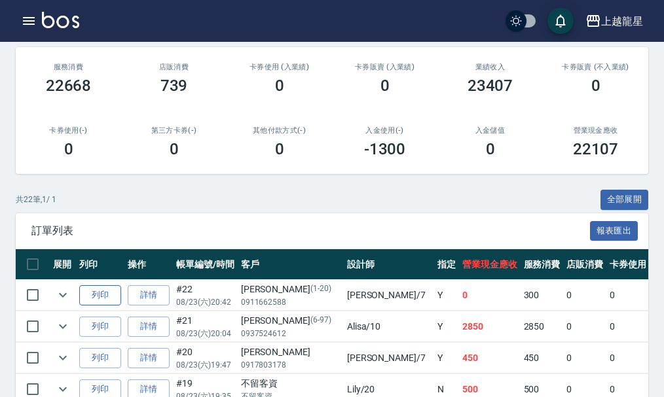
click at [105, 298] on button "列印" at bounding box center [100, 295] width 42 height 20
click at [27, 20] on icon "button" at bounding box center [29, 21] width 12 height 8
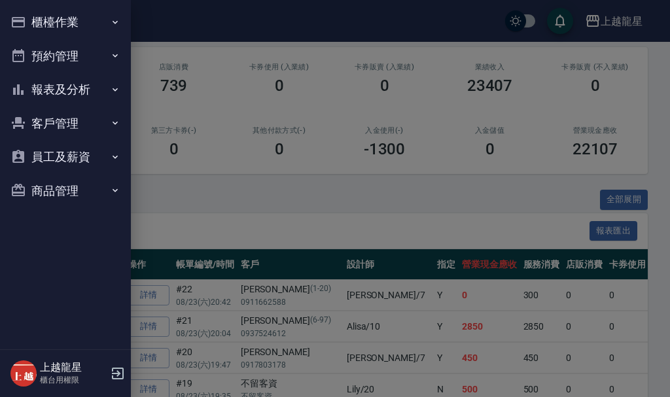
click at [81, 24] on button "櫃檯作業" at bounding box center [65, 22] width 120 height 34
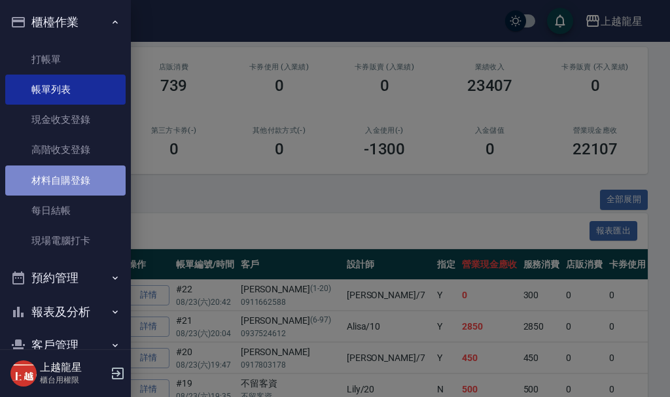
click at [102, 177] on link "材料自購登錄" at bounding box center [65, 181] width 120 height 30
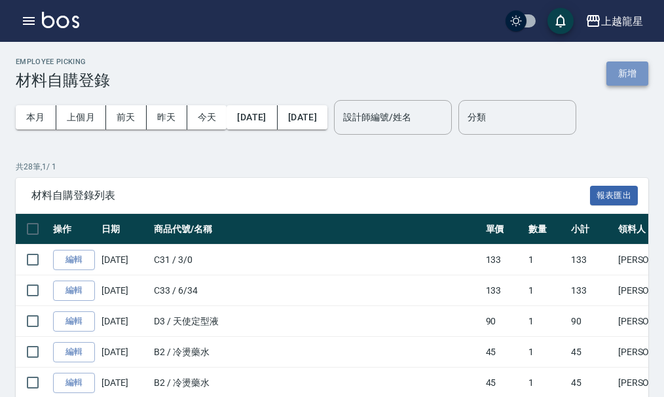
click at [616, 69] on button "新增" at bounding box center [627, 74] width 42 height 24
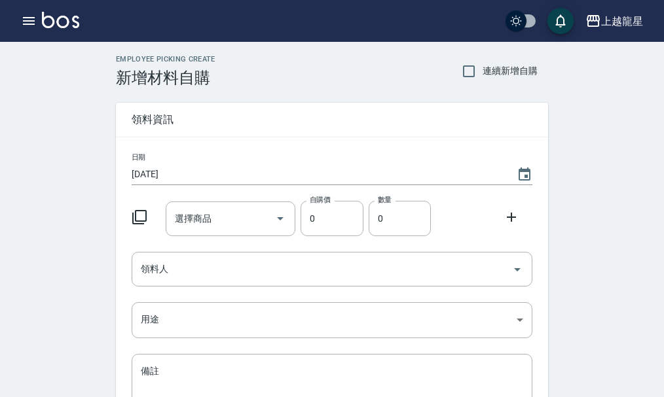
click at [137, 214] on icon at bounding box center [140, 217] width 16 height 16
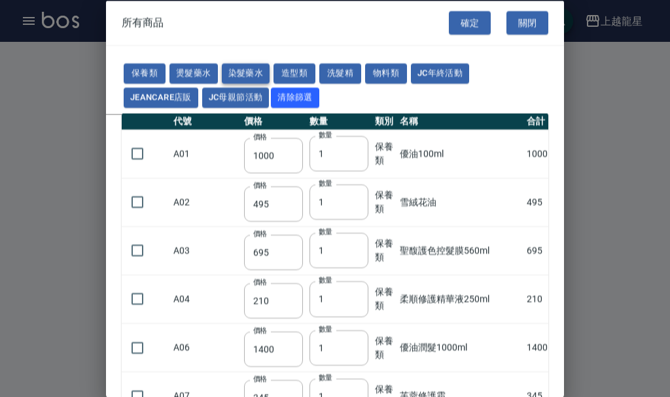
click at [239, 72] on button "染髮藥水" at bounding box center [246, 73] width 48 height 20
type input "105"
type input "100"
type input "105"
type input "100"
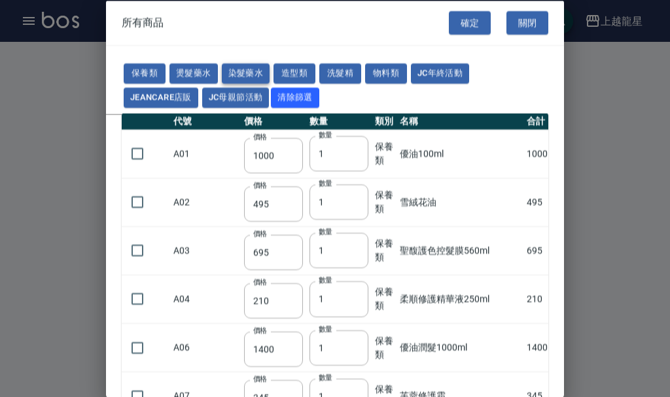
type input "100"
type input "450"
type input "100"
type input "406"
type input "100"
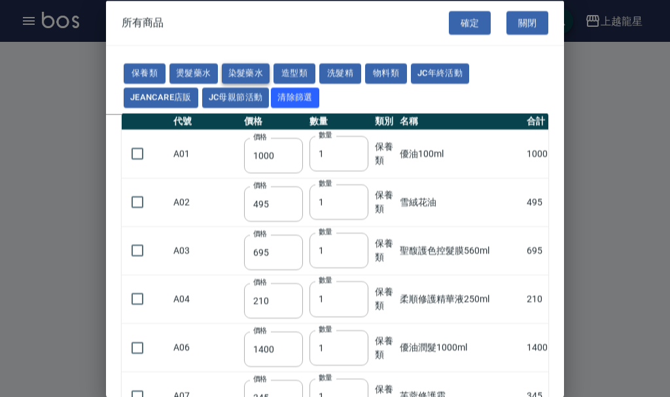
type input "100"
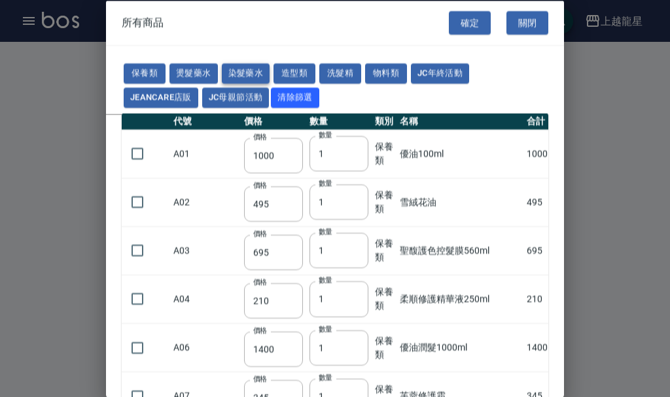
type input "100"
type input "133"
type input "100"
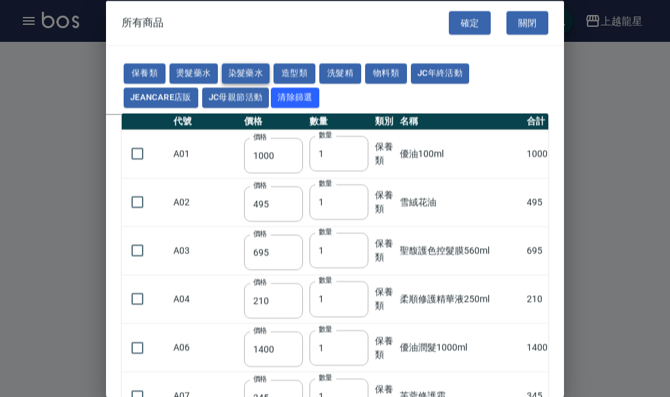
type input "133"
type input "186"
type input "133"
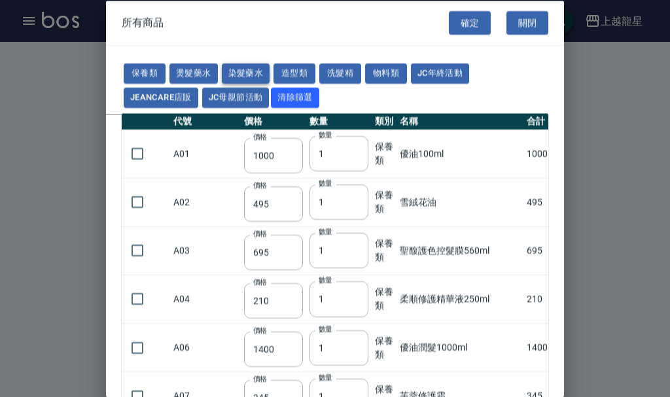
type input "133"
type input "441"
type input "133"
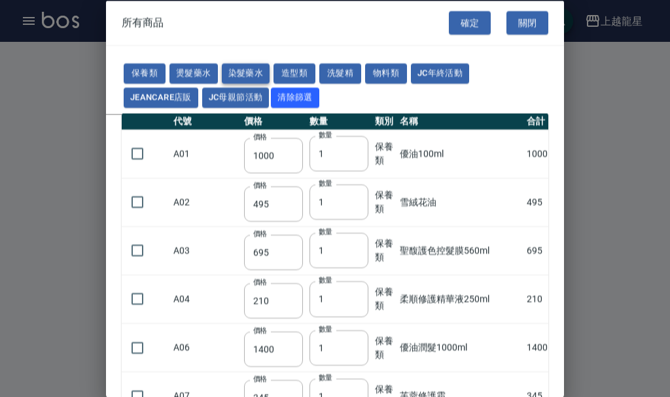
type input "350"
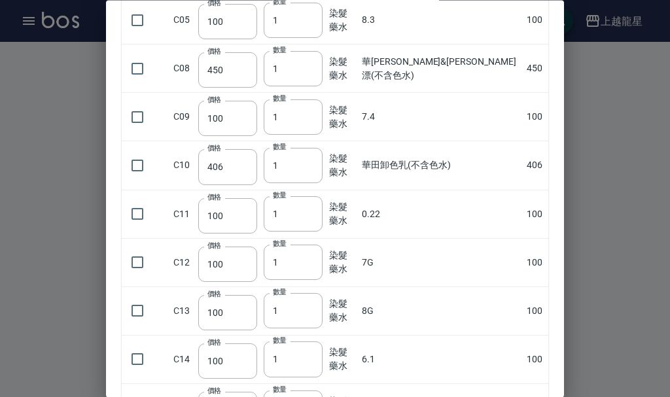
scroll to position [458, 0]
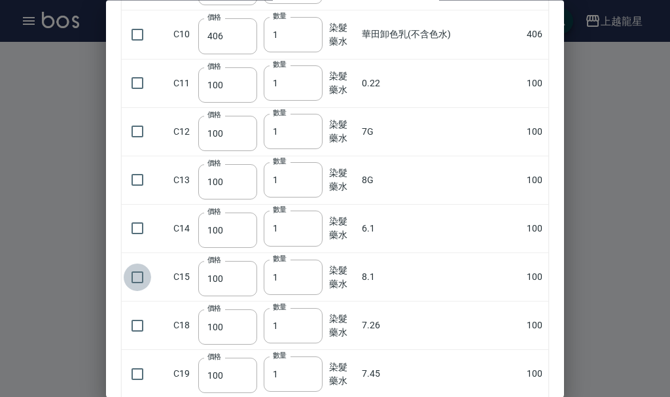
click at [141, 274] on input "checkbox" at bounding box center [137, 277] width 27 height 27
checkbox input "true"
type input "2"
click at [313, 274] on input "2" at bounding box center [293, 277] width 59 height 35
click at [133, 232] on input "checkbox" at bounding box center [137, 228] width 27 height 27
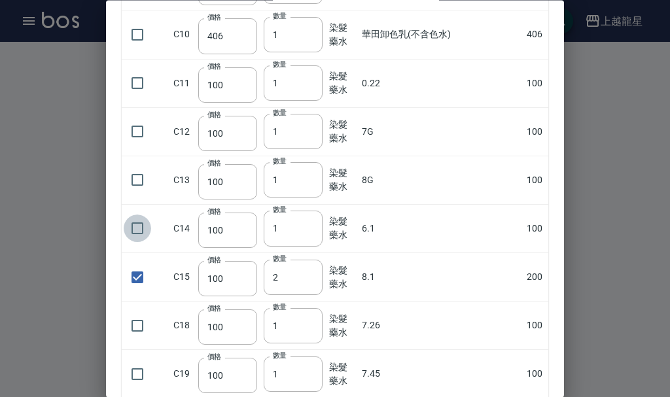
checkbox input "true"
type input "2"
click at [319, 225] on input "2" at bounding box center [293, 228] width 59 height 35
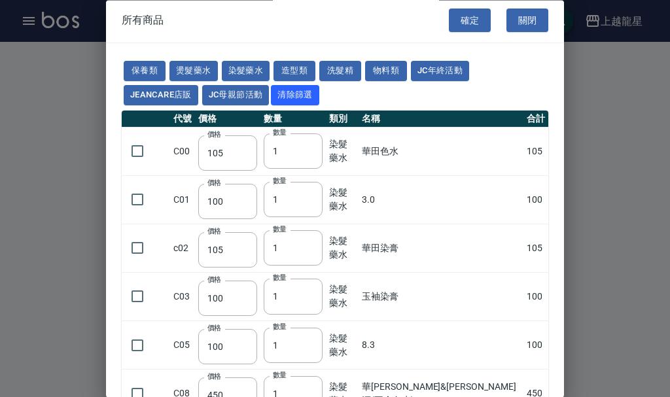
scroll to position [0, 0]
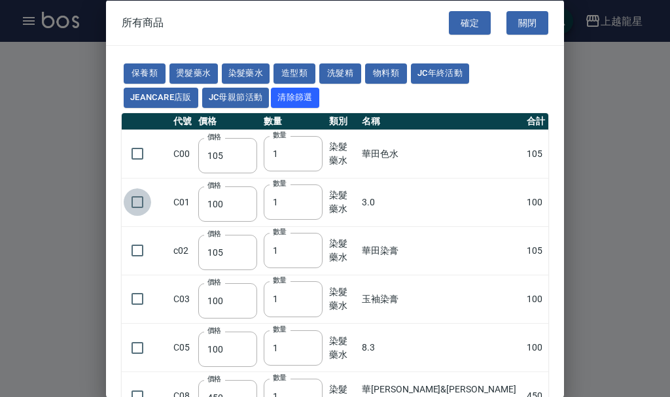
click at [138, 202] on input "checkbox" at bounding box center [137, 201] width 27 height 27
checkbox input "true"
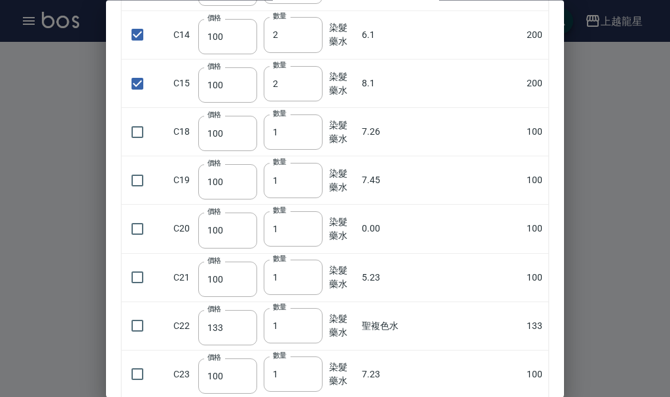
scroll to position [654, 0]
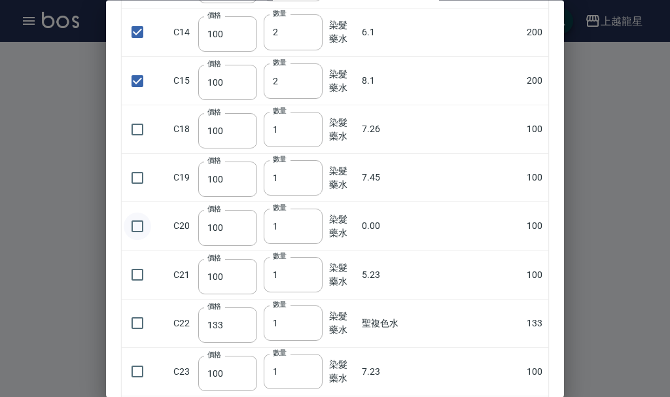
click at [134, 225] on input "checkbox" at bounding box center [137, 226] width 27 height 27
checkbox input "true"
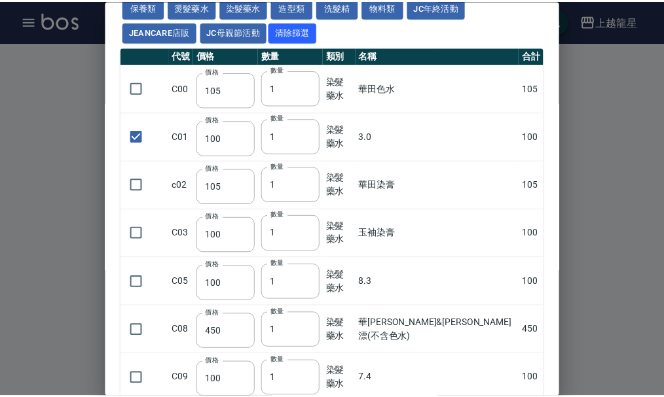
scroll to position [0, 0]
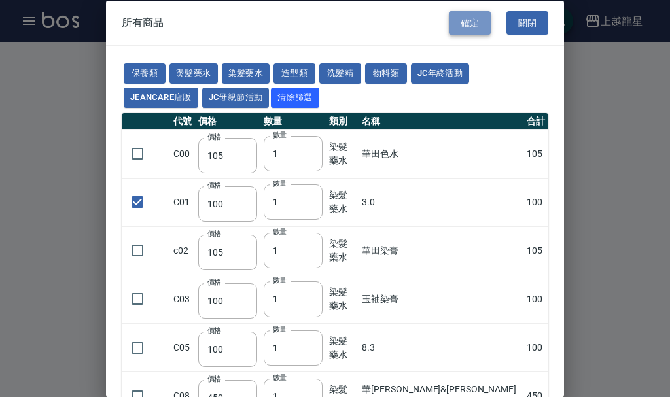
click at [467, 26] on button "確定" at bounding box center [470, 22] width 42 height 24
type input "8.1"
type input "100"
type input "2"
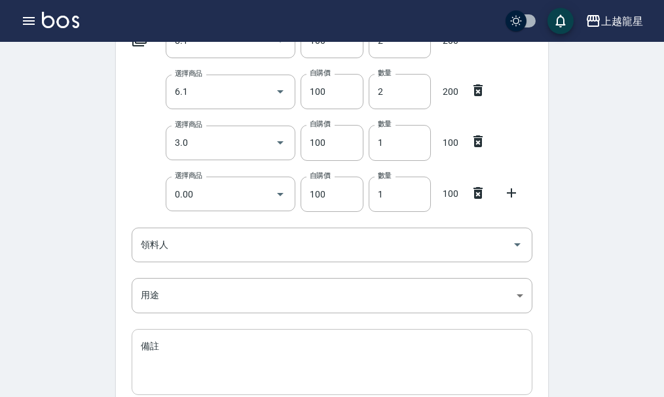
scroll to position [166, 0]
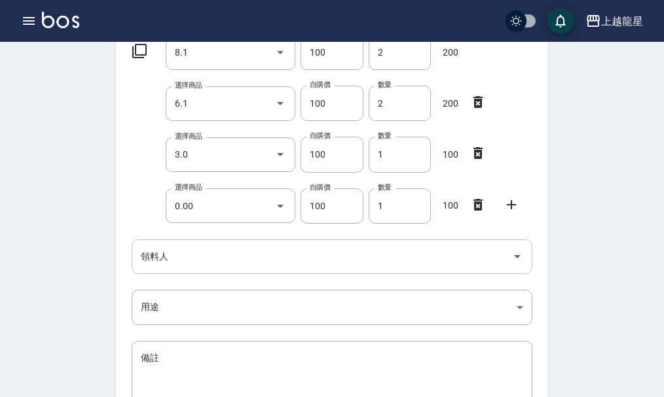
click at [518, 257] on icon "Open" at bounding box center [517, 256] width 7 height 3
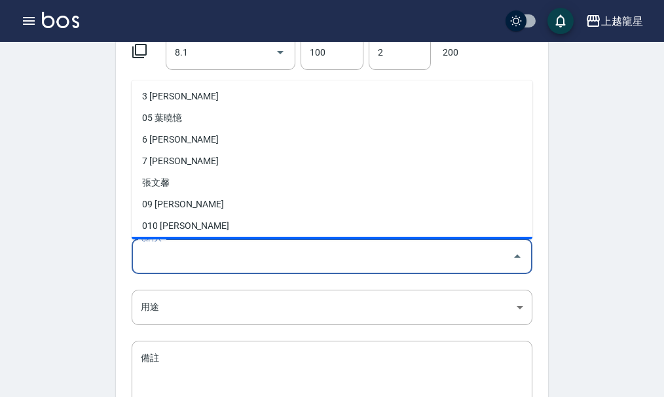
scroll to position [65, 0]
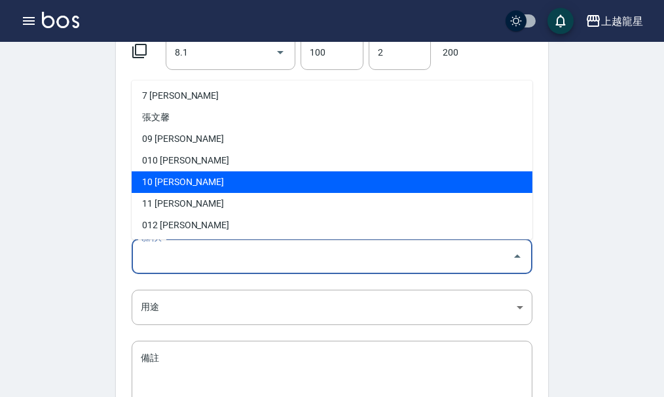
click at [157, 184] on li "10 高芳瑜" at bounding box center [332, 182] width 400 height 22
type input "[PERSON_NAME]"
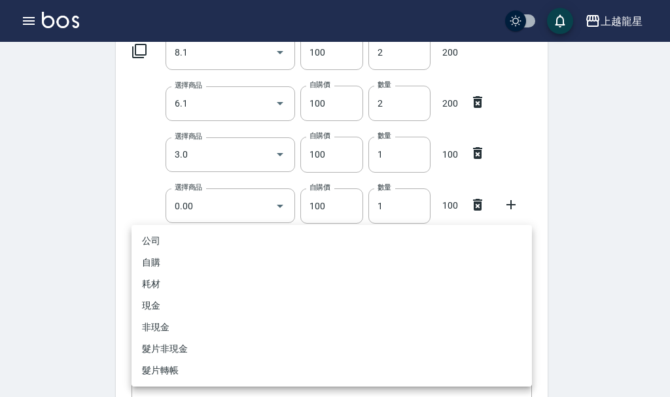
click at [519, 305] on body "上越龍星 登出 櫃檯作業 打帳單 帳單列表 現金收支登錄 高階收支登錄 材料自購登錄 每日結帳 現場電腦打卡 預約管理 預約管理 單日預約紀錄 單週預約紀錄 …" at bounding box center [335, 180] width 670 height 692
click at [154, 260] on li "自購" at bounding box center [332, 263] width 400 height 22
type input "自購"
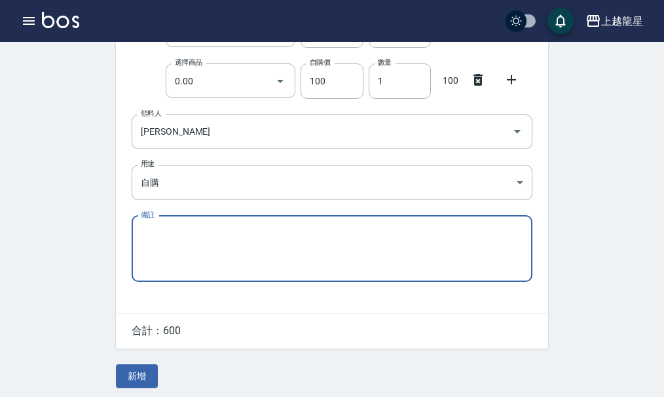
scroll to position [297, 0]
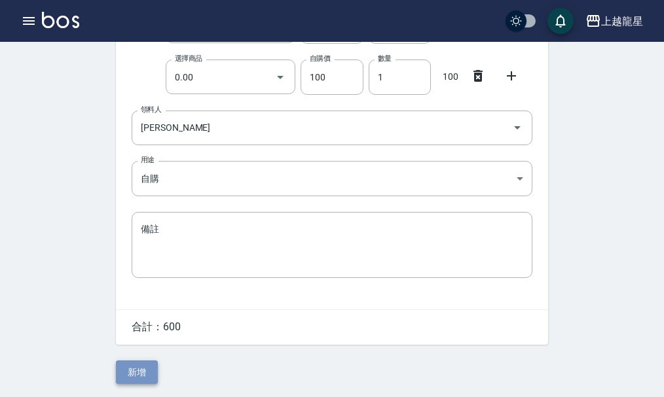
click at [132, 371] on button "新增" at bounding box center [137, 373] width 42 height 24
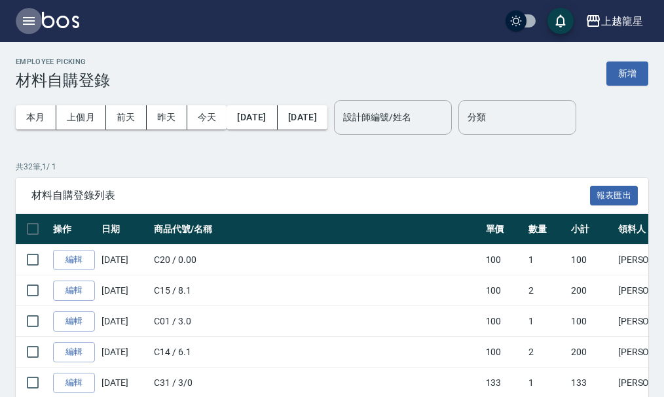
click at [28, 22] on icon "button" at bounding box center [29, 21] width 16 height 16
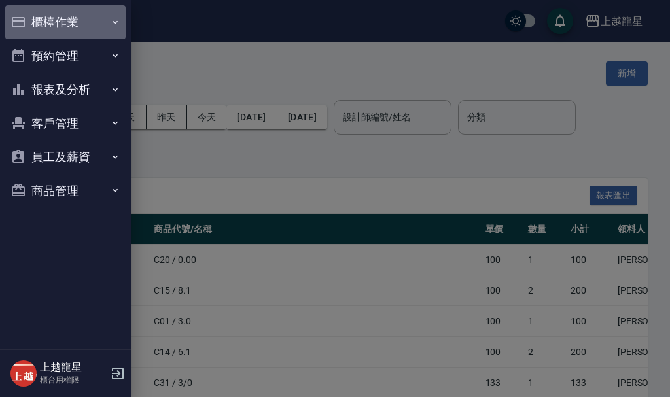
click at [39, 22] on button "櫃檯作業" at bounding box center [65, 22] width 120 height 34
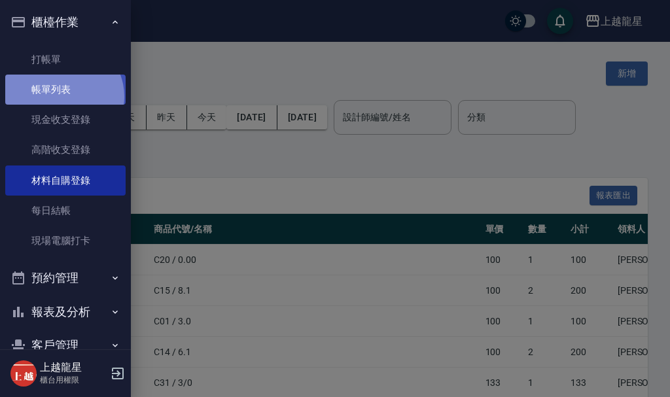
click at [62, 97] on link "帳單列表" at bounding box center [65, 90] width 120 height 30
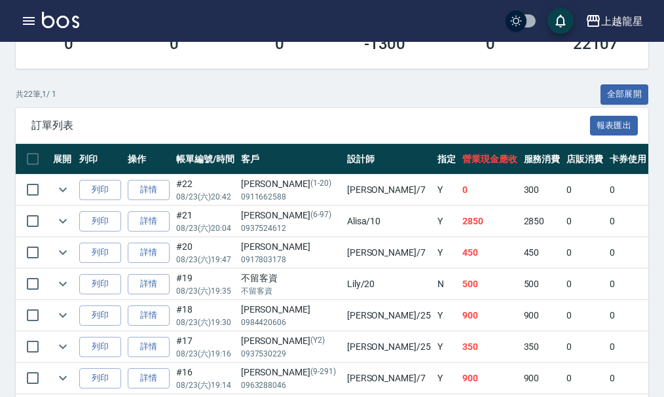
scroll to position [327, 0]
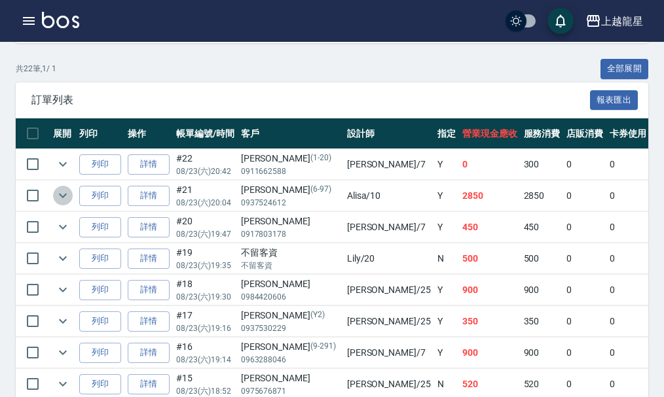
click at [59, 194] on icon "expand row" at bounding box center [63, 196] width 16 height 16
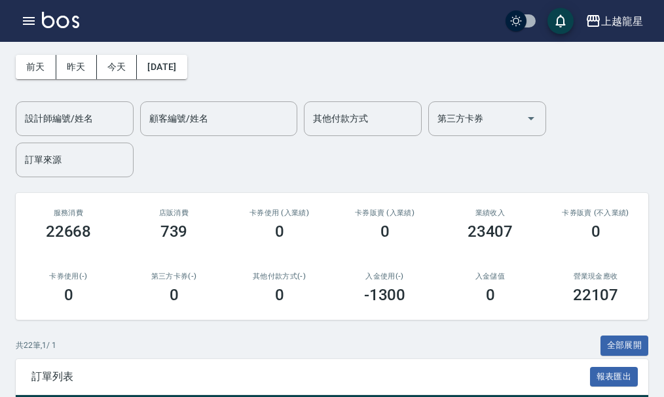
scroll to position [0, 0]
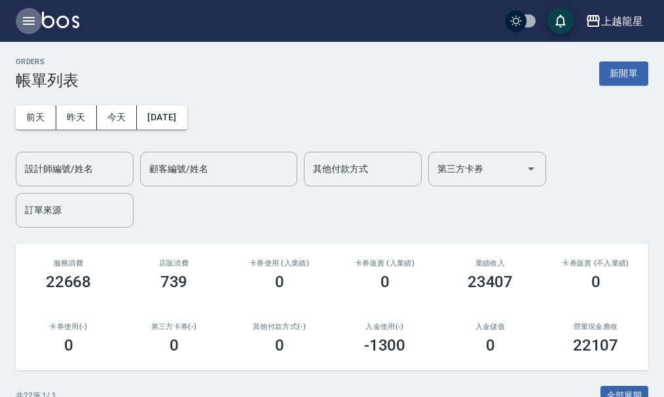
click at [27, 22] on icon "button" at bounding box center [29, 21] width 12 height 8
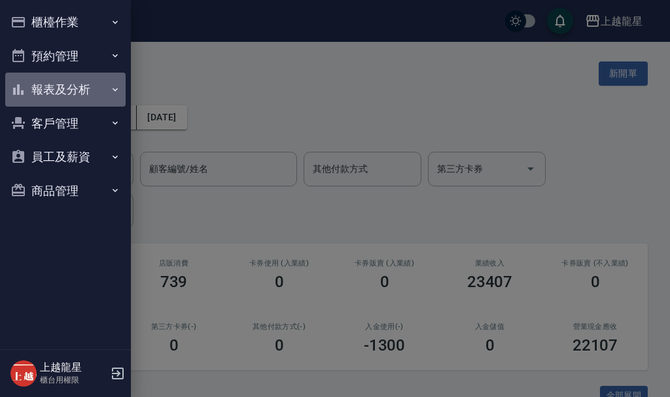
click at [65, 88] on button "報表及分析" at bounding box center [65, 90] width 120 height 34
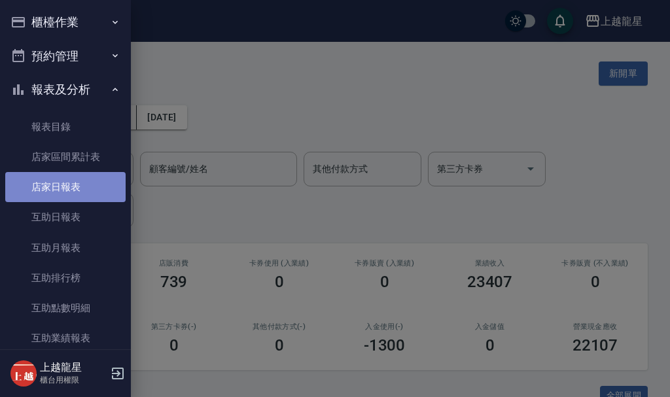
click at [88, 177] on link "店家日報表" at bounding box center [65, 187] width 120 height 30
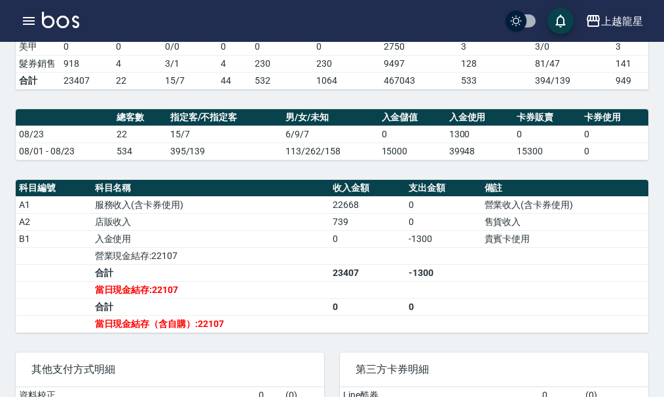
scroll to position [458, 0]
